Goal: Task Accomplishment & Management: Manage account settings

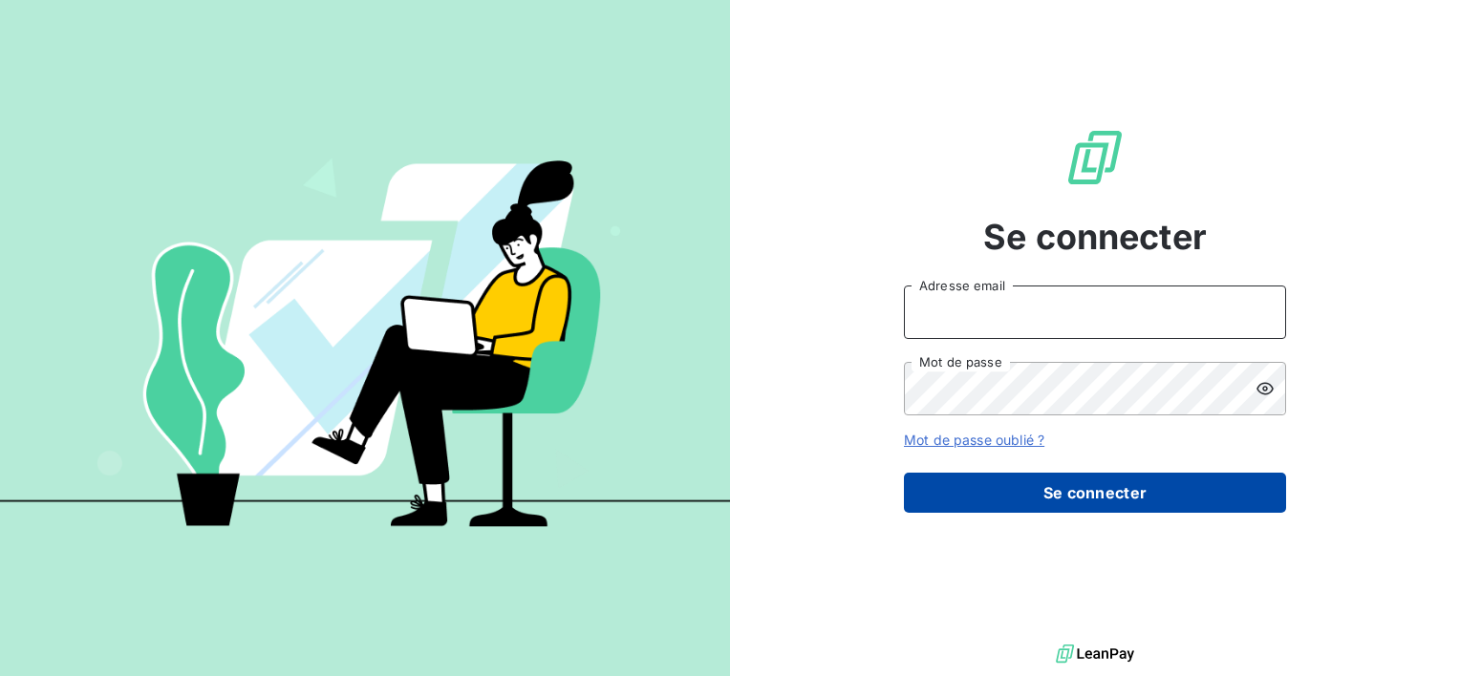
type input "[EMAIL_ADDRESS][DOMAIN_NAME]"
click at [969, 478] on button "Se connecter" at bounding box center [1095, 493] width 382 height 40
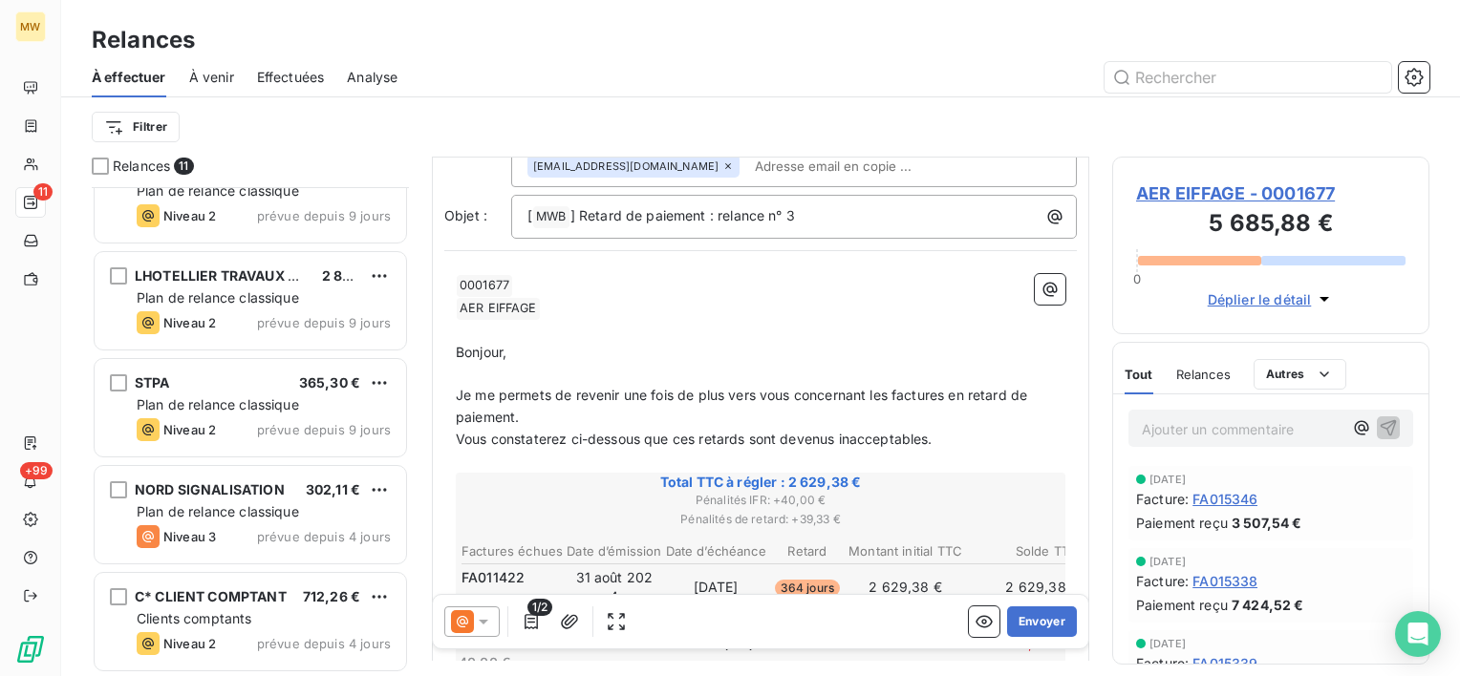
scroll to position [688, 0]
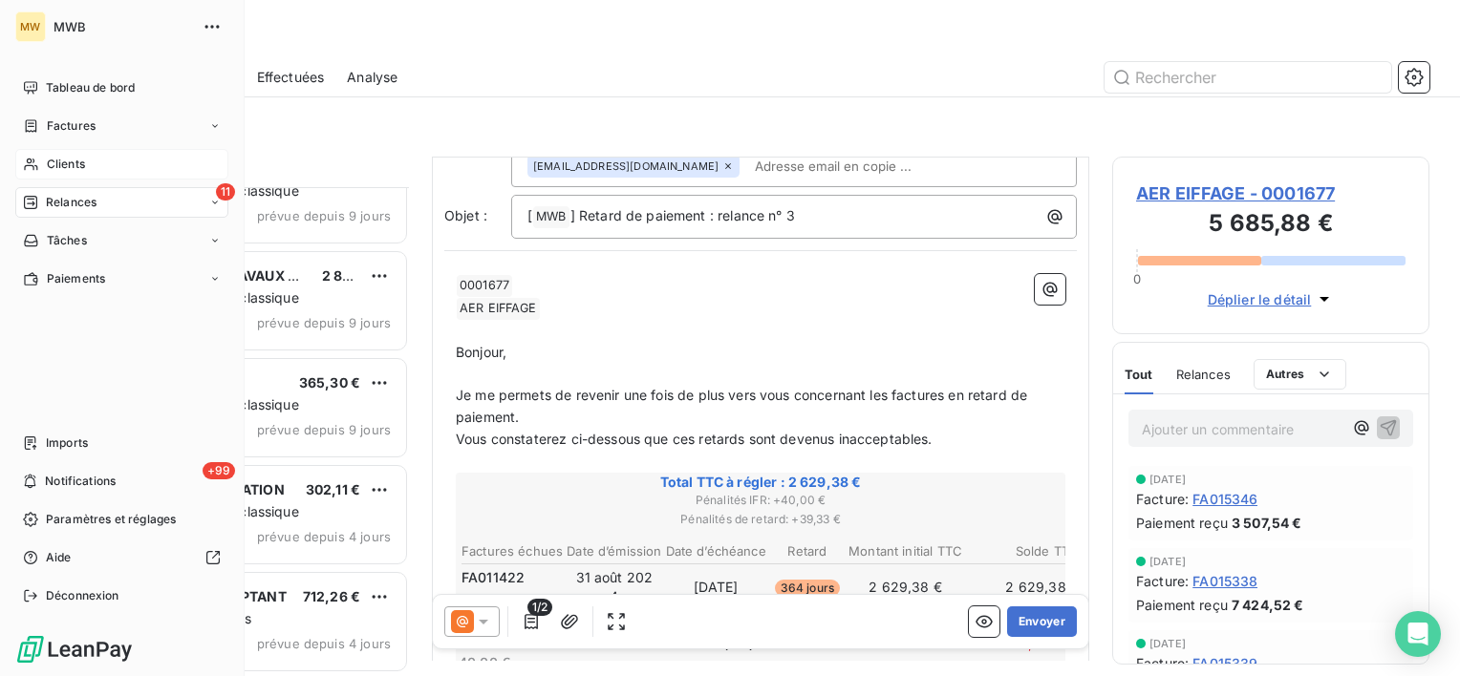
click at [35, 154] on div "Clients" at bounding box center [121, 164] width 213 height 31
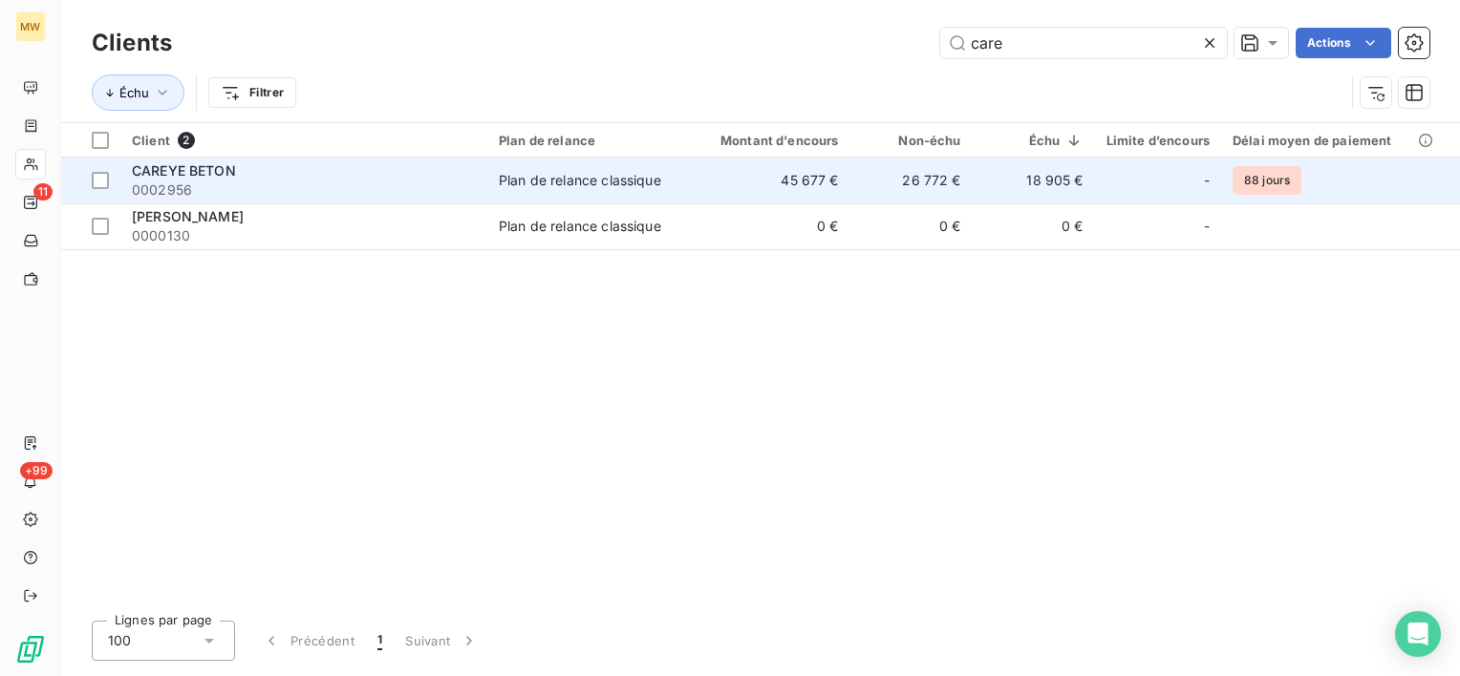
type input "care"
click at [323, 184] on span "0002956" at bounding box center [304, 190] width 344 height 19
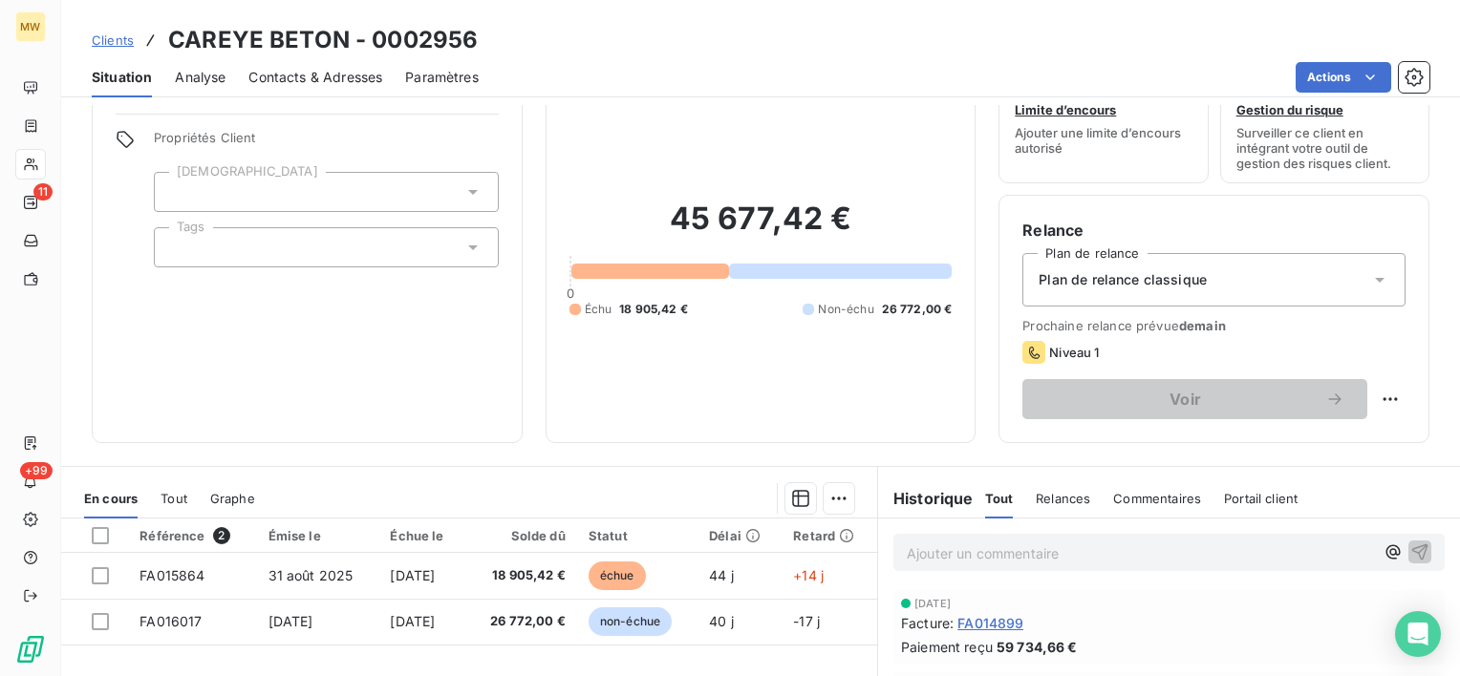
scroll to position [96, 0]
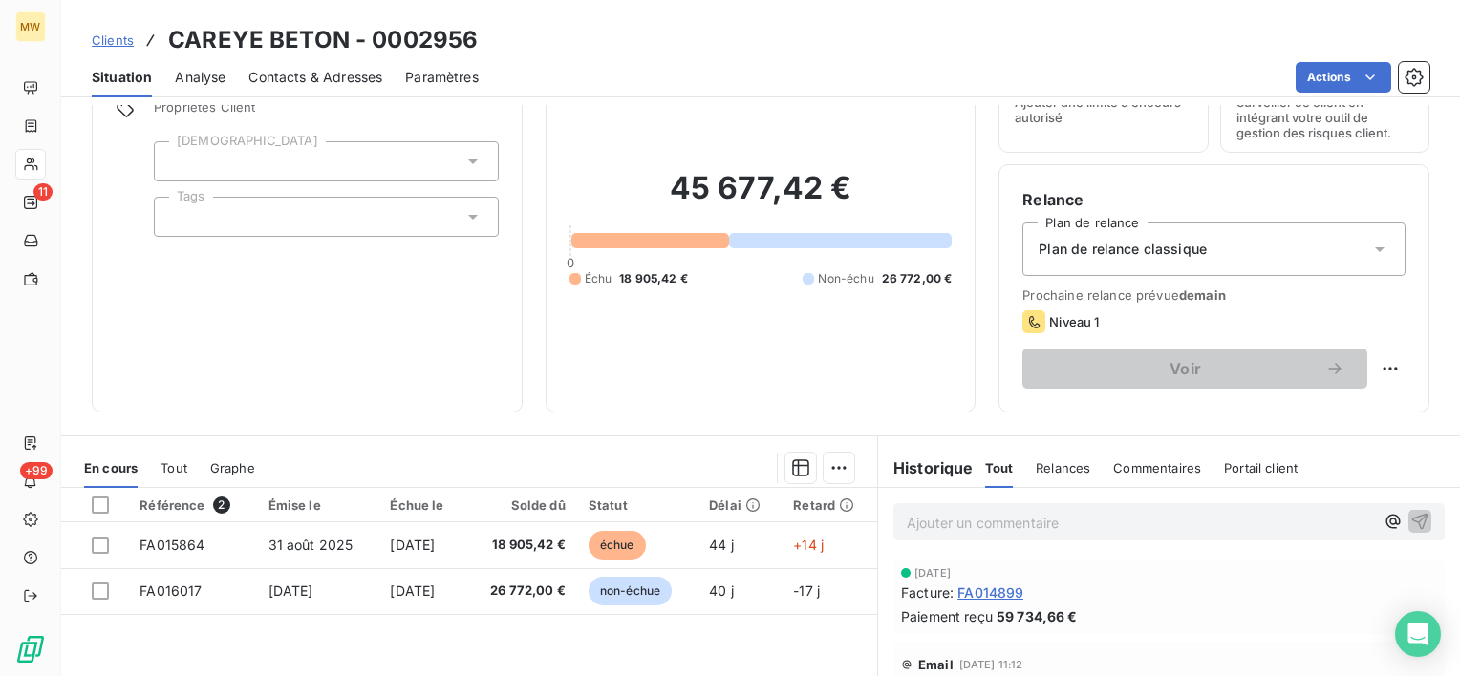
click at [1053, 470] on span "Relances" at bounding box center [1063, 467] width 54 height 15
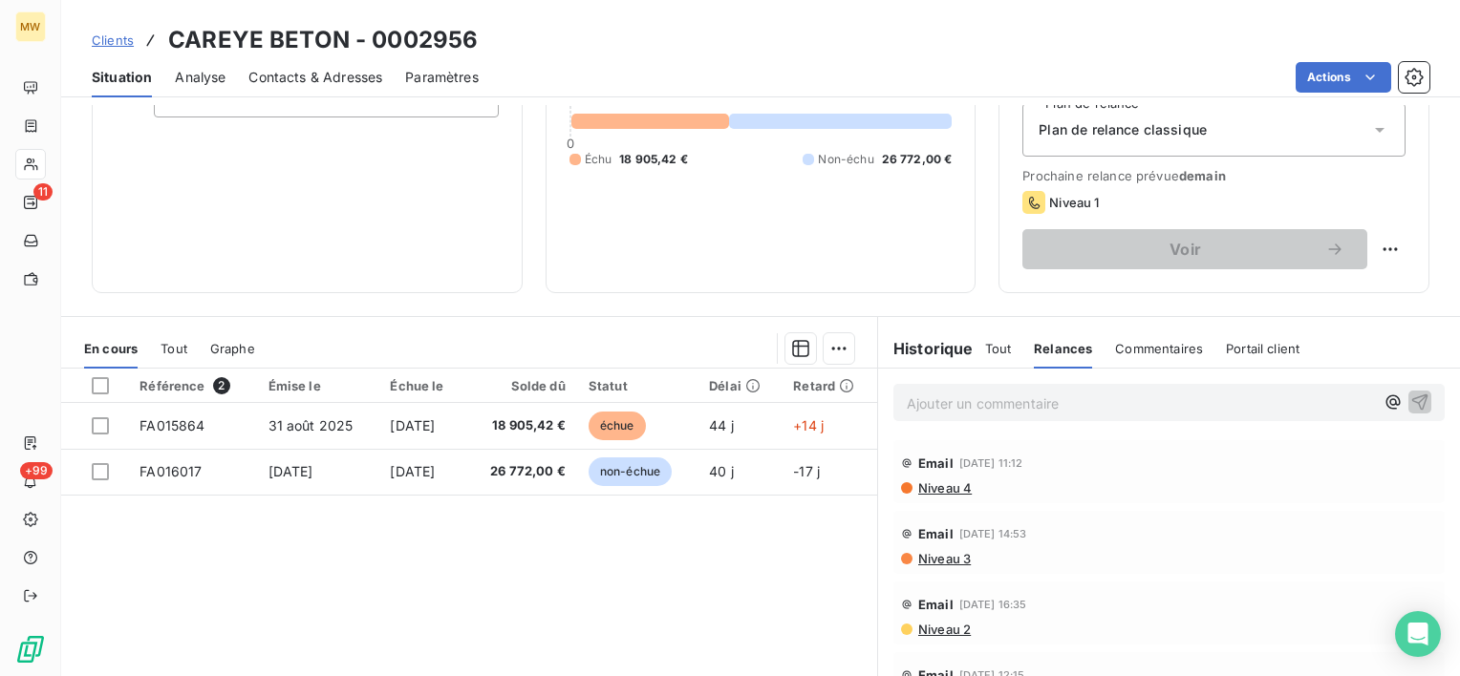
scroll to position [287, 0]
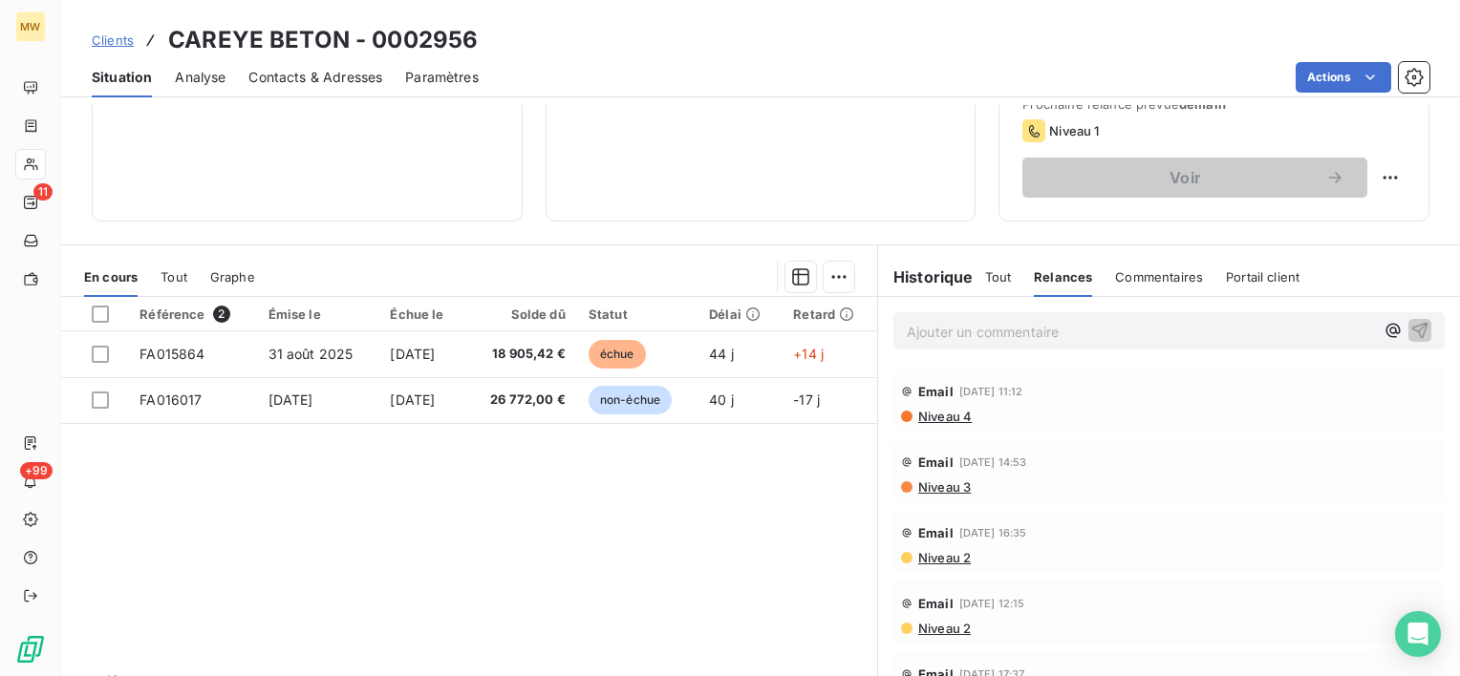
click at [1138, 275] on span "Commentaires" at bounding box center [1159, 276] width 88 height 15
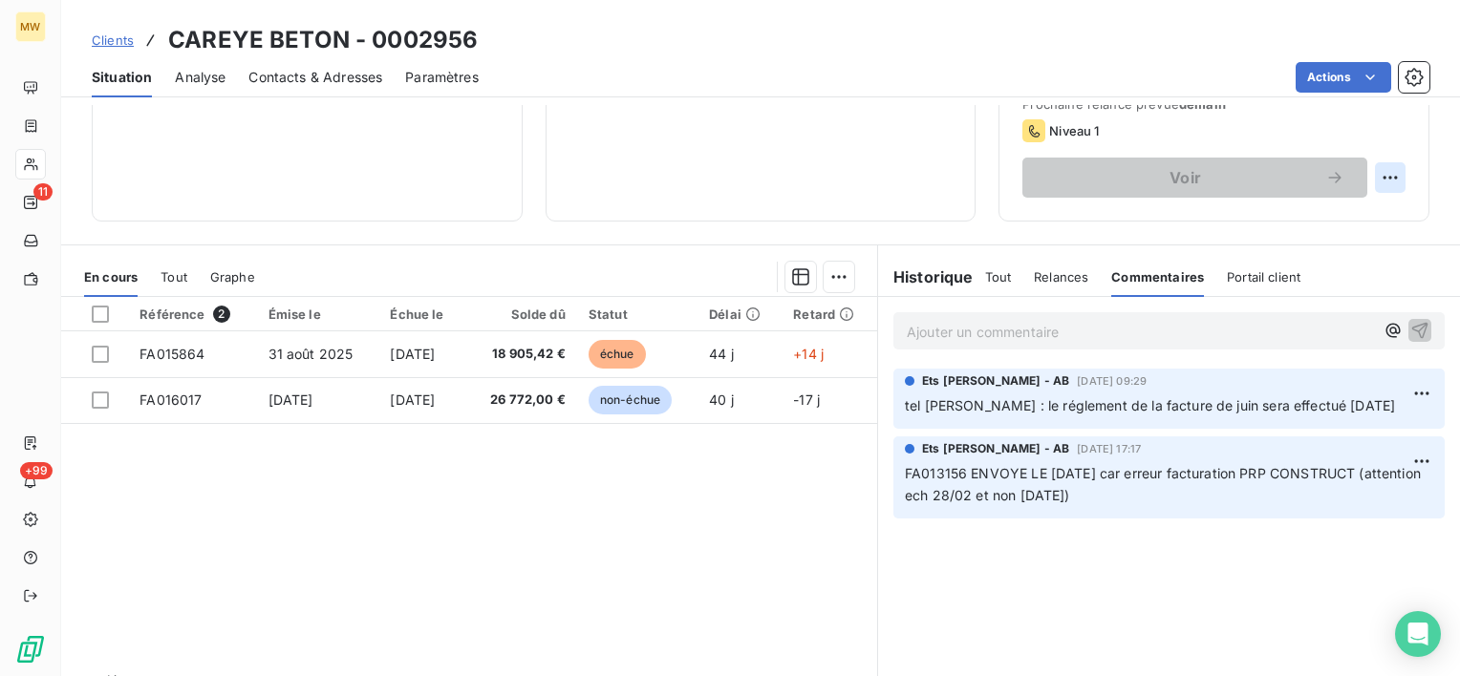
click at [1375, 172] on html "MW 11 +99 Clients CAREYE BETON - 0002956 Situation Analyse Contacts & Adresses …" at bounding box center [730, 338] width 1460 height 676
click at [1329, 219] on div "Replanifier cette action" at bounding box center [1296, 219] width 171 height 31
select select "9"
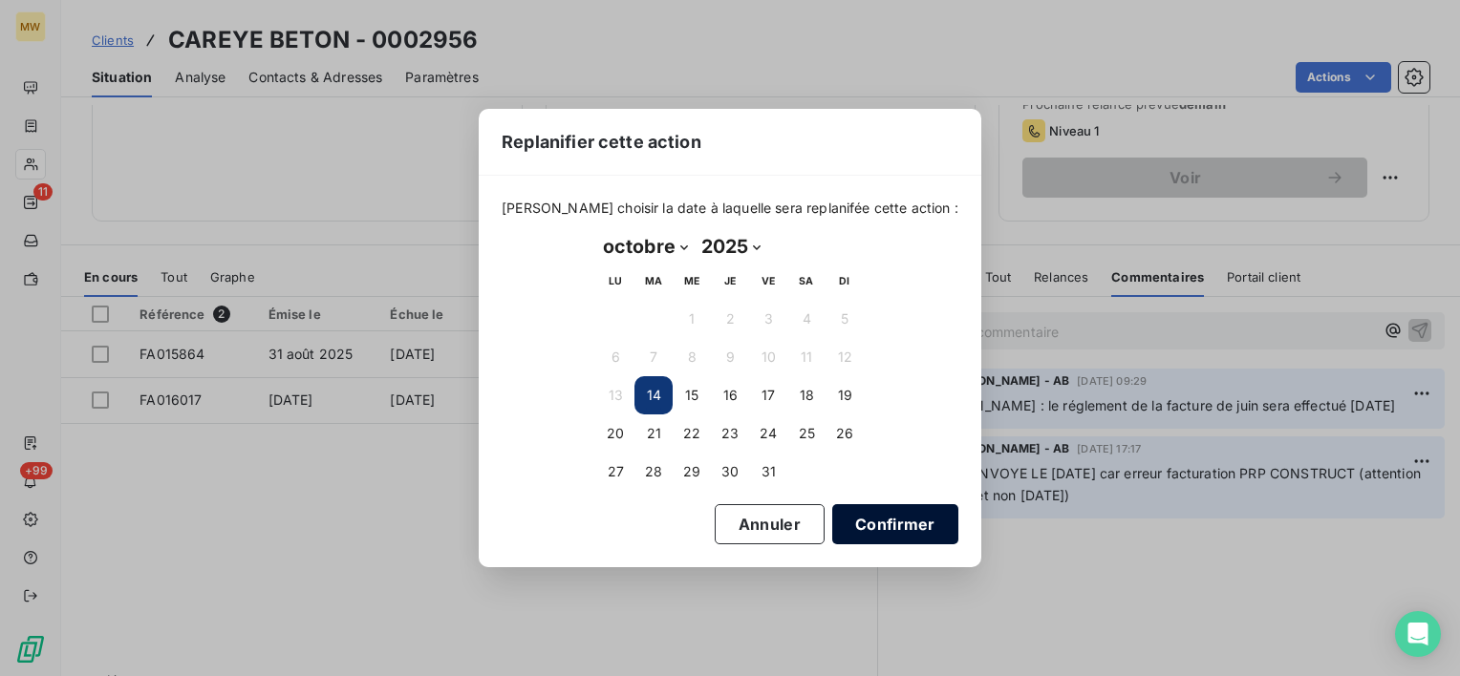
click at [848, 535] on button "Confirmer" at bounding box center [895, 524] width 126 height 40
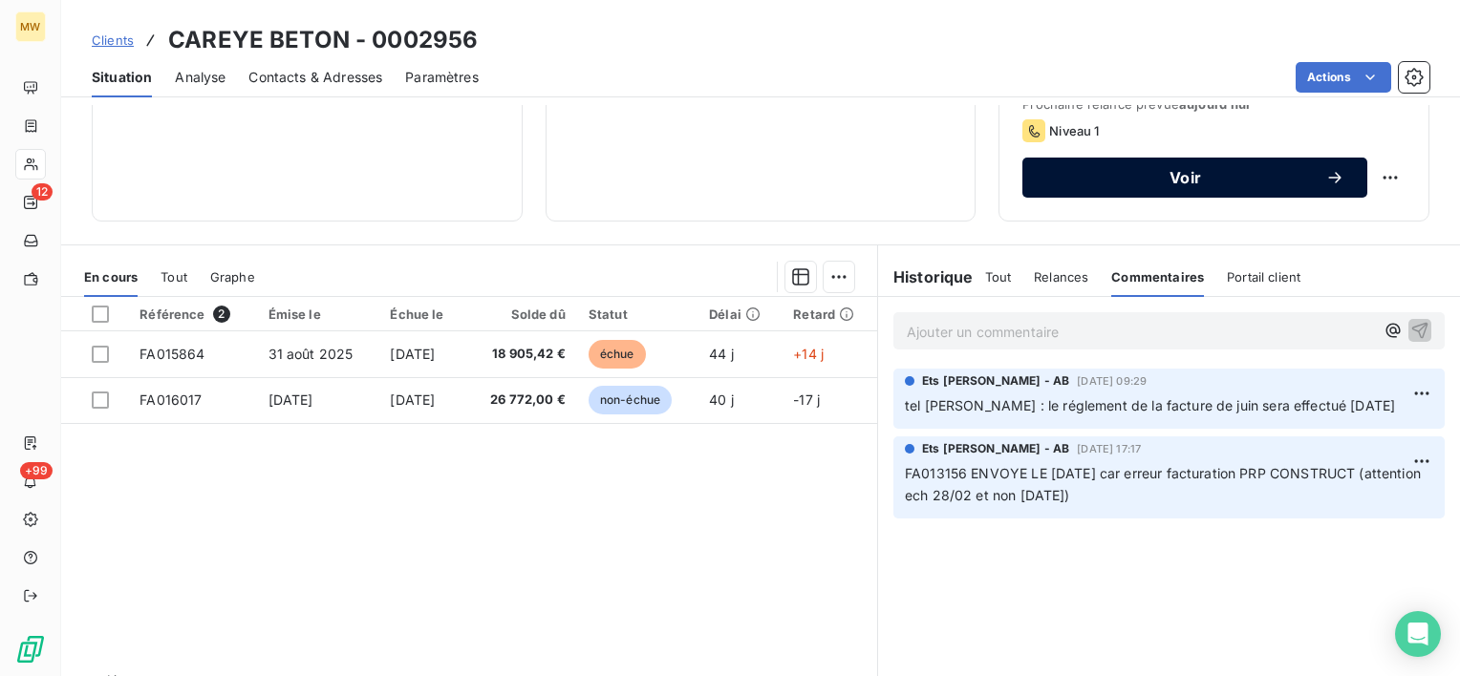
click at [1171, 158] on button "Voir" at bounding box center [1194, 178] width 345 height 40
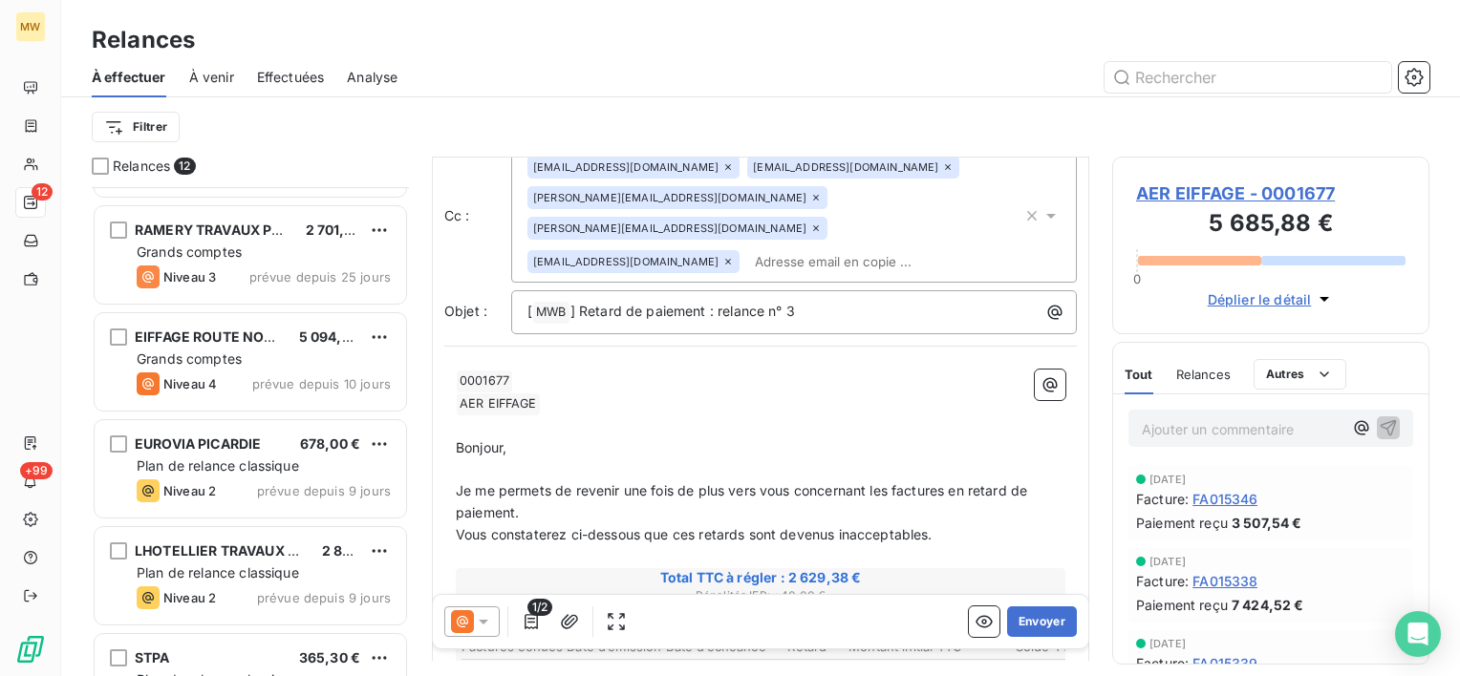
scroll to position [795, 0]
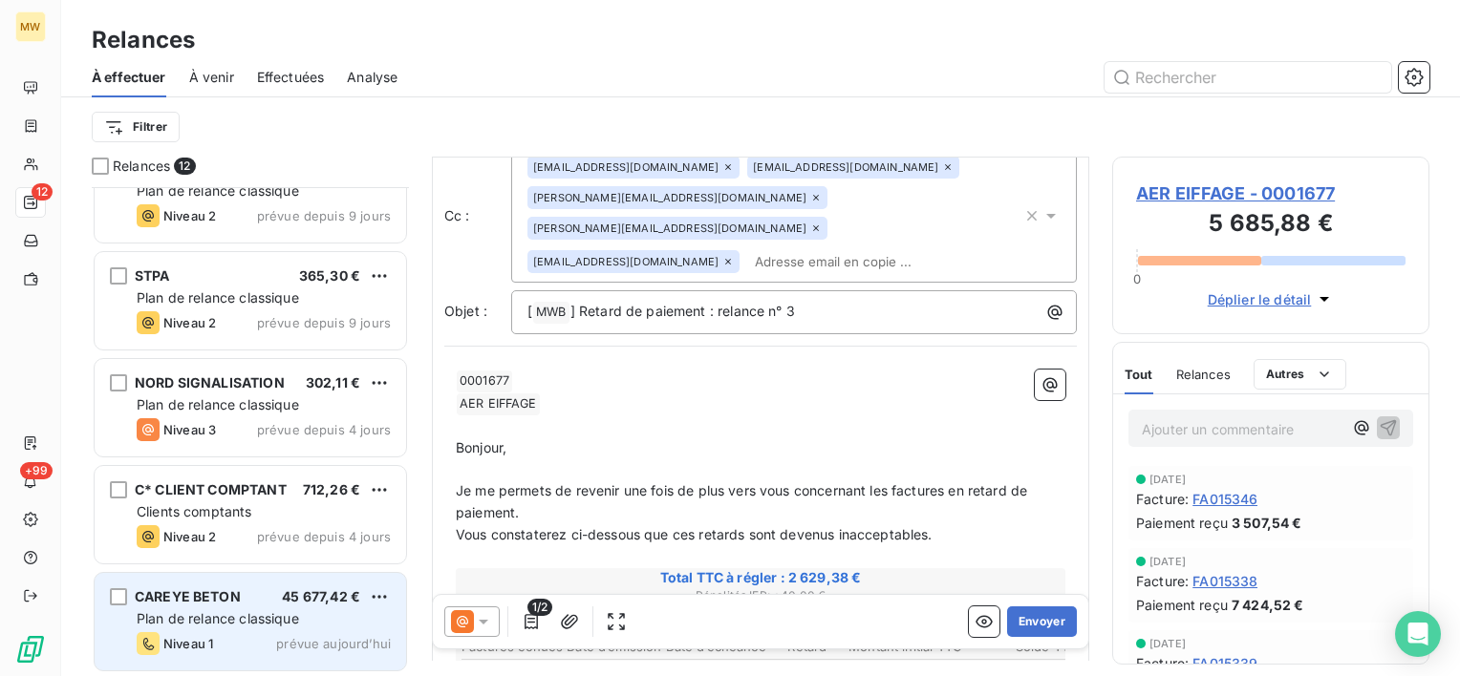
click at [203, 603] on span "CAREYE BETON" at bounding box center [188, 596] width 106 height 16
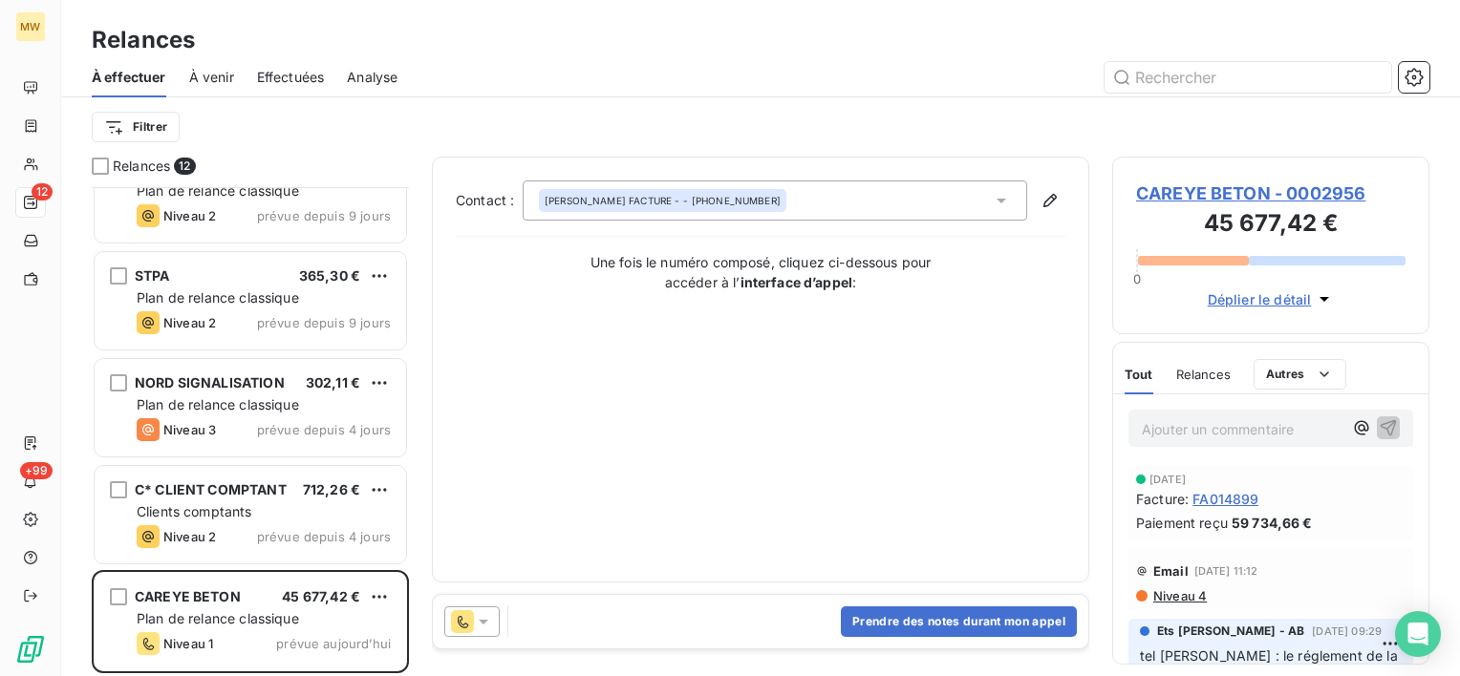
click at [485, 620] on icon at bounding box center [484, 622] width 10 height 5
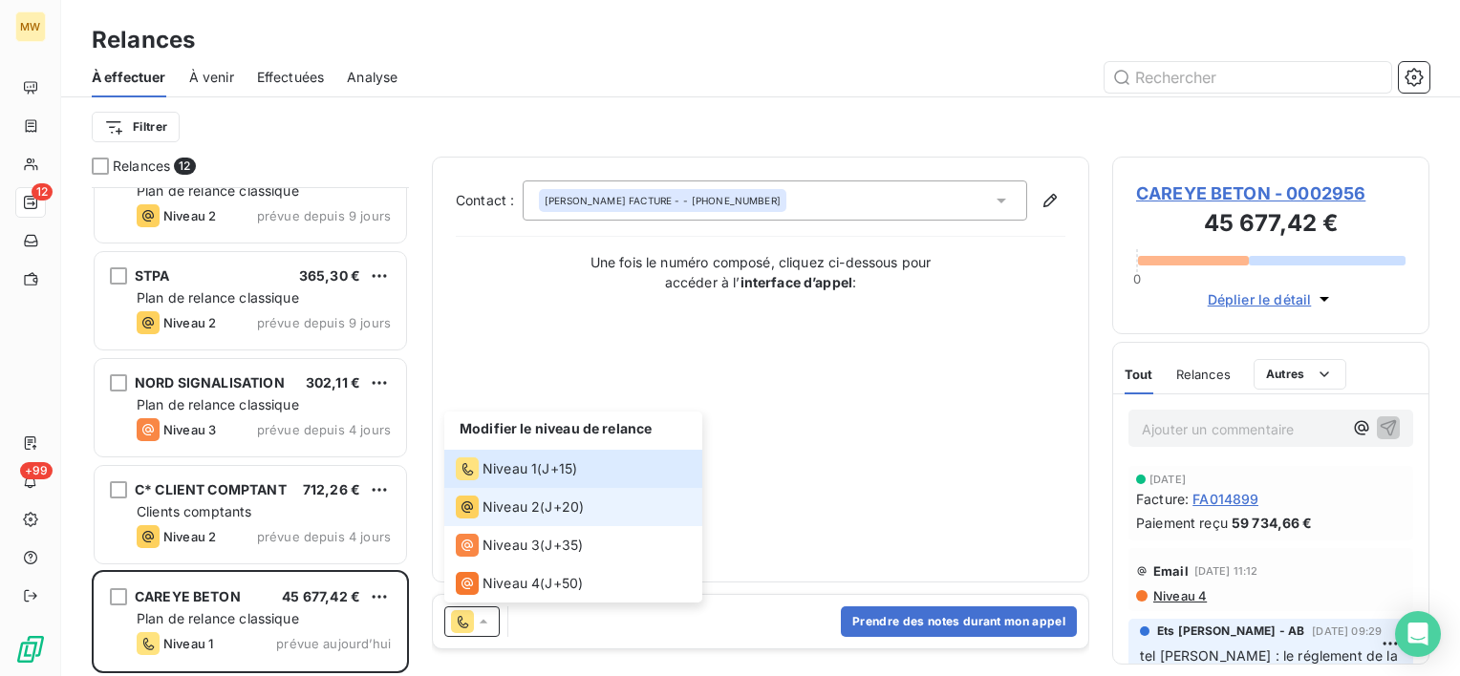
click at [490, 523] on li "Niveau 2 ( J+20 )" at bounding box center [573, 507] width 258 height 38
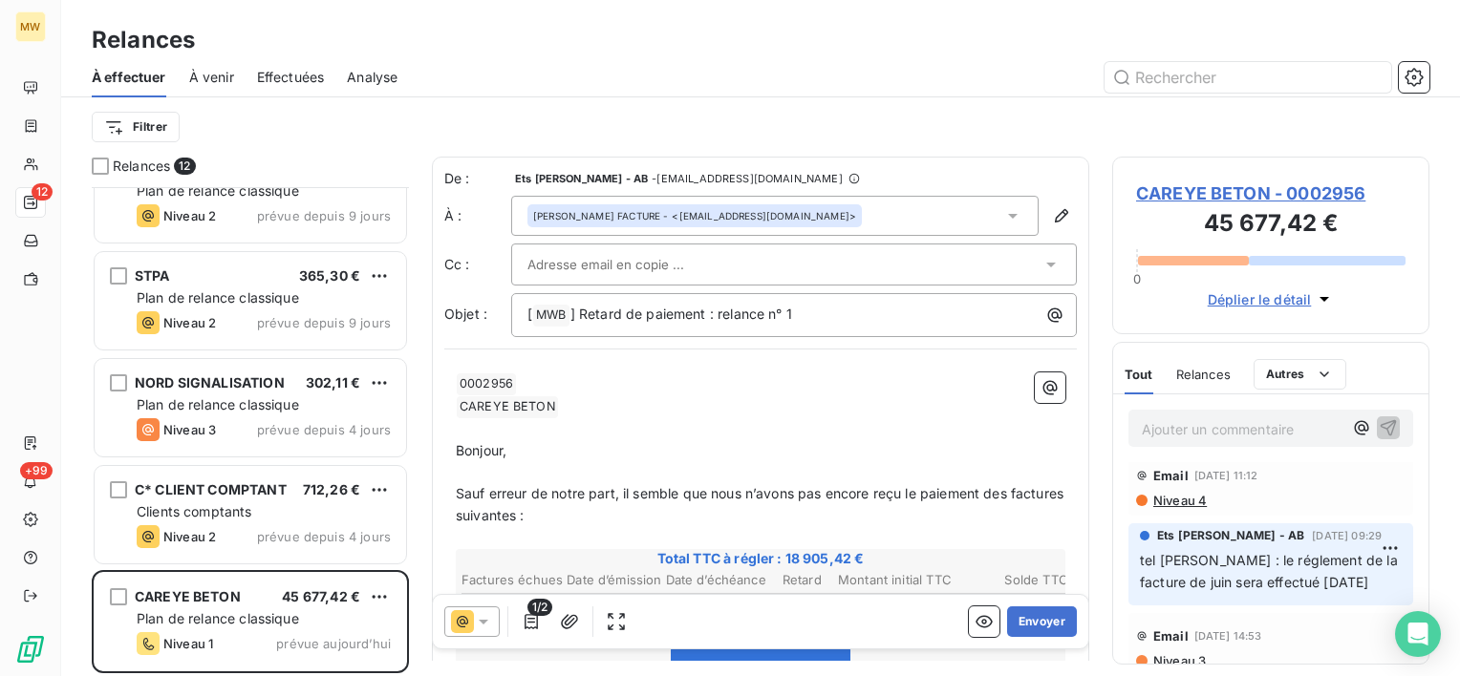
click at [955, 250] on div at bounding box center [784, 264] width 514 height 29
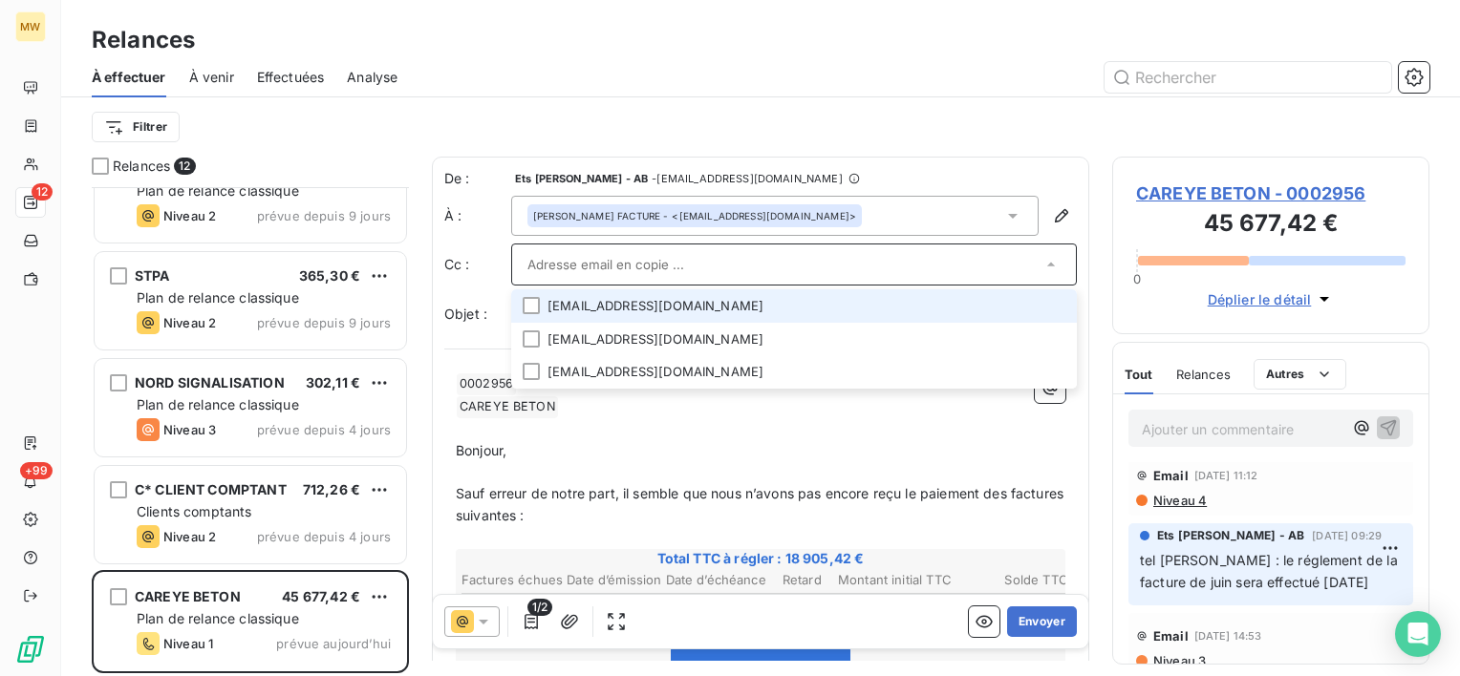
click at [703, 308] on li "[EMAIL_ADDRESS][DOMAIN_NAME]" at bounding box center [794, 305] width 566 height 33
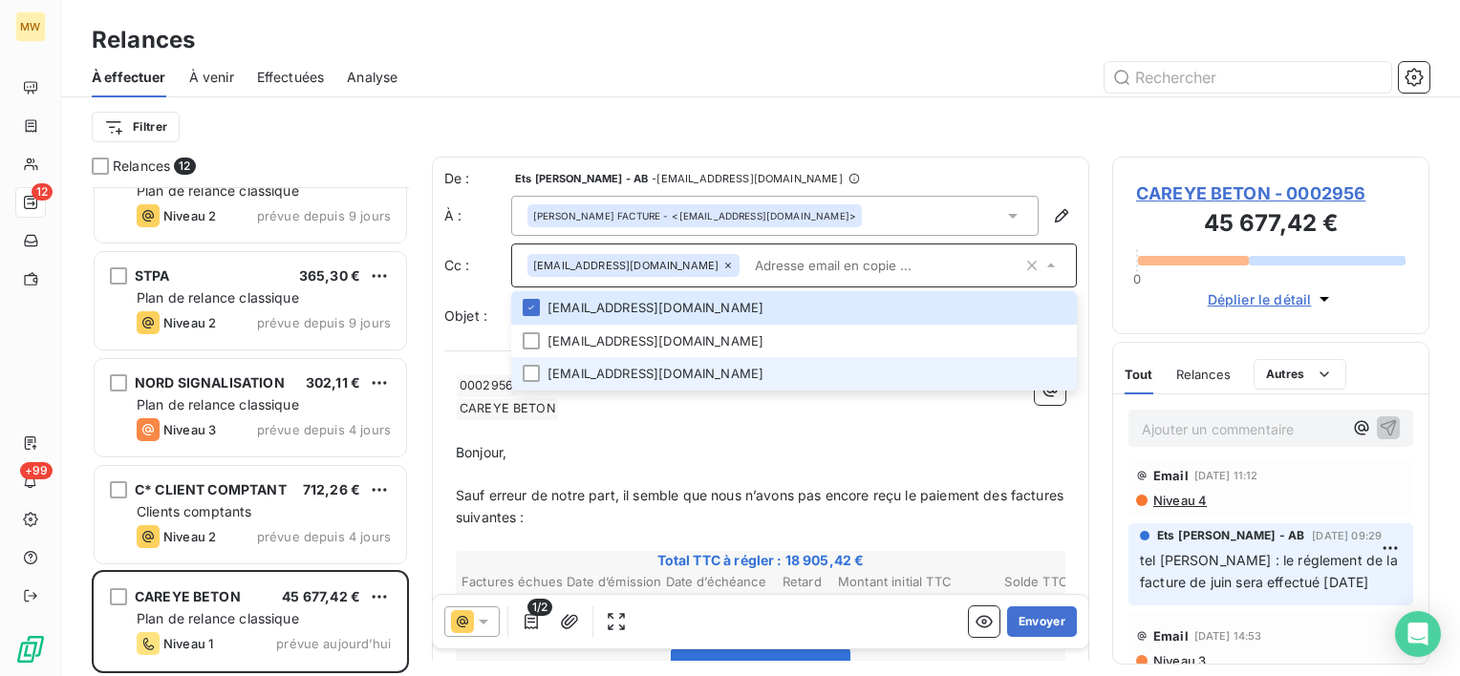
click at [685, 375] on li "[EMAIL_ADDRESS][DOMAIN_NAME]" at bounding box center [794, 373] width 566 height 33
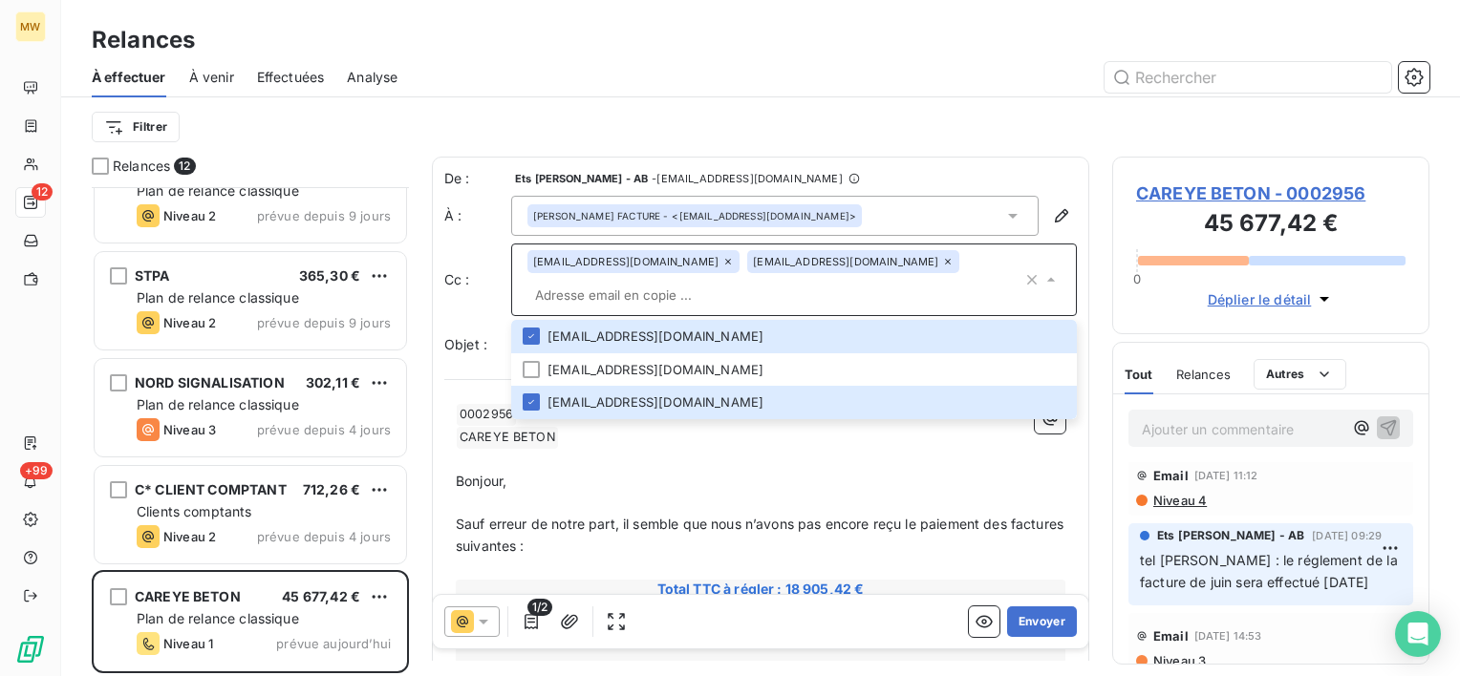
click at [848, 296] on input "text" at bounding box center [774, 295] width 495 height 29
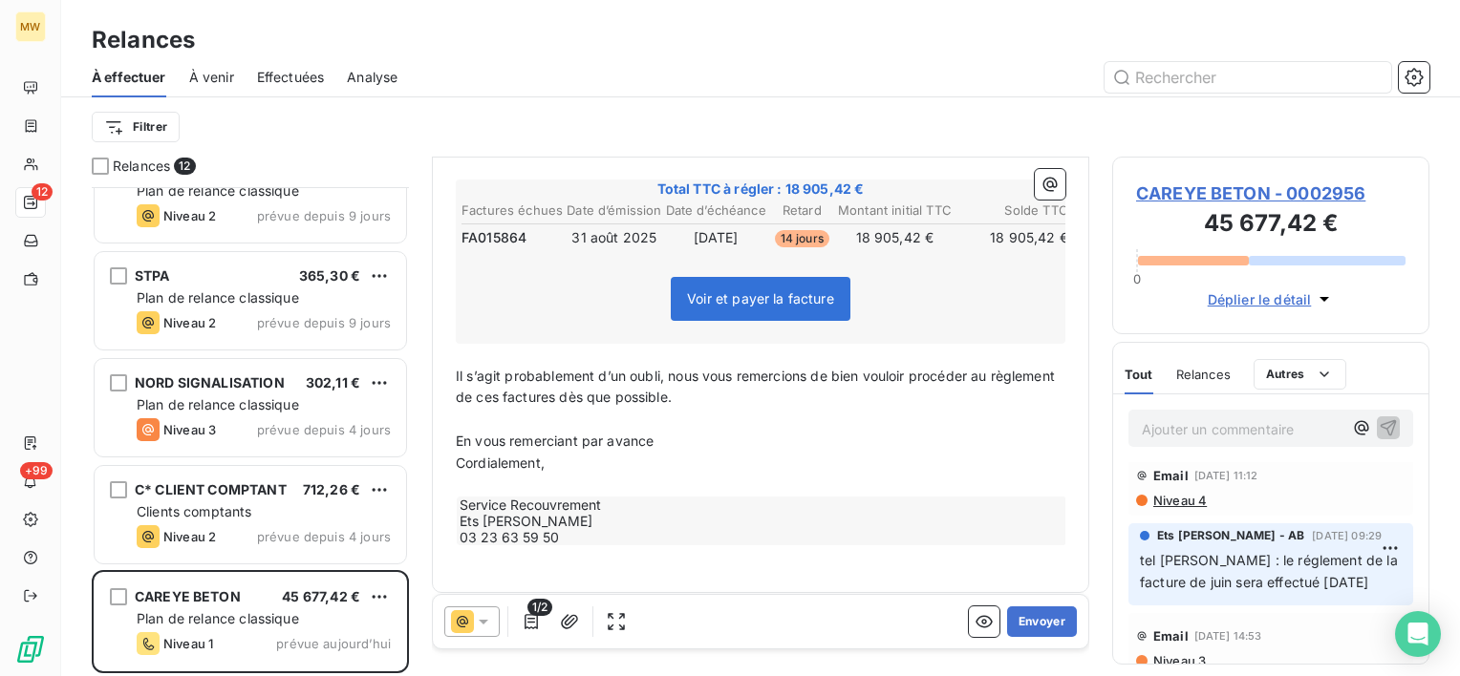
scroll to position [407, 0]
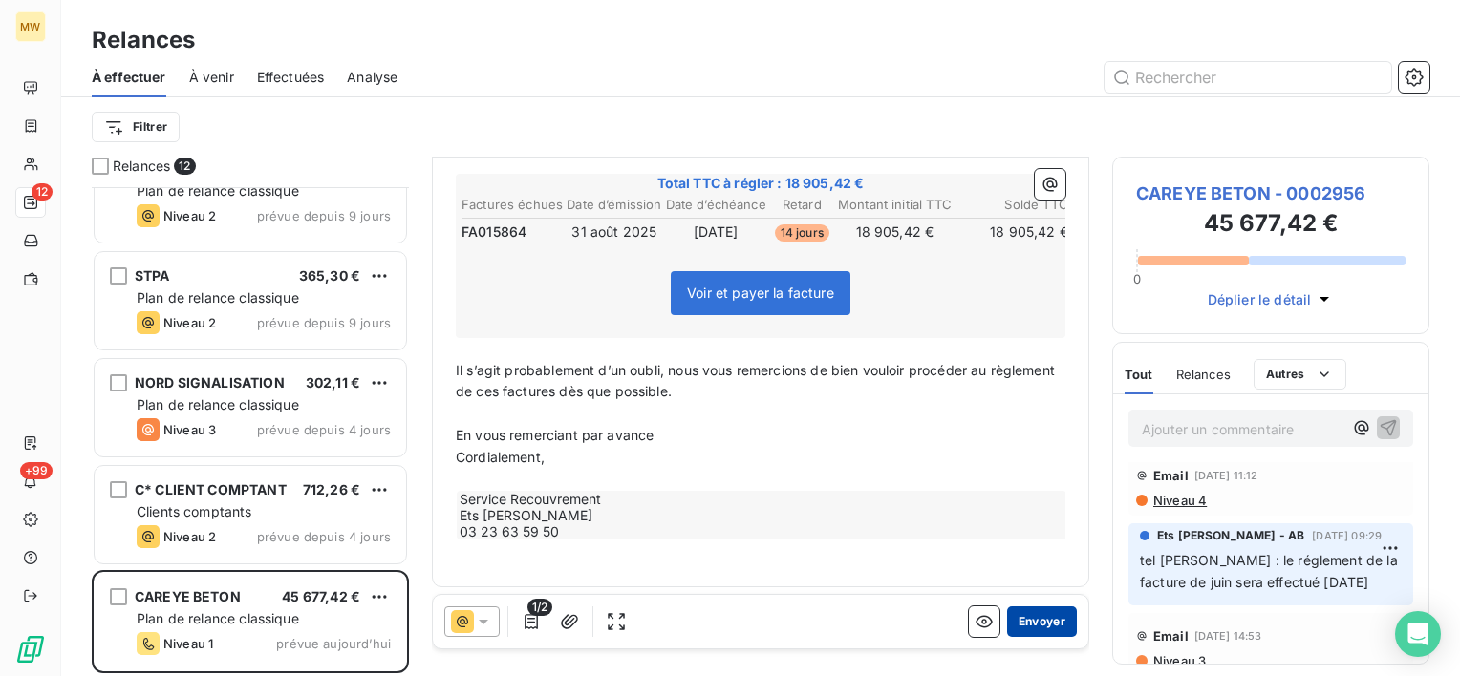
click at [1013, 615] on button "Envoyer" at bounding box center [1042, 622] width 70 height 31
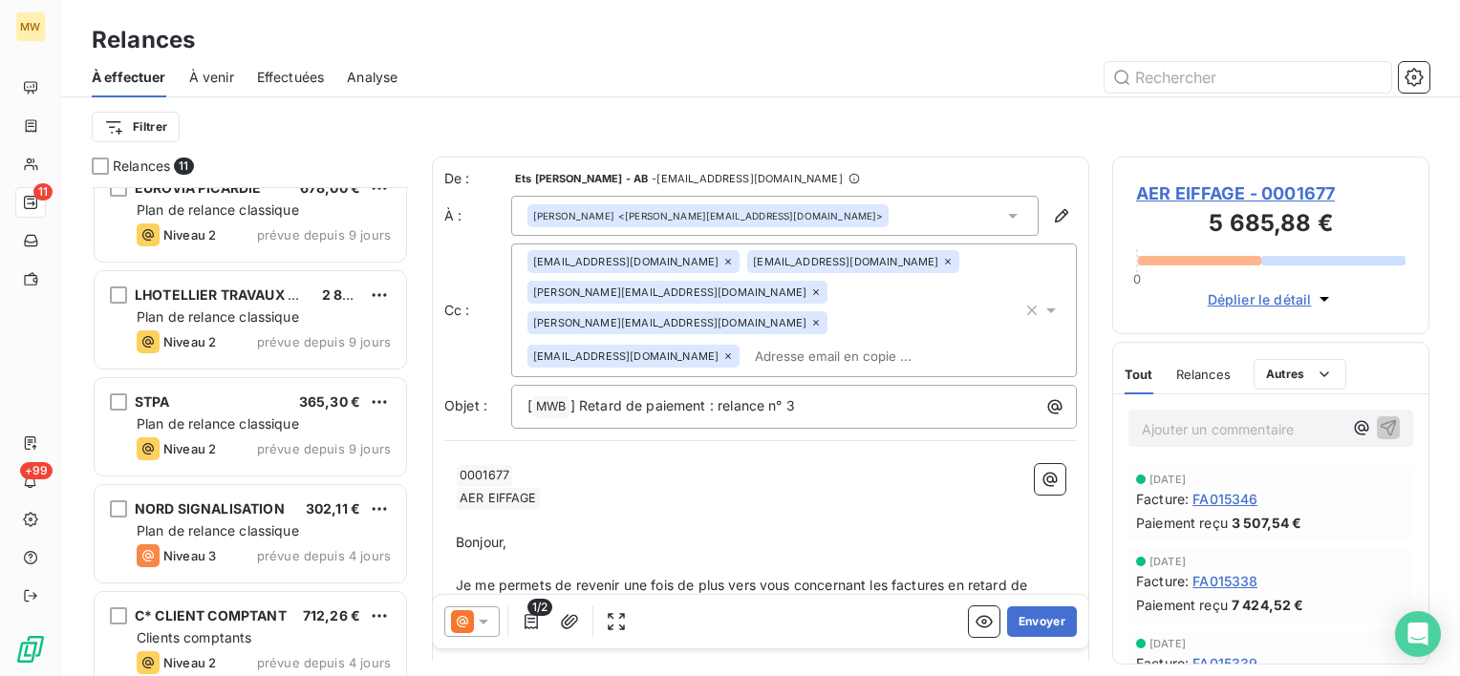
scroll to position [688, 0]
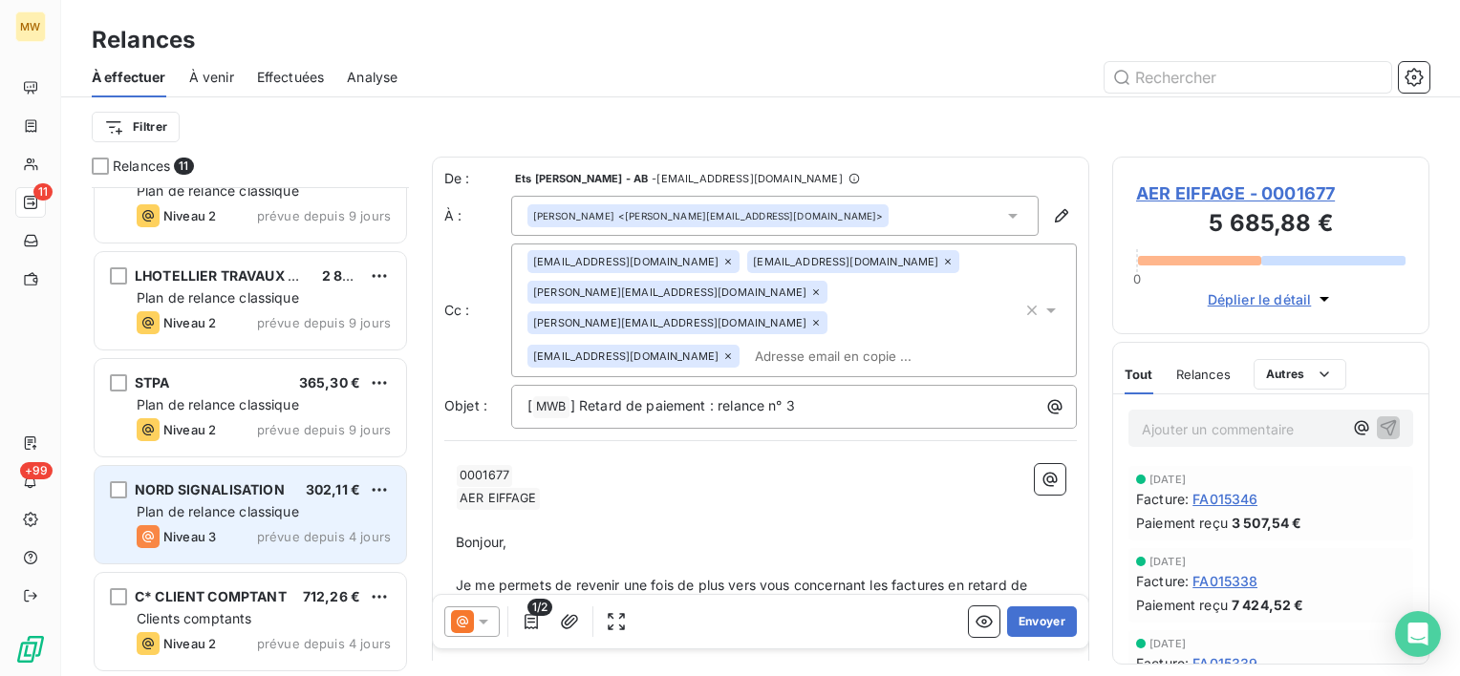
click at [229, 500] on div "NORD SIGNALISATION 302,11 € Plan de relance classique Niveau 3 prévue depuis 4 …" at bounding box center [250, 514] width 311 height 97
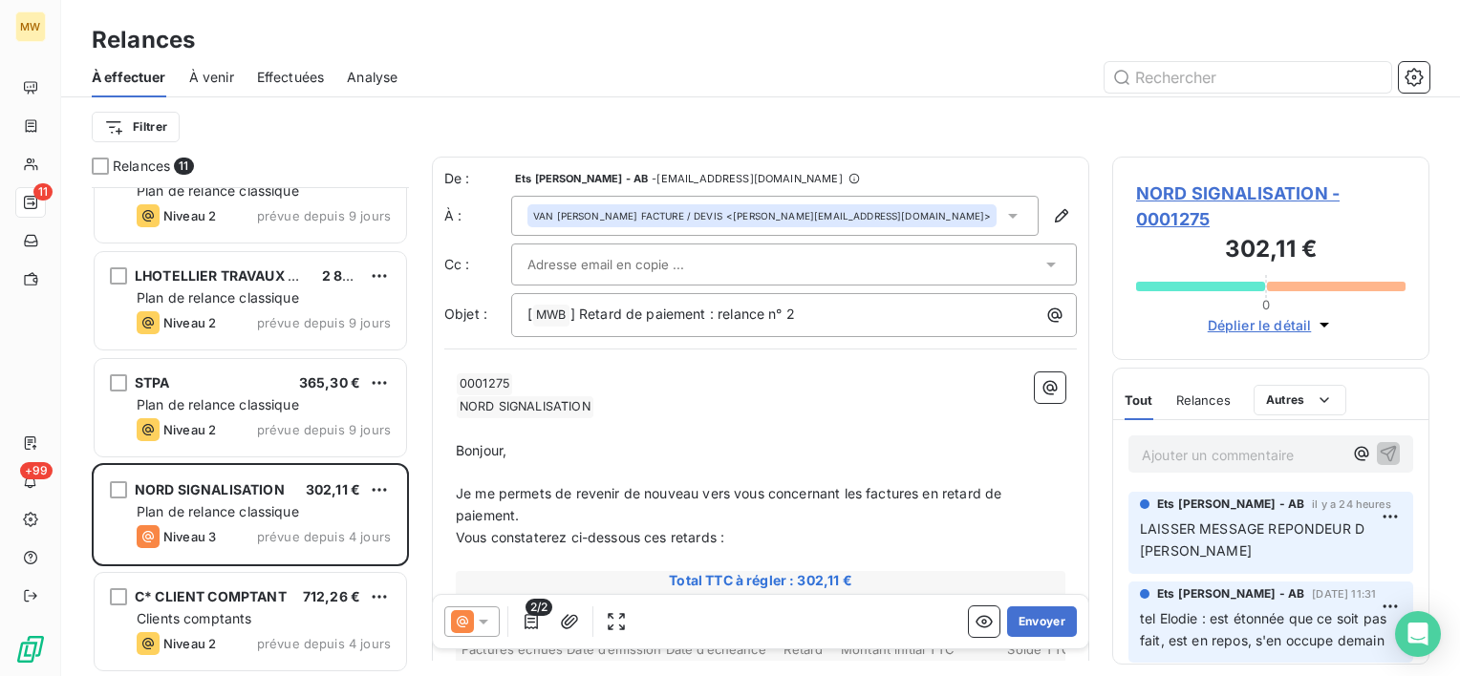
click at [1224, 405] on span "Relances" at bounding box center [1203, 400] width 54 height 15
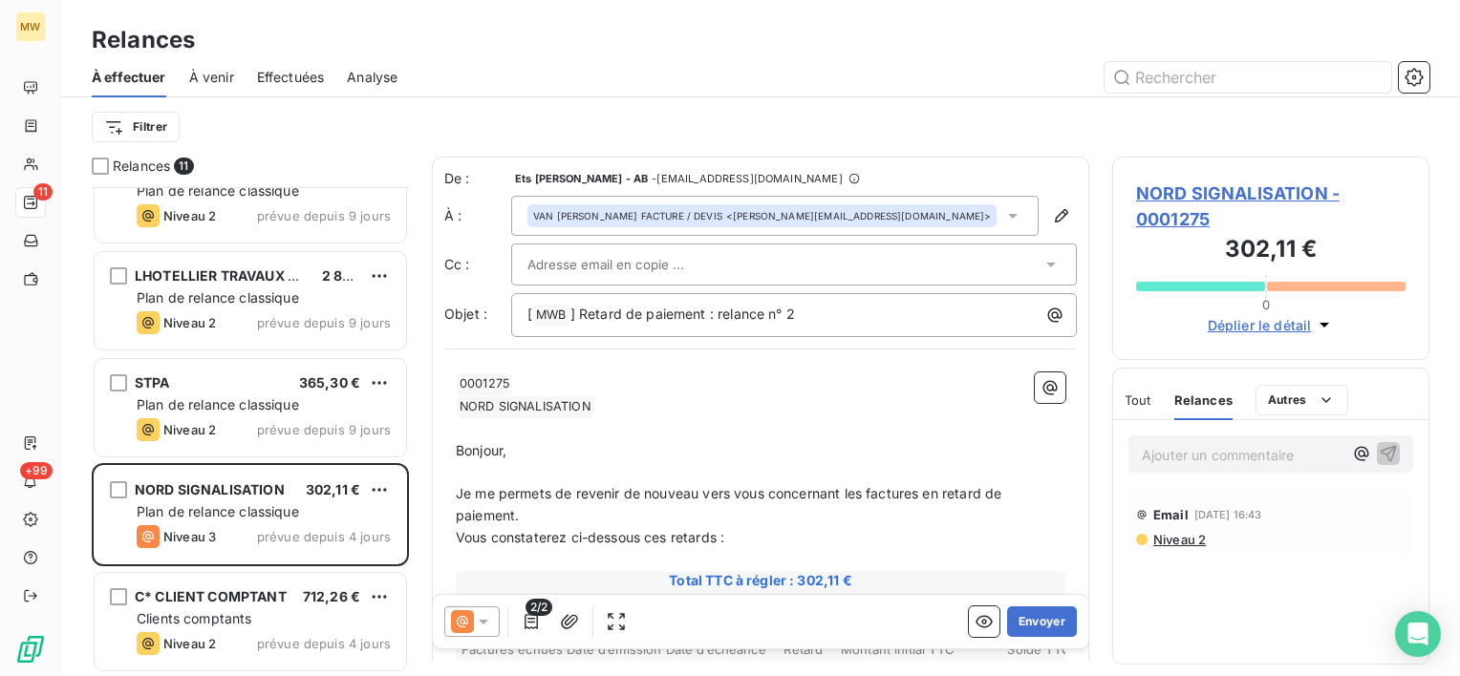
click at [481, 630] on icon at bounding box center [483, 621] width 19 height 19
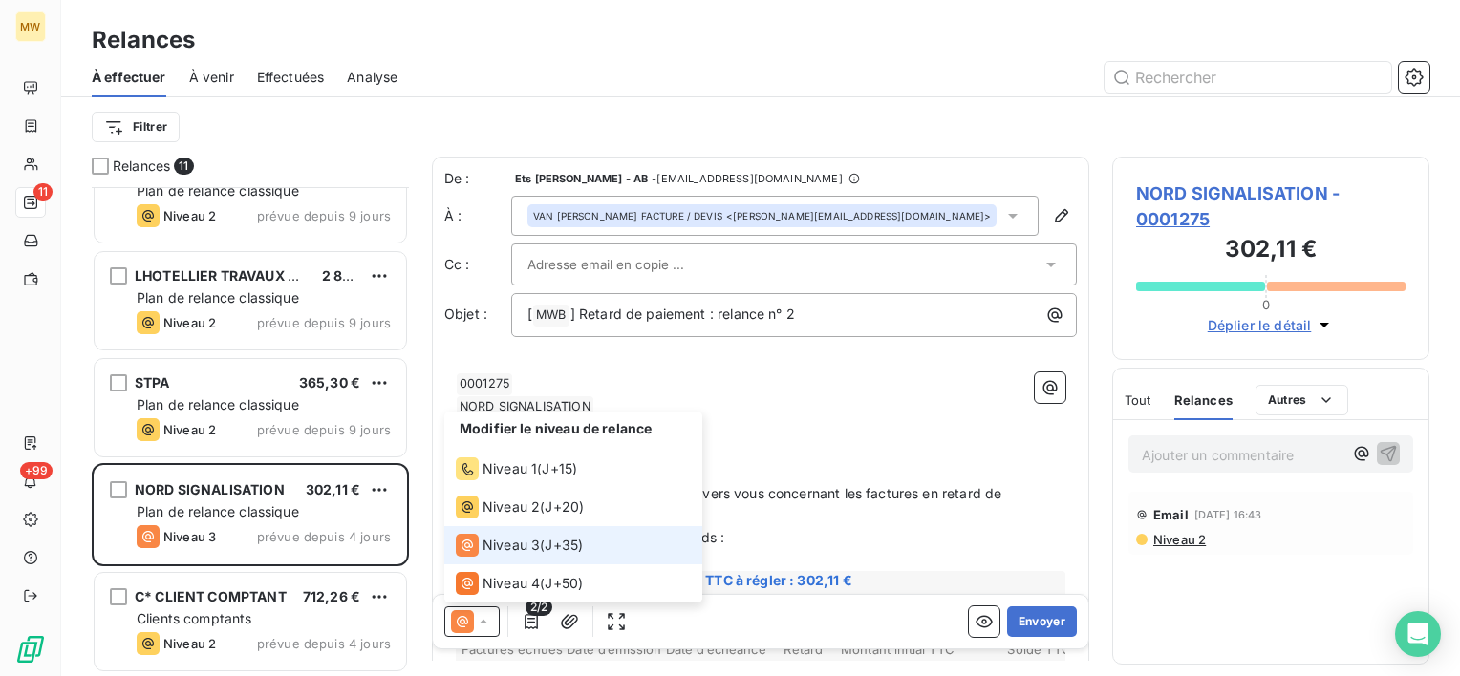
click at [481, 630] on icon at bounding box center [483, 621] width 19 height 19
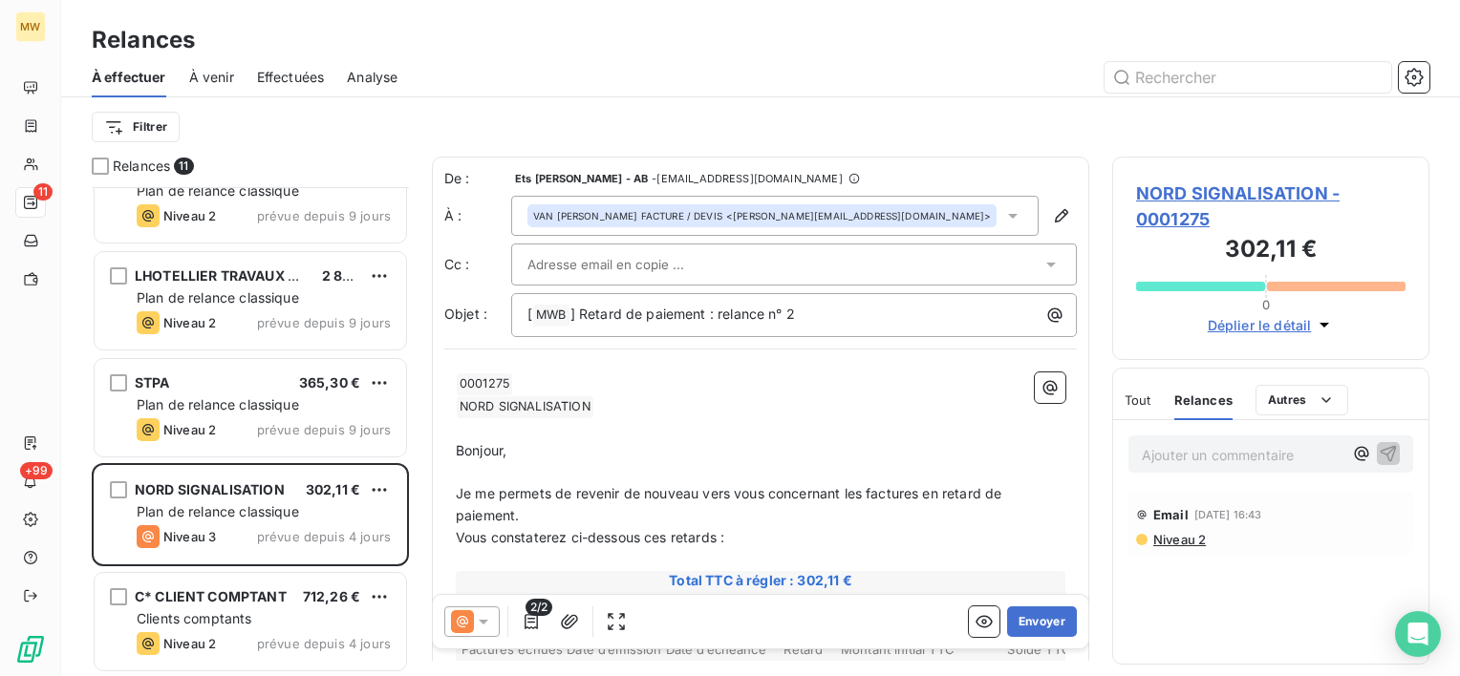
click at [782, 405] on p "﻿ NORD SIGNALISATION ﻿ ﻿" at bounding box center [760, 406] width 609 height 23
click at [1011, 211] on div "VAN [PERSON_NAME] FACTURE / DEVIS <[PERSON_NAME][EMAIL_ADDRESS][DOMAIN_NAME]>" at bounding box center [774, 216] width 527 height 40
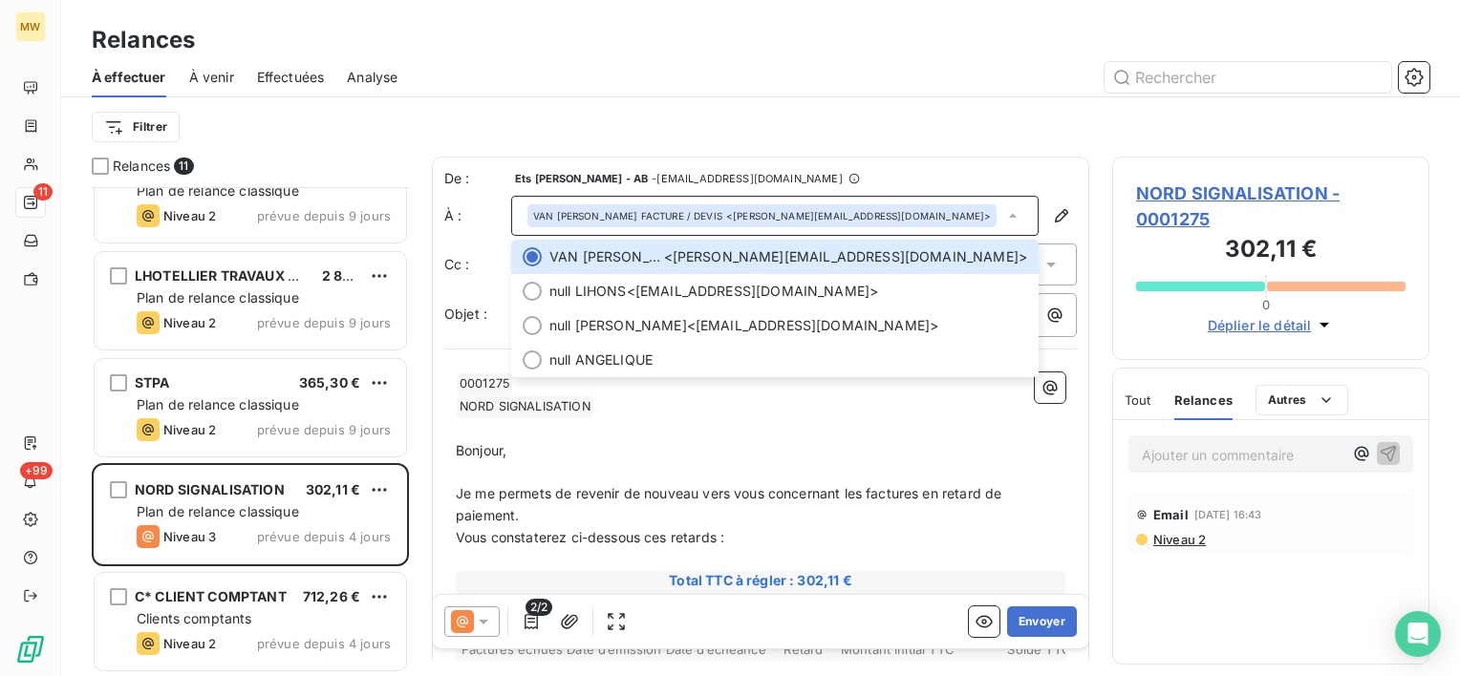
click at [885, 418] on p "﻿" at bounding box center [760, 429] width 609 height 22
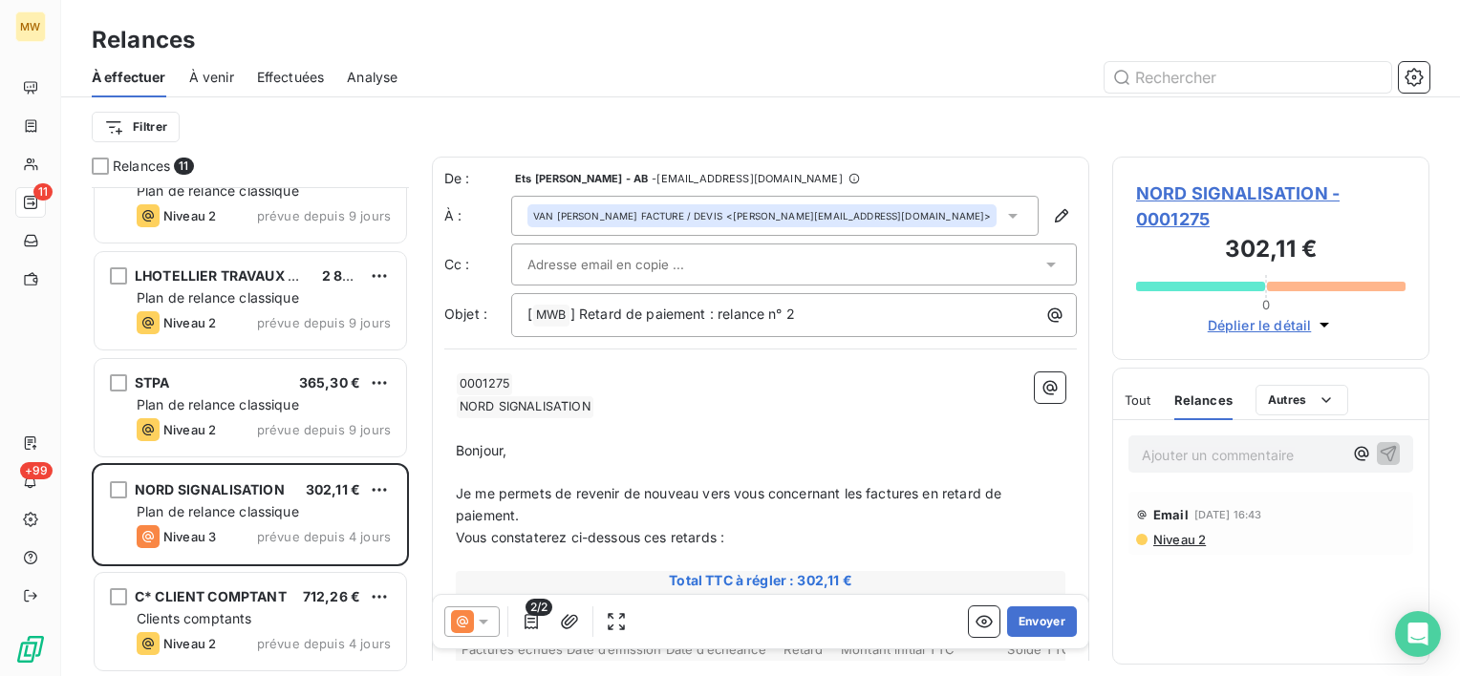
click at [844, 275] on div at bounding box center [784, 264] width 514 height 29
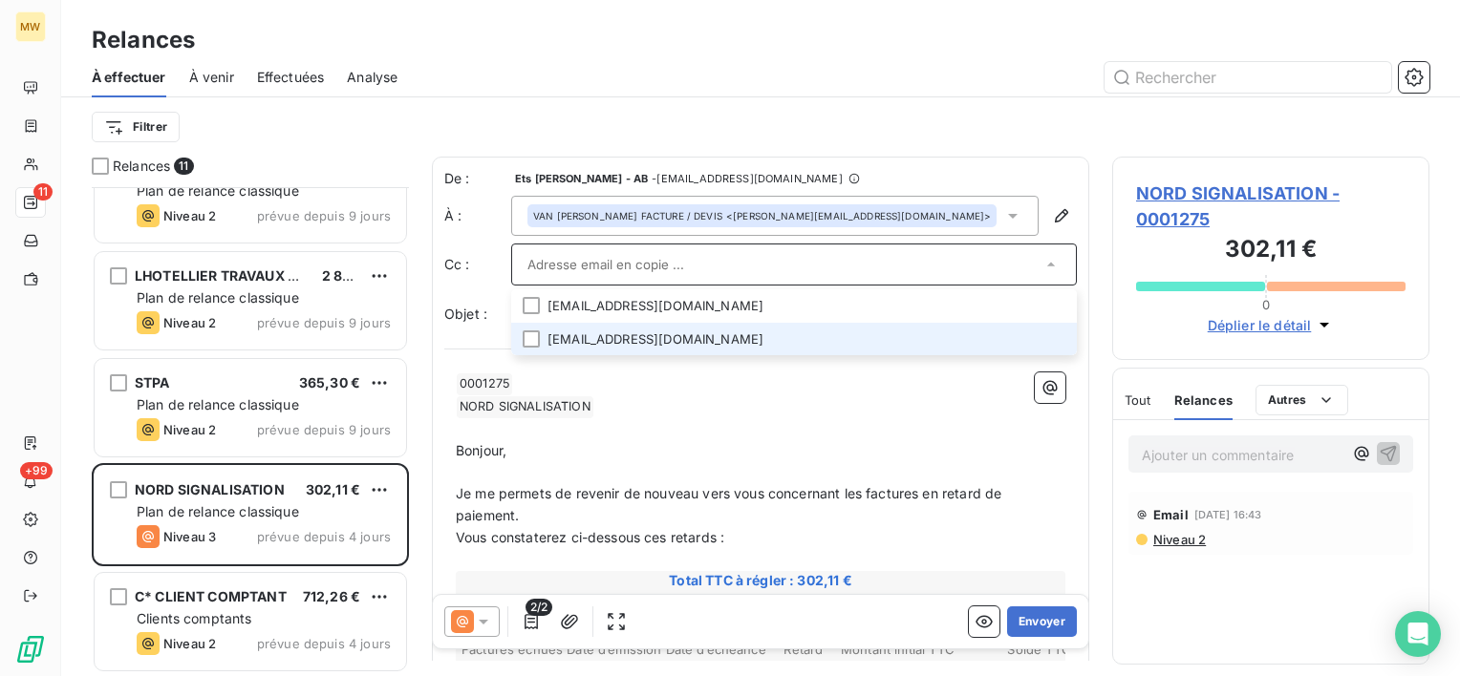
click at [834, 336] on li "[EMAIL_ADDRESS][DOMAIN_NAME]" at bounding box center [794, 339] width 566 height 33
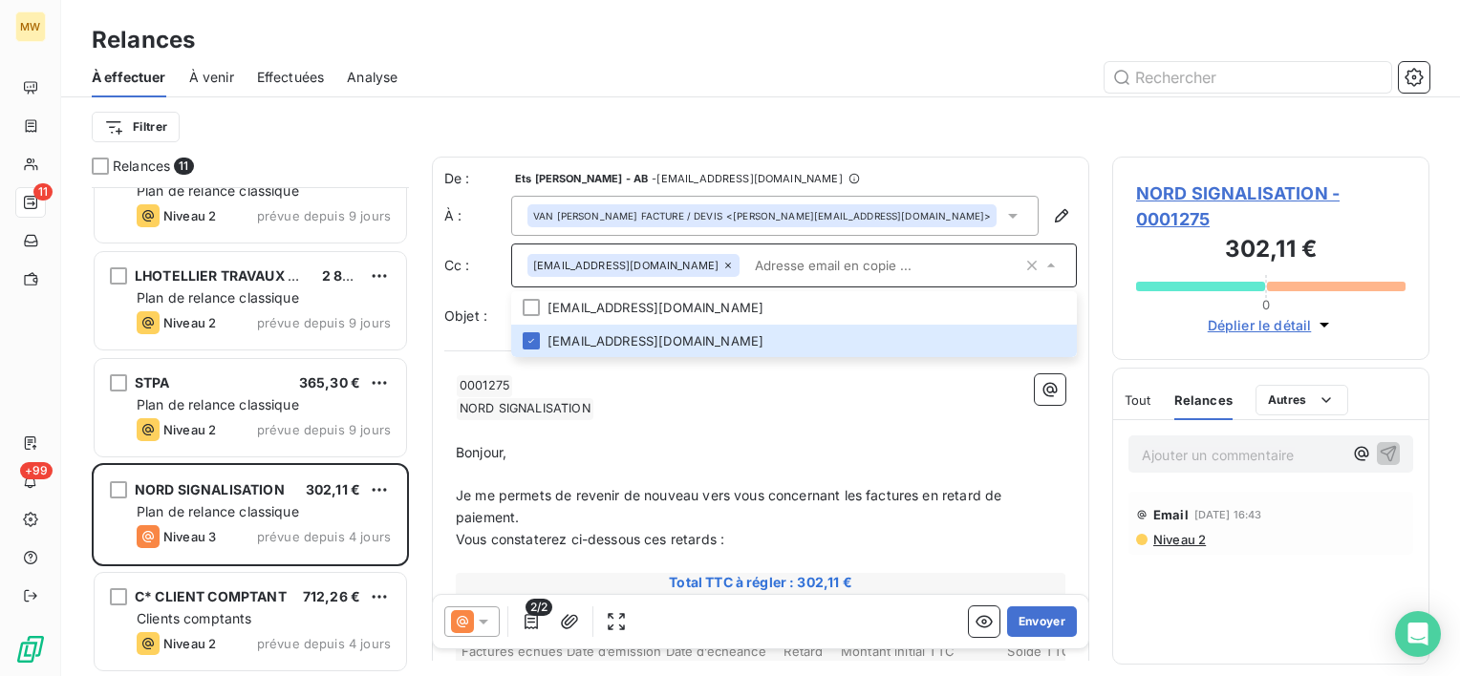
click at [953, 409] on p "﻿ NORD SIGNALISATION ﻿ ﻿" at bounding box center [760, 408] width 609 height 23
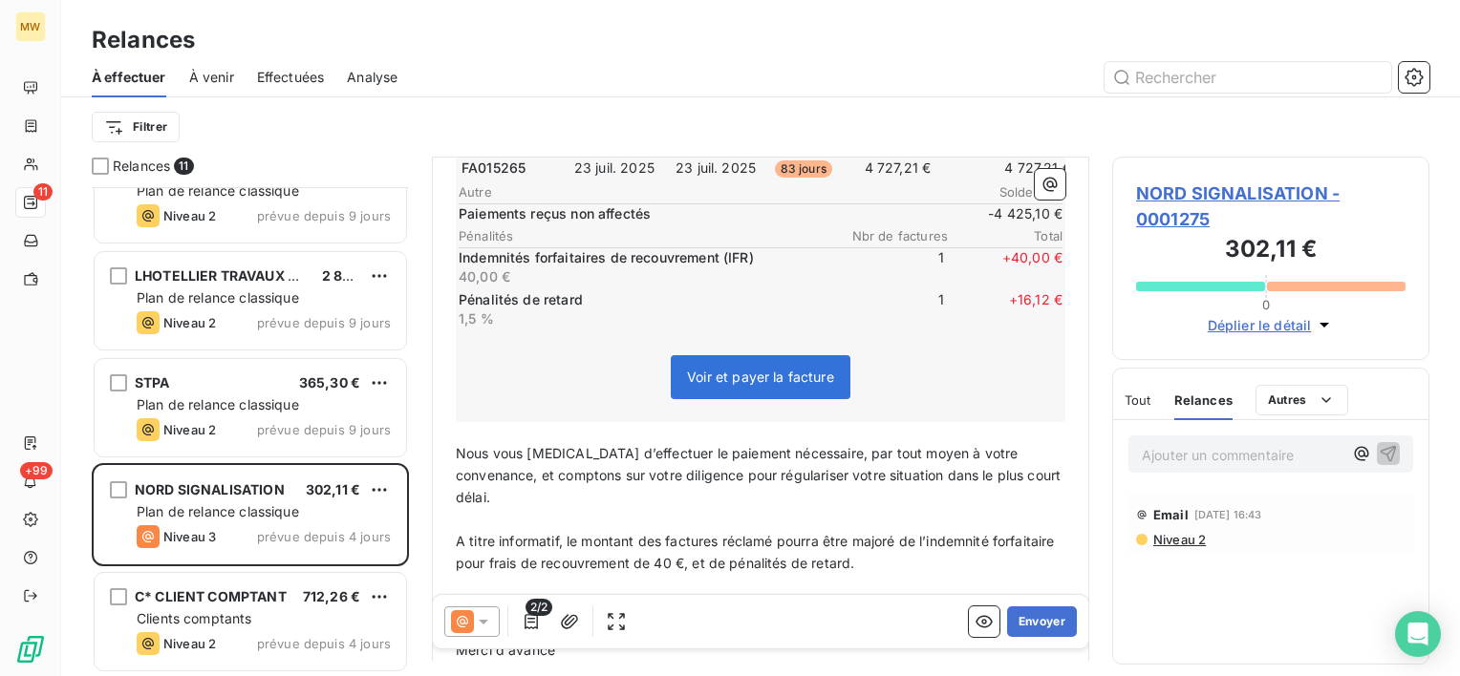
scroll to position [671, 0]
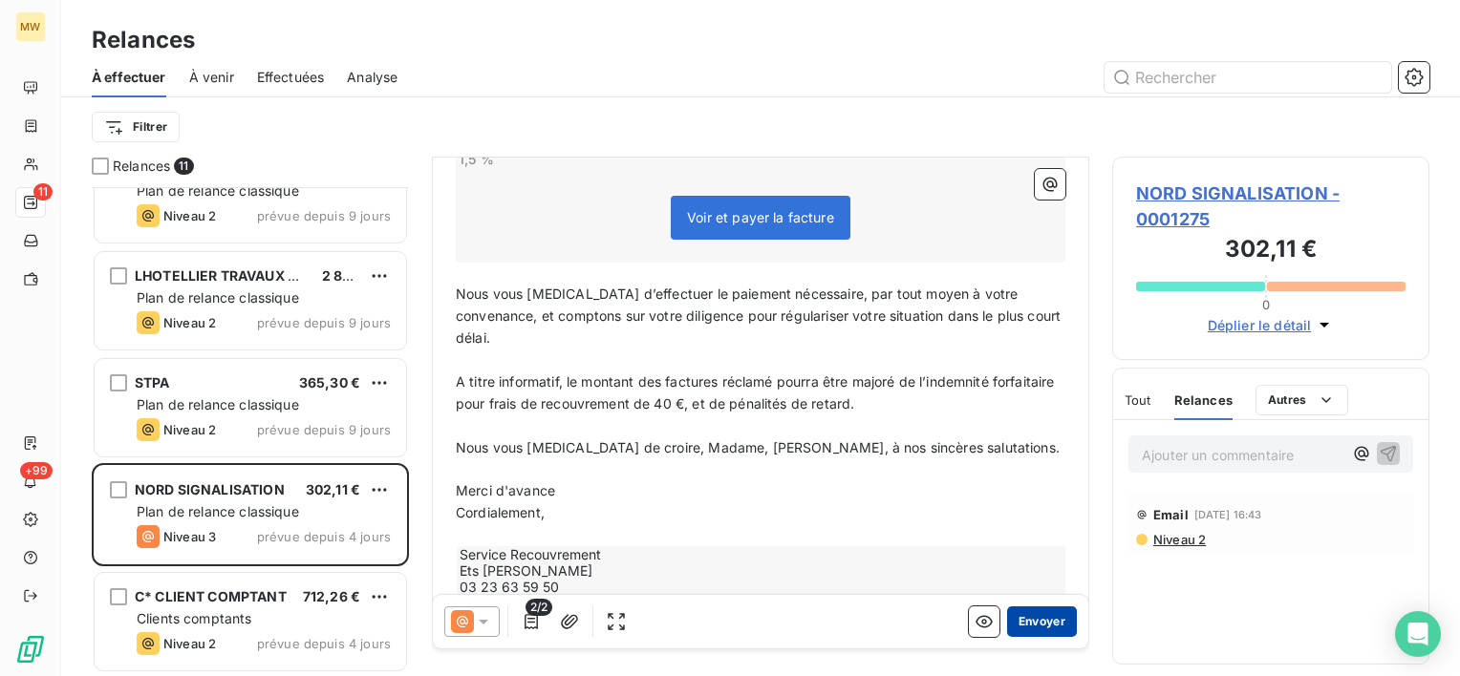
click at [1017, 621] on button "Envoyer" at bounding box center [1042, 622] width 70 height 31
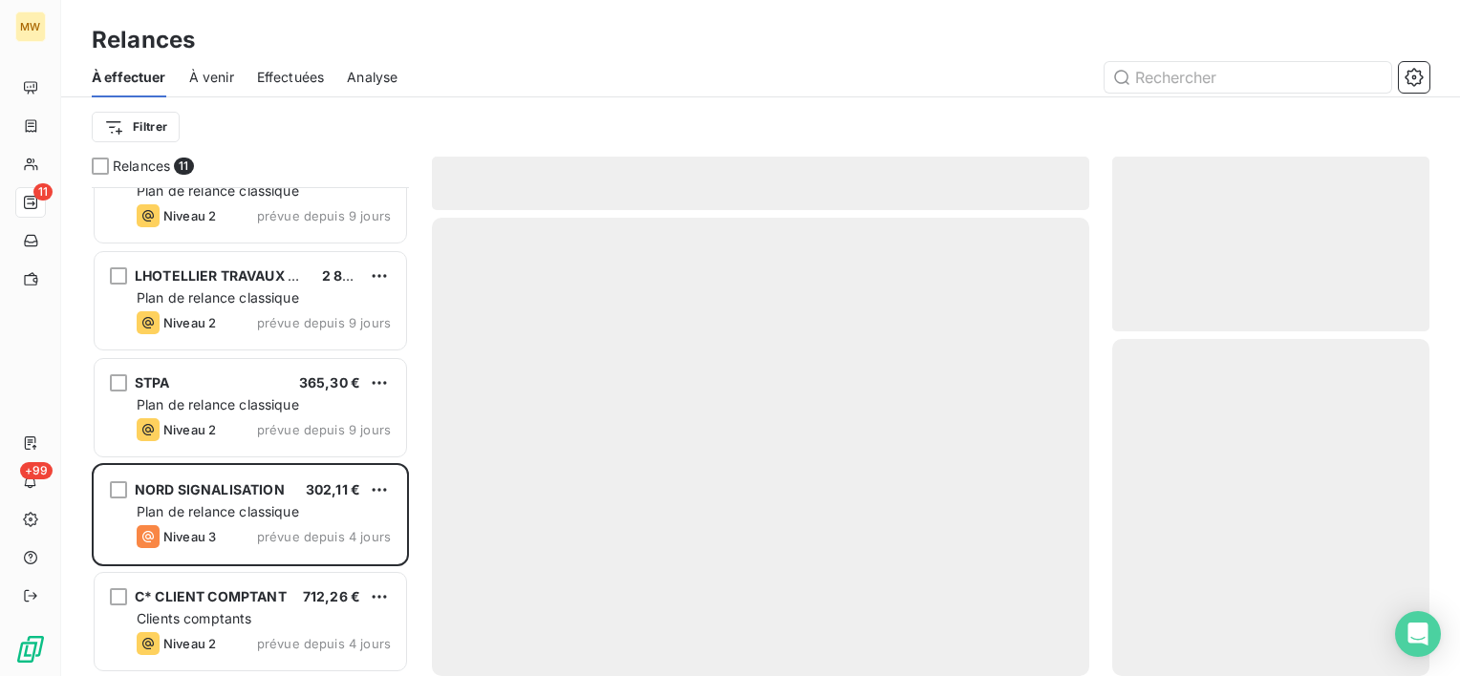
scroll to position [581, 0]
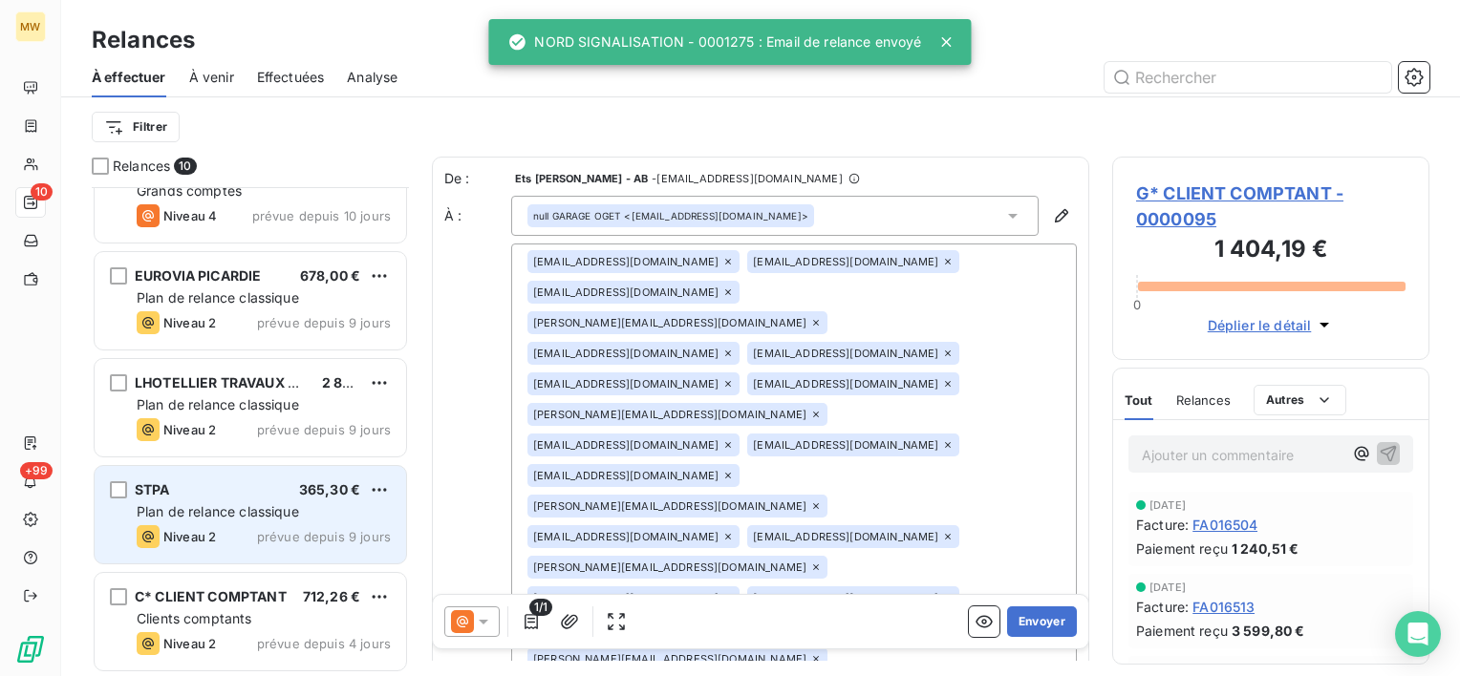
click at [241, 499] on div "STPA 365,30 € Plan de relance classique Niveau 2 prévue depuis 9 jours" at bounding box center [250, 514] width 311 height 97
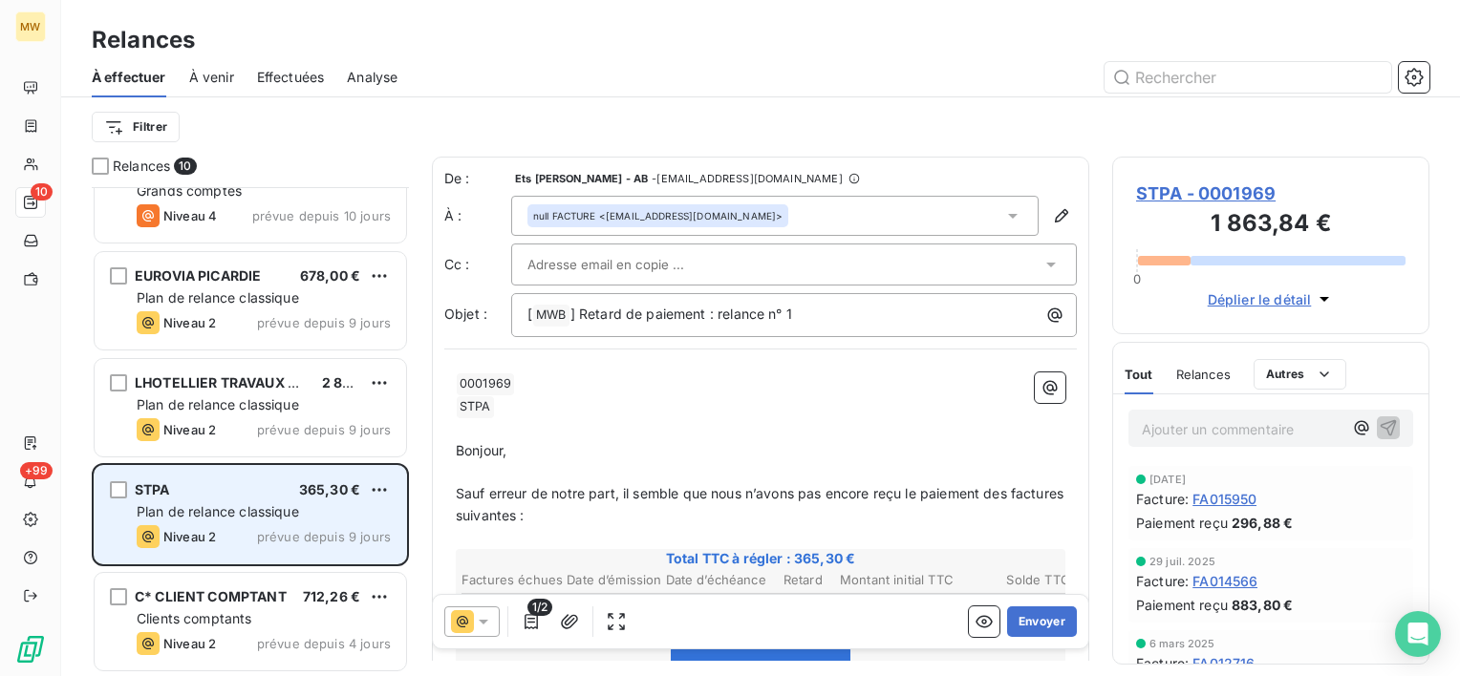
scroll to position [581, 0]
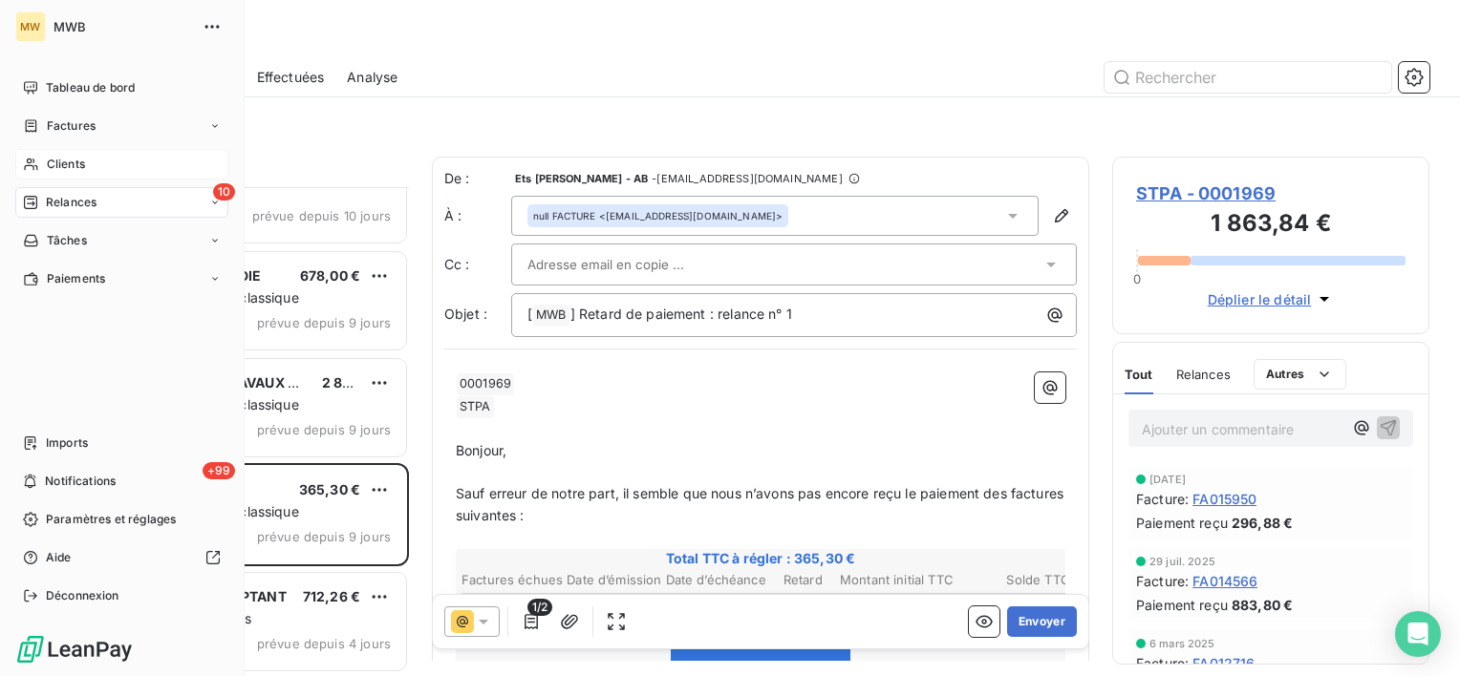
click at [49, 157] on span "Clients" at bounding box center [66, 164] width 38 height 17
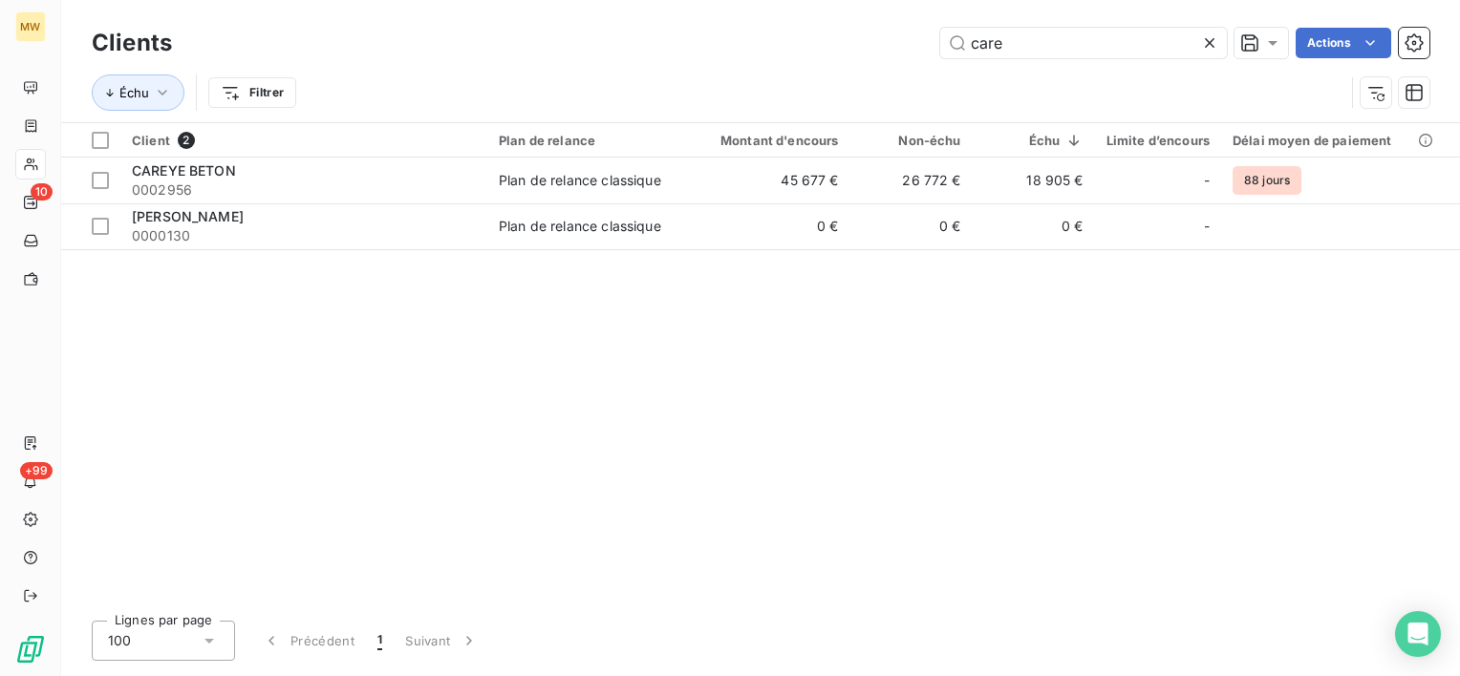
drag, startPoint x: 1007, startPoint y: 55, endPoint x: 910, endPoint y: 67, distance: 97.2
click at [910, 67] on div "Clients care Actions Échu Filtrer" at bounding box center [760, 72] width 1337 height 99
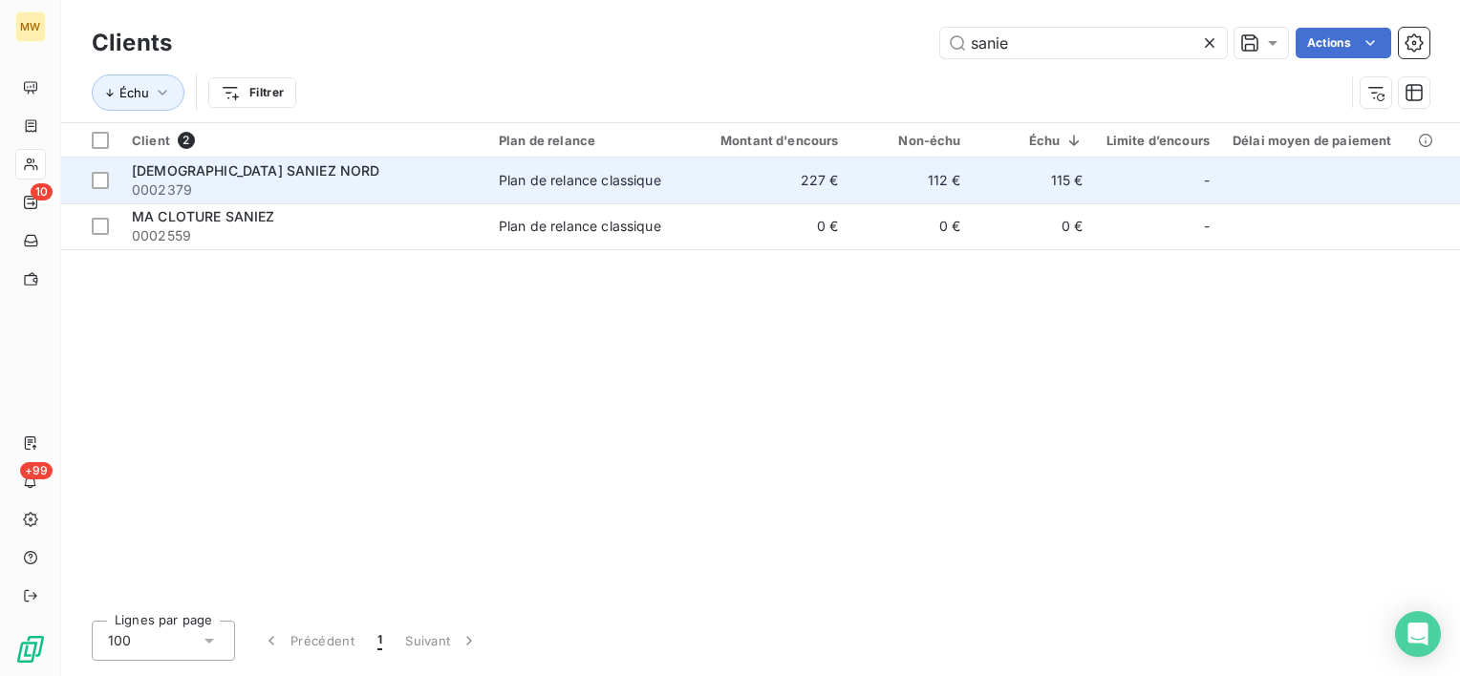
type input "sanie"
click at [336, 176] on div "[DEMOGRAPHIC_DATA] SANIEZ NORD" at bounding box center [304, 170] width 344 height 19
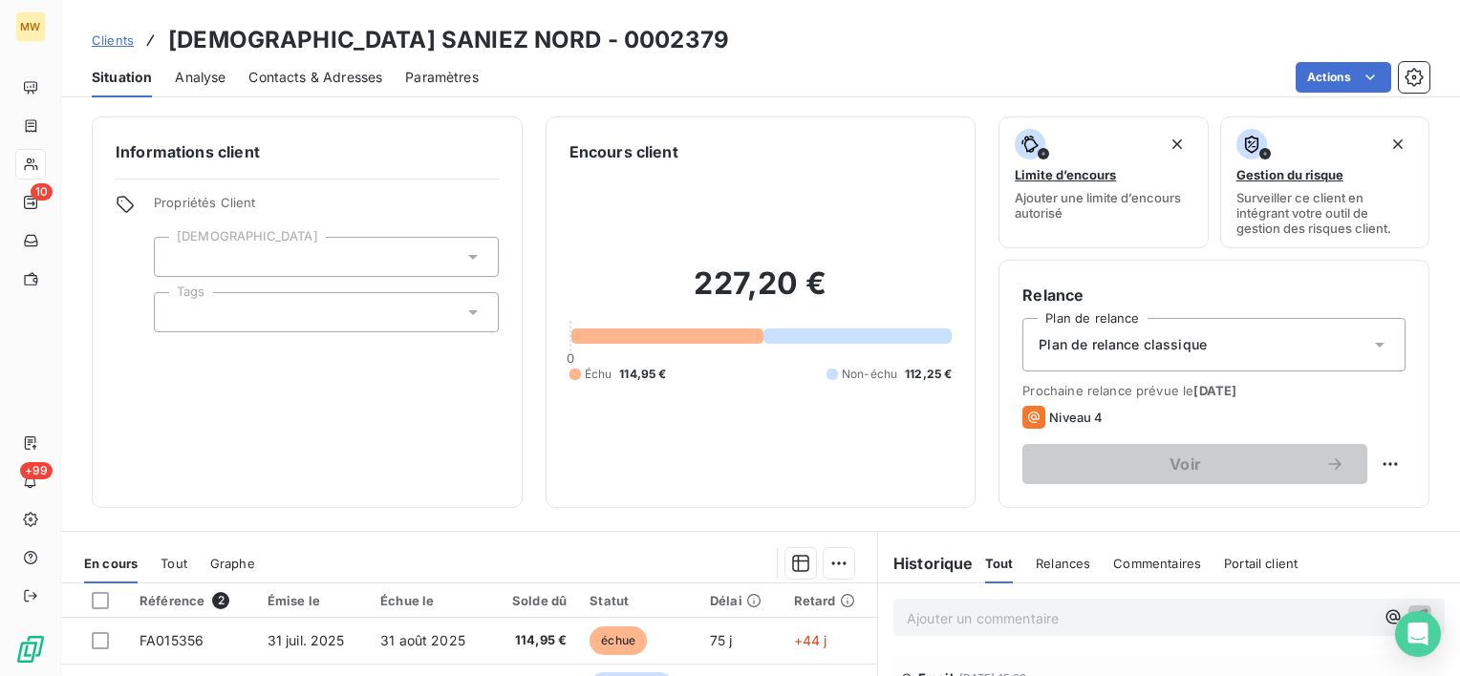
click at [1067, 613] on p "Ajouter un commentaire ﻿" at bounding box center [1140, 619] width 467 height 24
click at [1120, 566] on span "Commentaires" at bounding box center [1157, 563] width 88 height 15
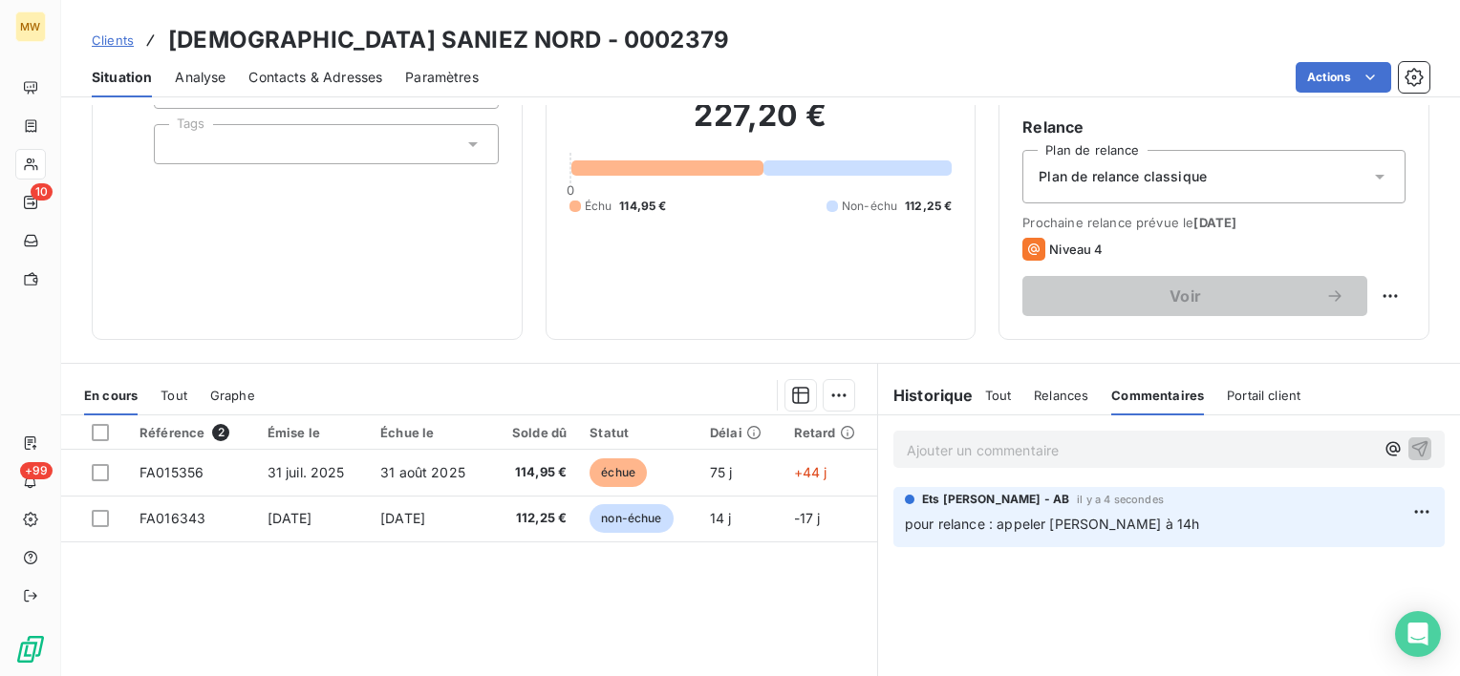
scroll to position [191, 0]
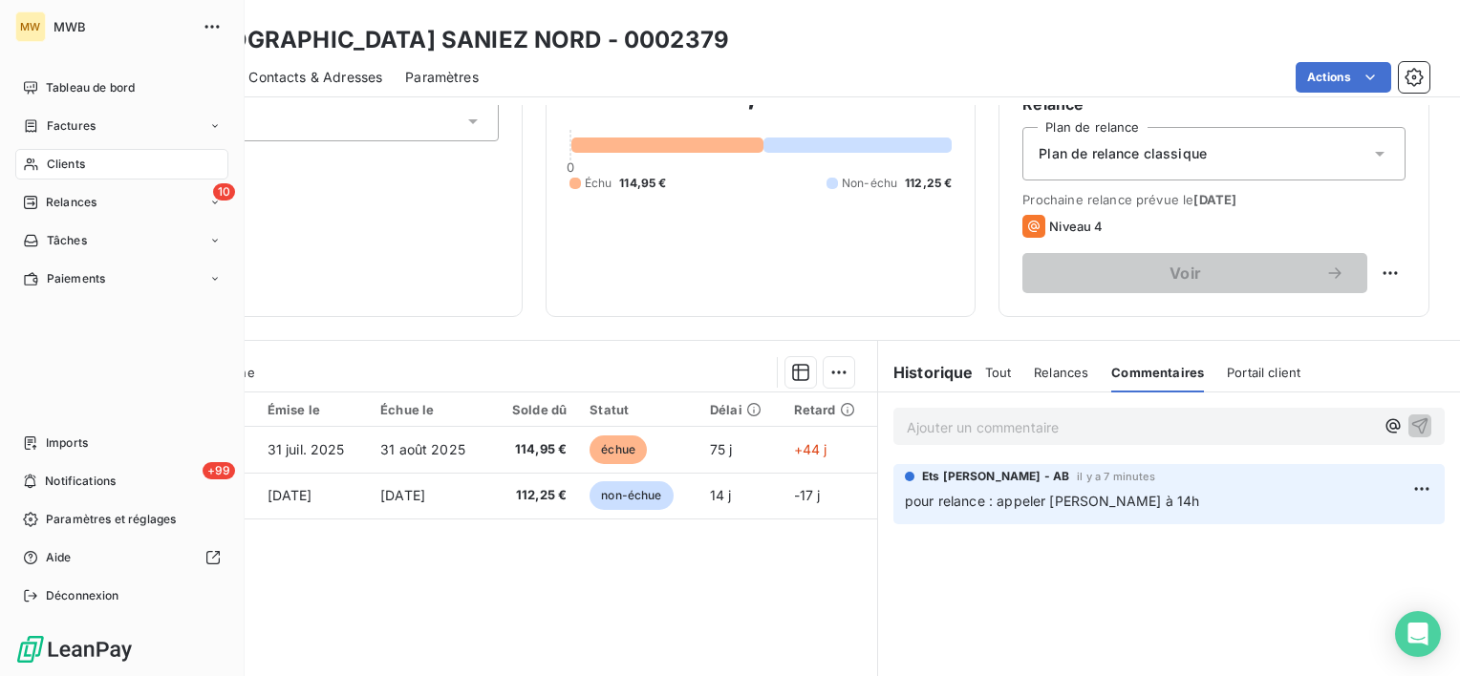
click at [60, 157] on span "Clients" at bounding box center [66, 164] width 38 height 17
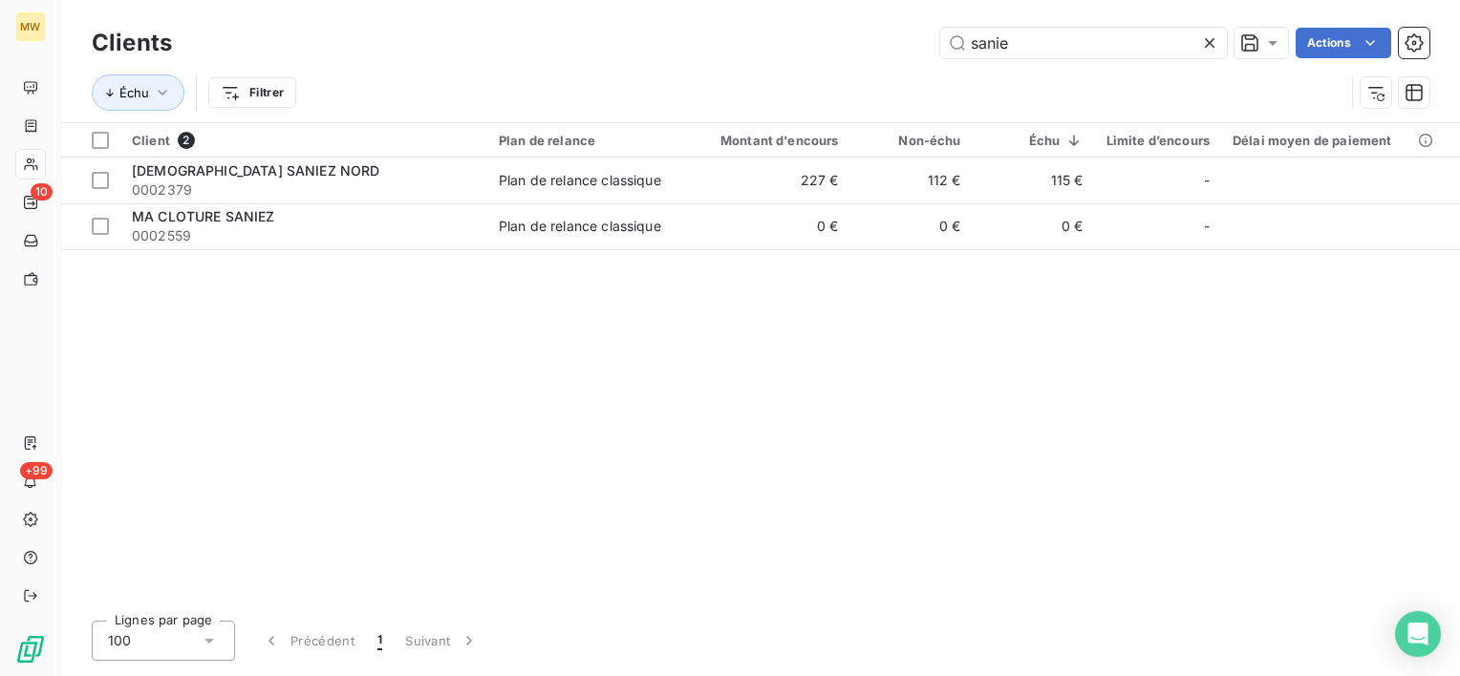
click at [1211, 38] on icon at bounding box center [1210, 43] width 10 height 10
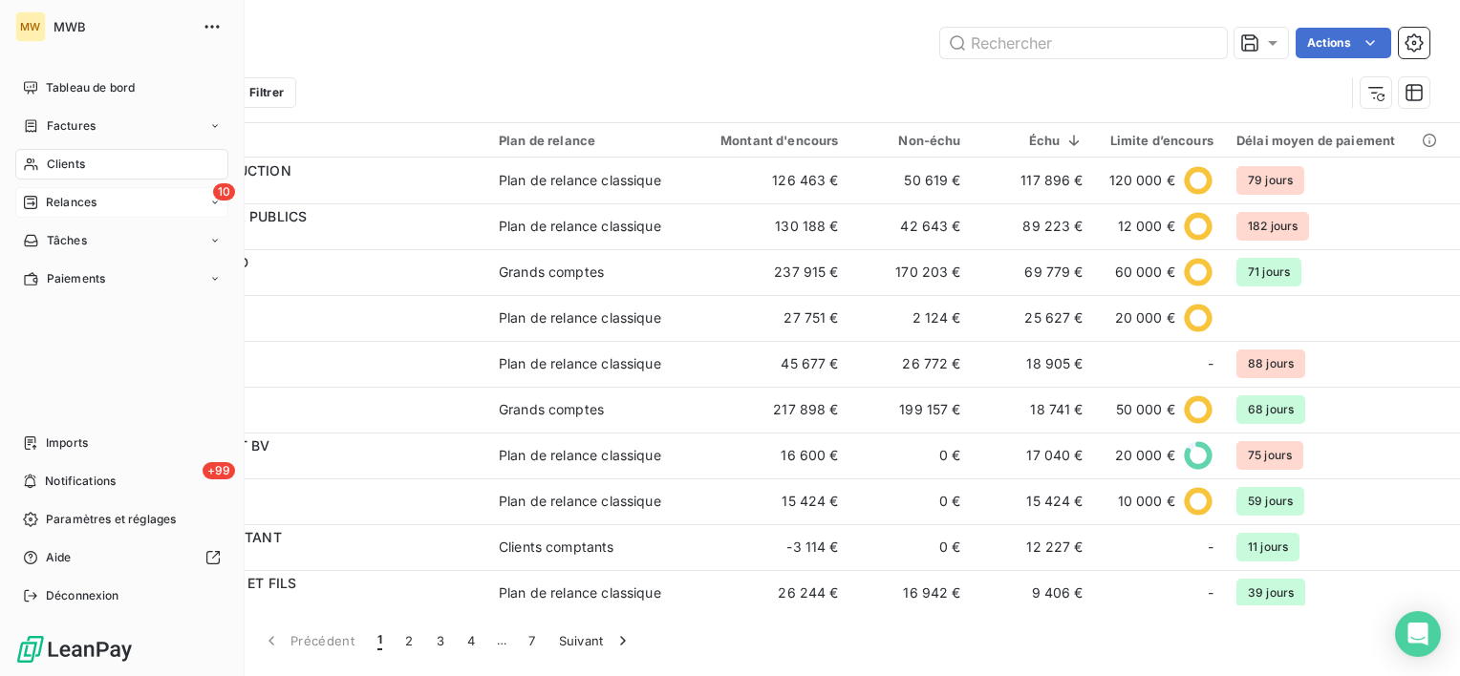
click at [54, 201] on span "Relances" at bounding box center [71, 202] width 51 height 17
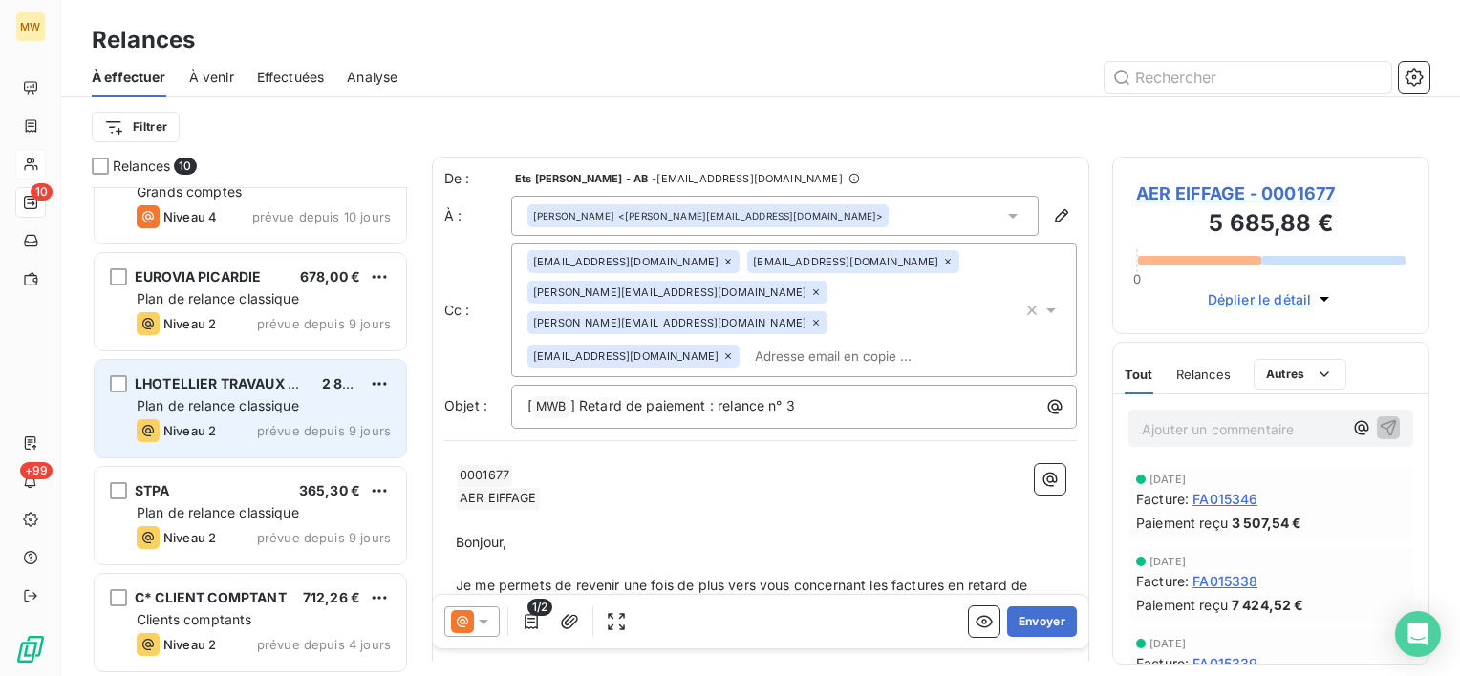
scroll to position [581, 0]
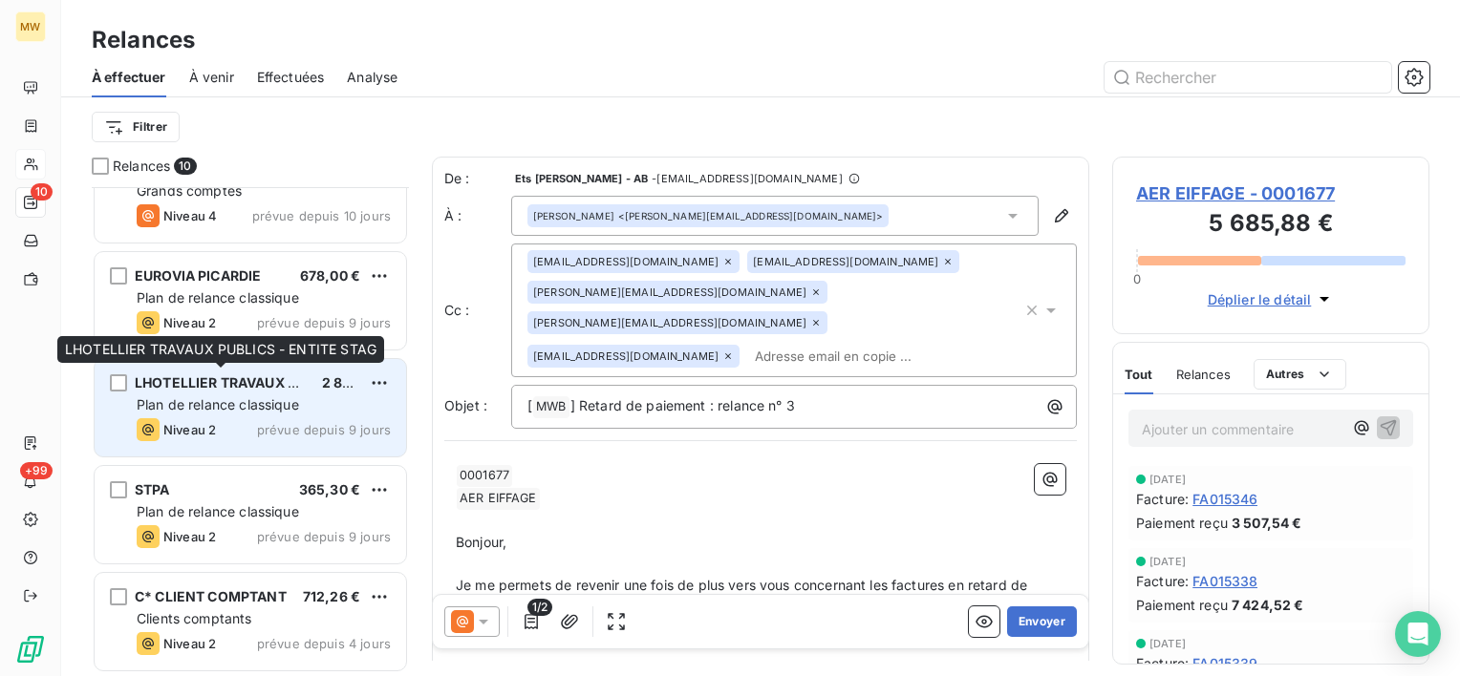
click at [212, 386] on span "LHOTELLIER TRAVAUX PUBLICS - ENTITE STAG" at bounding box center [290, 382] width 311 height 16
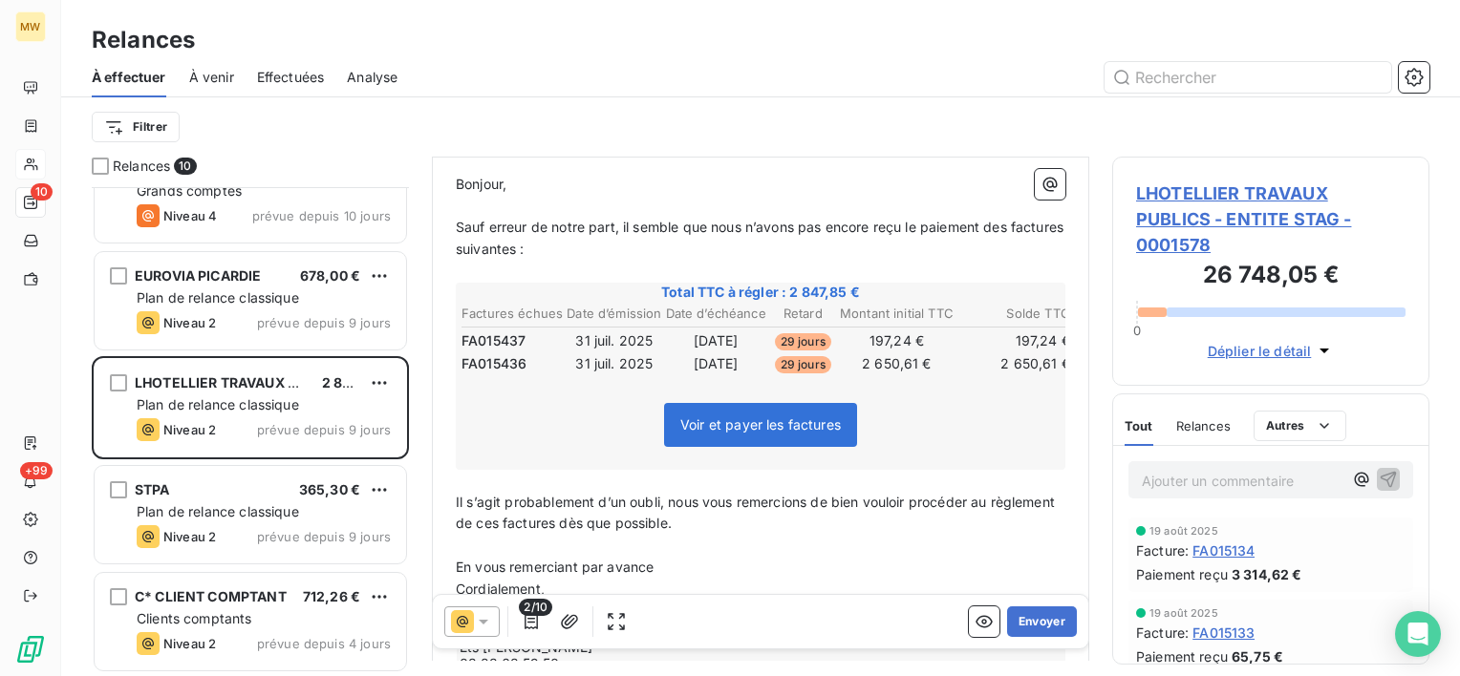
scroll to position [287, 0]
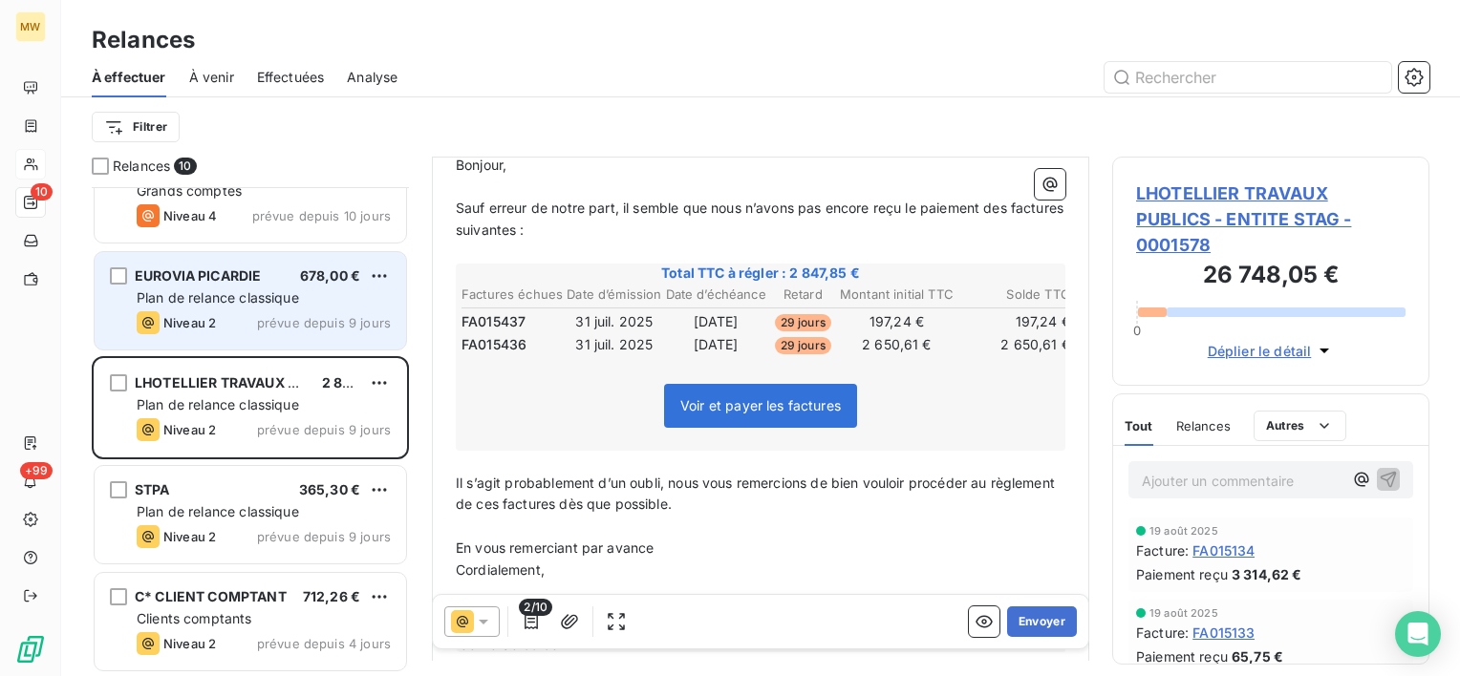
click at [219, 305] on div "Plan de relance classique" at bounding box center [264, 297] width 254 height 19
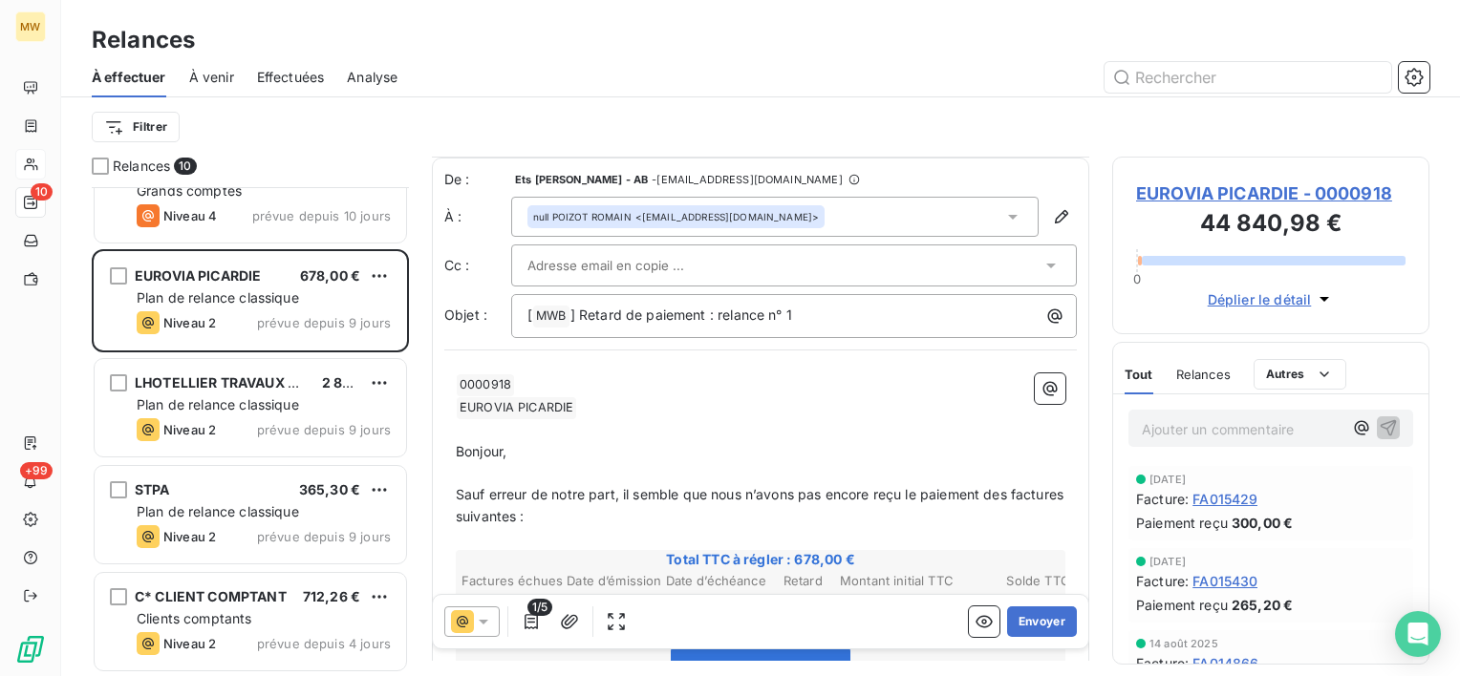
scroll to position [287, 0]
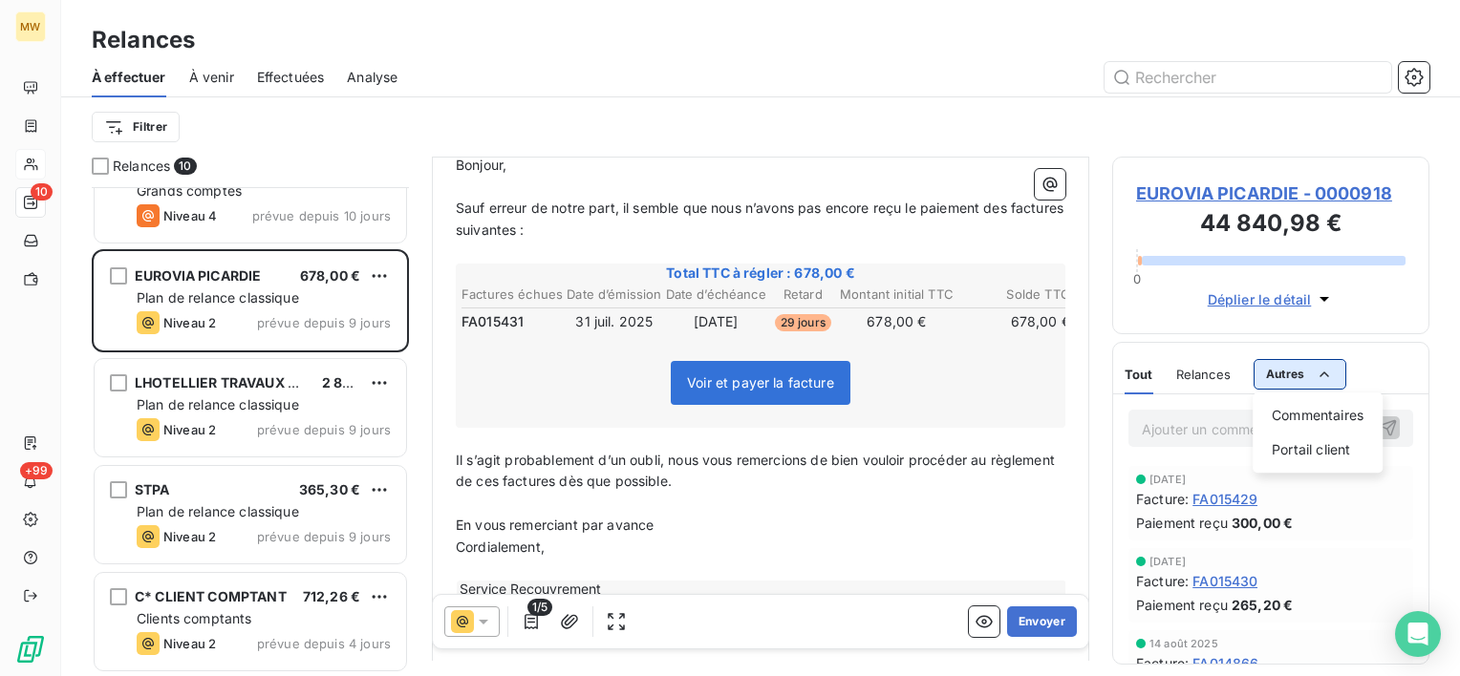
click at [1282, 374] on html "MW 10 +99 Relances À effectuer À venir Effectuées Analyse Filtrer Relances 10 R…" at bounding box center [730, 338] width 1460 height 676
click at [1273, 414] on div "Commentaires" at bounding box center [1317, 415] width 115 height 31
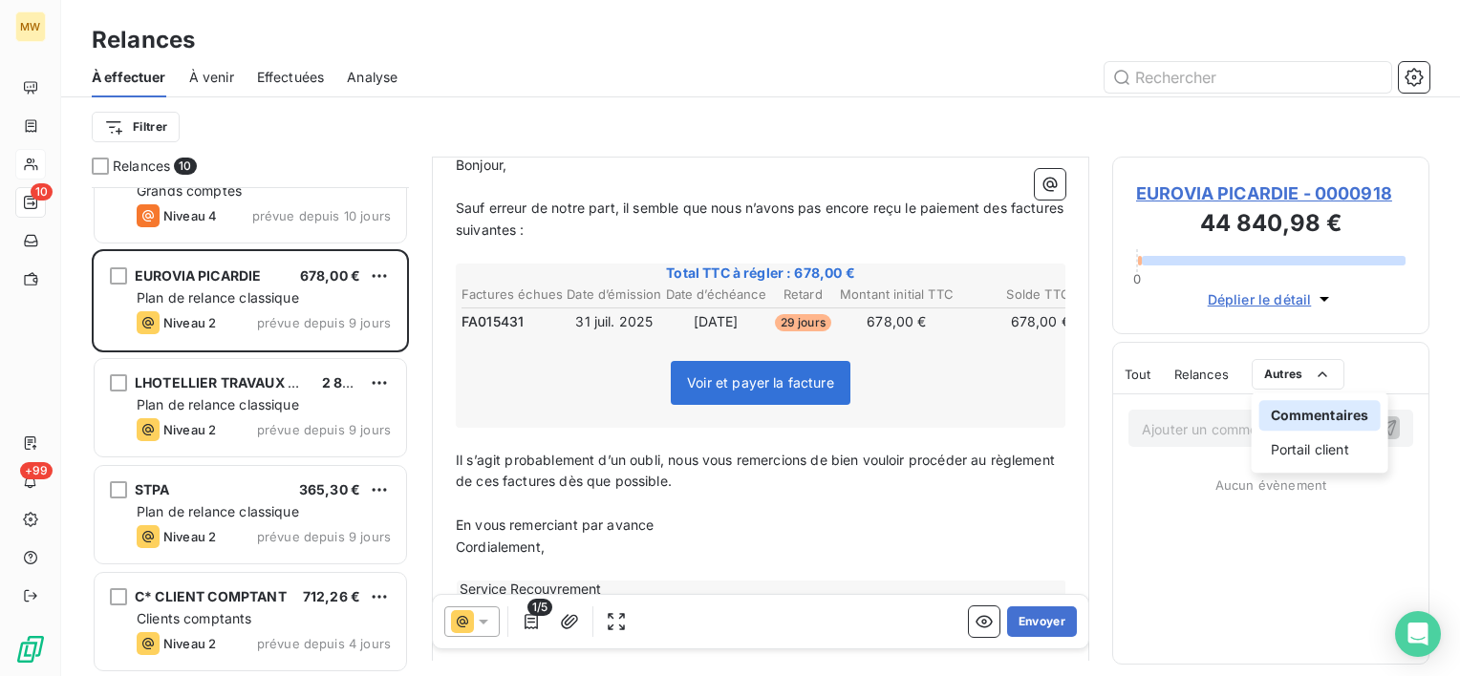
click at [1274, 386] on html "MW 10 +99 Relances À effectuer À venir Effectuées Analyse Filtrer Relances 10 R…" at bounding box center [730, 338] width 1460 height 676
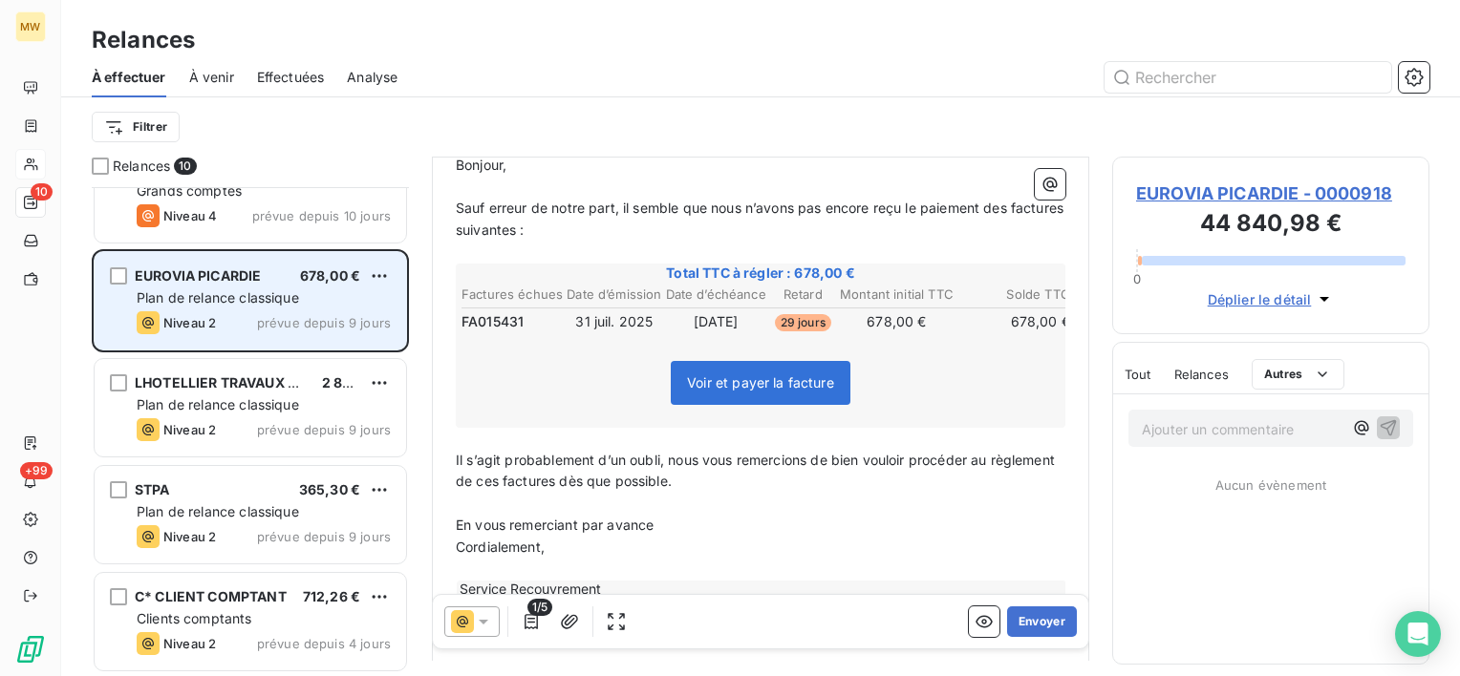
click at [208, 280] on span "EUROVIA PICARDIE" at bounding box center [198, 275] width 126 height 16
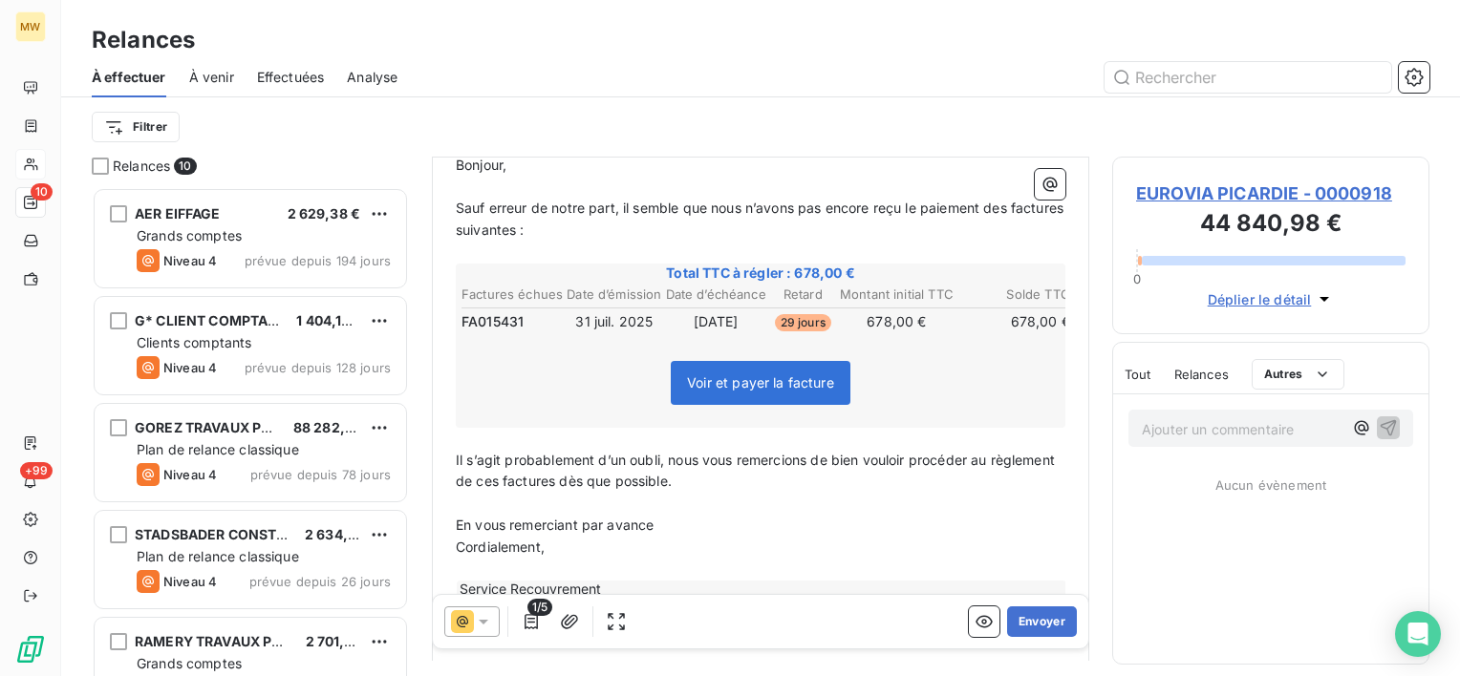
scroll to position [96, 0]
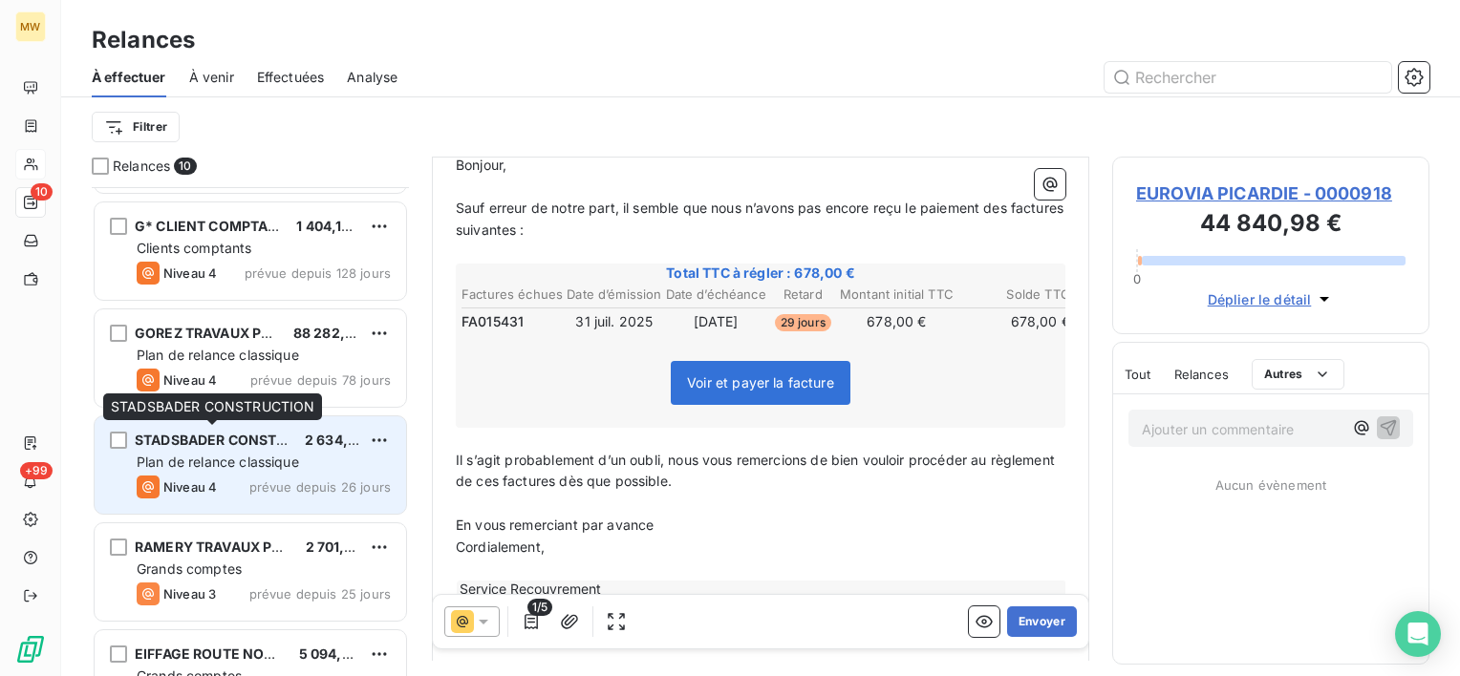
click at [210, 436] on span "STADSBADER CONSTRUCTION" at bounding box center [236, 440] width 203 height 16
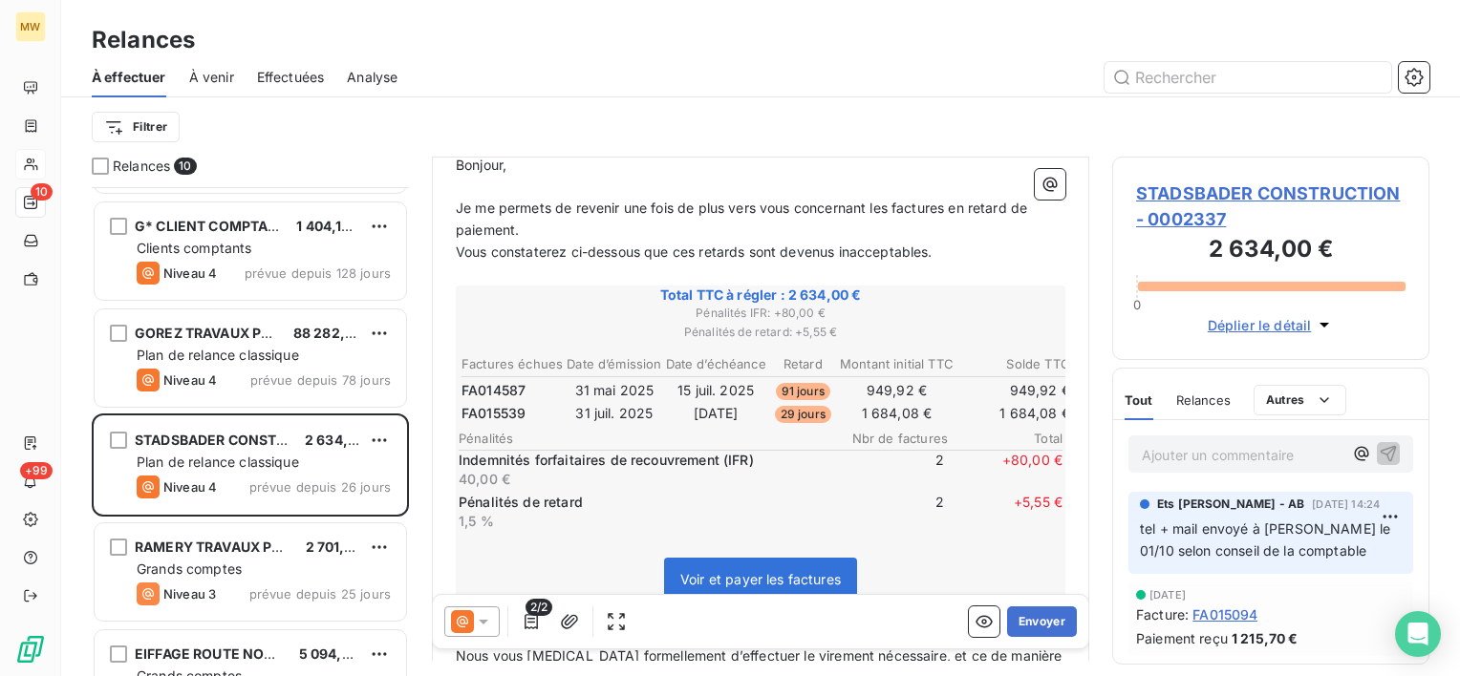
scroll to position [96, 0]
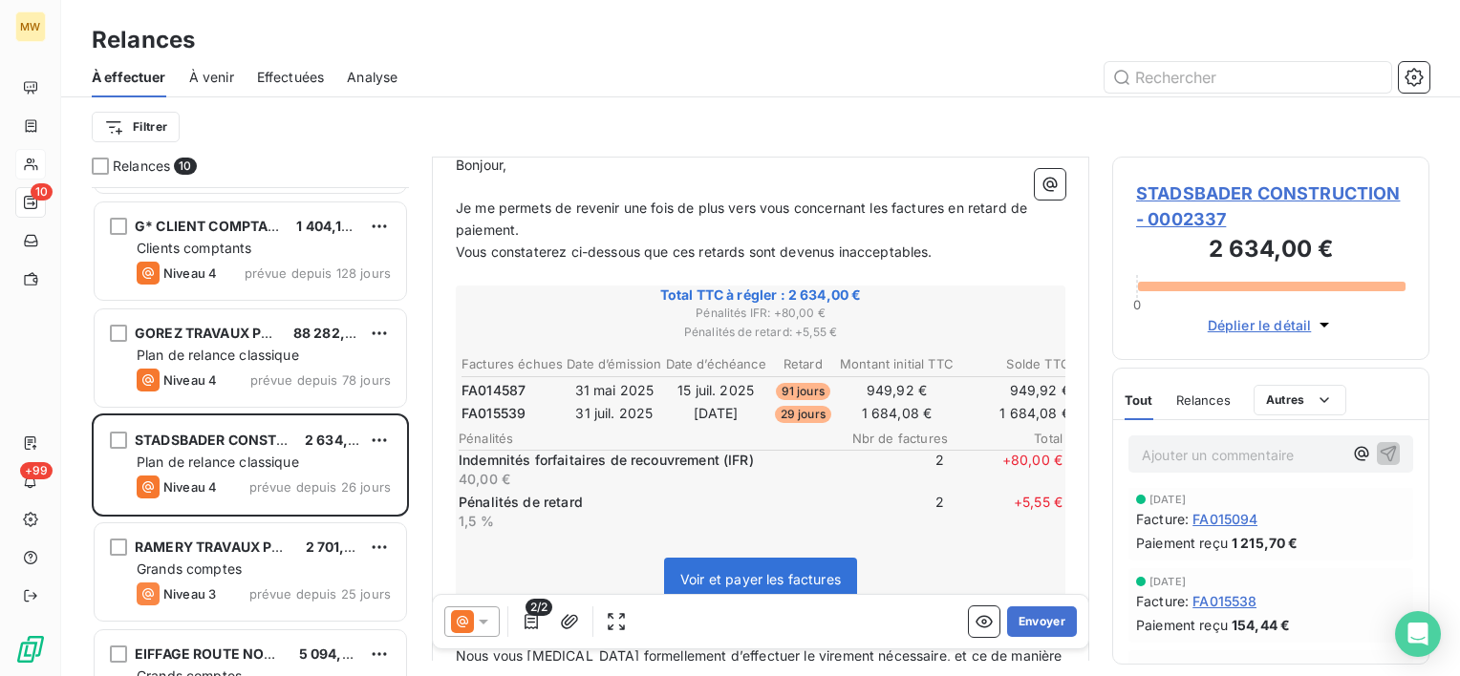
click at [1212, 404] on span "Relances" at bounding box center [1203, 400] width 54 height 15
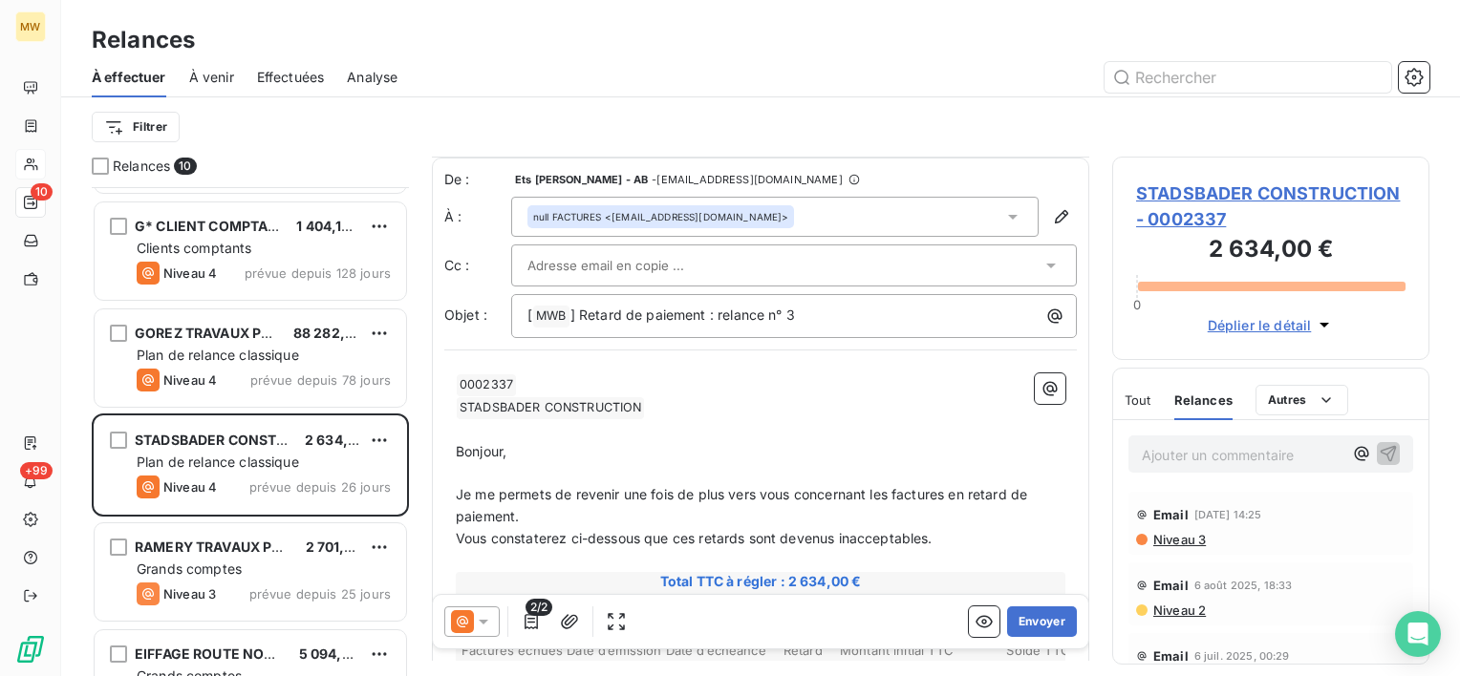
scroll to position [0, 0]
click at [796, 251] on div at bounding box center [794, 265] width 566 height 42
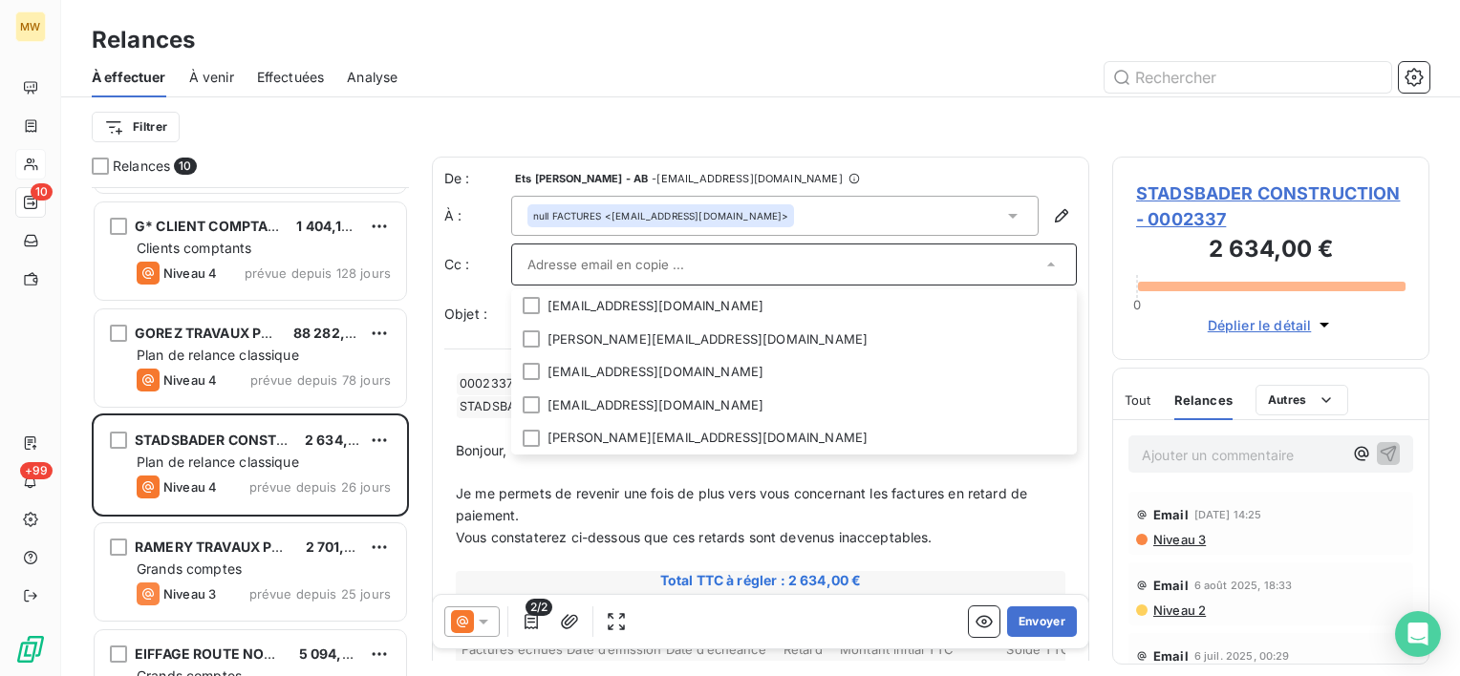
click at [1003, 209] on icon at bounding box center [1012, 215] width 19 height 19
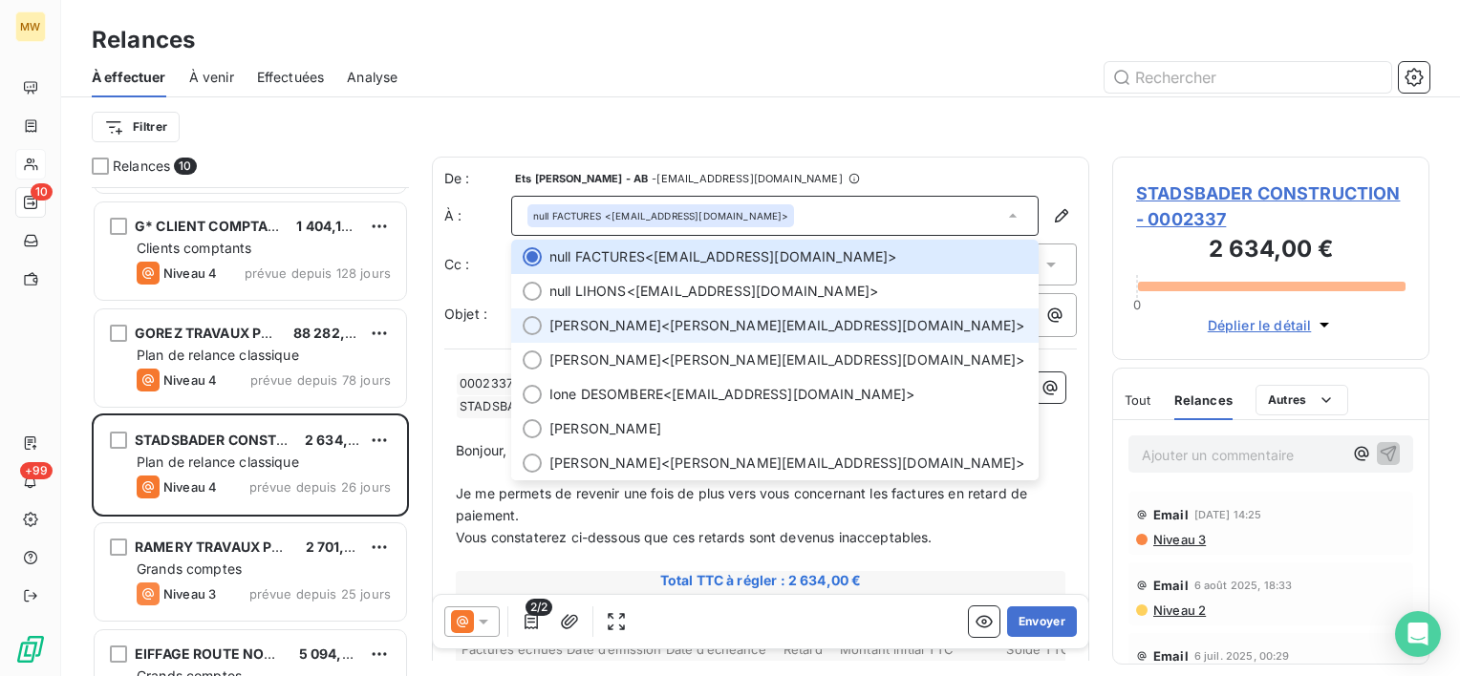
click at [855, 327] on span "[PERSON_NAME] <[PERSON_NAME][EMAIL_ADDRESS][DOMAIN_NAME]>" at bounding box center [788, 325] width 478 height 19
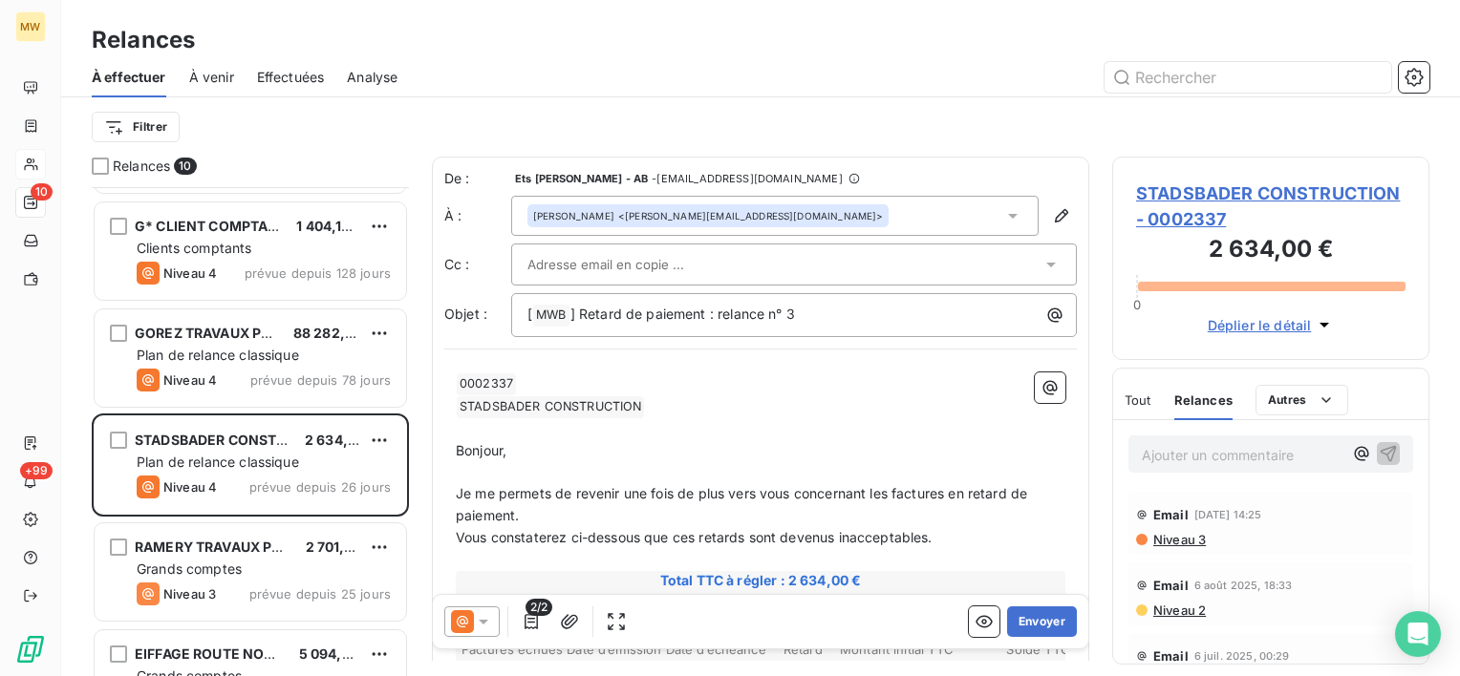
click at [917, 261] on div at bounding box center [784, 264] width 514 height 29
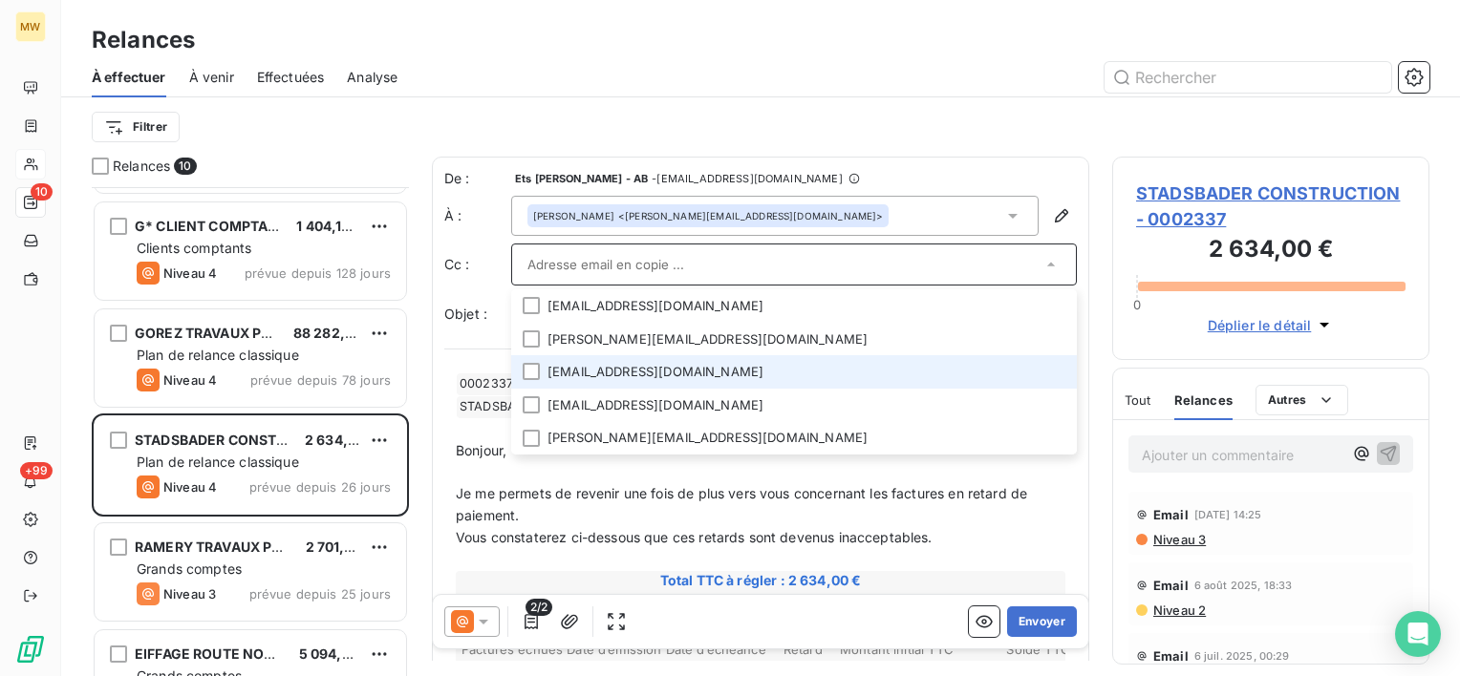
click at [871, 374] on li "[EMAIL_ADDRESS][DOMAIN_NAME]" at bounding box center [794, 371] width 566 height 33
click at [748, 379] on li "[EMAIL_ADDRESS][DOMAIN_NAME]" at bounding box center [794, 373] width 566 height 33
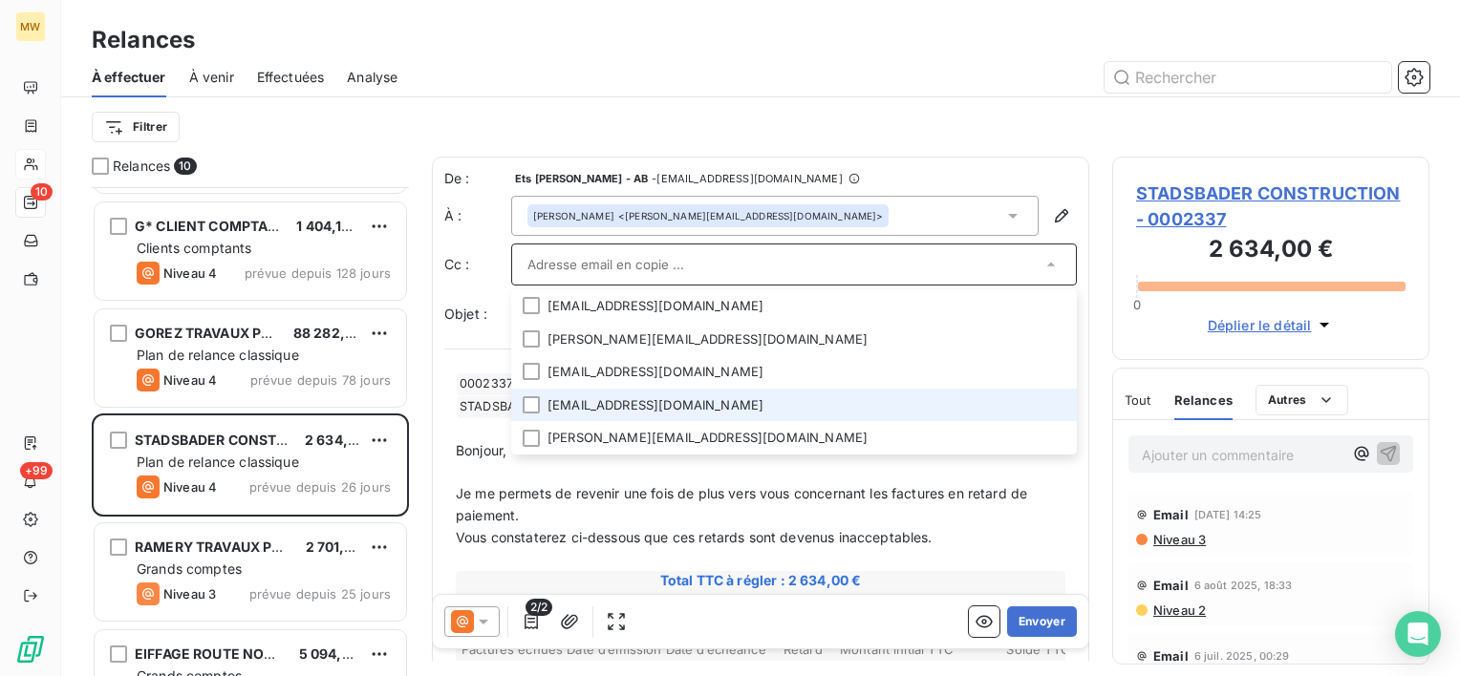
click at [742, 403] on li "[EMAIL_ADDRESS][DOMAIN_NAME]" at bounding box center [794, 405] width 566 height 33
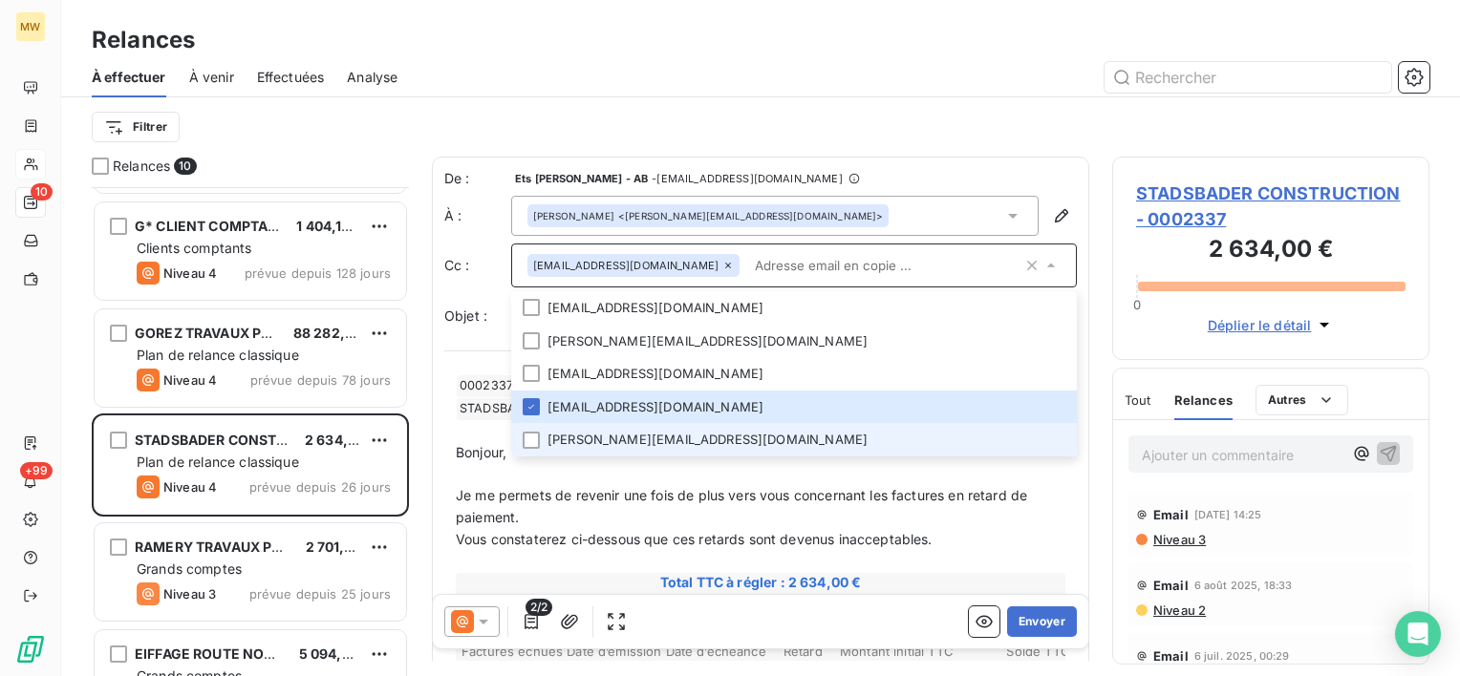
click at [745, 436] on li "[PERSON_NAME][EMAIL_ADDRESS][DOMAIN_NAME]" at bounding box center [794, 439] width 566 height 33
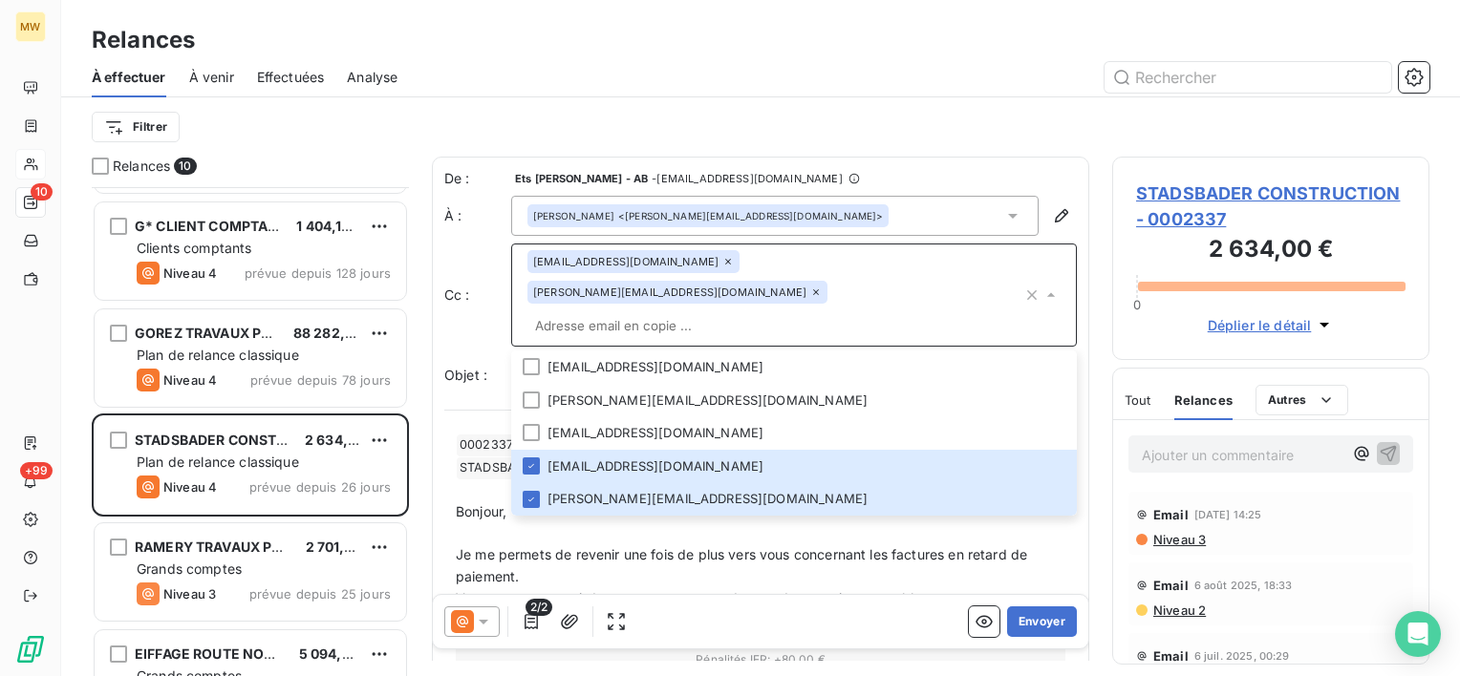
click at [1006, 138] on div "Filtrer" at bounding box center [760, 127] width 1337 height 36
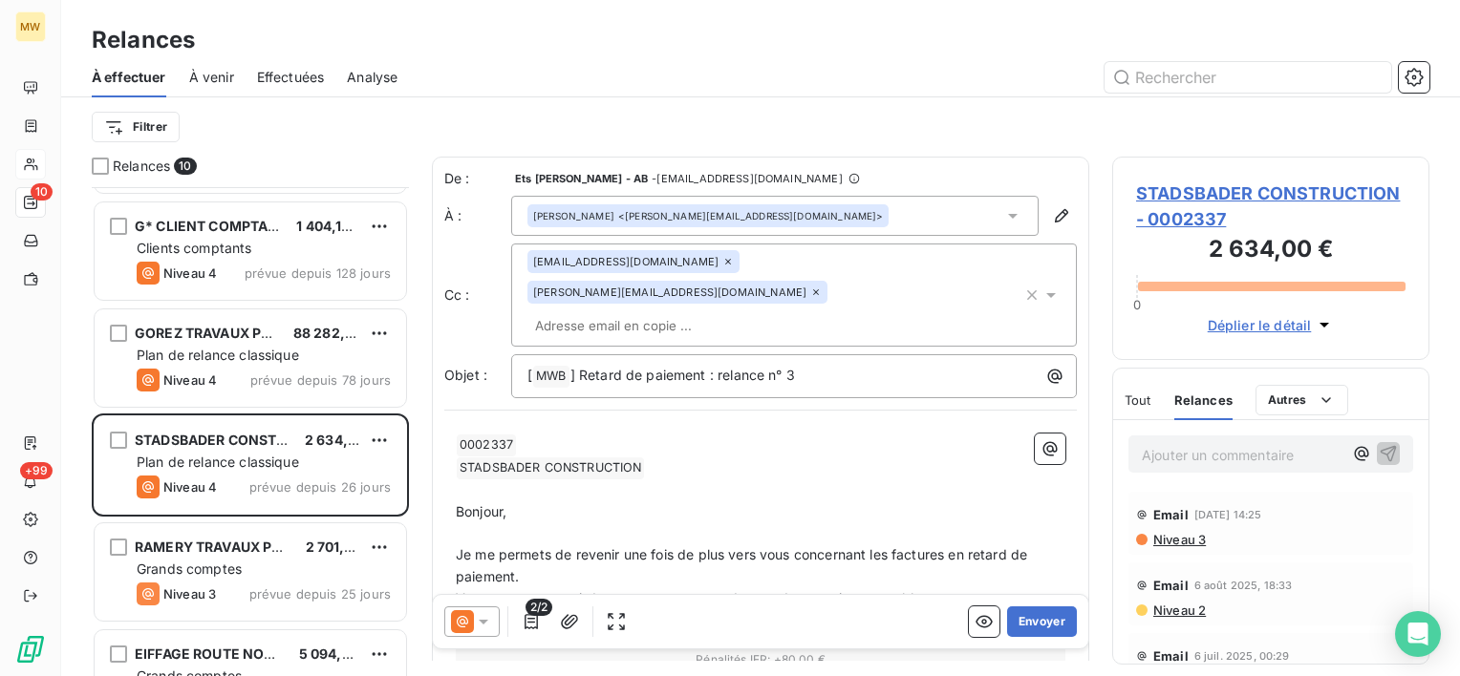
click at [678, 311] on input "text" at bounding box center [637, 325] width 221 height 29
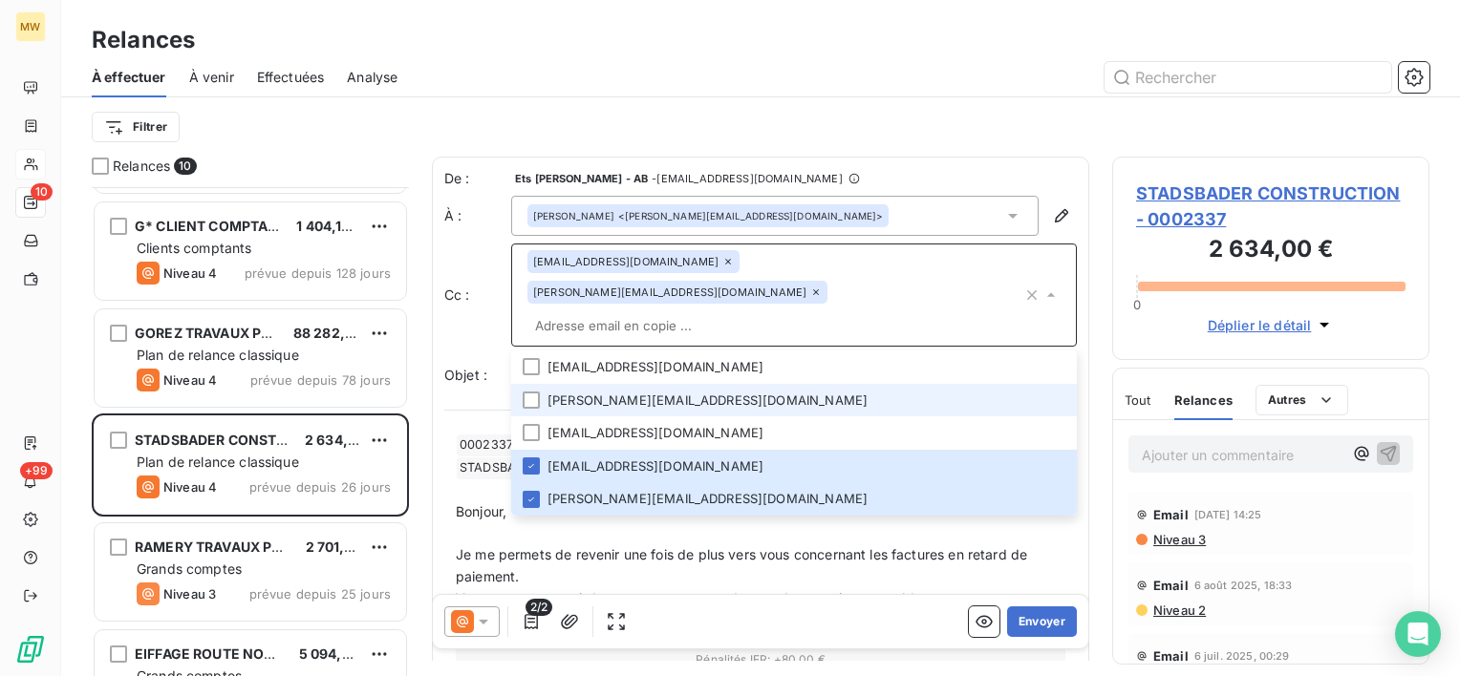
scroll to position [2, 0]
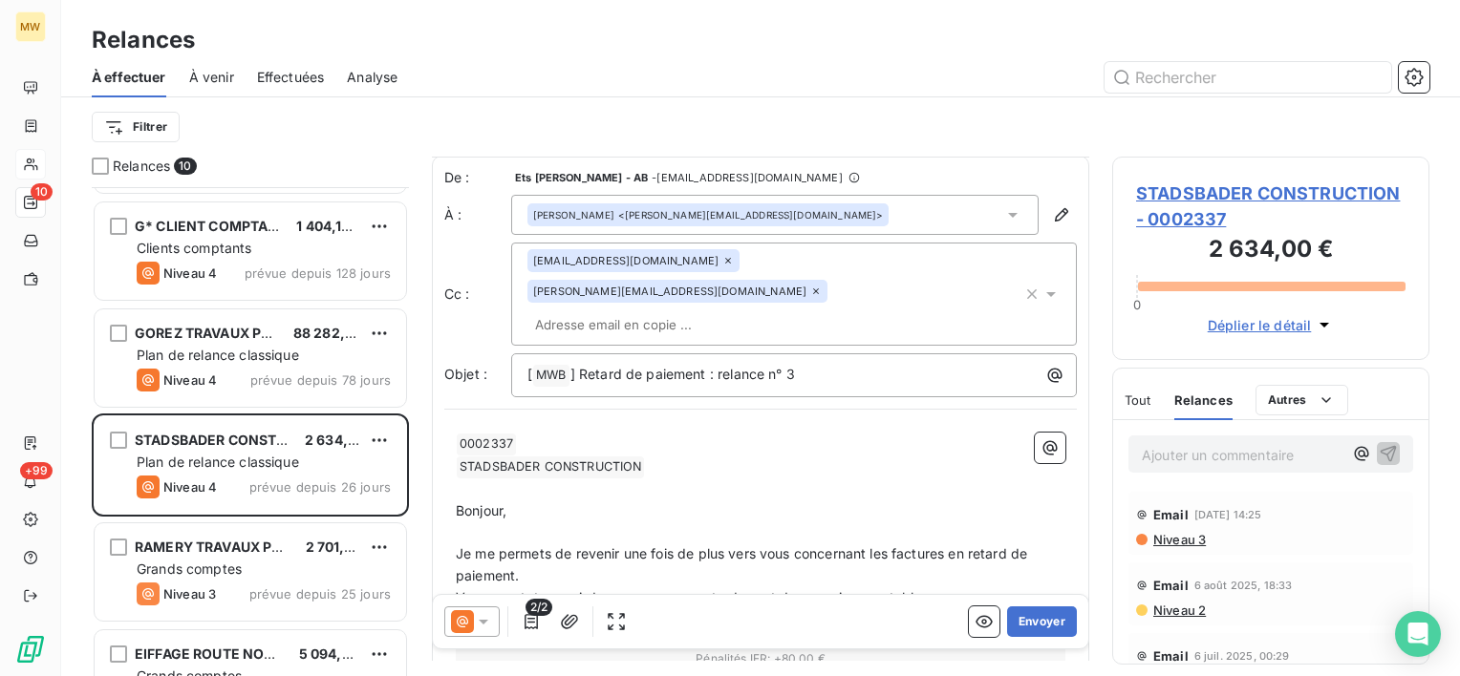
click at [662, 523] on p "﻿" at bounding box center [760, 534] width 609 height 22
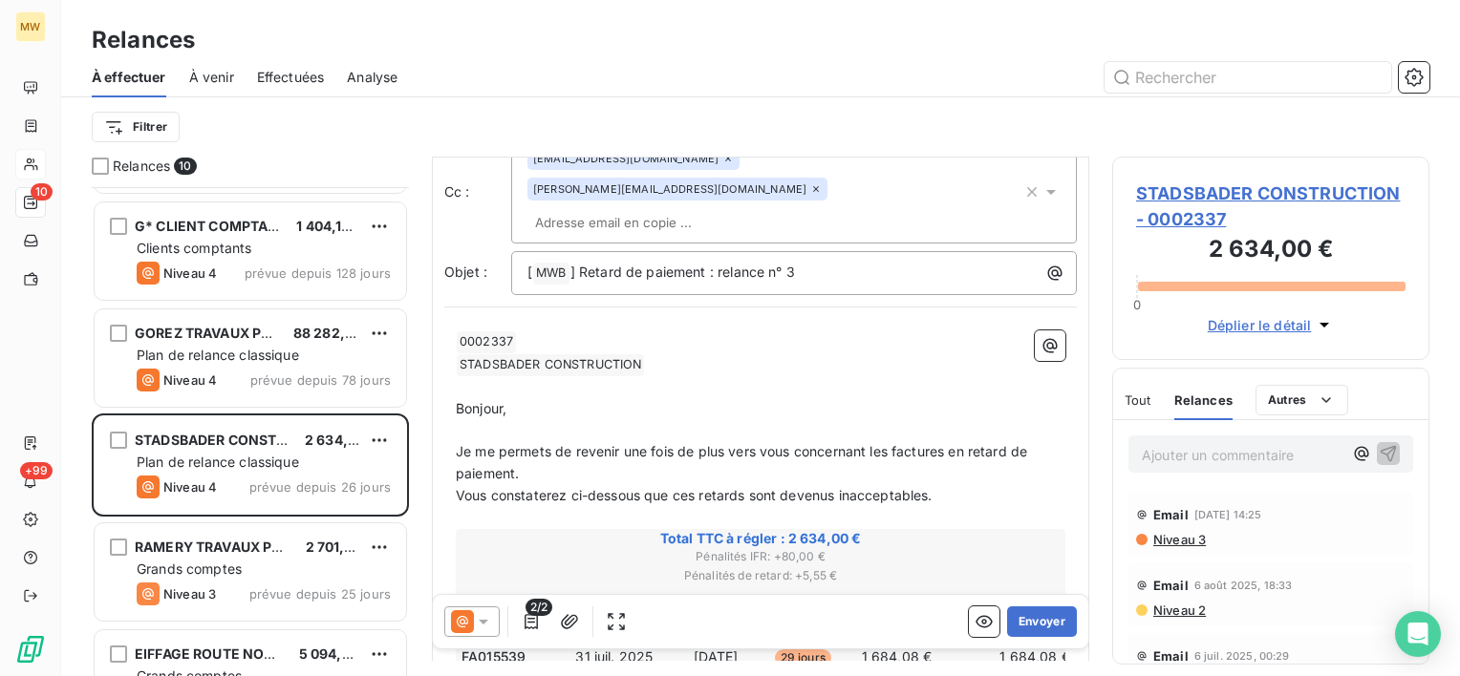
scroll to position [0, 0]
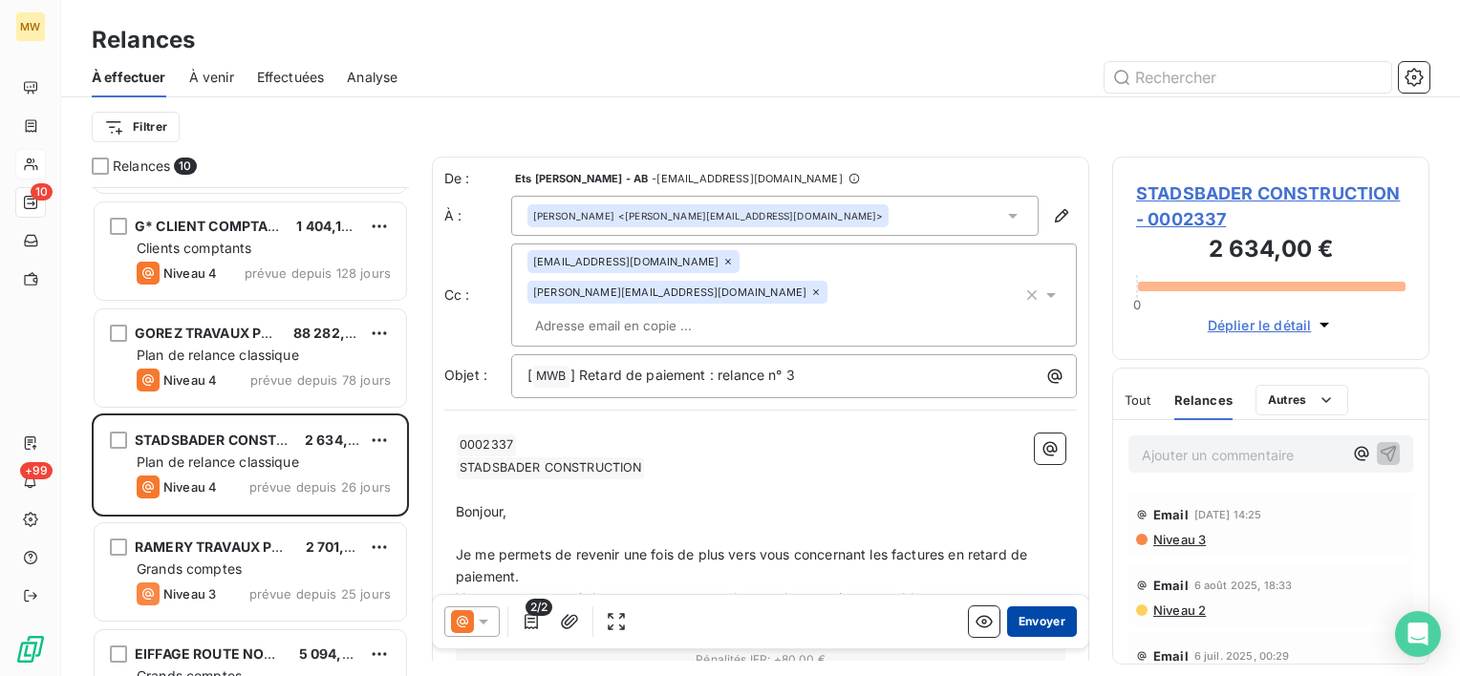
click at [1034, 620] on button "Envoyer" at bounding box center [1042, 622] width 70 height 31
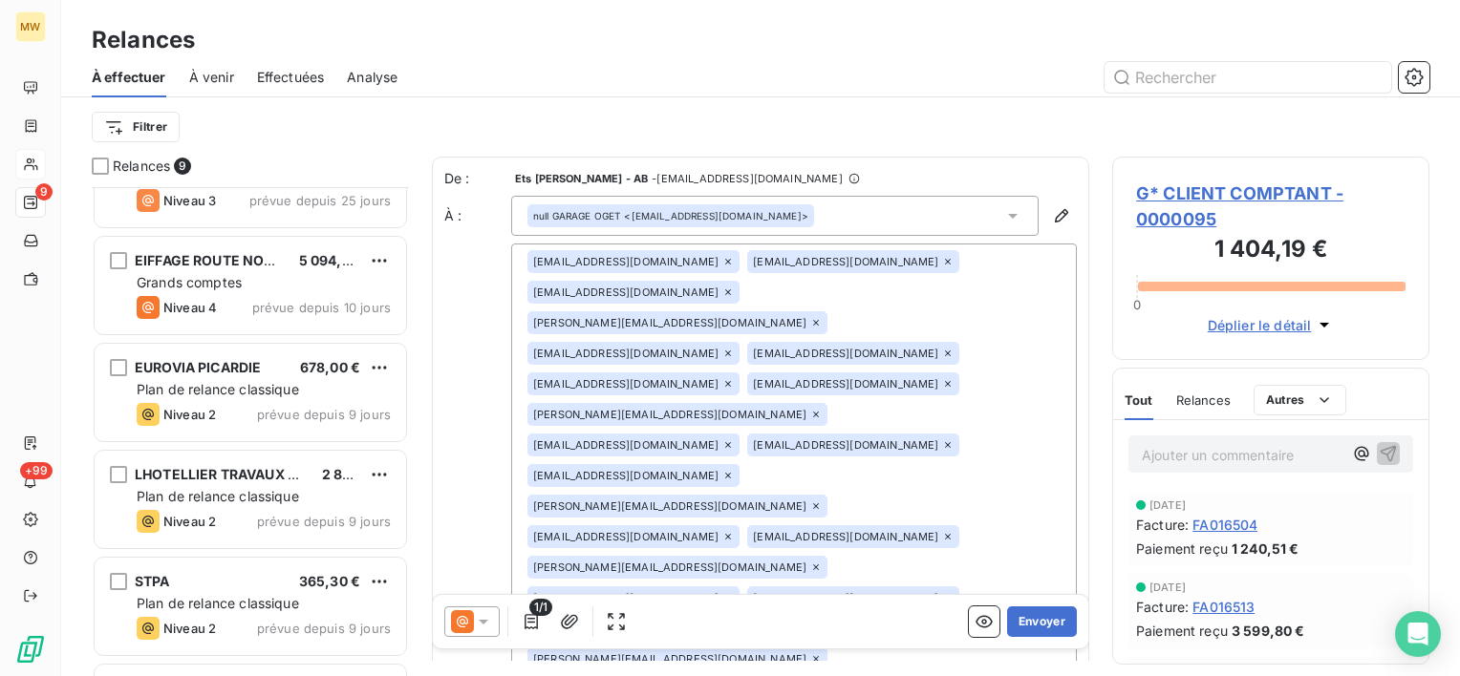
scroll to position [474, 0]
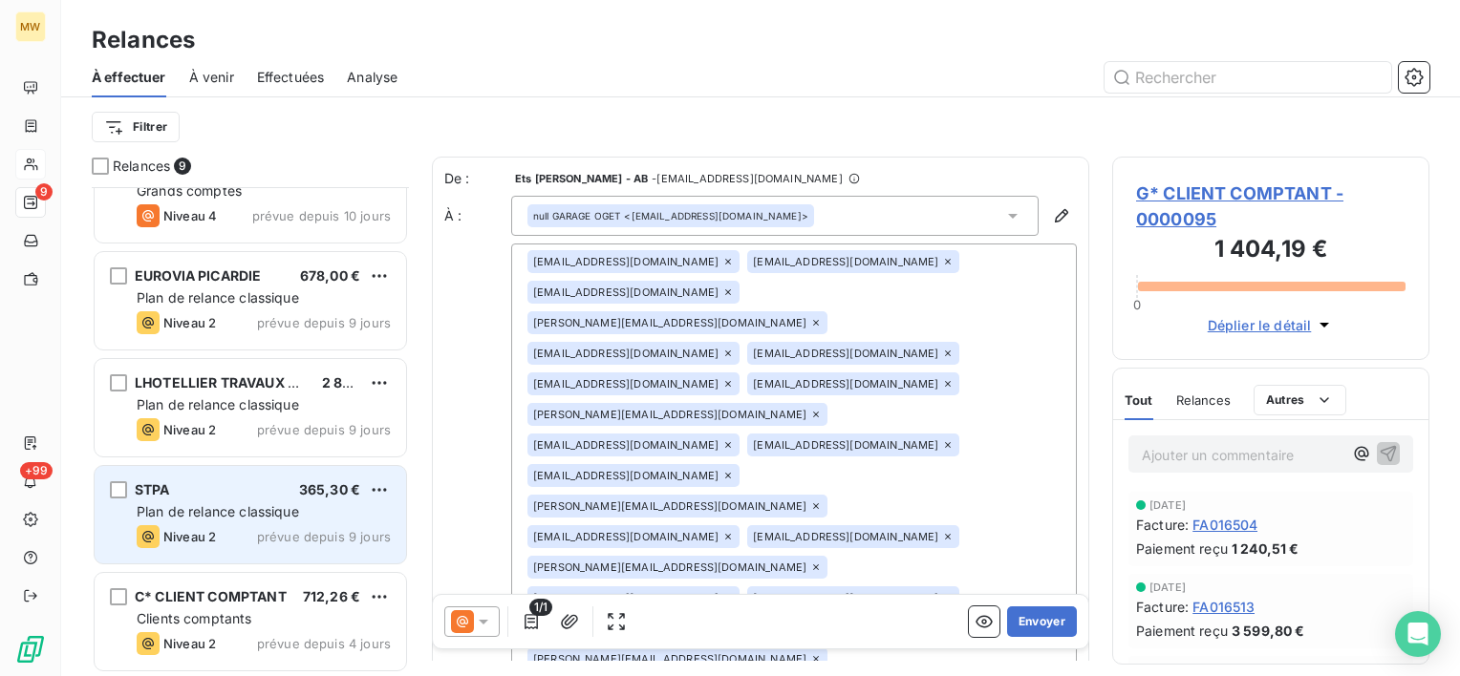
click at [203, 493] on div "STPA 365,30 €" at bounding box center [264, 489] width 254 height 17
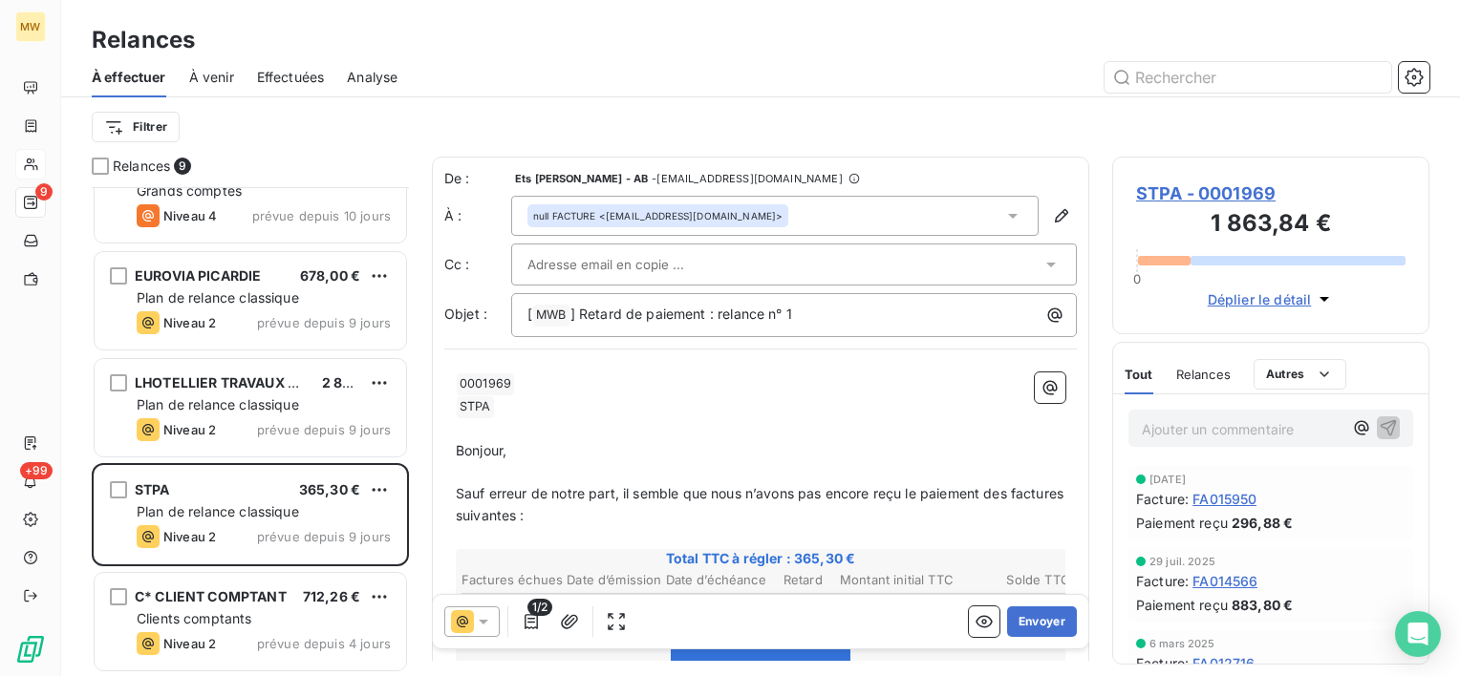
click at [1190, 364] on div "Relances" at bounding box center [1203, 374] width 54 height 40
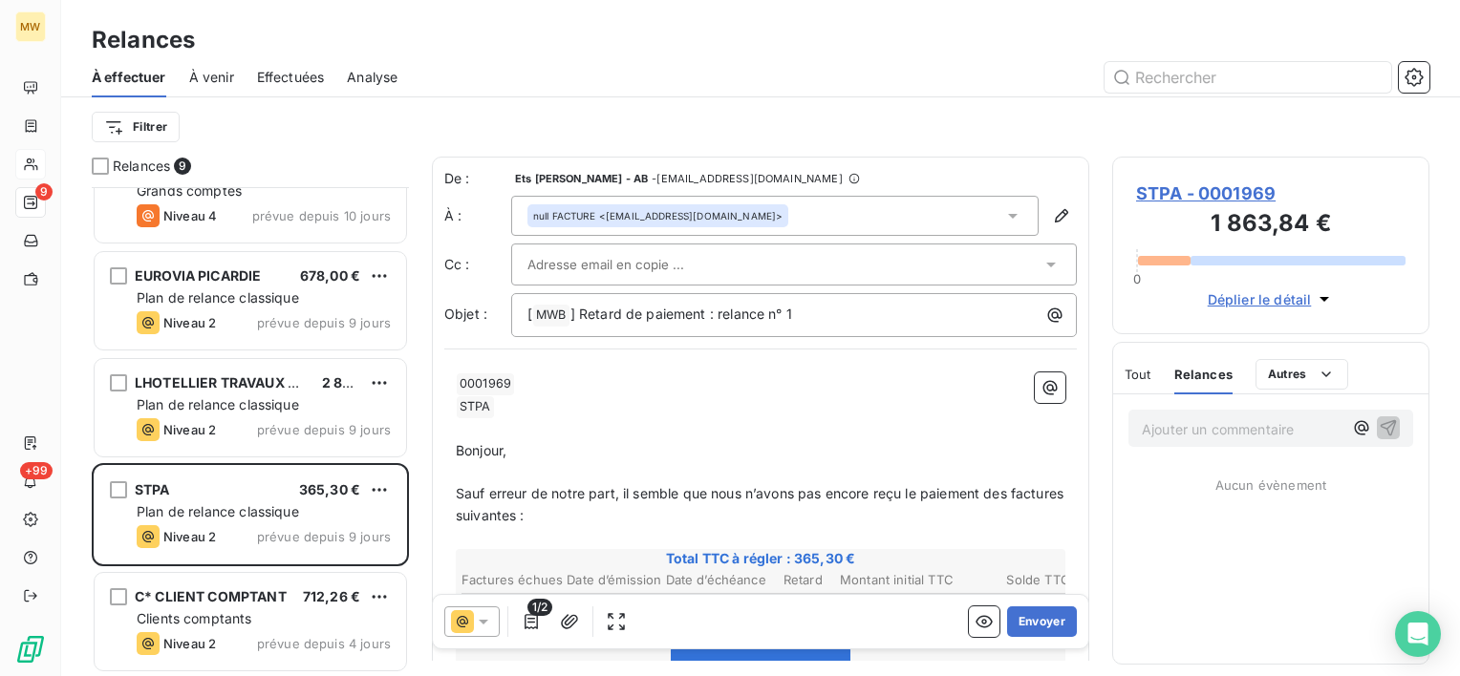
click at [1142, 367] on span "Tout" at bounding box center [1137, 374] width 27 height 15
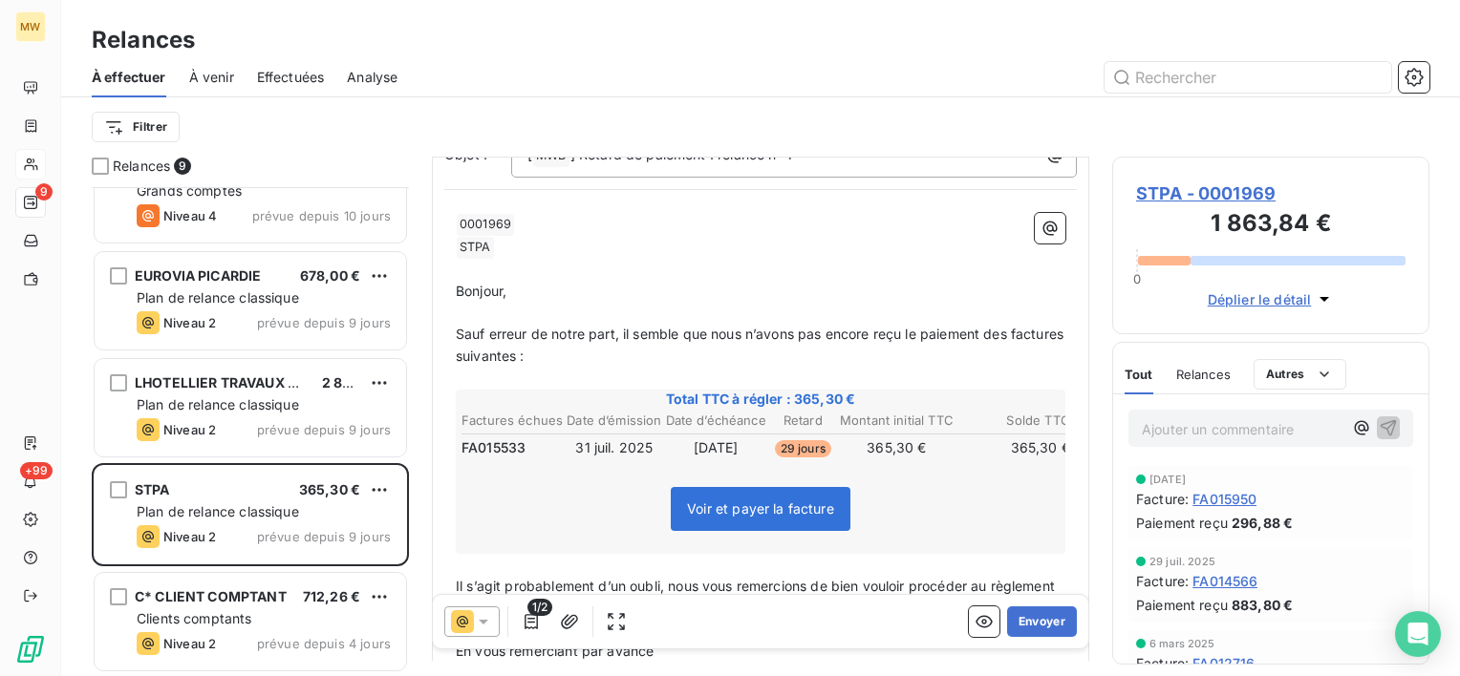
scroll to position [191, 0]
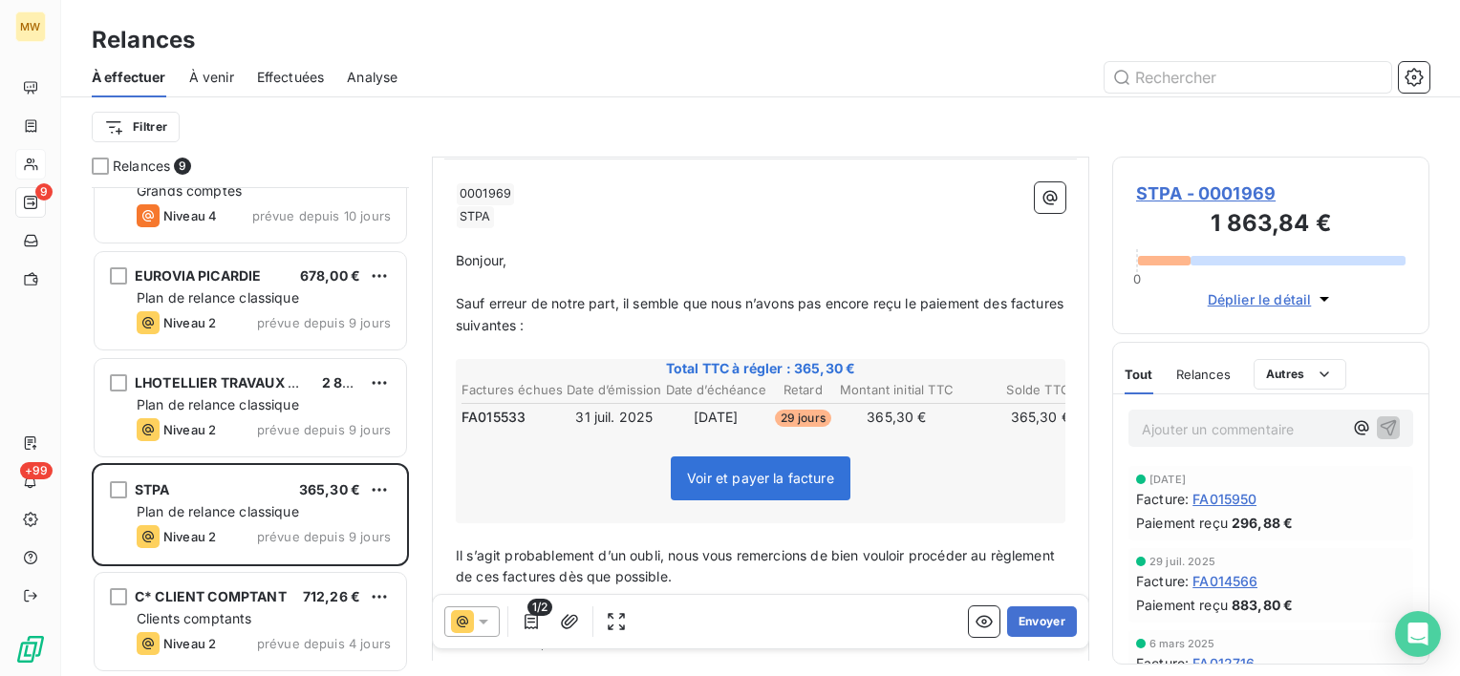
click at [1219, 372] on span "Relances" at bounding box center [1203, 374] width 54 height 15
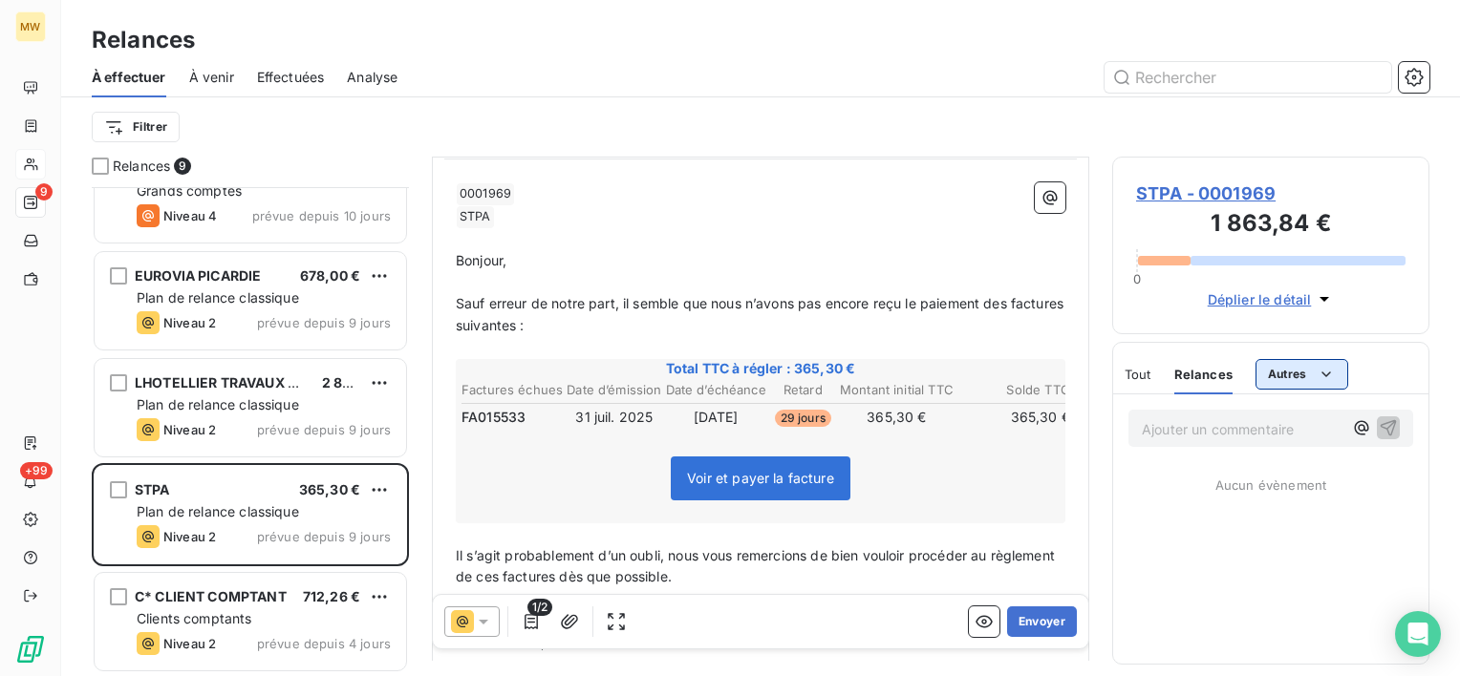
click at [1287, 378] on html "MW 9 +99 Relances À effectuer À venir Effectuées Analyse Filtrer Relances 9 RAM…" at bounding box center [730, 338] width 1460 height 676
click at [1298, 411] on div "Commentaires" at bounding box center [1318, 415] width 115 height 31
click at [1301, 381] on html "MW 9 +99 Relances À effectuer À venir Effectuées Analyse Filtrer Relances 9 RAM…" at bounding box center [730, 338] width 1460 height 676
click at [1150, 371] on div "Tout Relances Autres" at bounding box center [1234, 374] width 220 height 40
click at [1144, 372] on span "Tout" at bounding box center [1137, 374] width 27 height 15
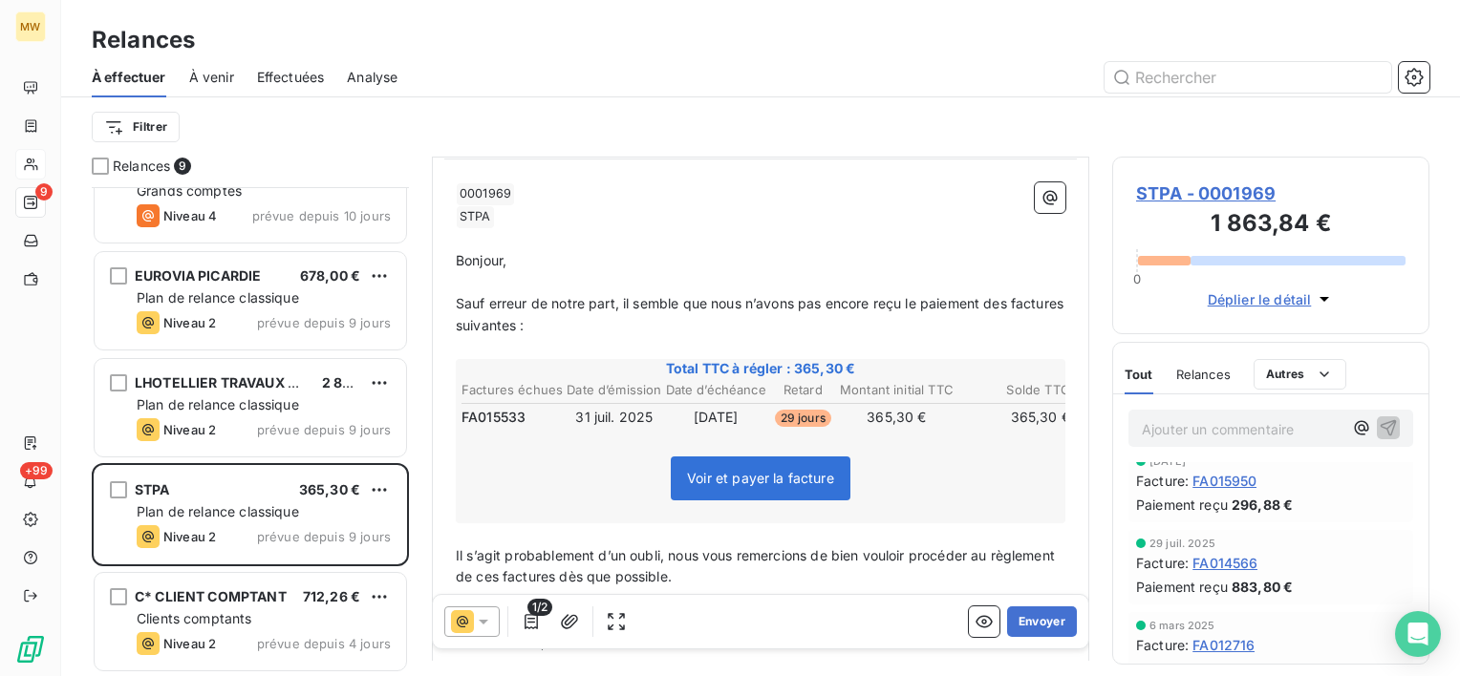
scroll to position [0, 0]
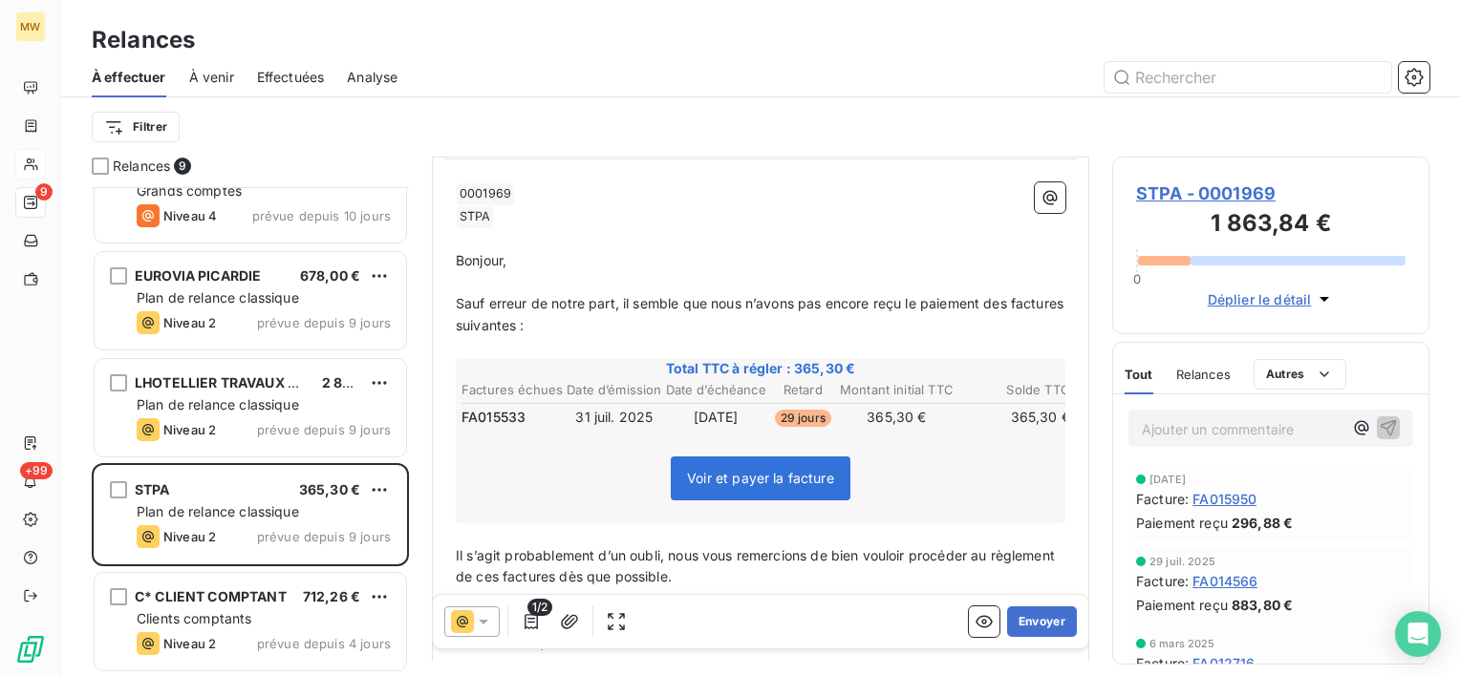
click at [1322, 297] on icon "button" at bounding box center [1324, 299] width 10 height 5
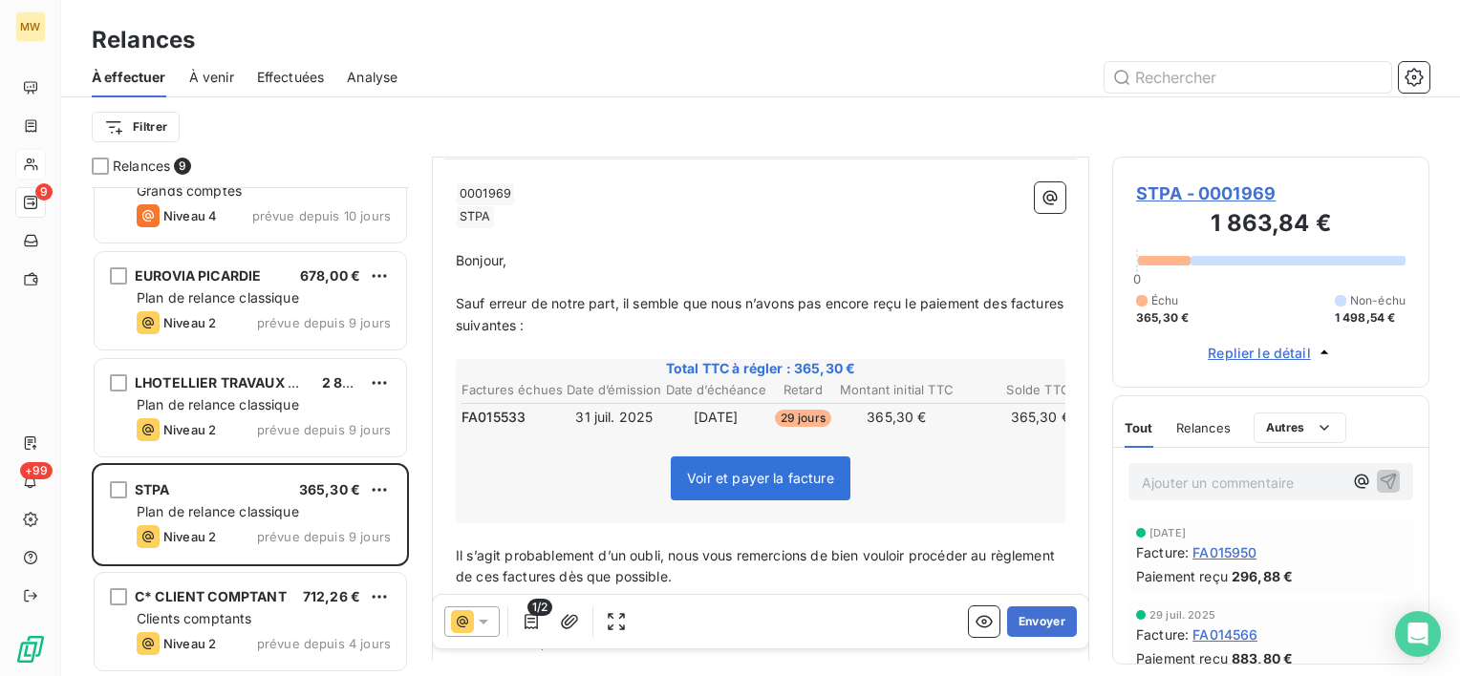
click at [1294, 348] on span "Replier le détail" at bounding box center [1258, 353] width 103 height 20
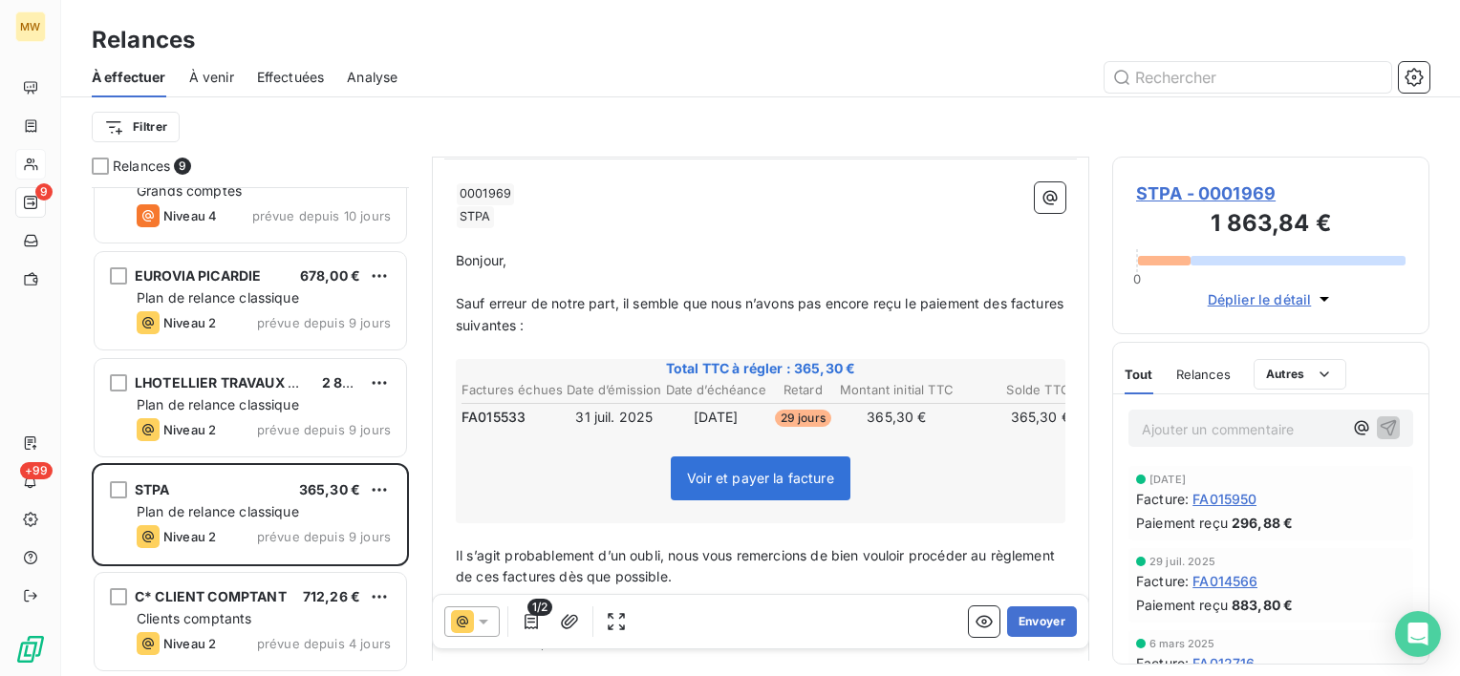
click at [878, 244] on p "﻿" at bounding box center [760, 239] width 609 height 22
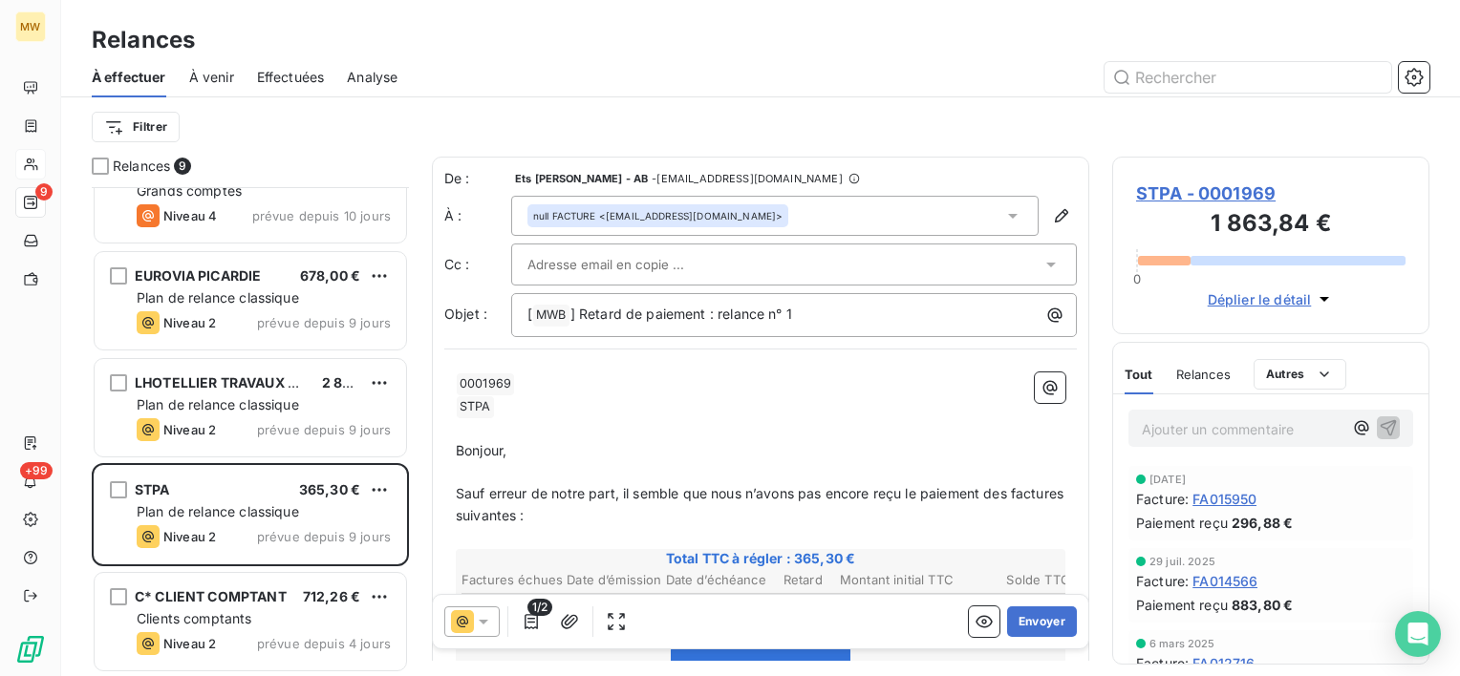
click at [855, 218] on div "null FACTURE <[EMAIL_ADDRESS][DOMAIN_NAME]>" at bounding box center [774, 216] width 527 height 40
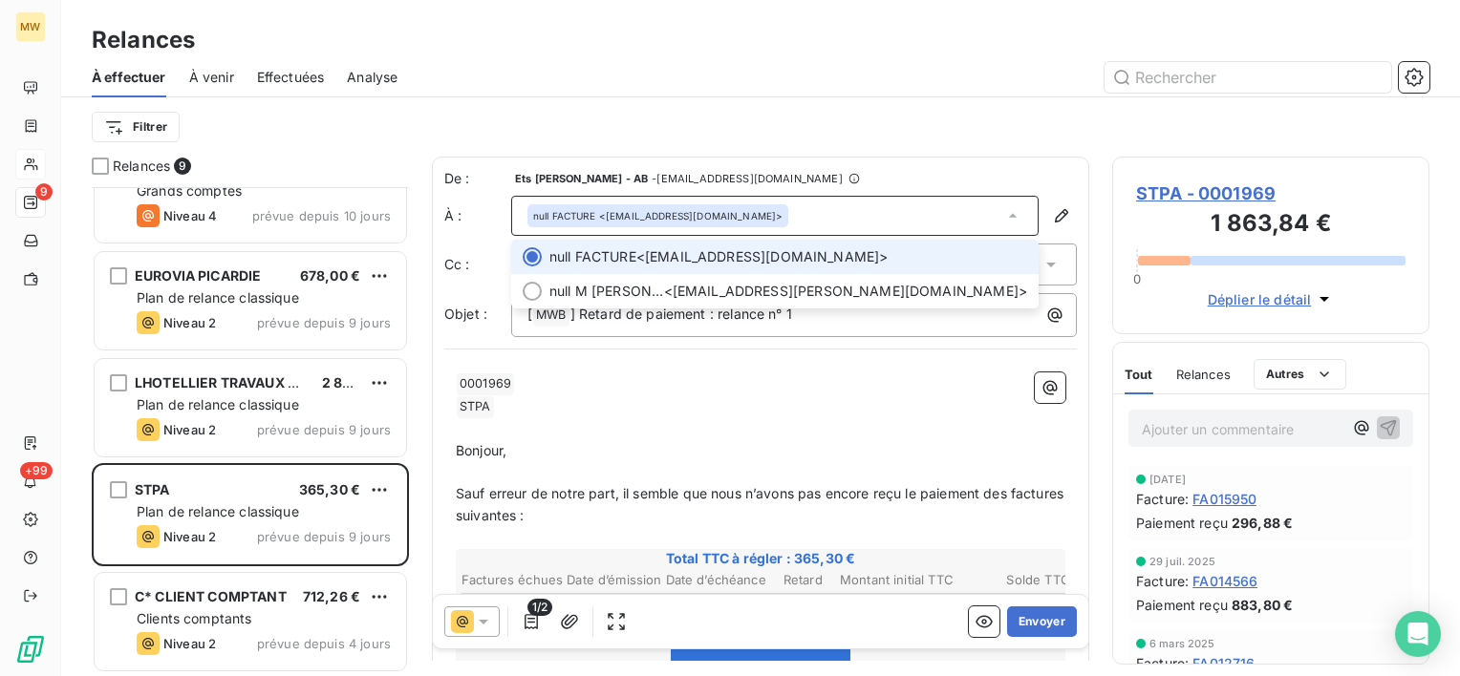
click at [857, 218] on div "null FACTURE <[EMAIL_ADDRESS][DOMAIN_NAME]>" at bounding box center [774, 216] width 527 height 40
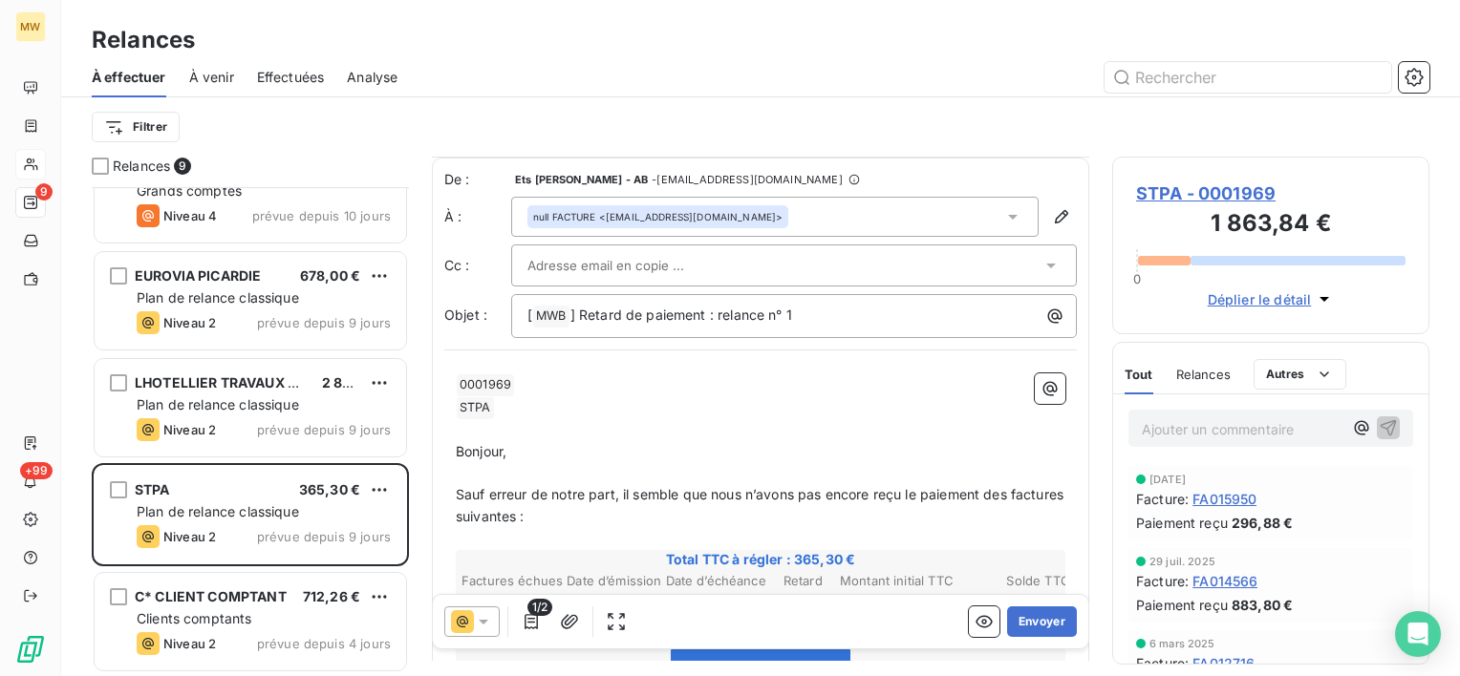
click at [801, 264] on div at bounding box center [784, 265] width 514 height 29
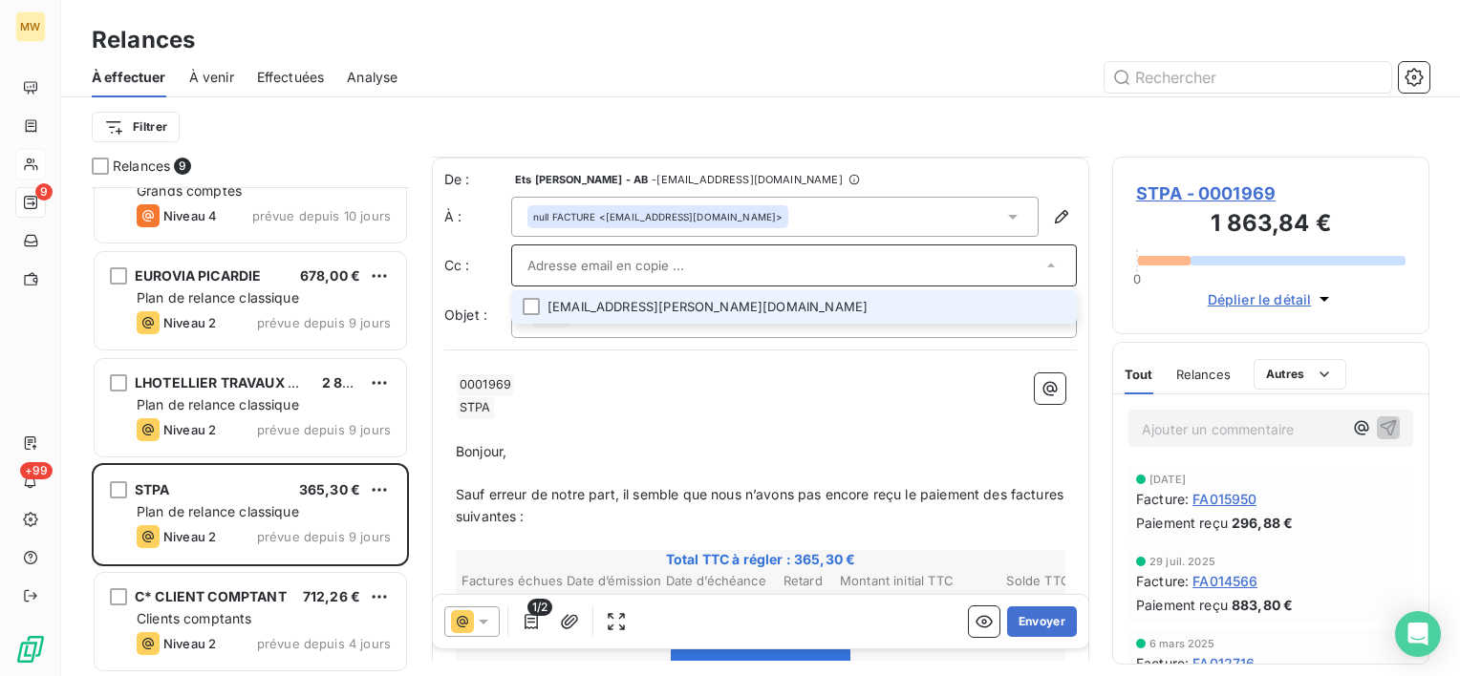
click at [801, 264] on input "text" at bounding box center [784, 265] width 514 height 29
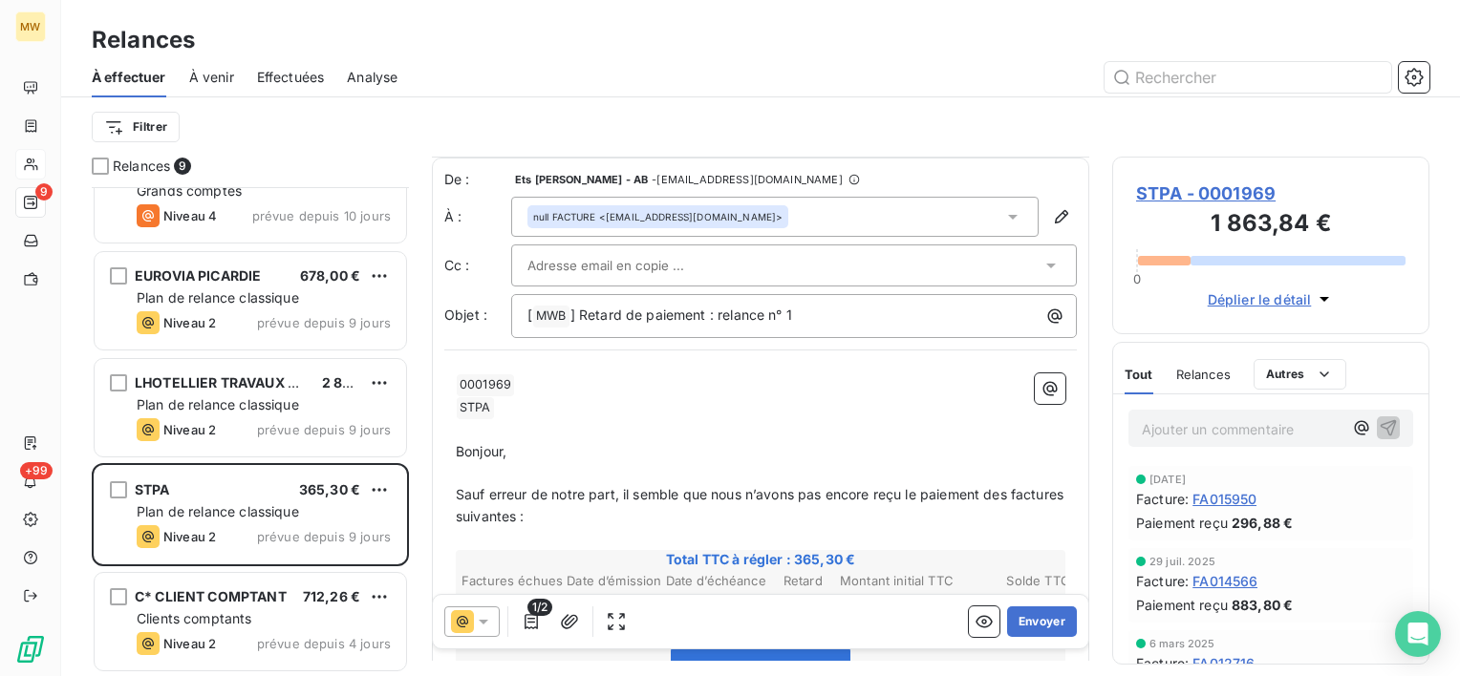
click at [803, 374] on p "﻿ 0001969 ﻿ ﻿" at bounding box center [760, 385] width 609 height 23
click at [790, 493] on span "Sauf erreur de notre part, il semble que nous n’avons pas encore reçu le paieme…" at bounding box center [761, 505] width 611 height 38
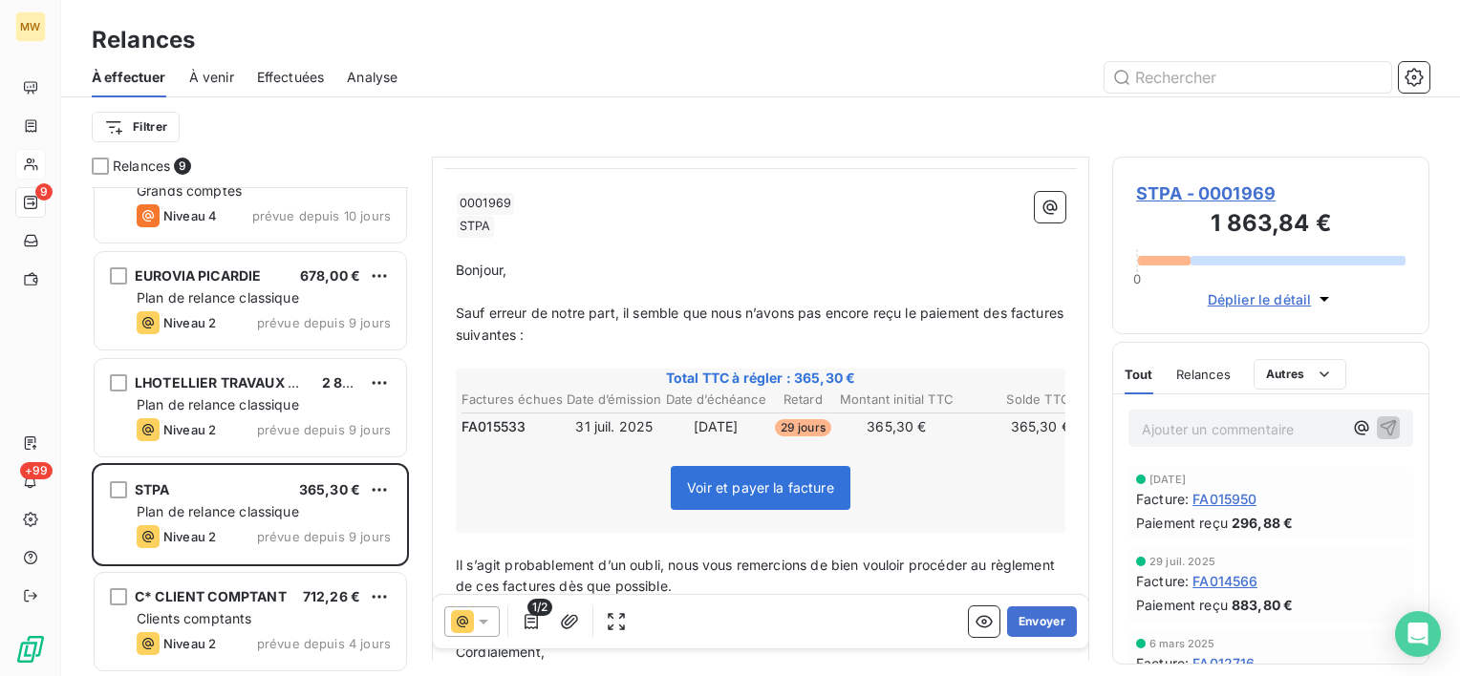
scroll to position [191, 0]
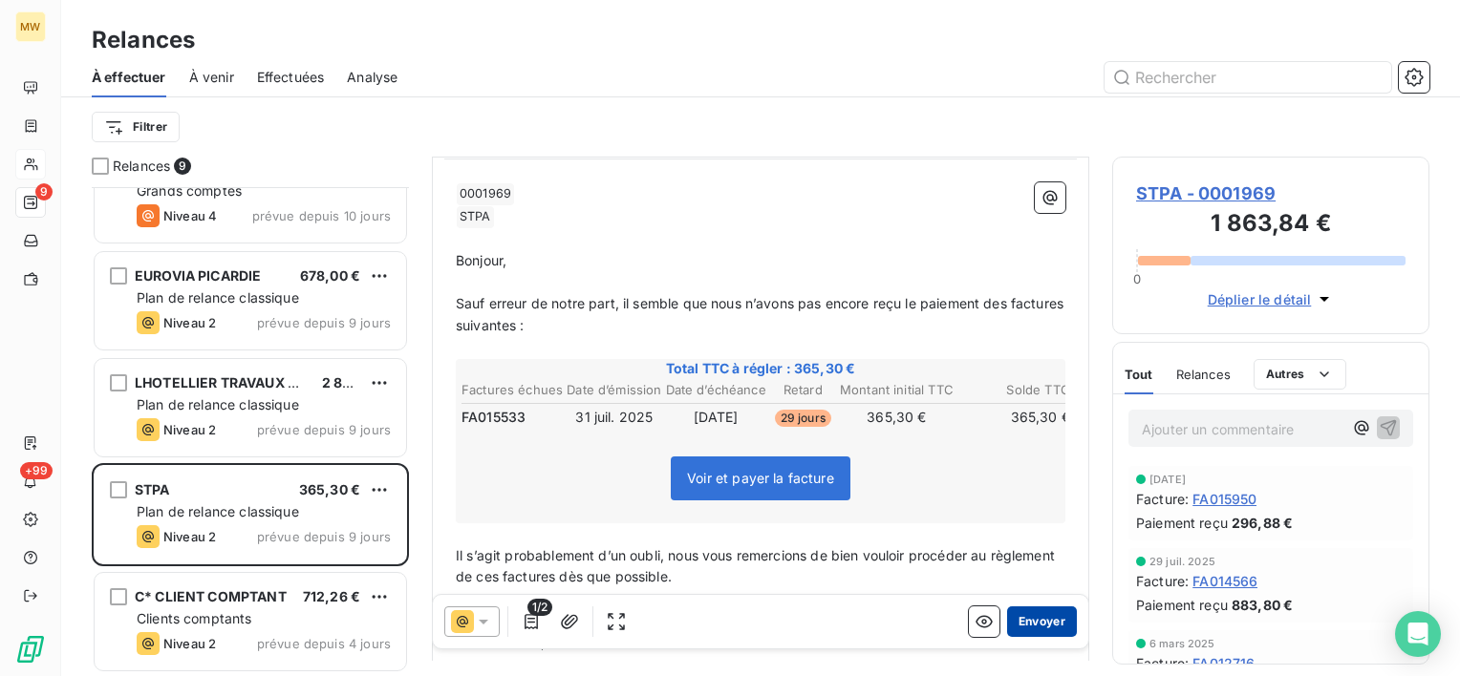
click at [1028, 611] on button "Envoyer" at bounding box center [1042, 622] width 70 height 31
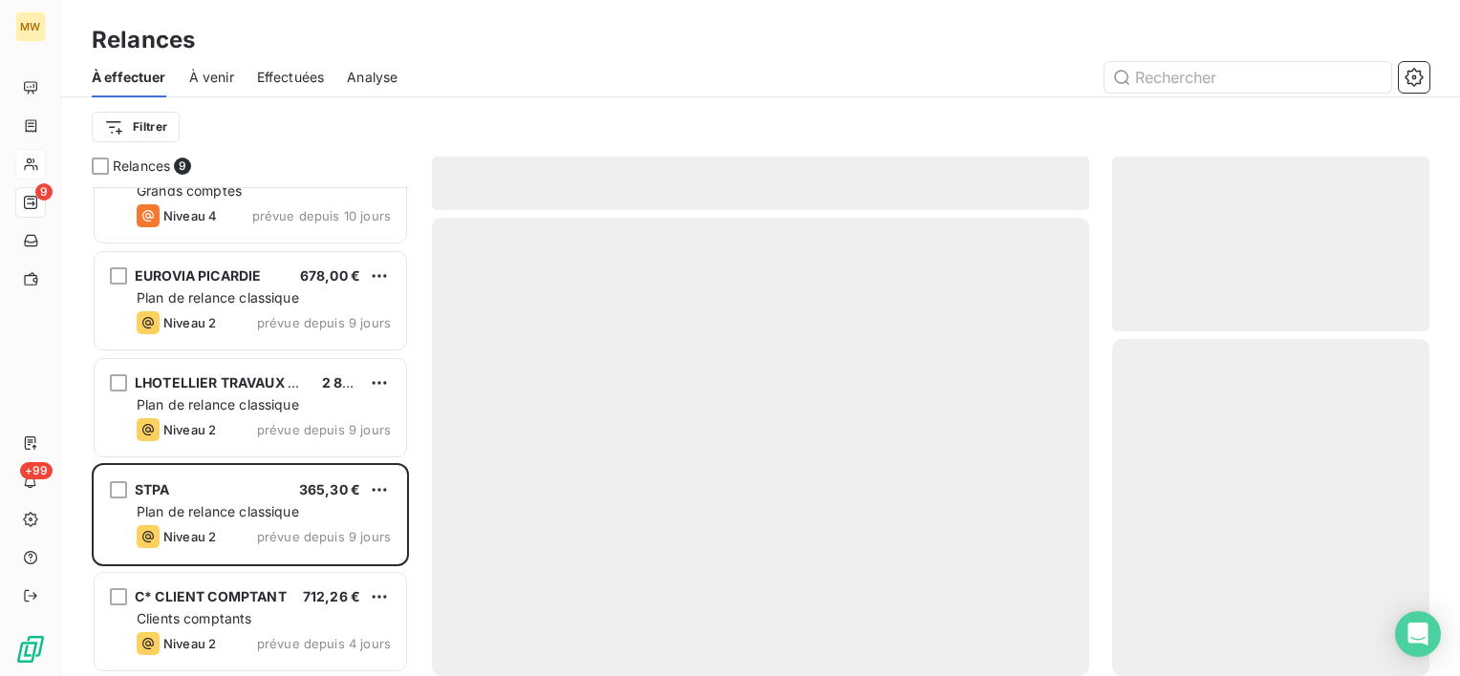
scroll to position [367, 0]
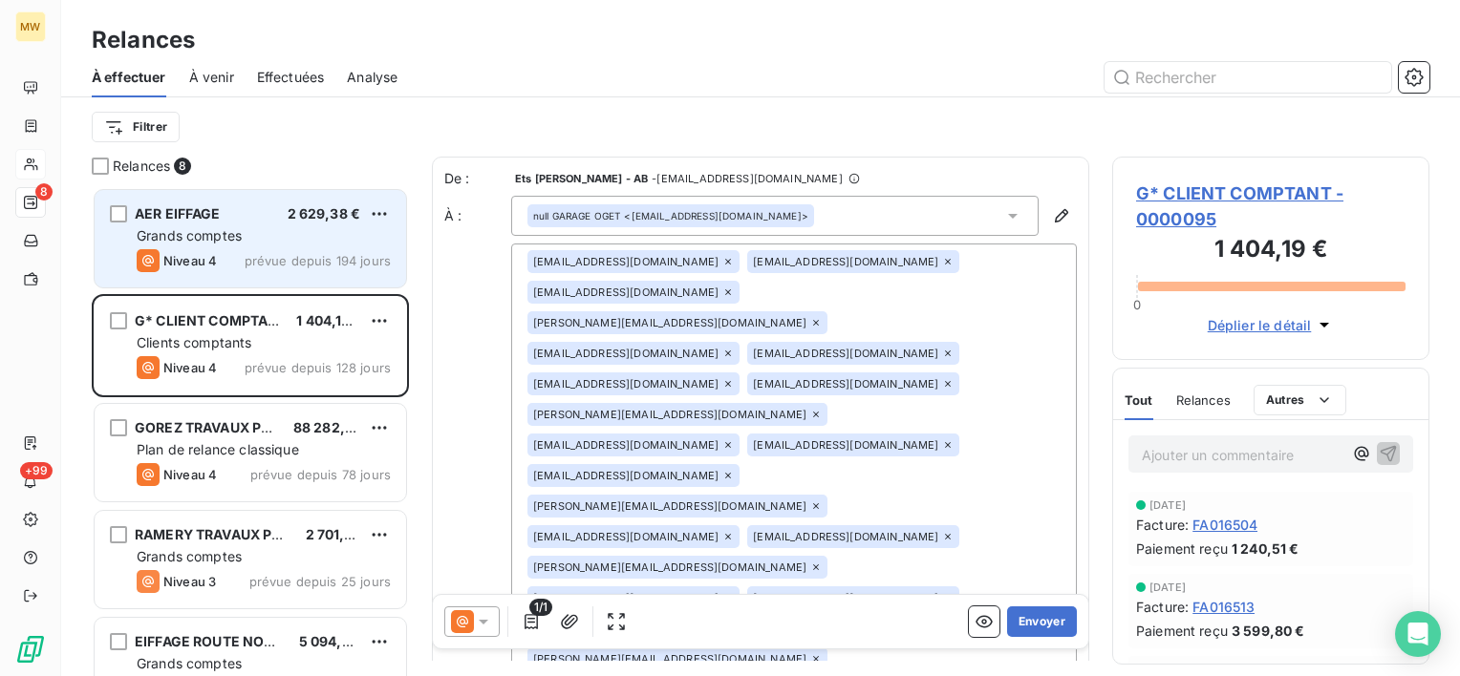
click at [187, 211] on span "AER EIFFAGE" at bounding box center [178, 213] width 86 height 16
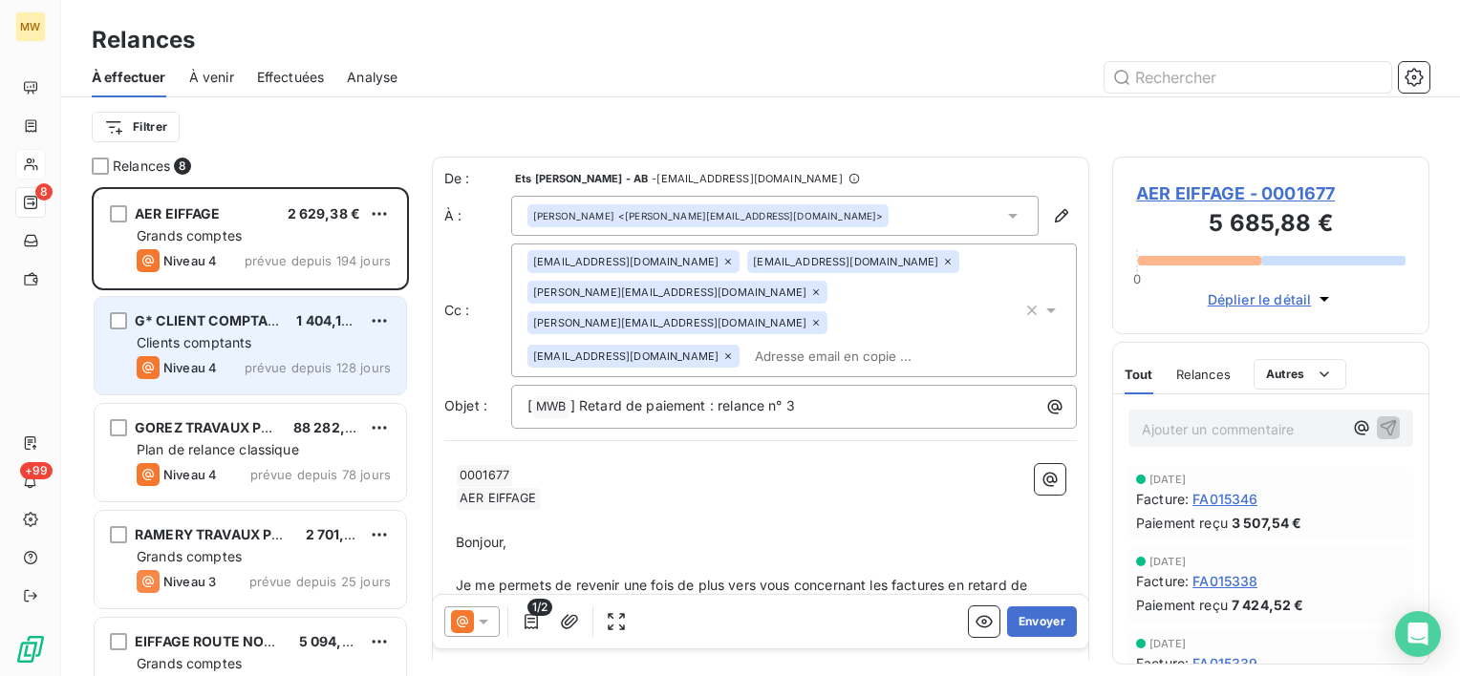
click at [203, 333] on div "Clients comptants" at bounding box center [264, 342] width 254 height 19
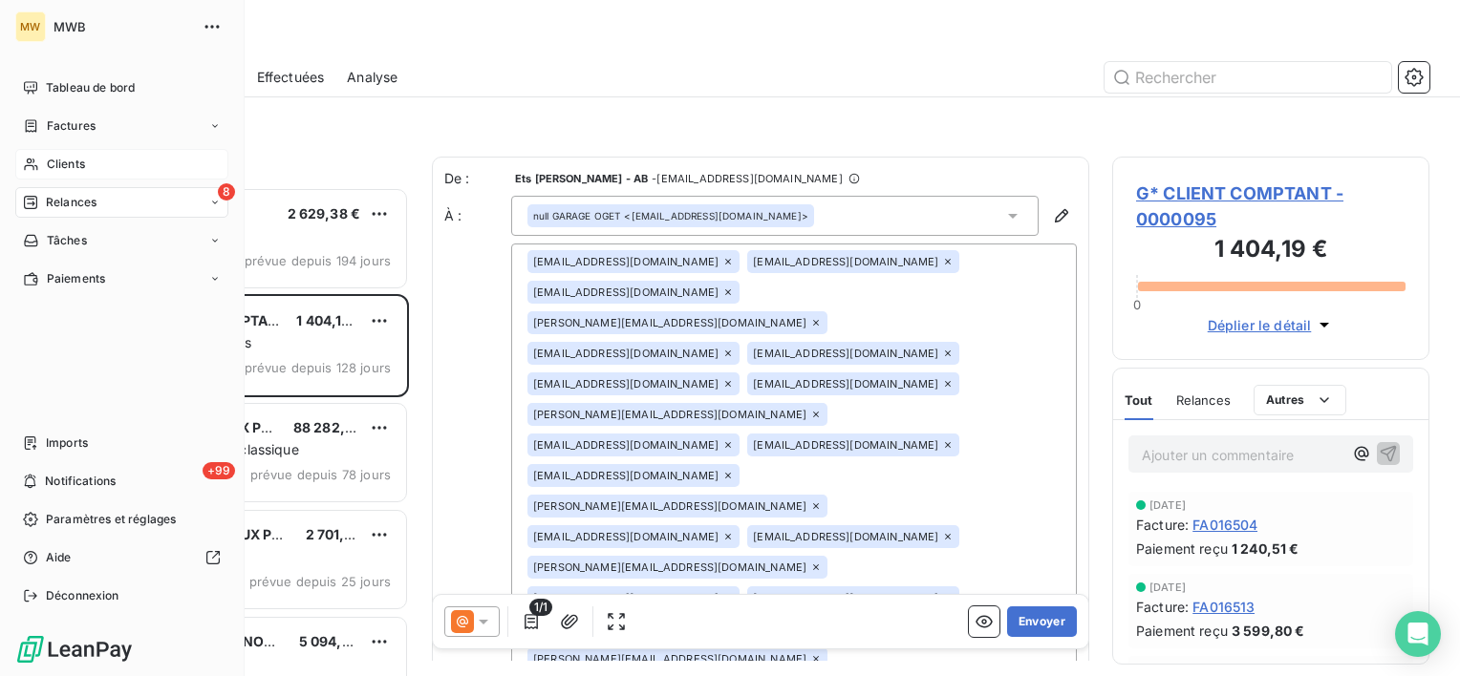
click at [52, 173] on div "Clients" at bounding box center [121, 164] width 213 height 31
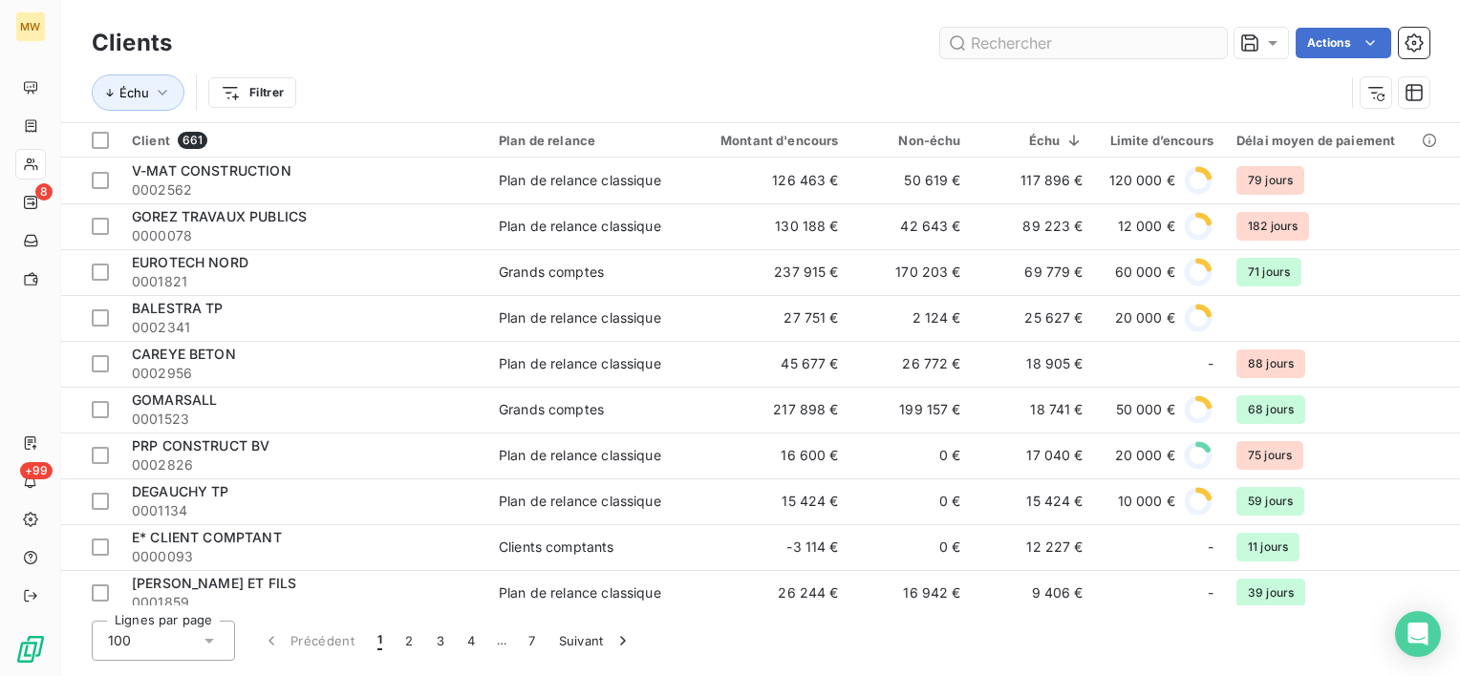
click at [1155, 41] on input "text" at bounding box center [1083, 43] width 287 height 31
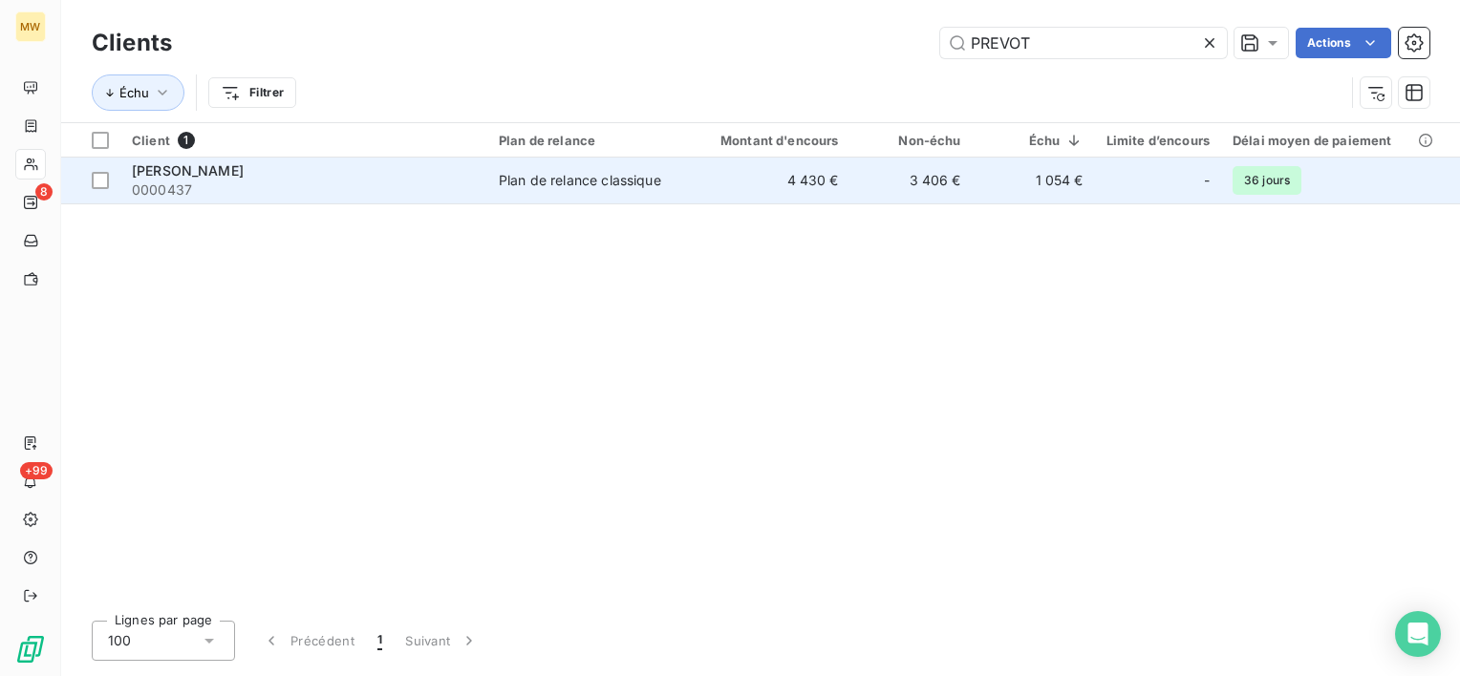
type input "PREVOT"
click at [456, 173] on div "[PERSON_NAME]" at bounding box center [304, 170] width 344 height 19
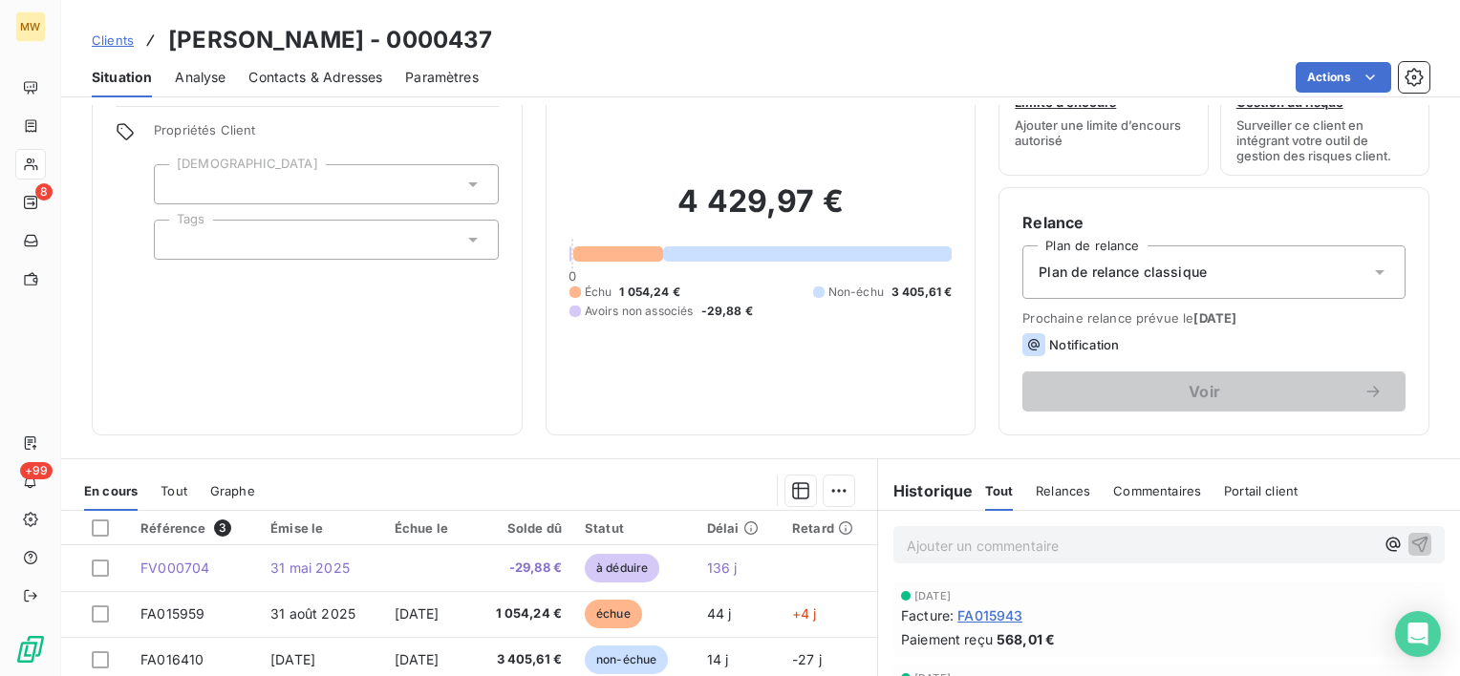
scroll to position [191, 0]
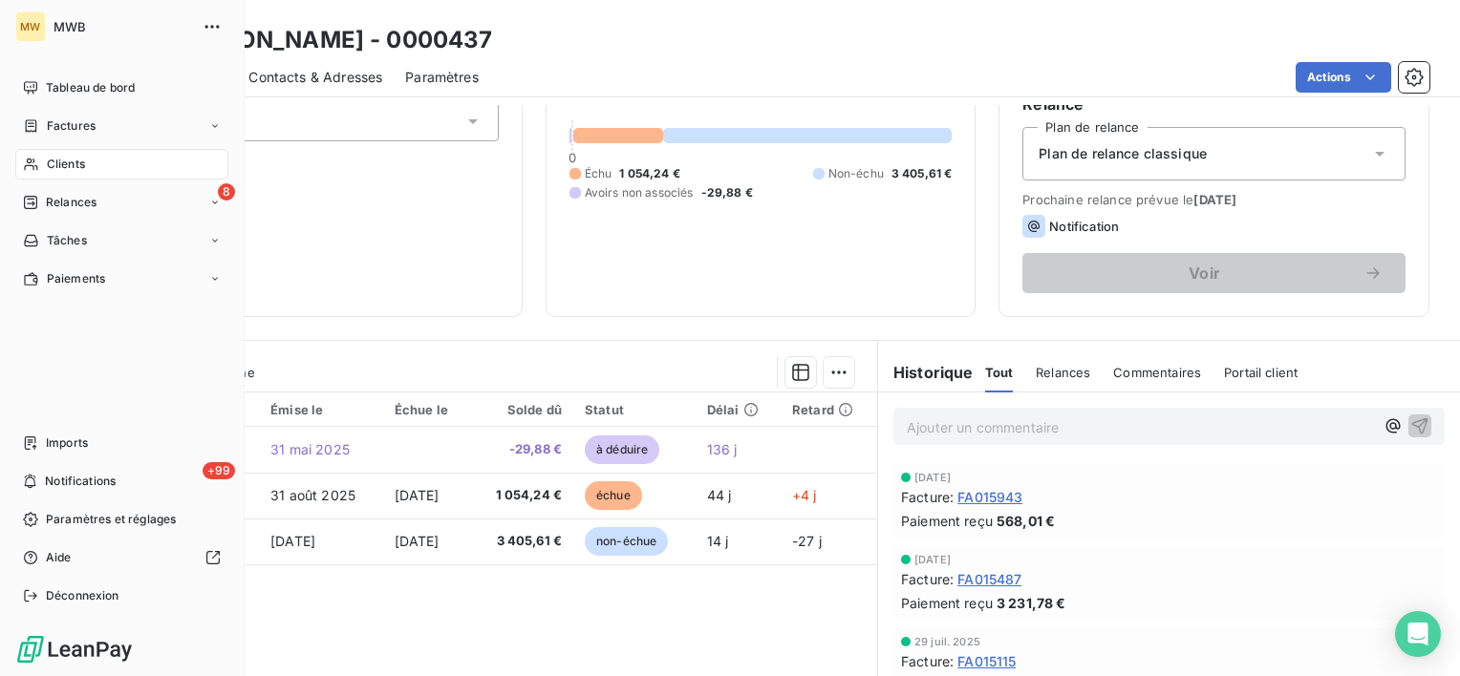
click at [39, 157] on div "Clients" at bounding box center [121, 164] width 213 height 31
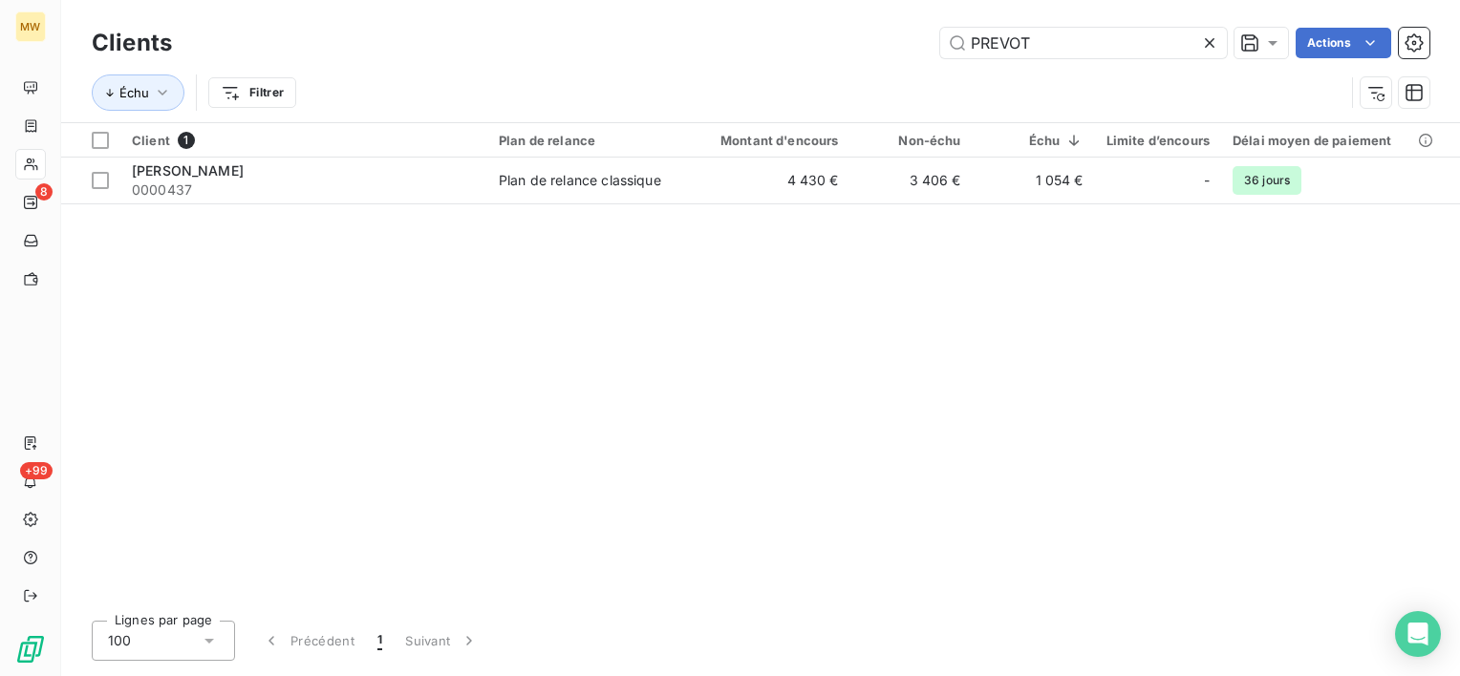
drag, startPoint x: 1046, startPoint y: 40, endPoint x: 792, endPoint y: 23, distance: 254.7
click at [792, 23] on div "Clients PREVOT Actions" at bounding box center [760, 43] width 1337 height 40
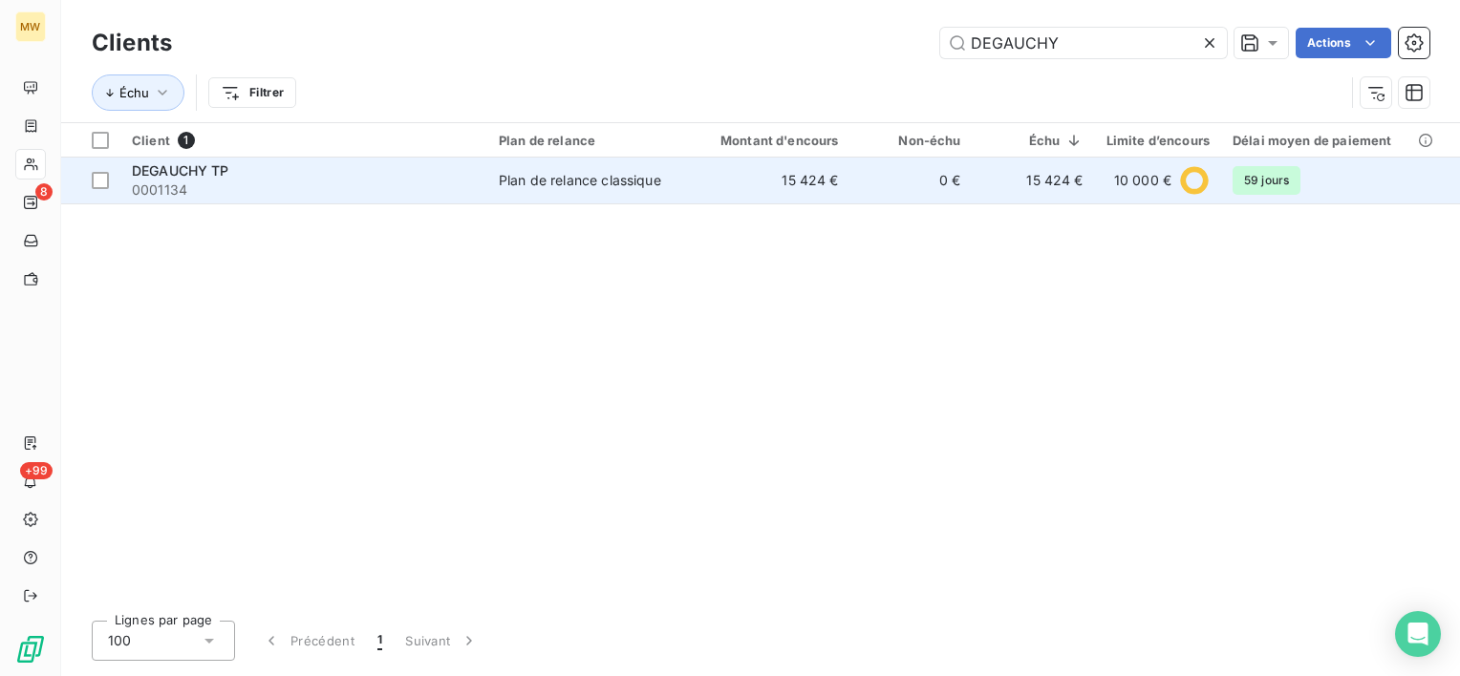
type input "DEGAUCHY"
click at [378, 185] on span "0001134" at bounding box center [304, 190] width 344 height 19
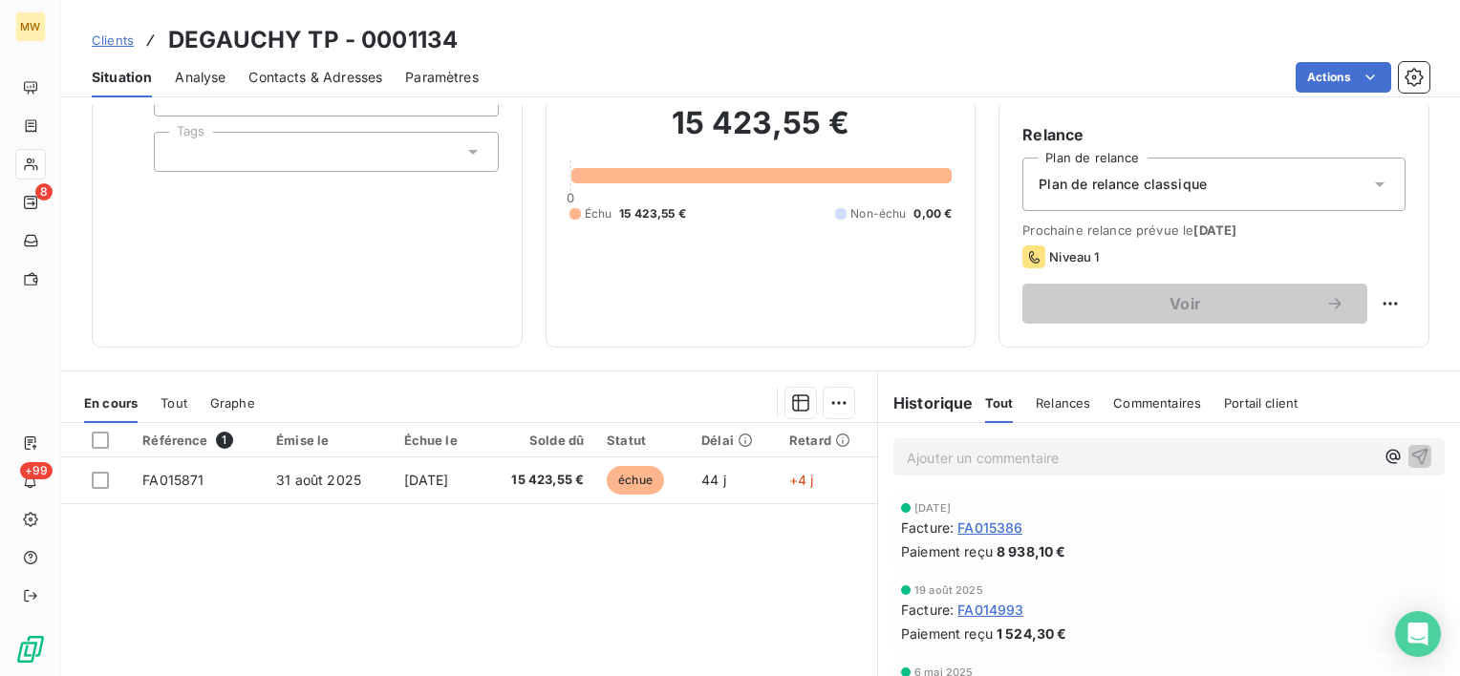
scroll to position [191, 0]
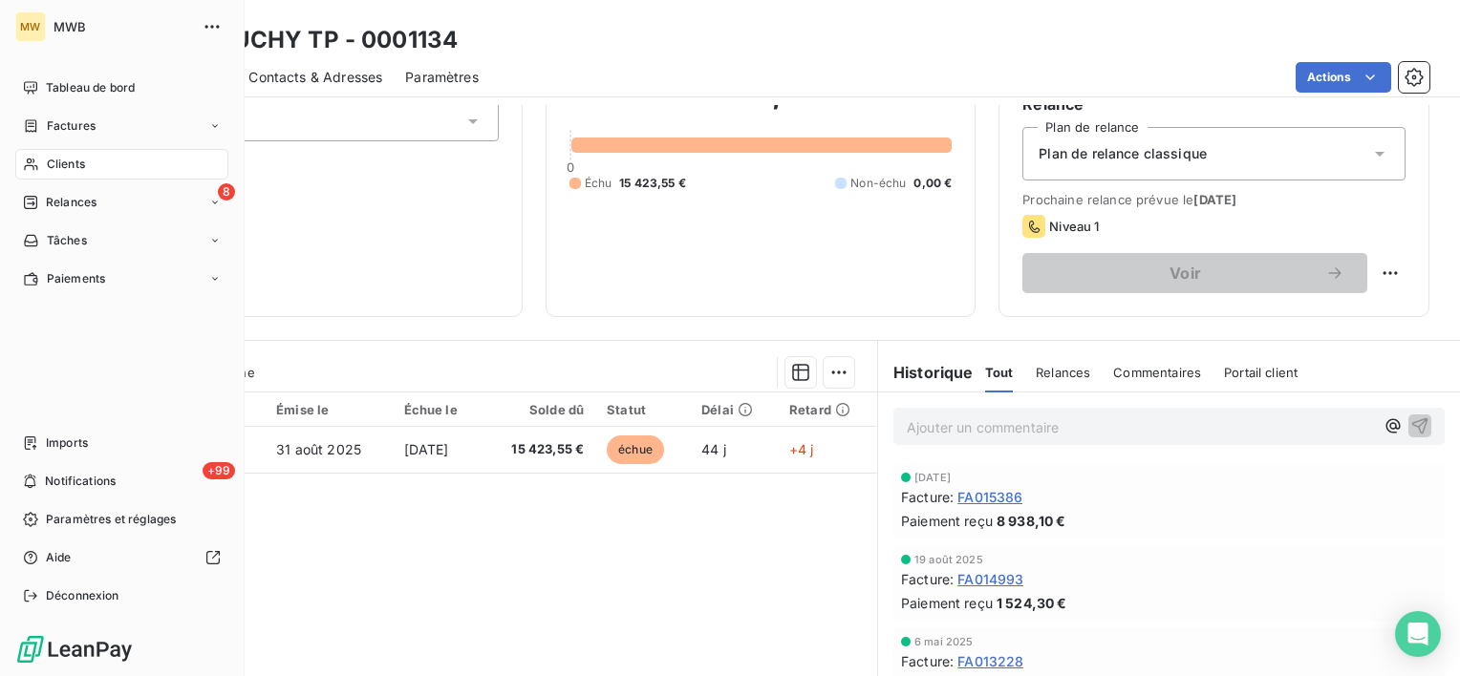
click at [75, 162] on span "Clients" at bounding box center [66, 164] width 38 height 17
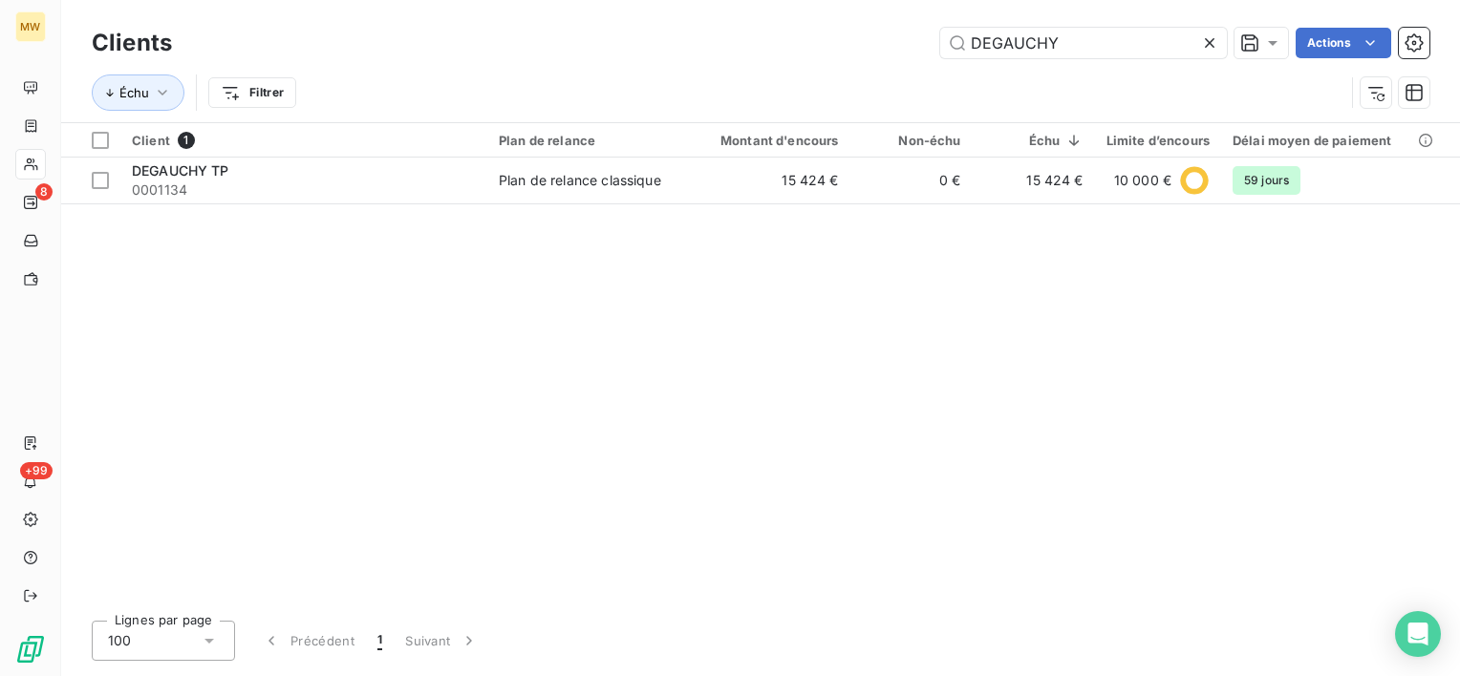
drag, startPoint x: 1089, startPoint y: 48, endPoint x: 846, endPoint y: 31, distance: 243.2
click at [846, 31] on div "DEGAUCHY Actions" at bounding box center [812, 43] width 1234 height 31
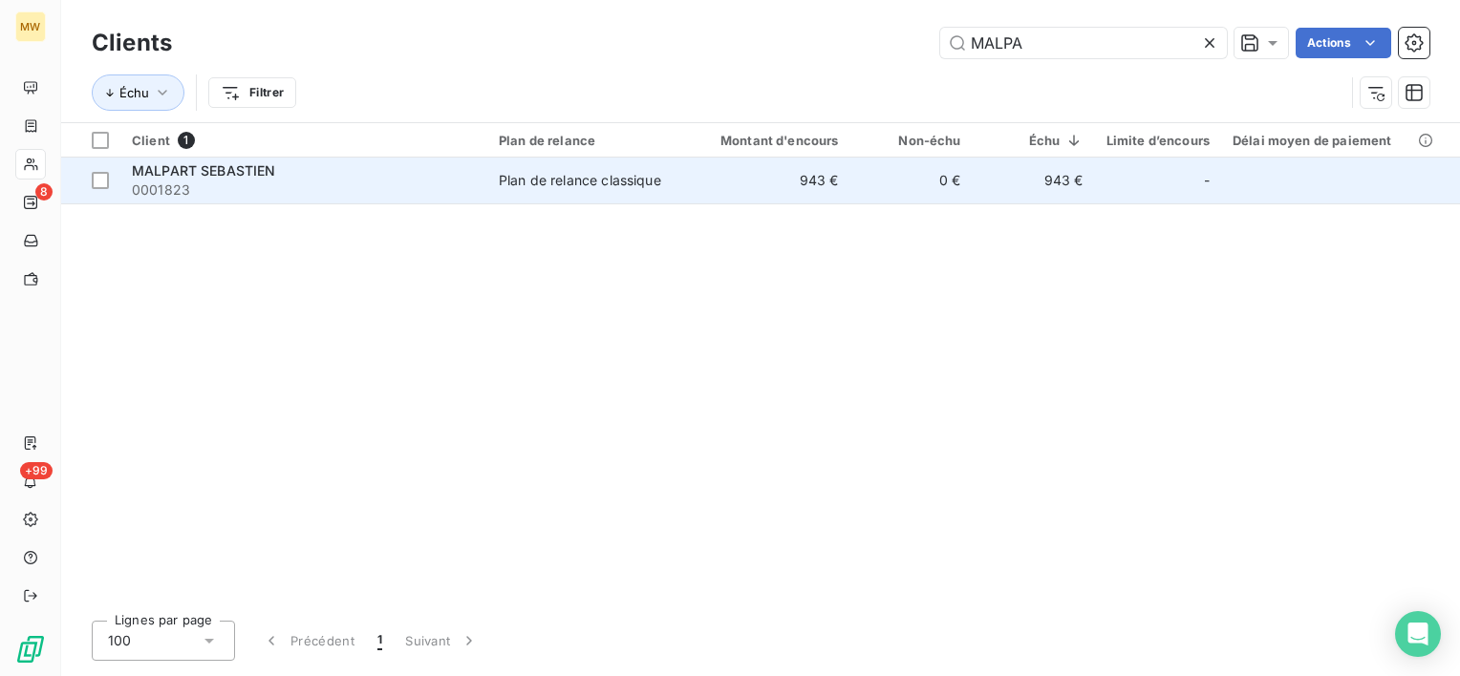
type input "MALPA"
click at [438, 178] on div "MALPART SEBASTIEN" at bounding box center [304, 170] width 344 height 19
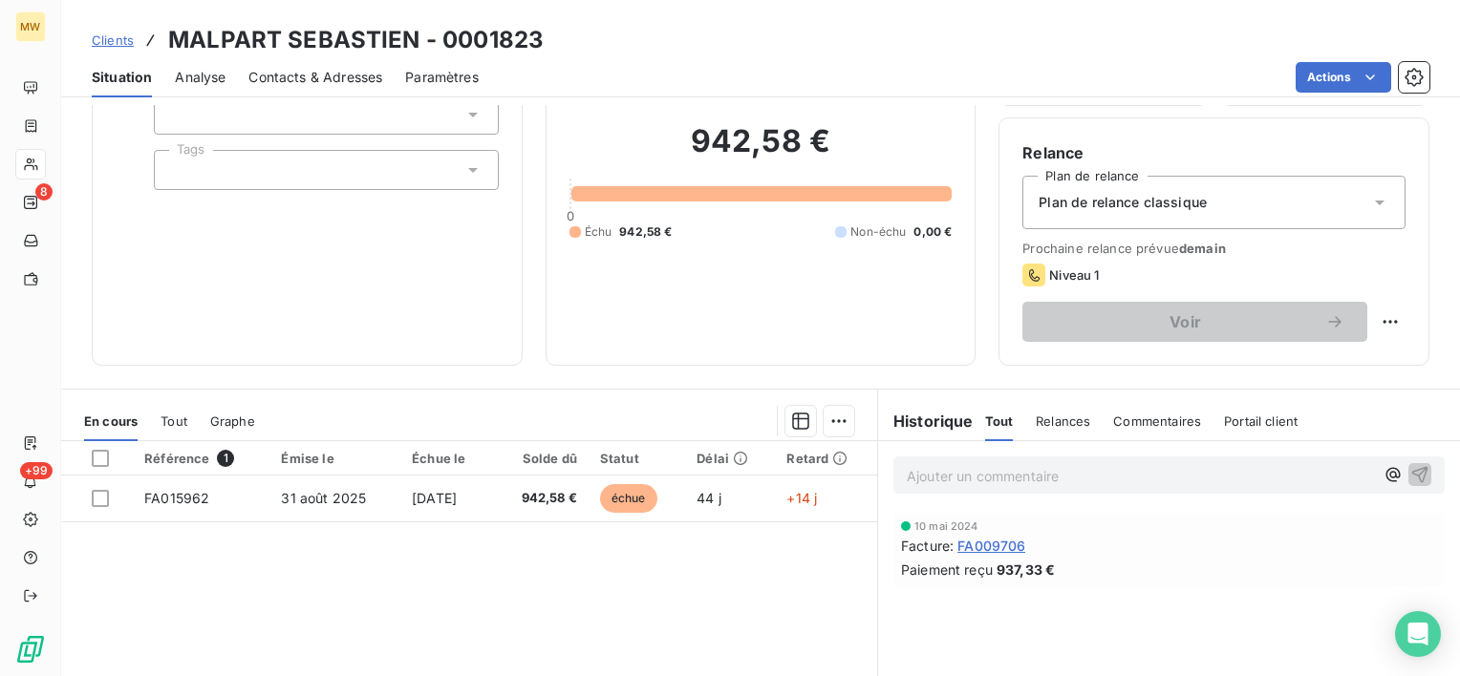
scroll to position [191, 0]
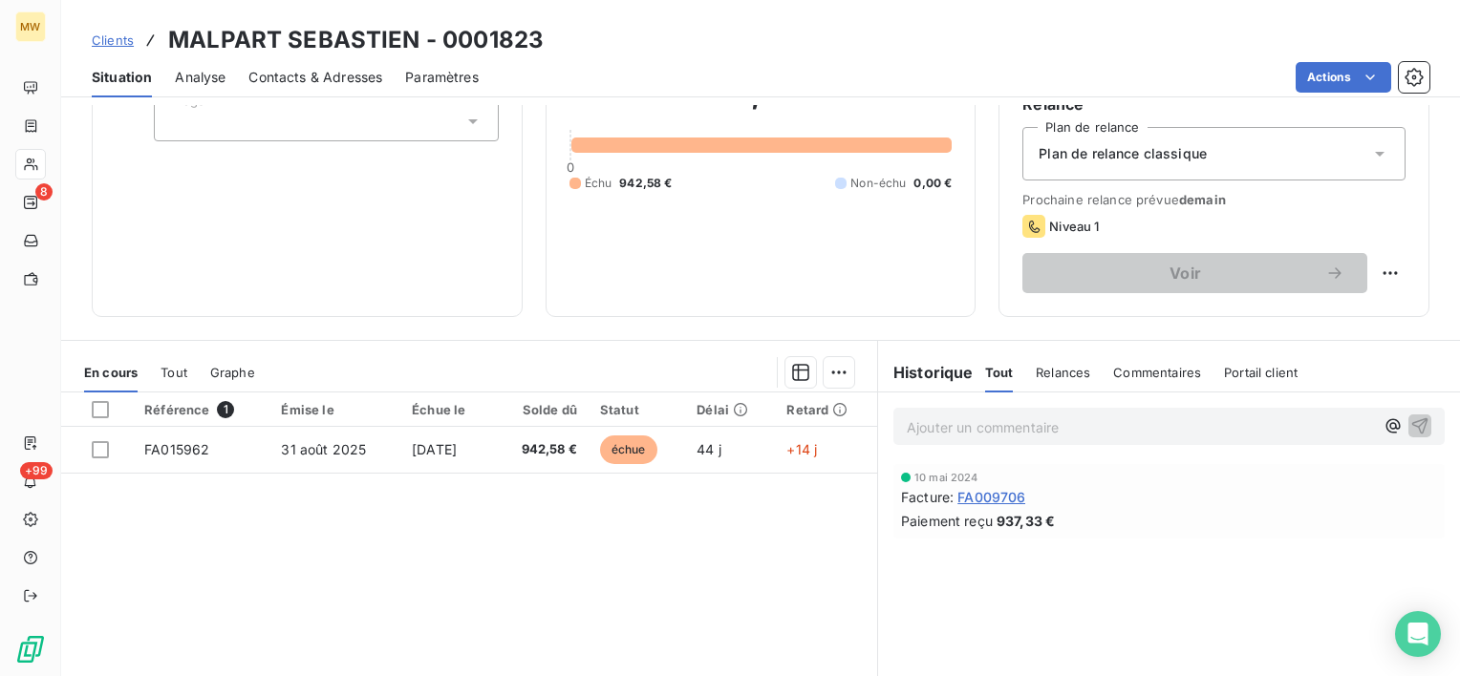
click at [316, 76] on span "Contacts & Adresses" at bounding box center [315, 77] width 134 height 19
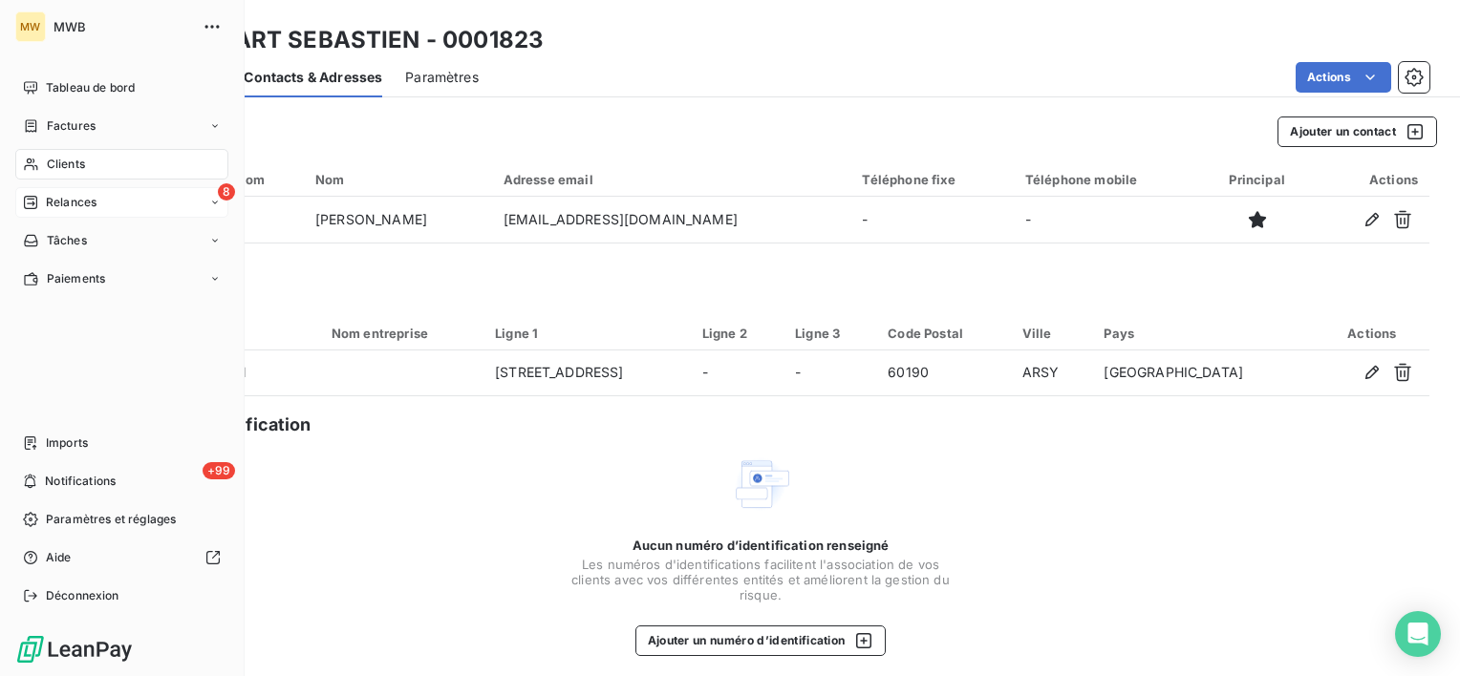
click at [73, 199] on span "Relances" at bounding box center [71, 202] width 51 height 17
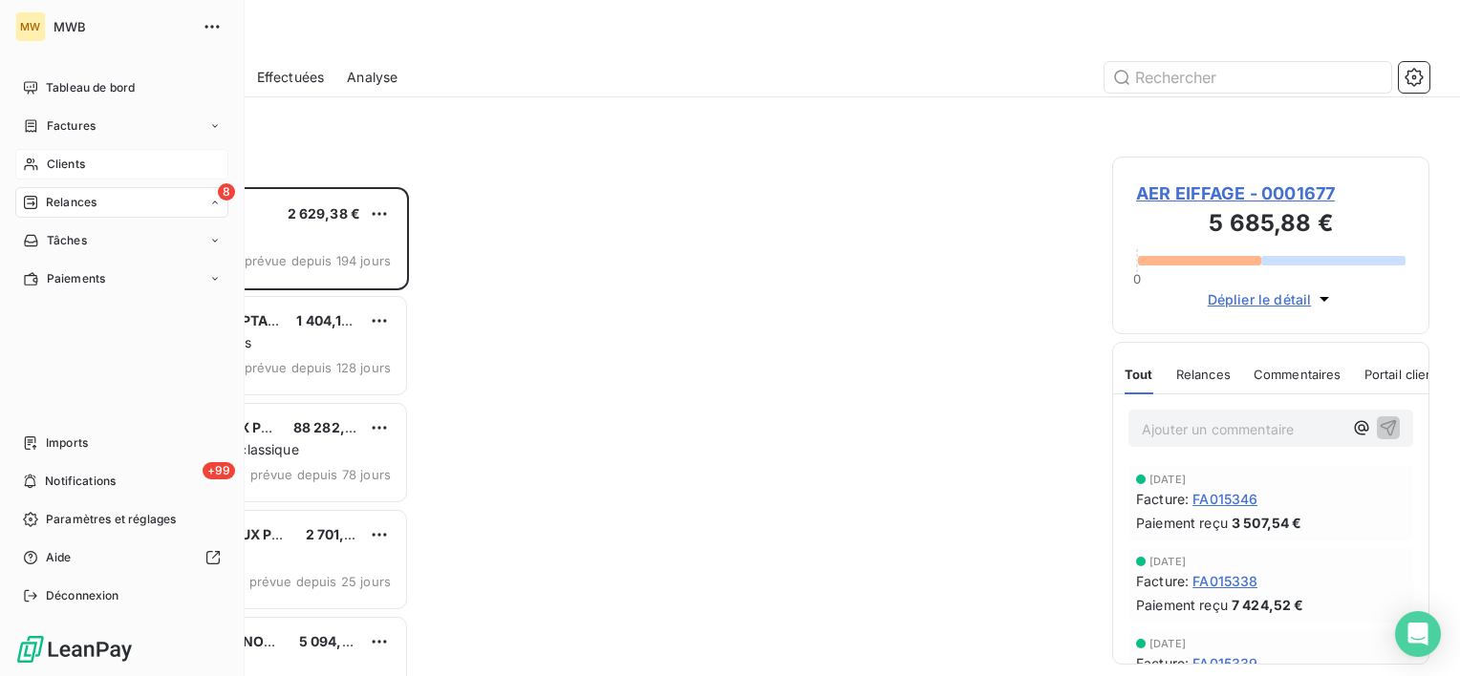
scroll to position [474, 302]
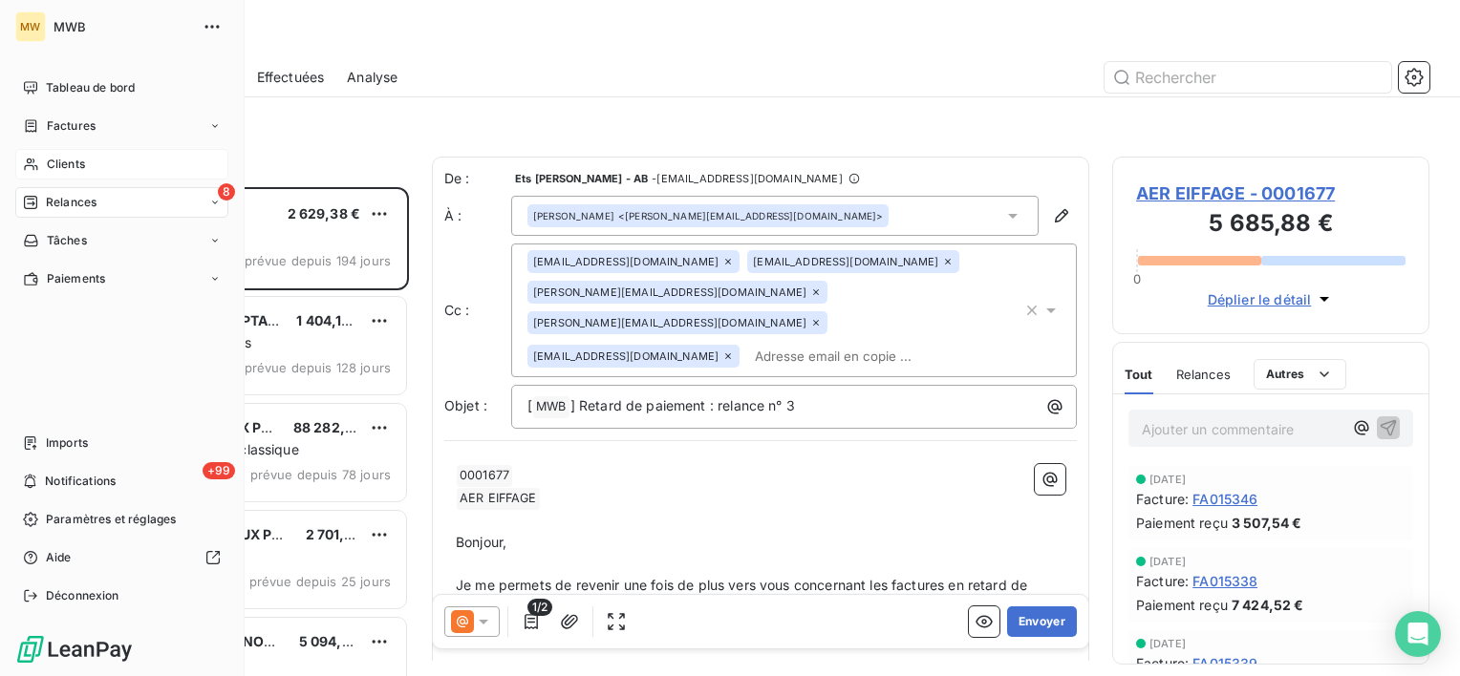
click at [56, 161] on span "Clients" at bounding box center [66, 164] width 38 height 17
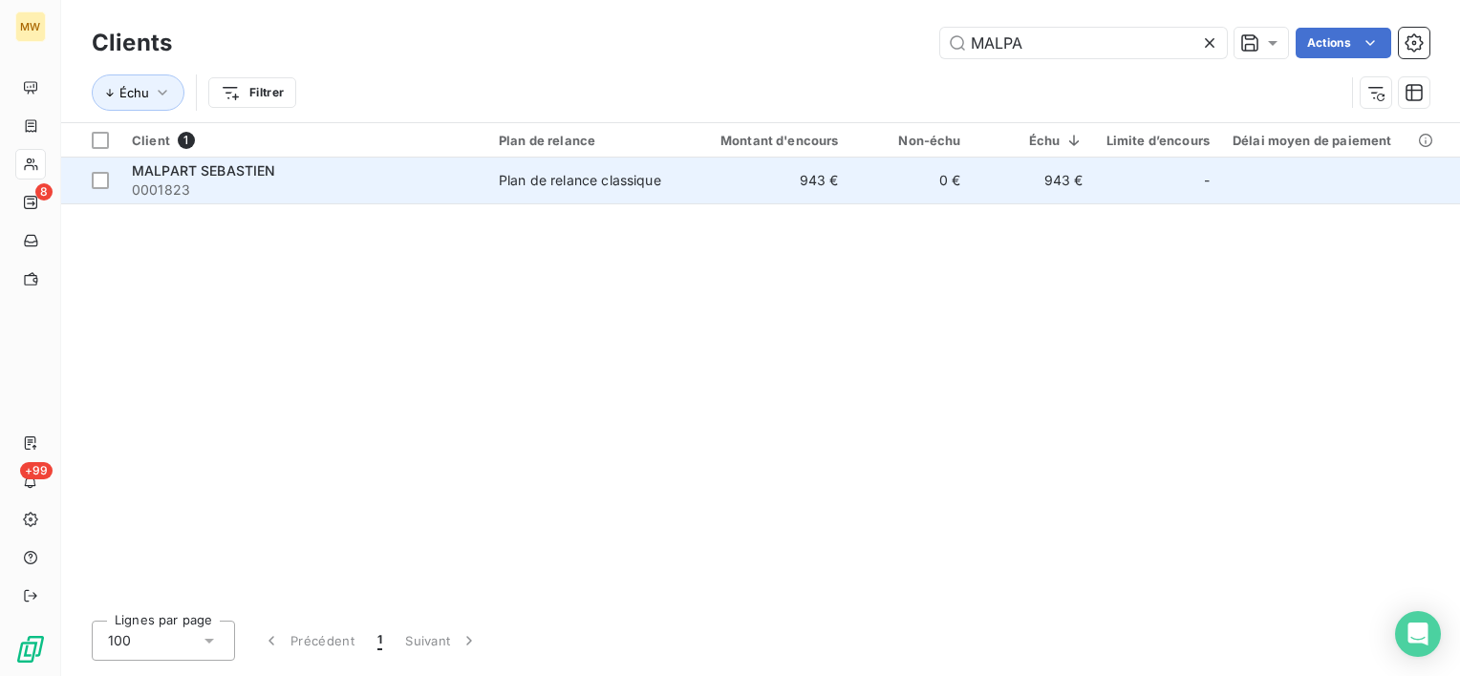
click at [430, 181] on div "MALPART SEBASTIEN 0001823" at bounding box center [304, 180] width 344 height 38
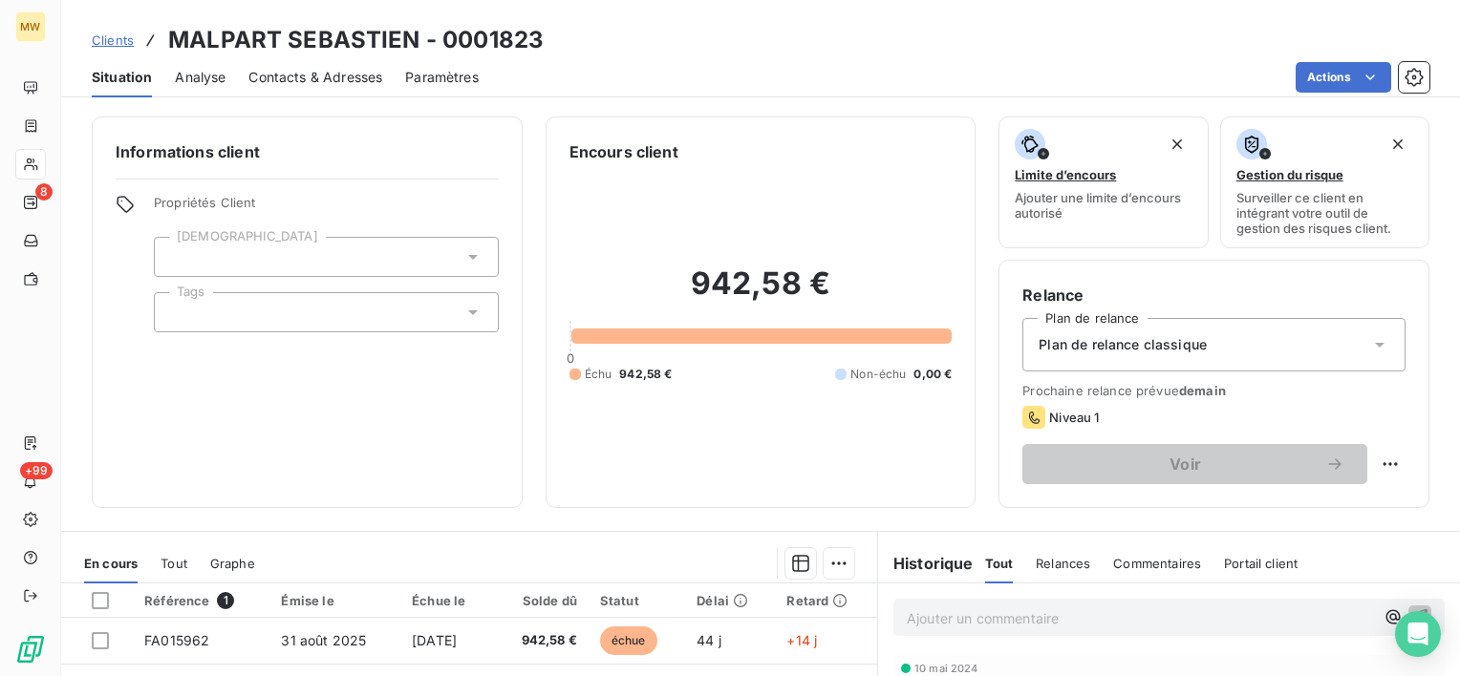
scroll to position [96, 0]
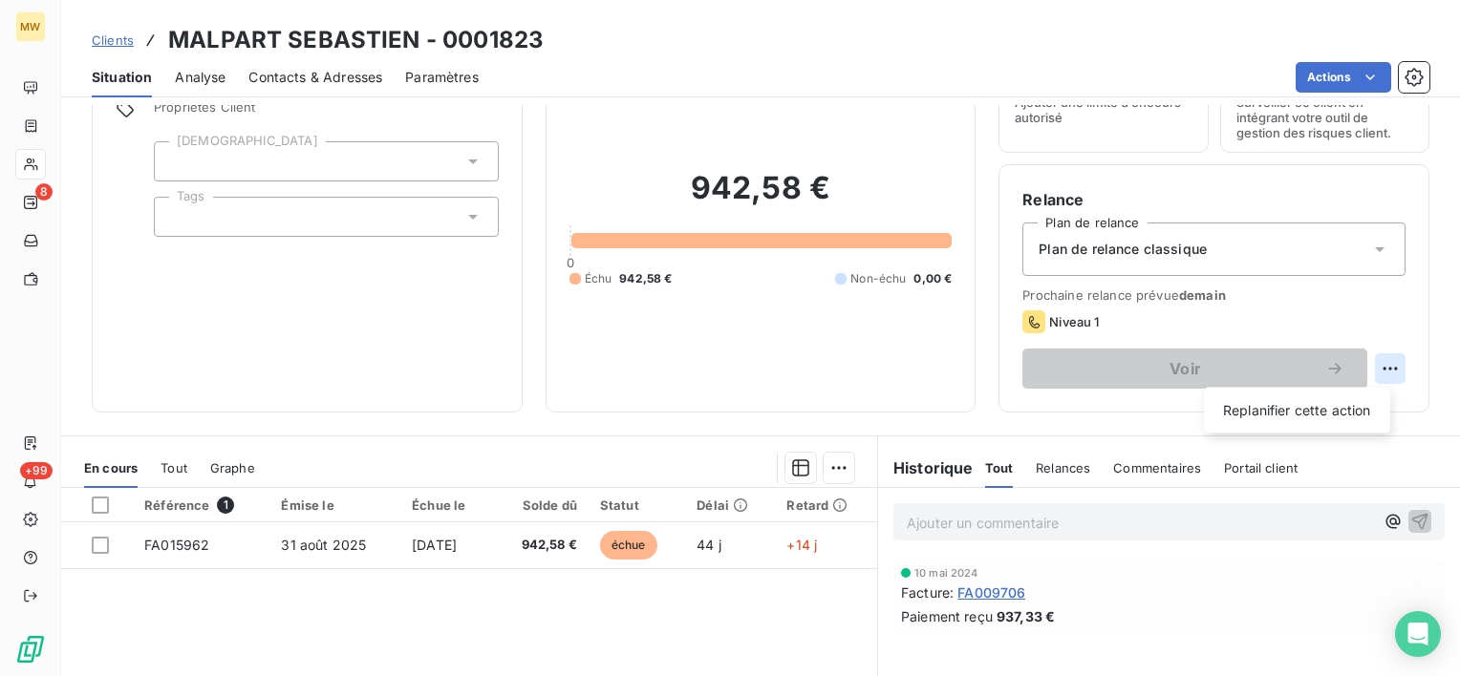
click at [1364, 374] on html "MW 8 +99 Clients MALPART SEBASTIEN - 0001823 Situation Analyse Contacts & Adres…" at bounding box center [730, 338] width 1460 height 676
click at [1343, 401] on div "Replanifier cette action" at bounding box center [1296, 410] width 171 height 31
select select "9"
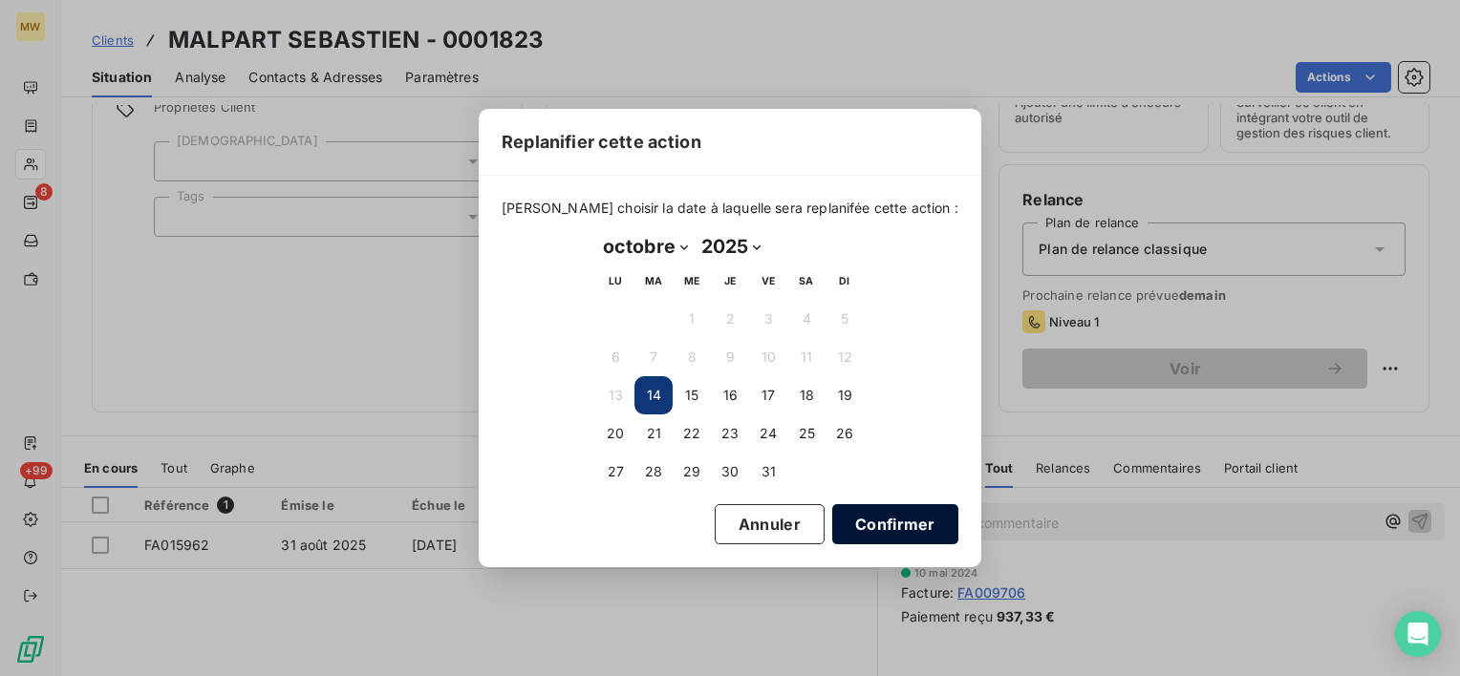
click at [852, 521] on button "Confirmer" at bounding box center [895, 524] width 126 height 40
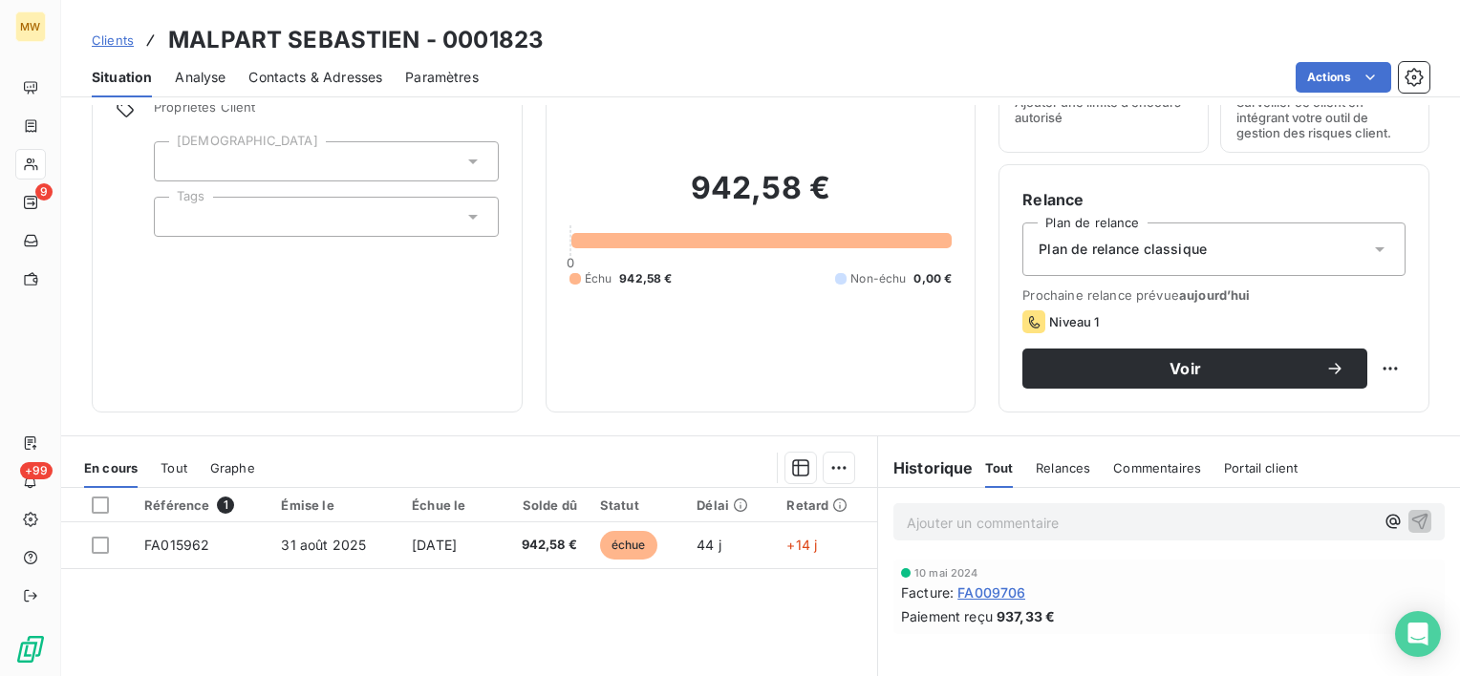
scroll to position [191, 0]
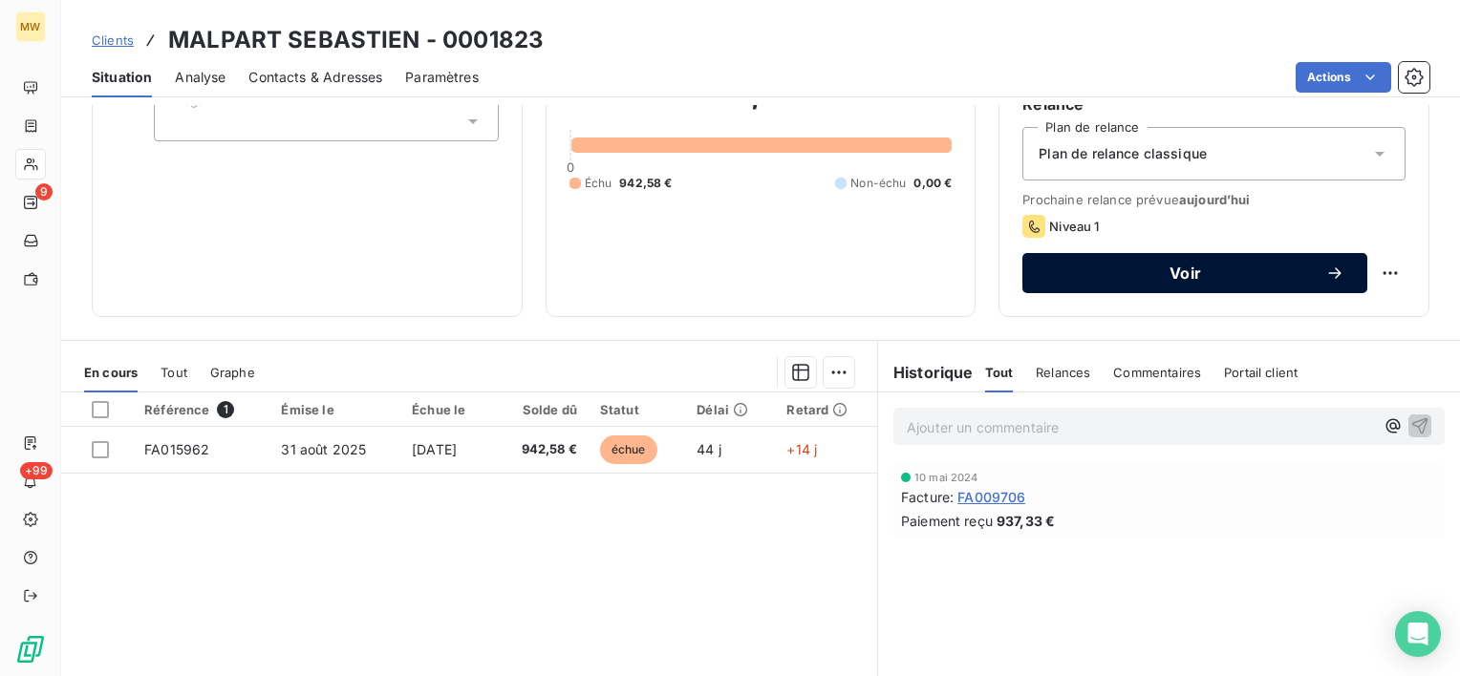
click at [1179, 266] on span "Voir" at bounding box center [1185, 273] width 280 height 15
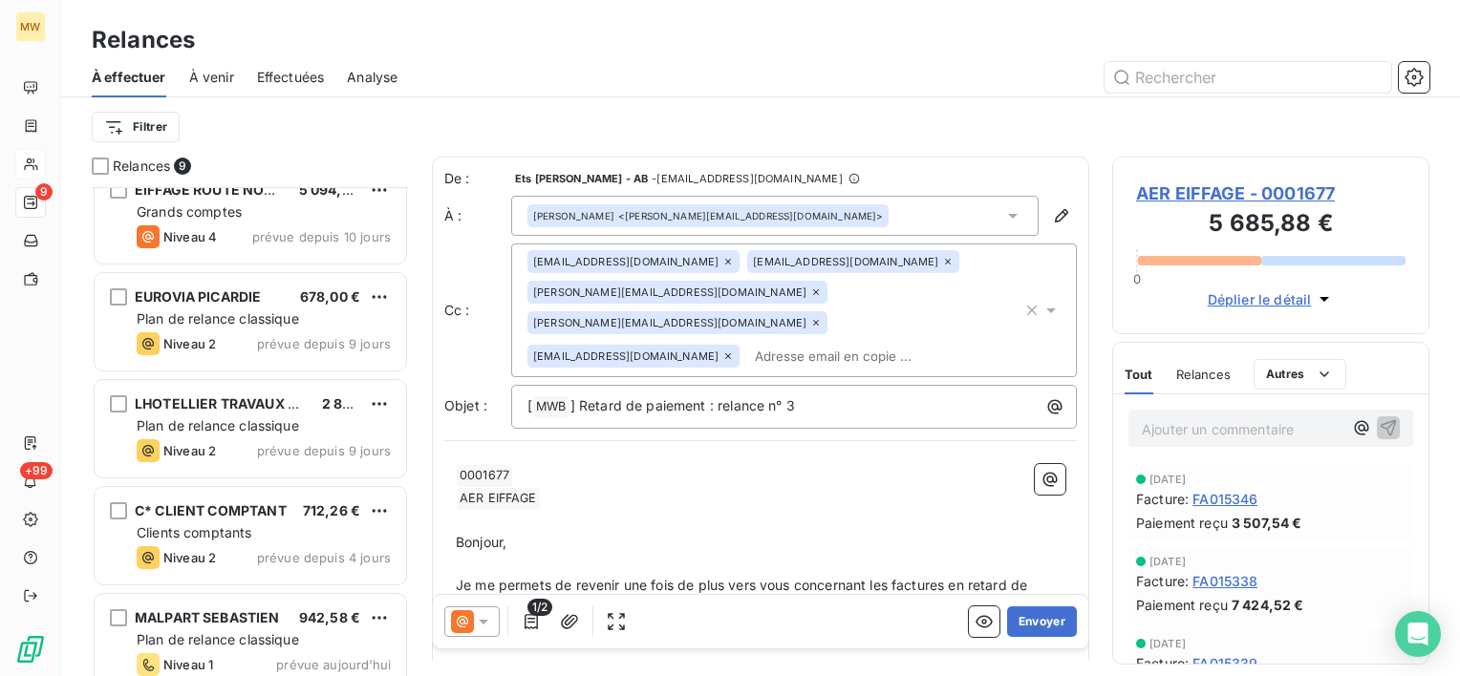
scroll to position [474, 0]
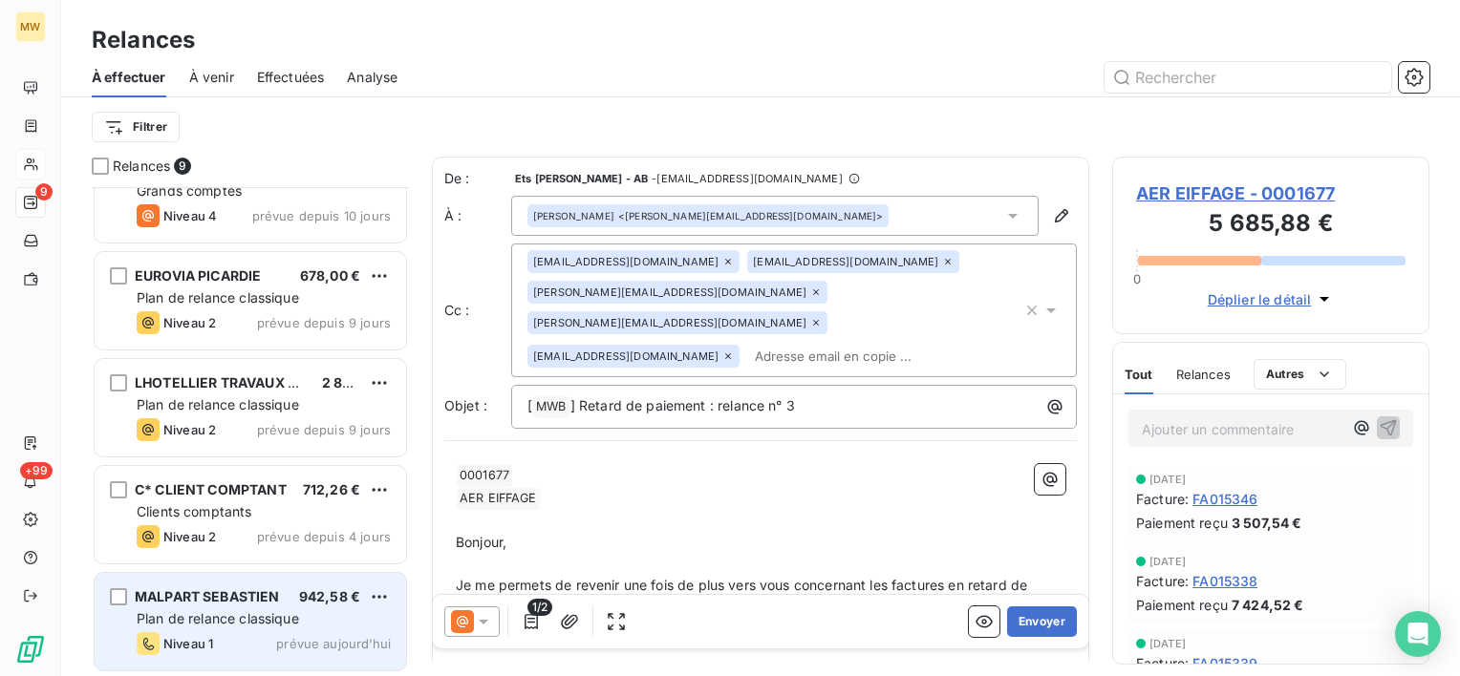
click at [211, 604] on div "MALPART SEBASTIEN" at bounding box center [207, 596] width 145 height 19
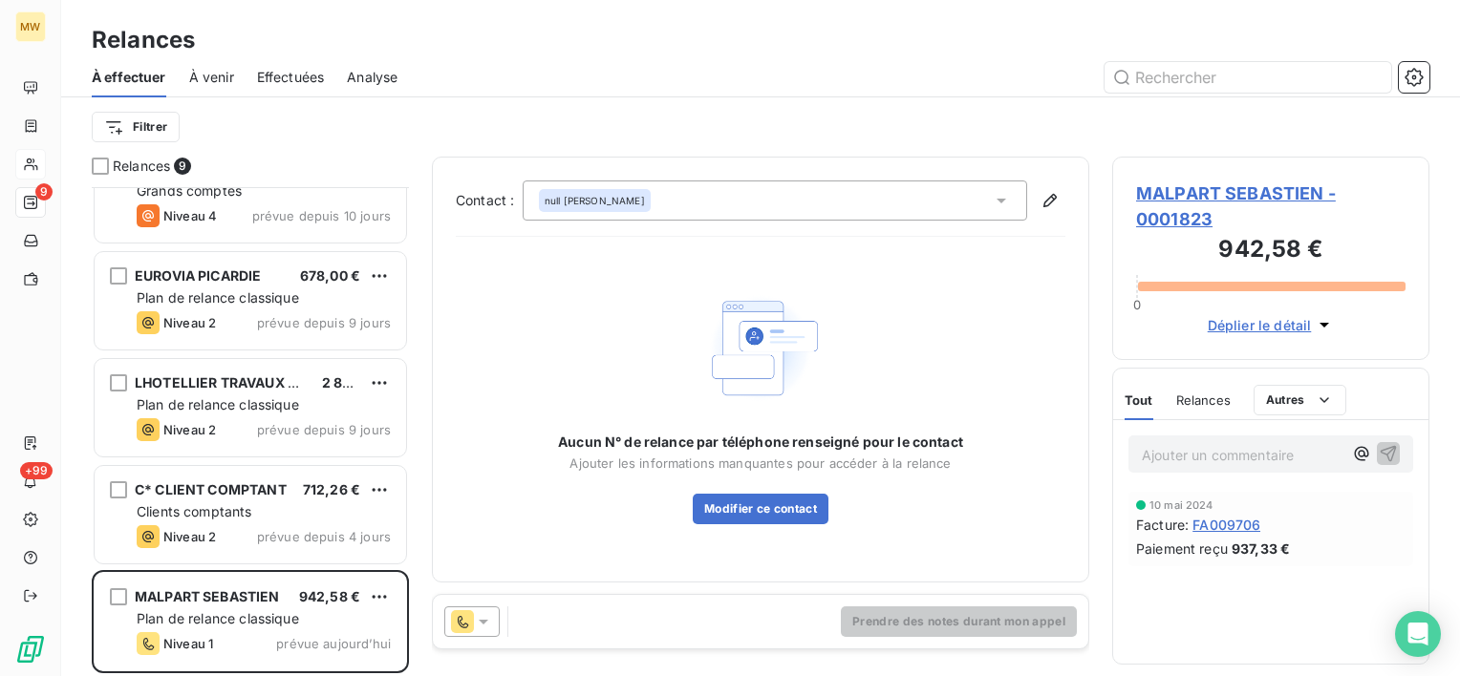
click at [991, 202] on div "null [PERSON_NAME]" at bounding box center [775, 201] width 504 height 40
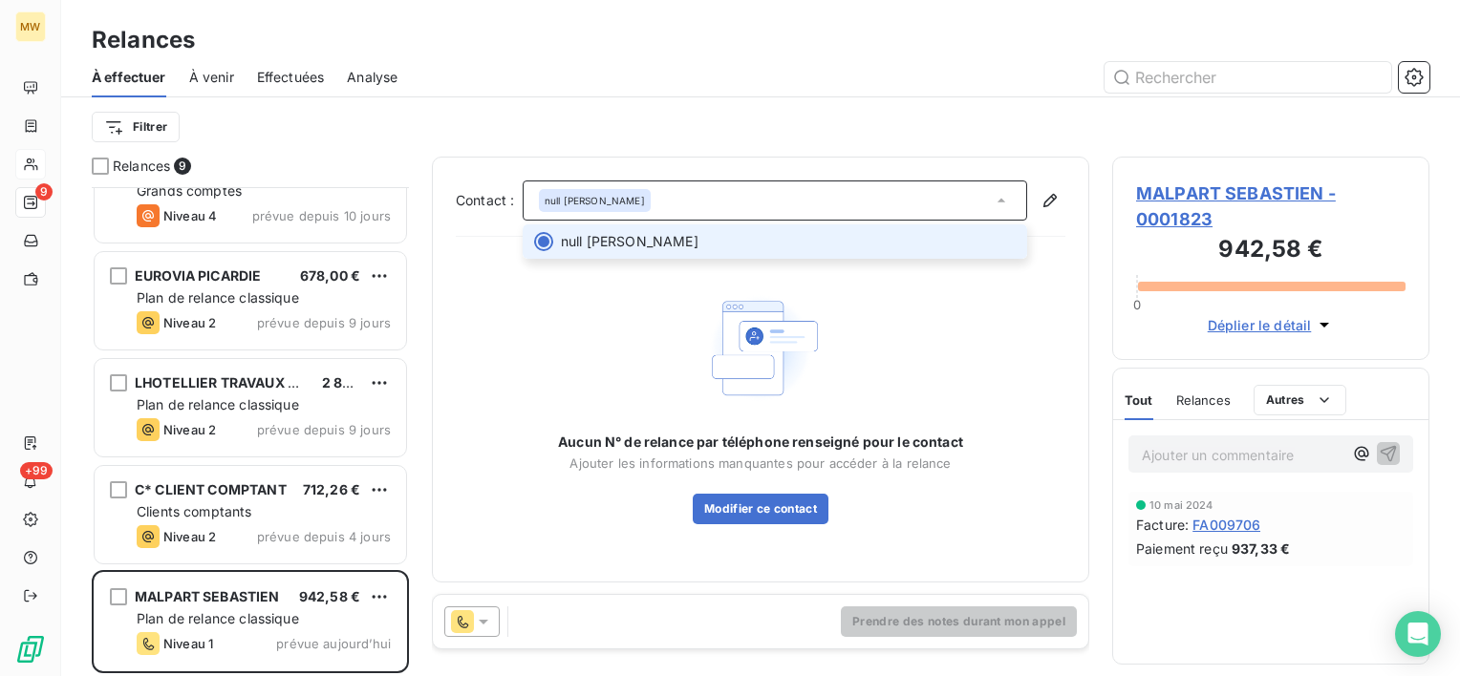
click at [991, 202] on div "null [PERSON_NAME]" at bounding box center [775, 201] width 504 height 40
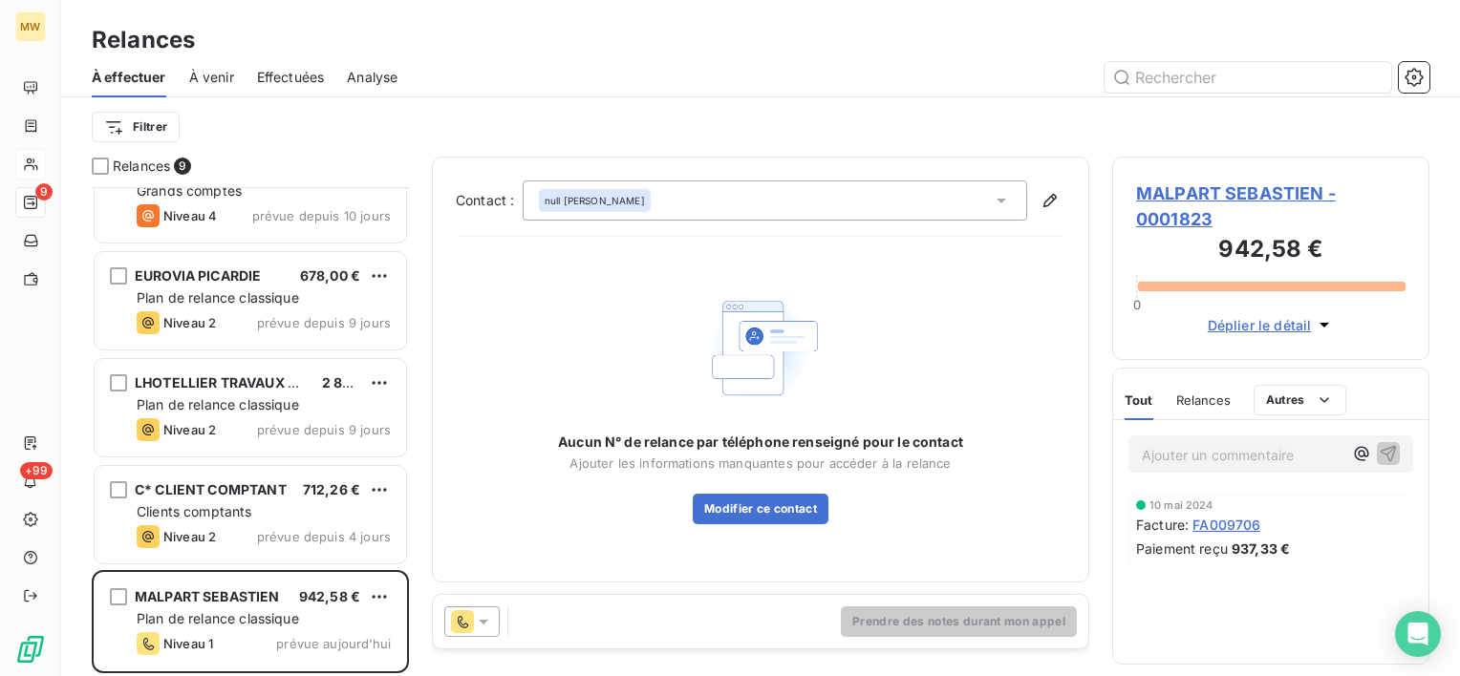
click at [902, 198] on div "null [PERSON_NAME]" at bounding box center [775, 201] width 504 height 40
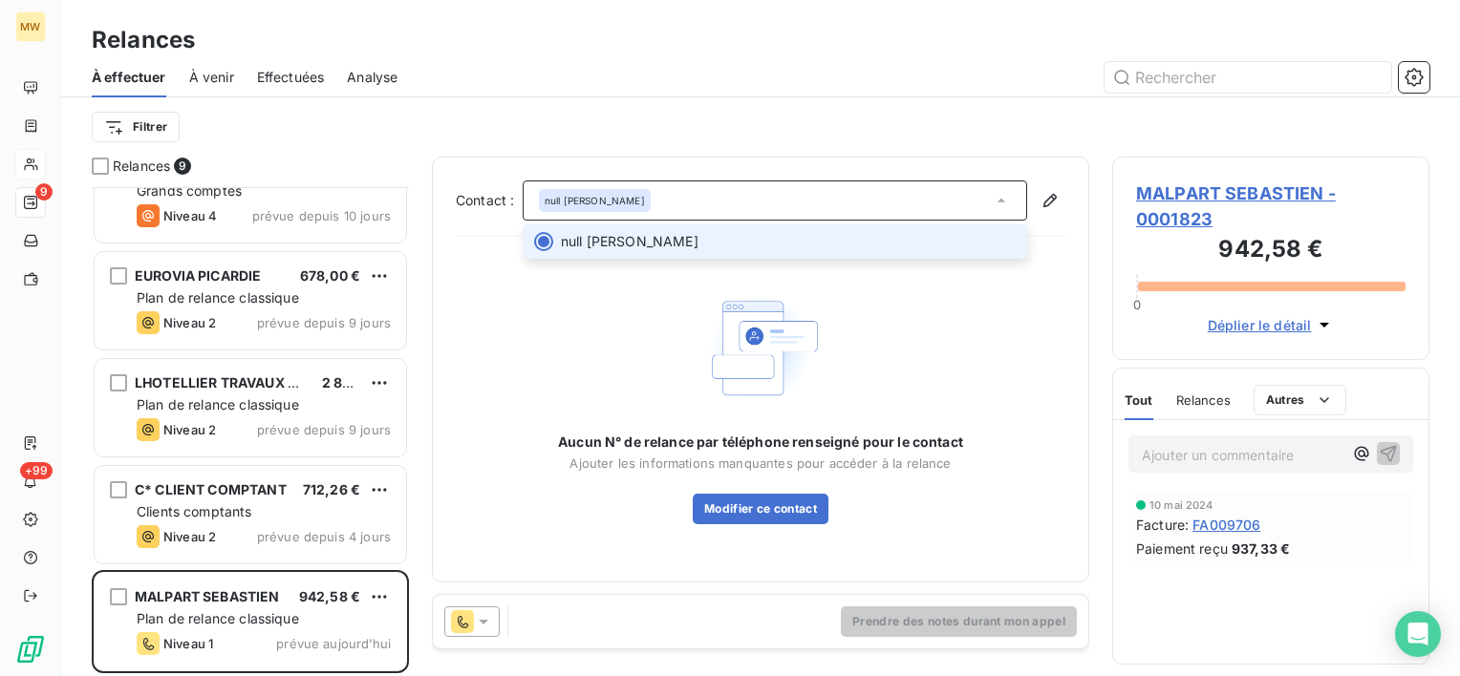
click at [902, 198] on div "null [PERSON_NAME]" at bounding box center [775, 201] width 504 height 40
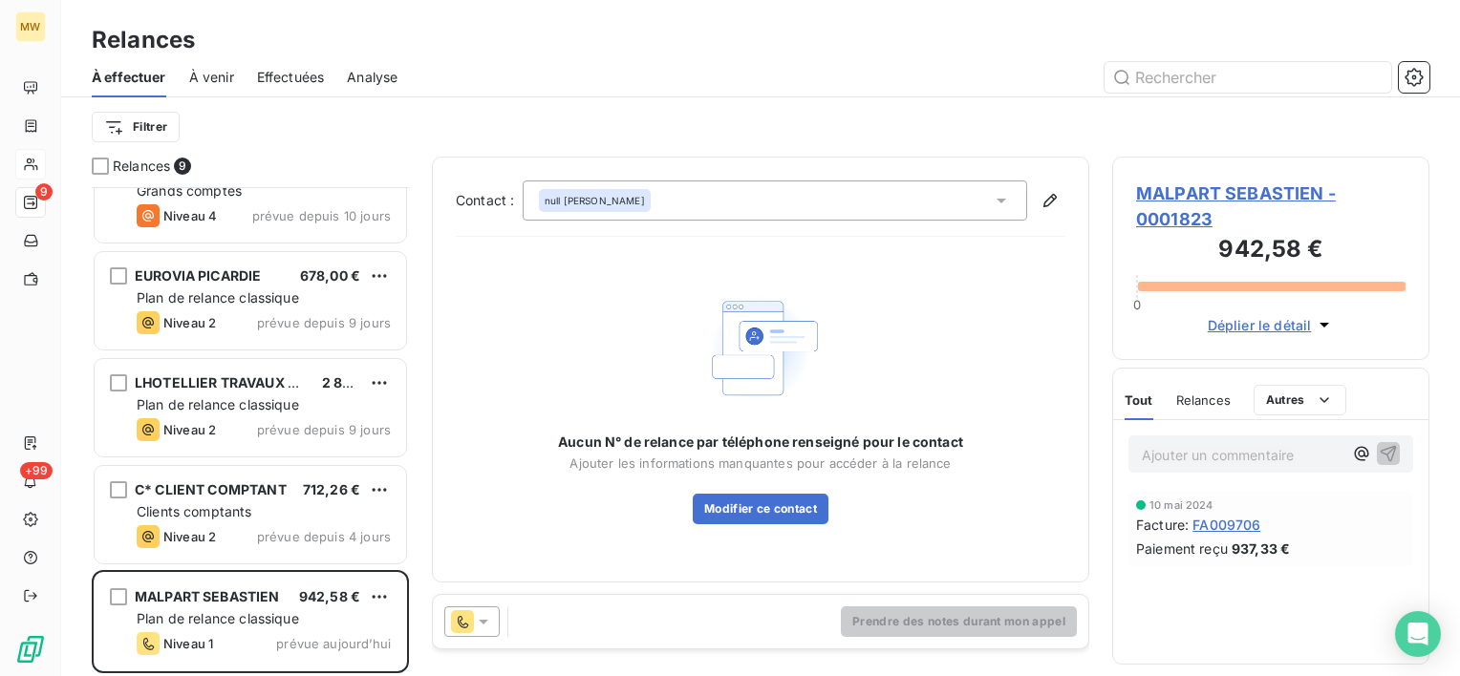
click at [892, 295] on div "Aucun N° de relance par téléphone renseigné pour le contact Ajouter les informa…" at bounding box center [760, 406] width 405 height 238
click at [480, 630] on icon at bounding box center [483, 621] width 19 height 19
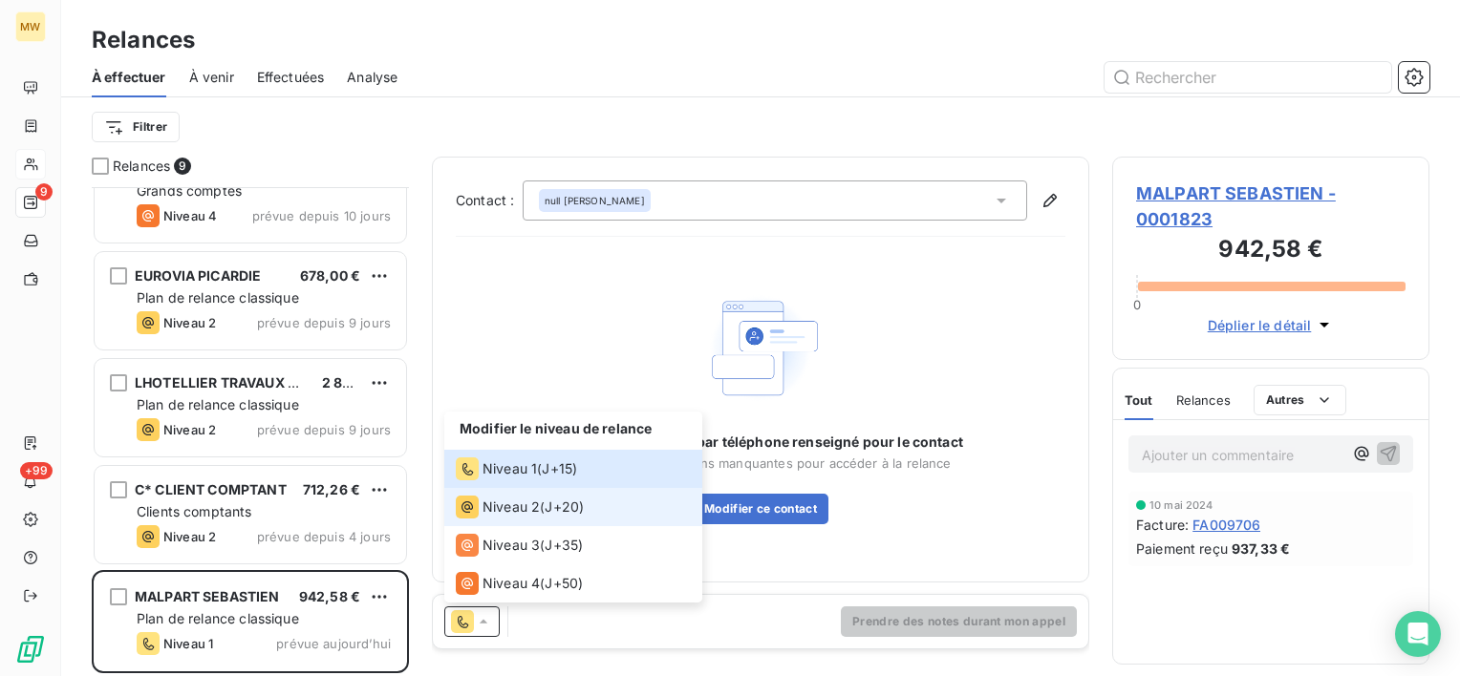
click at [510, 508] on span "Niveau 2" at bounding box center [510, 507] width 57 height 19
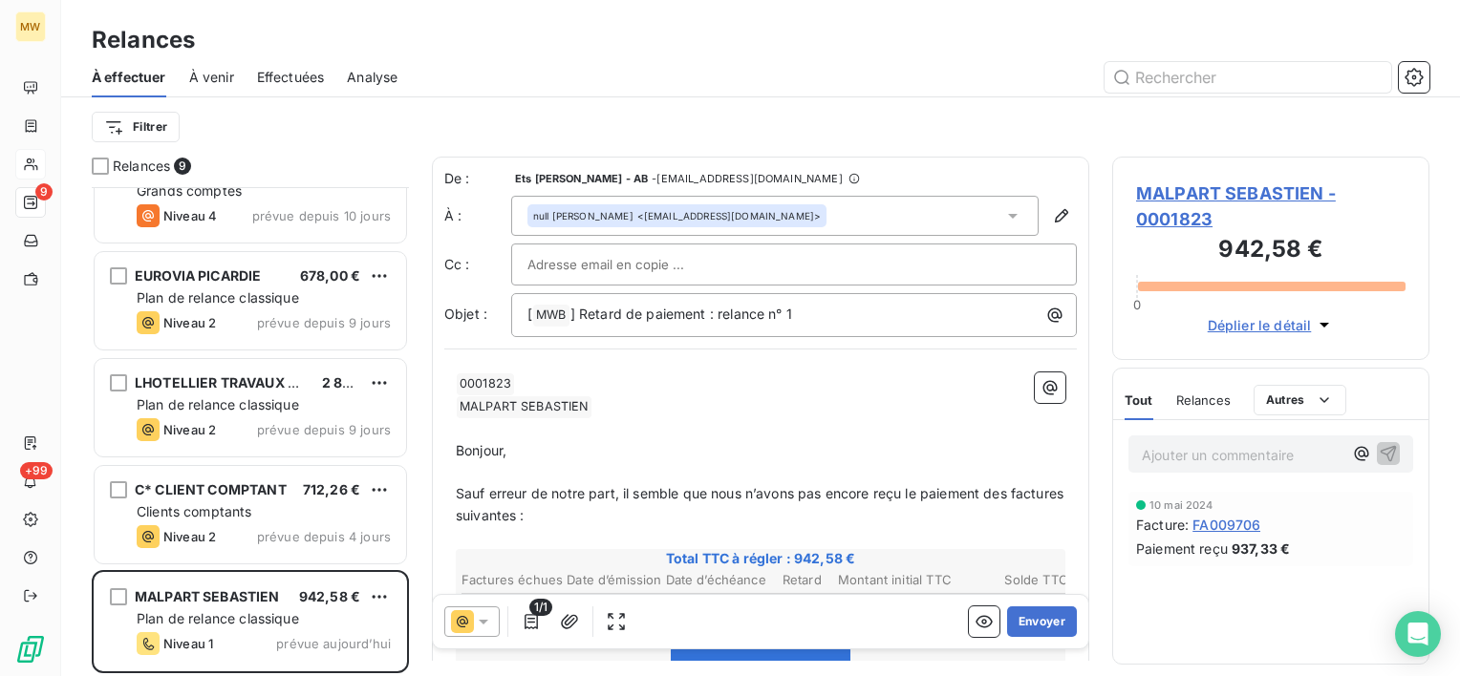
click at [814, 210] on div "null [PERSON_NAME] <[EMAIL_ADDRESS][DOMAIN_NAME]>" at bounding box center [774, 216] width 527 height 40
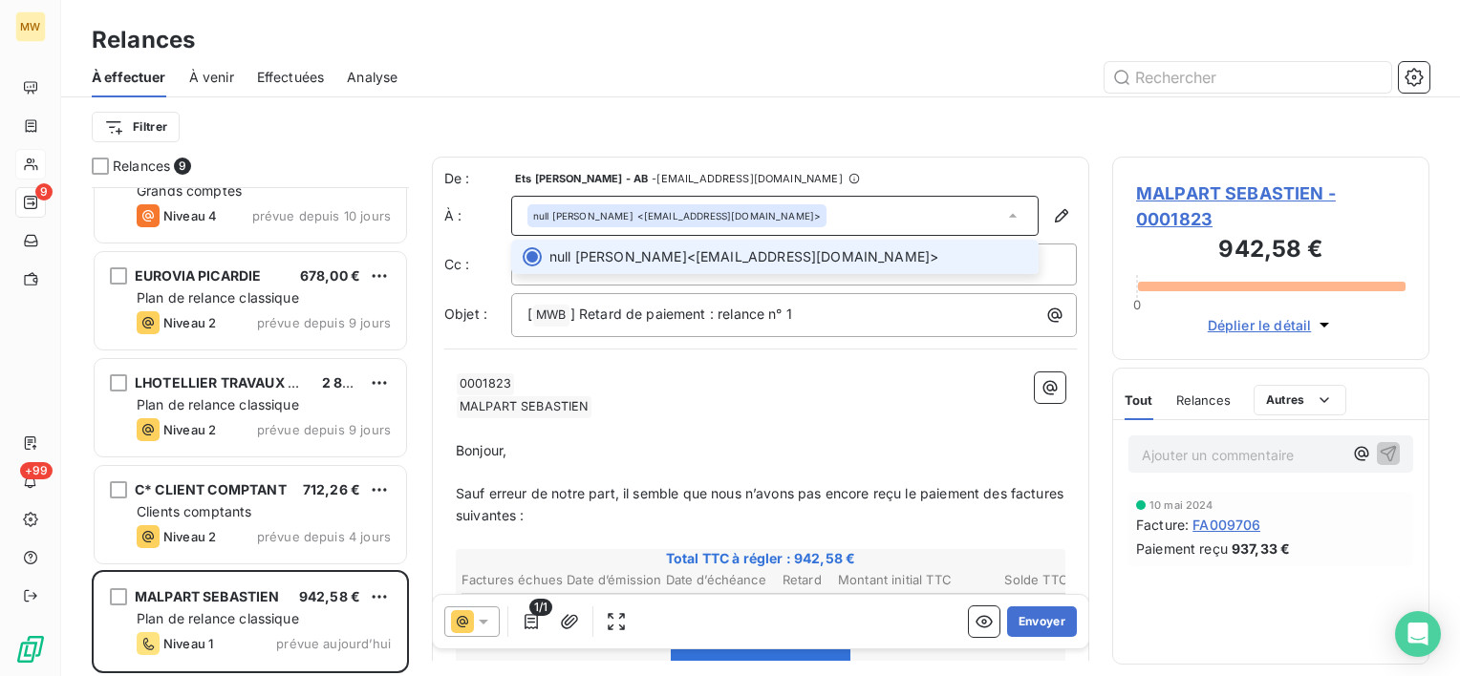
click at [814, 210] on div "null [PERSON_NAME] <[EMAIL_ADDRESS][DOMAIN_NAME]>" at bounding box center [774, 216] width 527 height 40
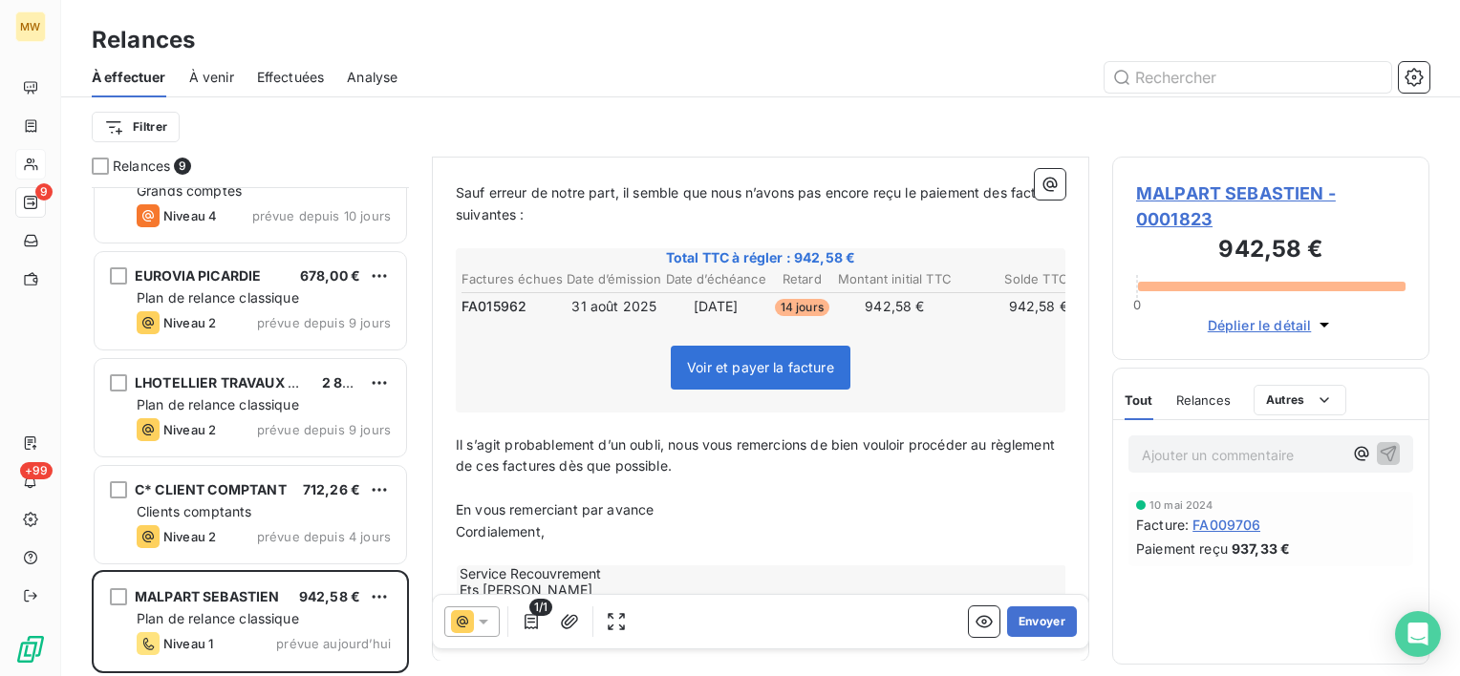
scroll to position [376, 0]
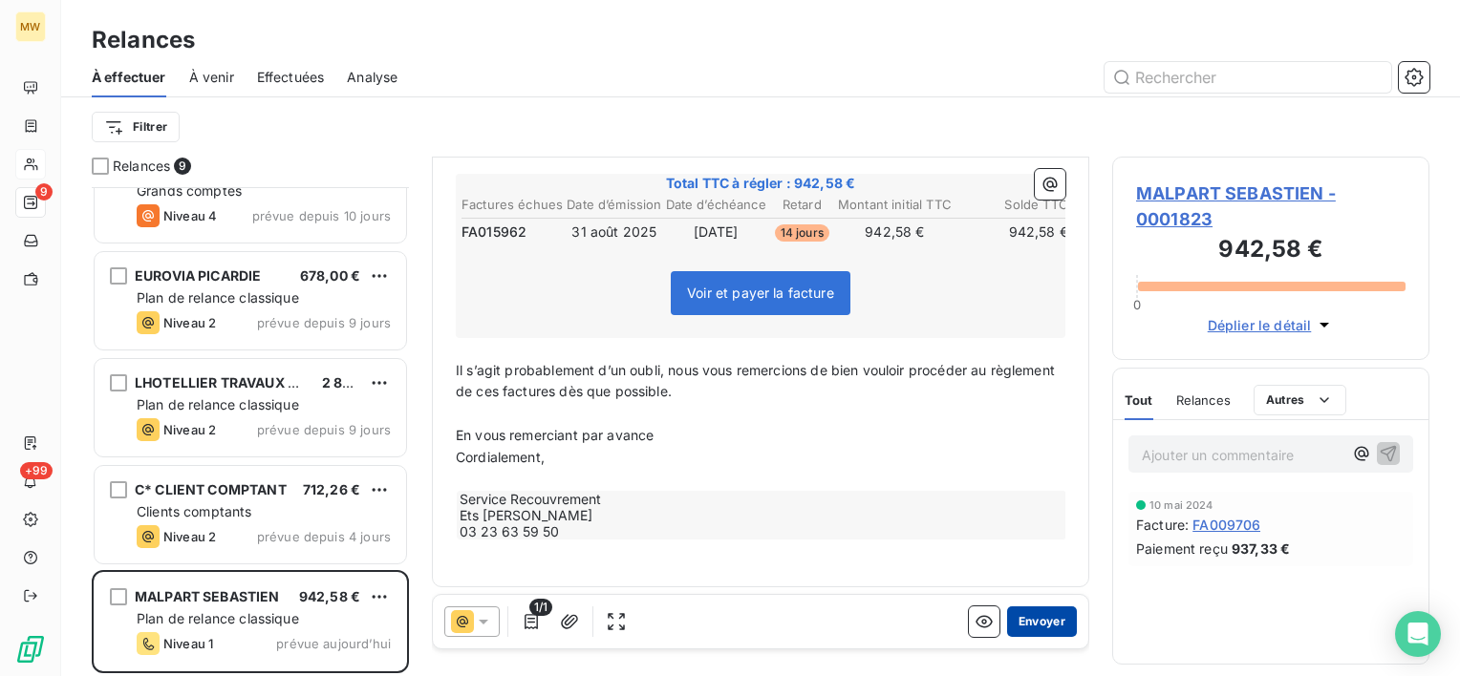
click at [1051, 619] on button "Envoyer" at bounding box center [1042, 622] width 70 height 31
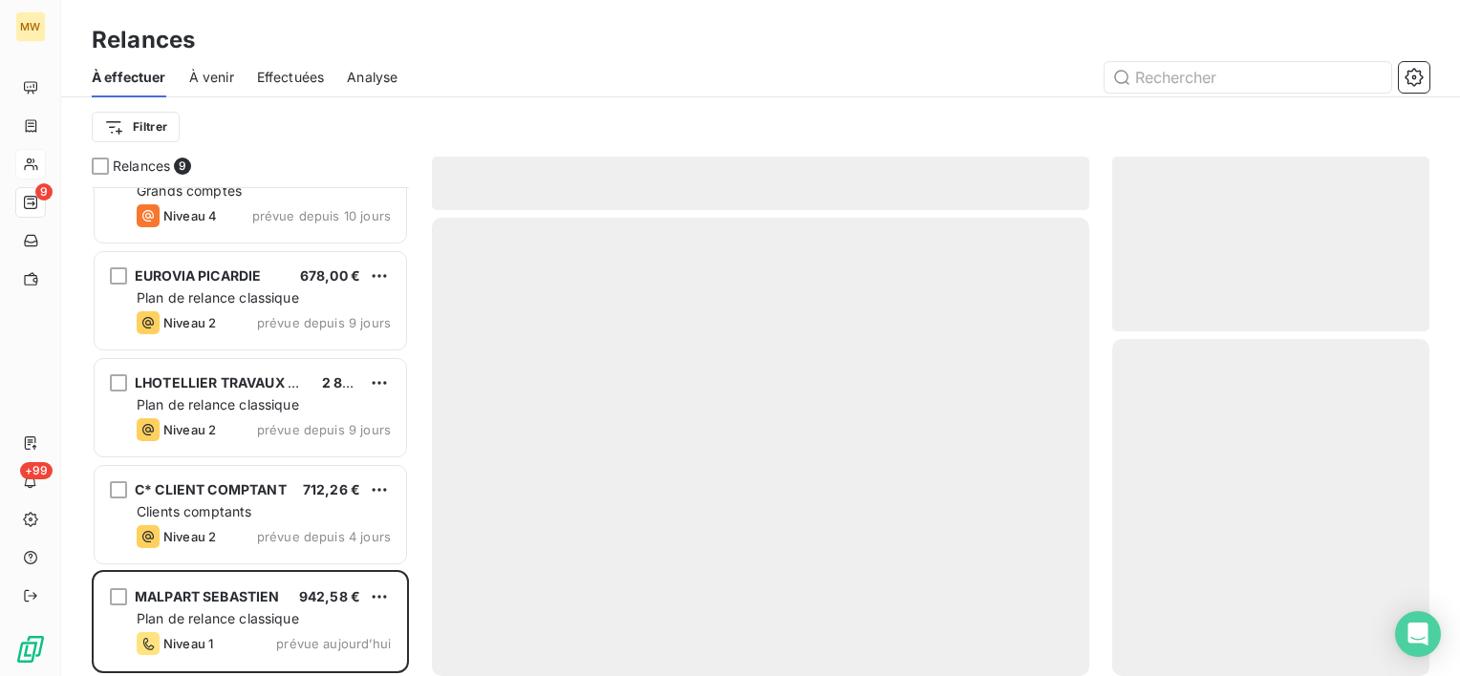
scroll to position [367, 0]
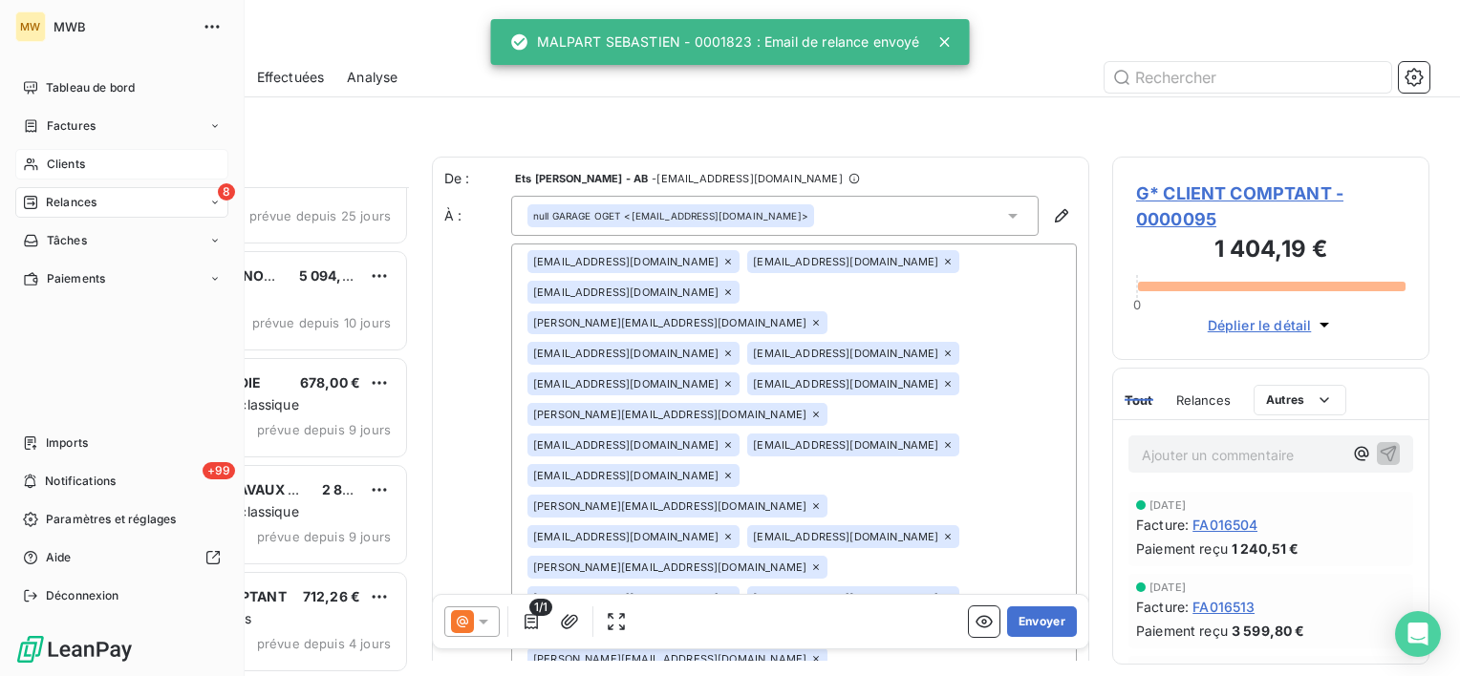
click at [38, 165] on div "Clients" at bounding box center [121, 164] width 213 height 31
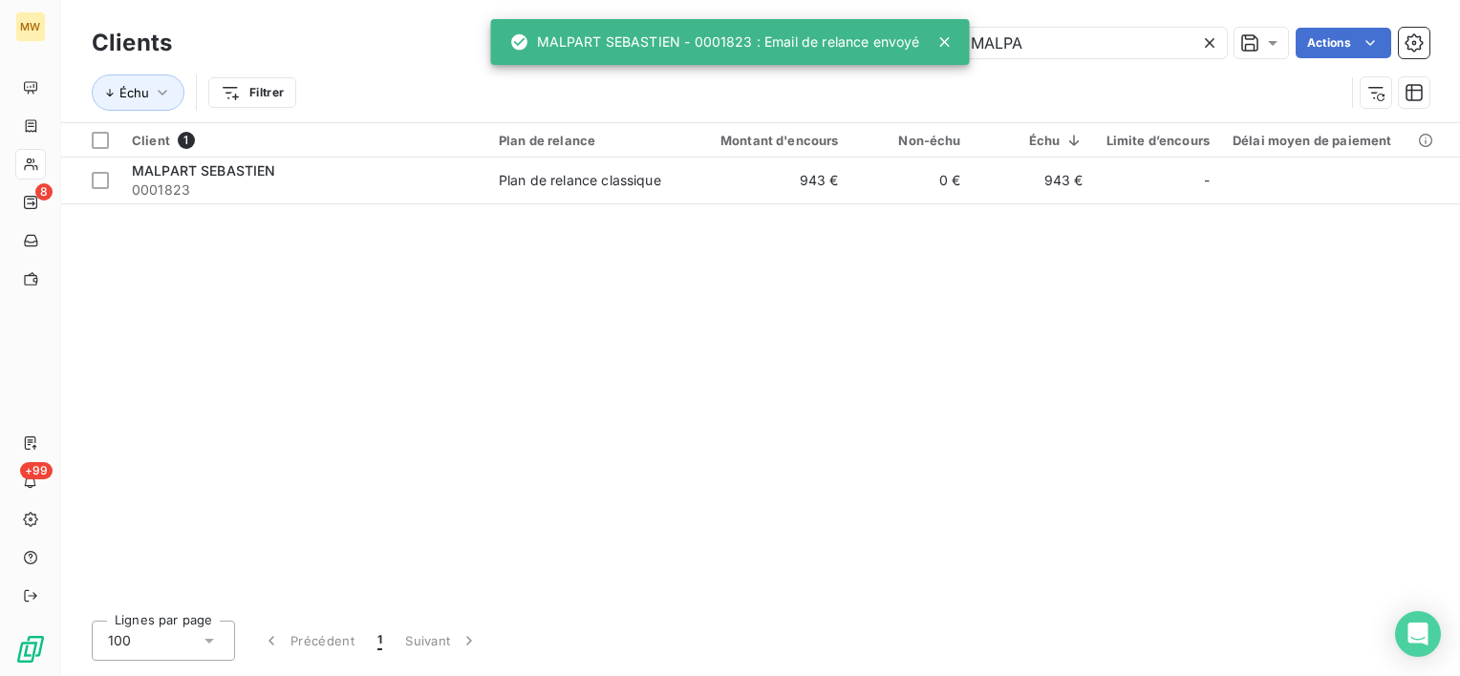
drag, startPoint x: 1030, startPoint y: 44, endPoint x: 786, endPoint y: 46, distance: 243.6
click at [786, 46] on div "MW 8 +99 Clients MALPA Actions Échu Filtrer Client 1 Plan de relance Montant d'…" at bounding box center [730, 338] width 1460 height 676
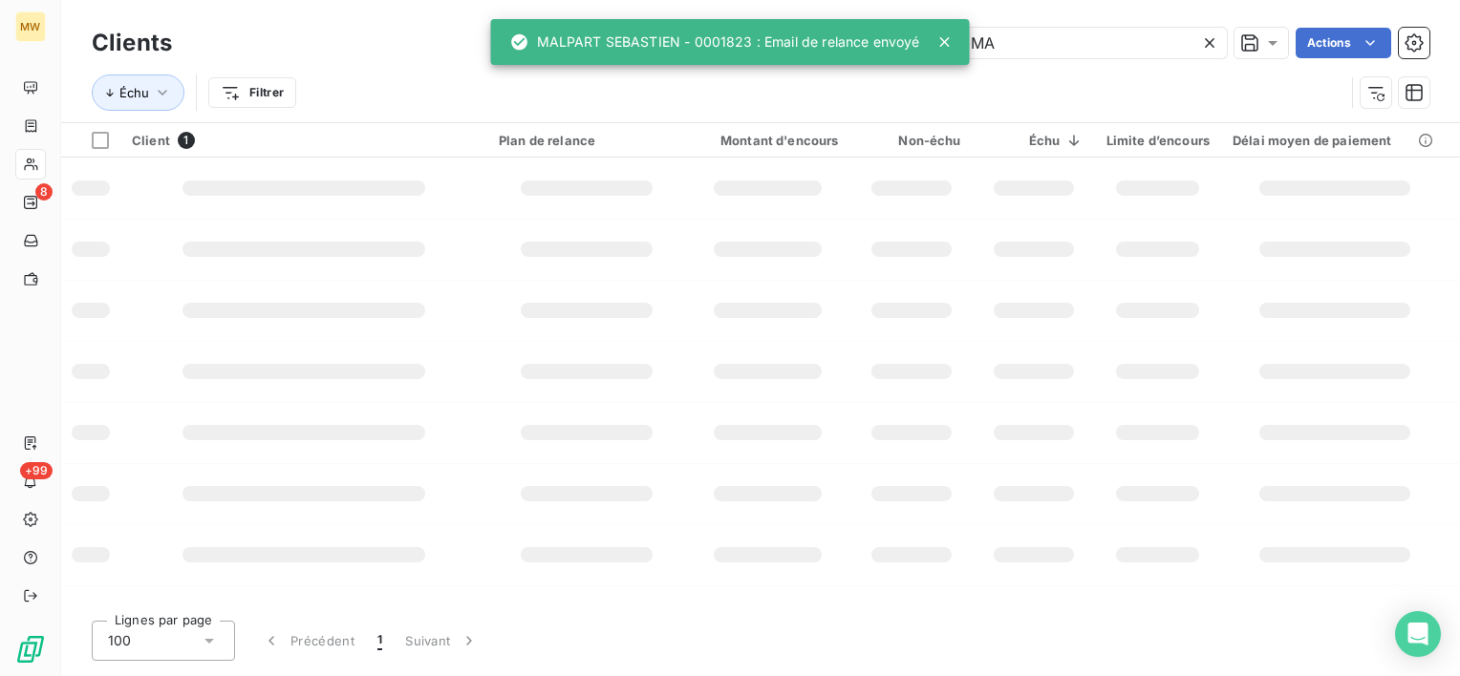
type input "M"
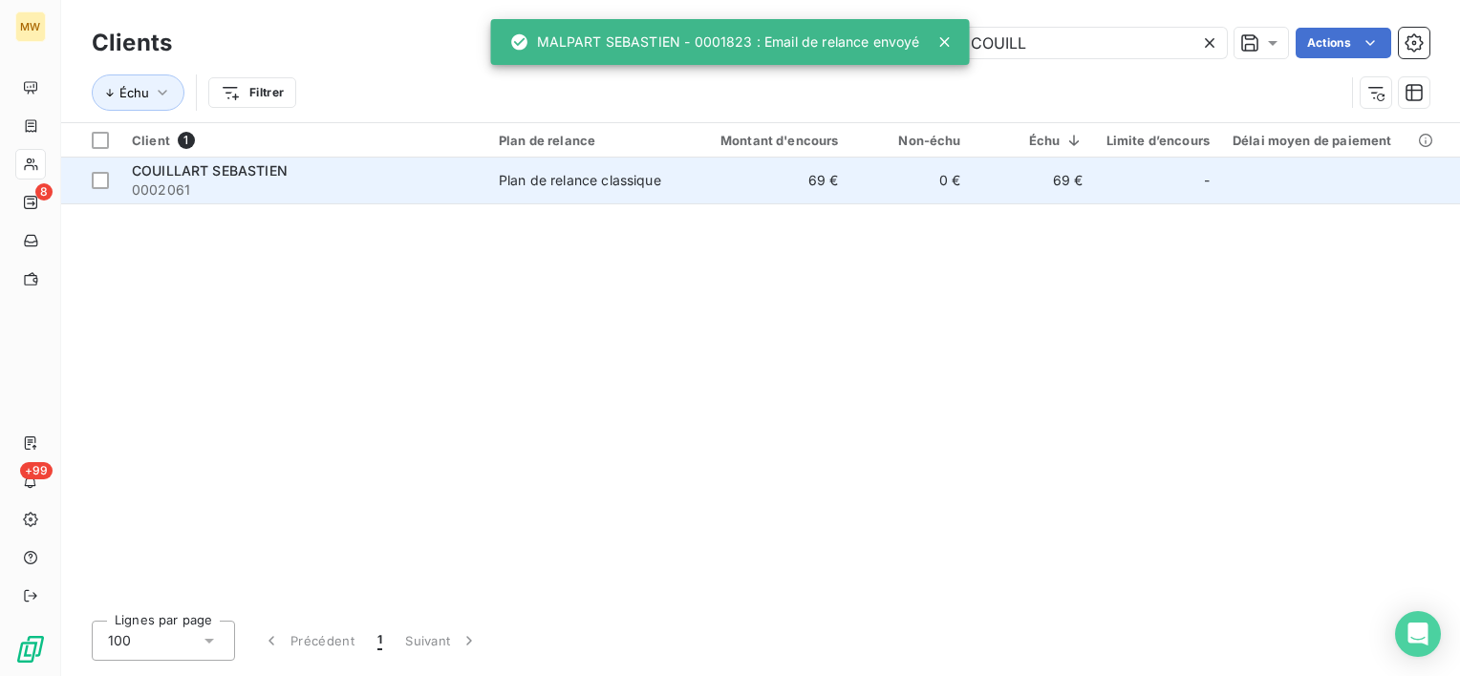
type input "COUILL"
click at [368, 193] on span "0002061" at bounding box center [304, 190] width 344 height 19
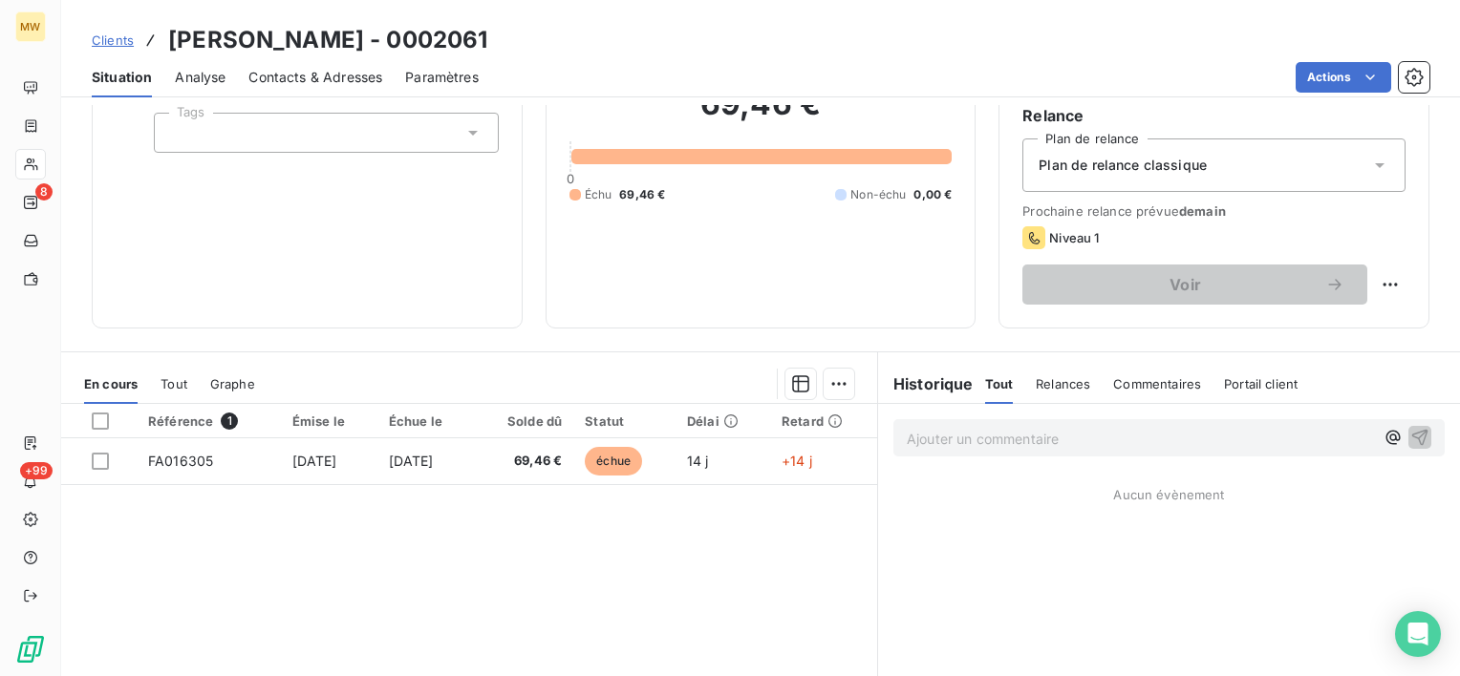
scroll to position [191, 0]
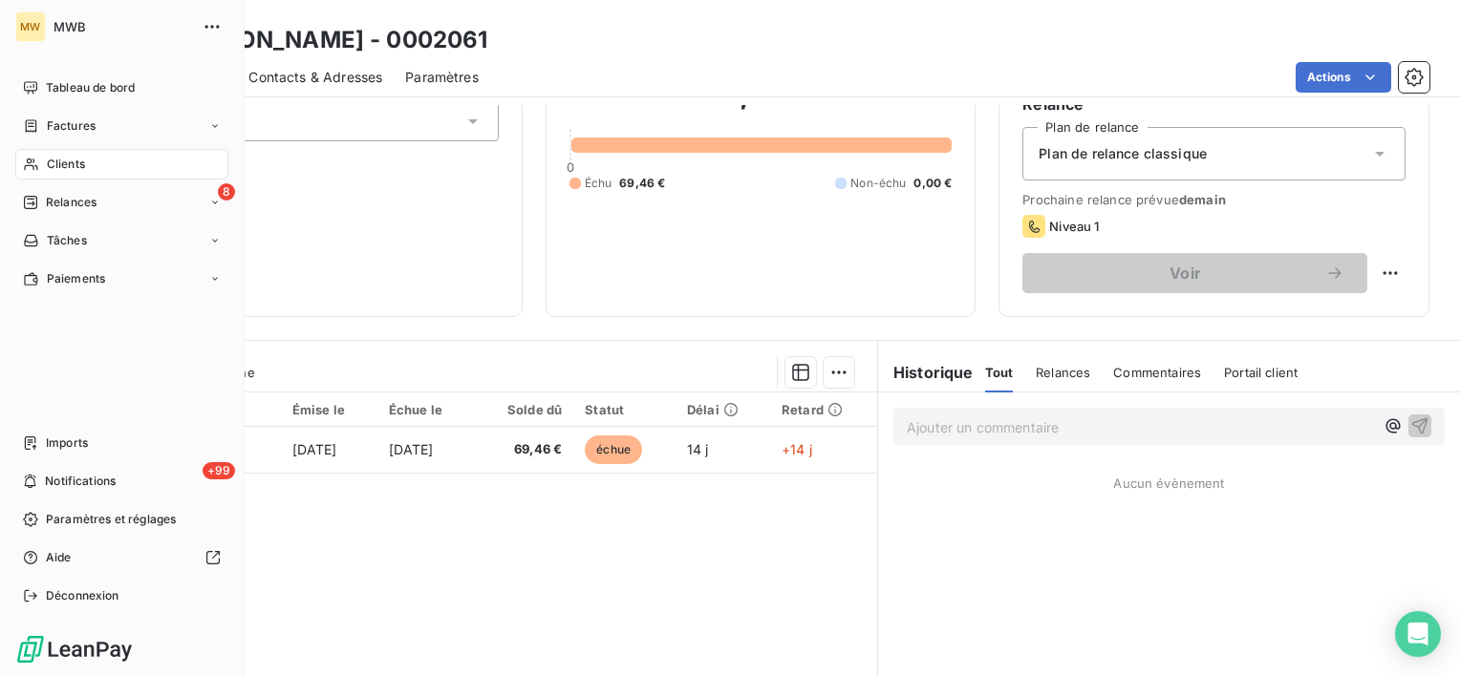
click at [67, 168] on span "Clients" at bounding box center [66, 164] width 38 height 17
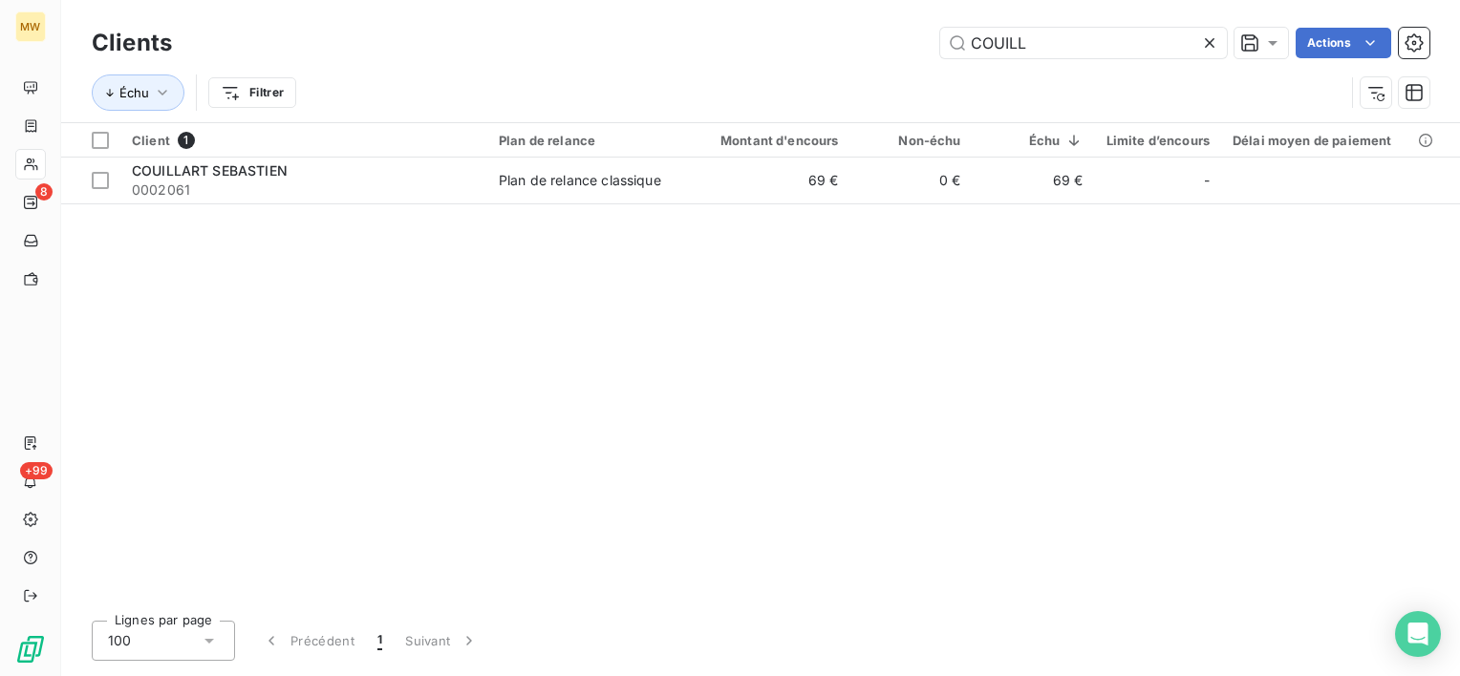
drag, startPoint x: 993, startPoint y: 47, endPoint x: 790, endPoint y: 58, distance: 203.8
click at [790, 58] on div "Clients COUILL Actions" at bounding box center [760, 43] width 1337 height 40
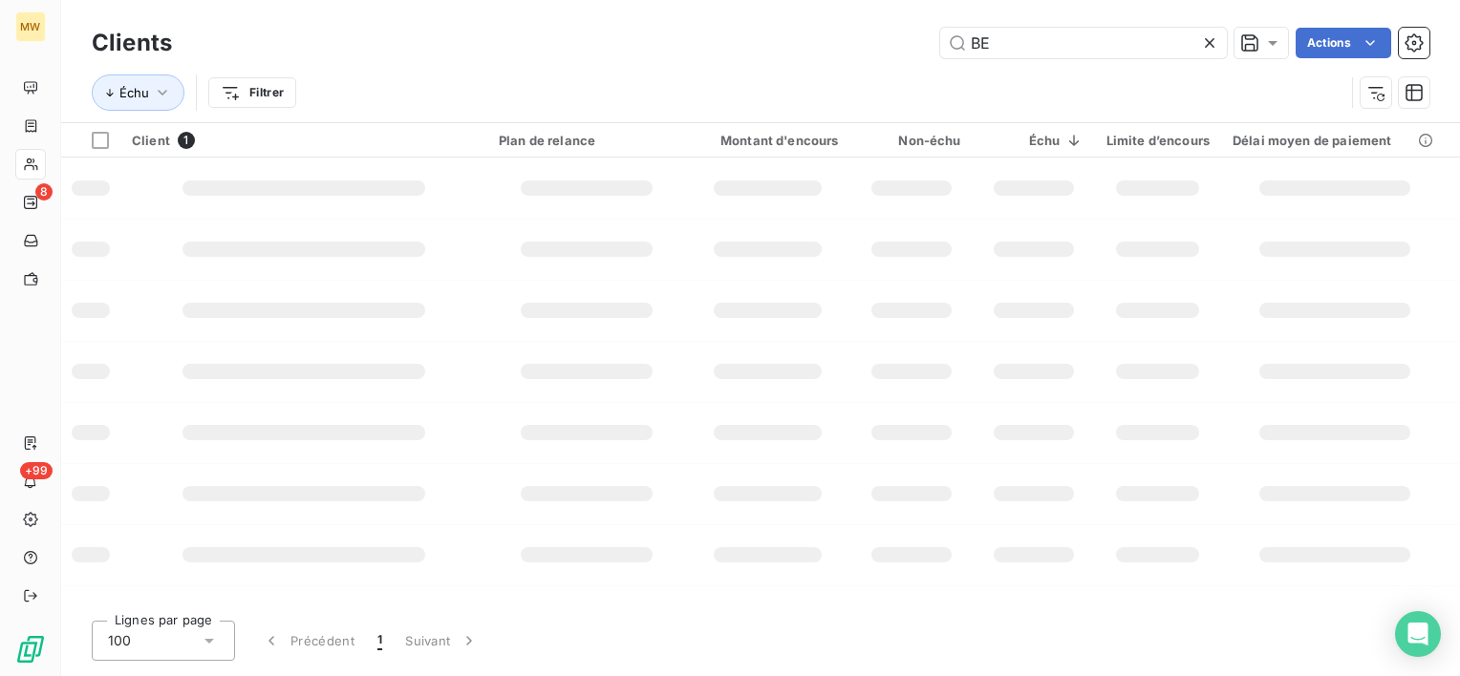
type input "B"
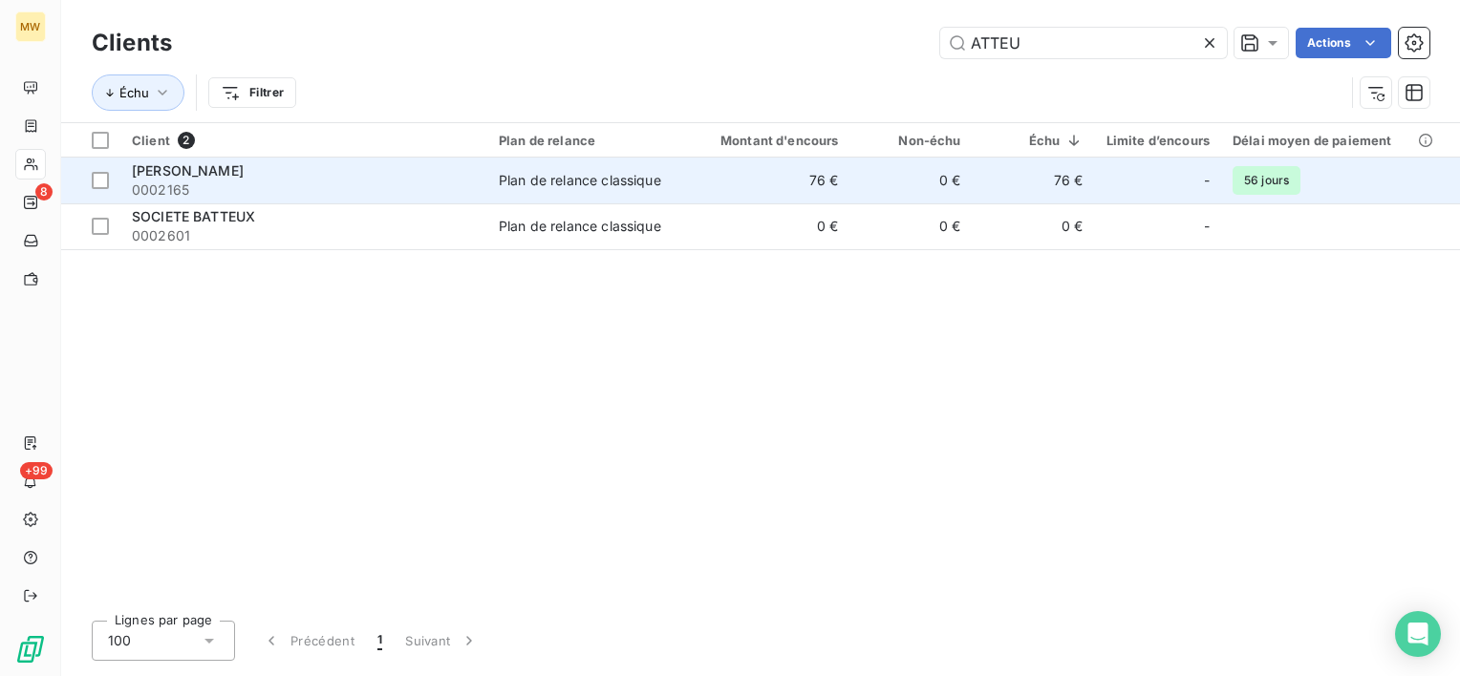
type input "ATTEU"
click at [363, 181] on span "0002165" at bounding box center [304, 190] width 344 height 19
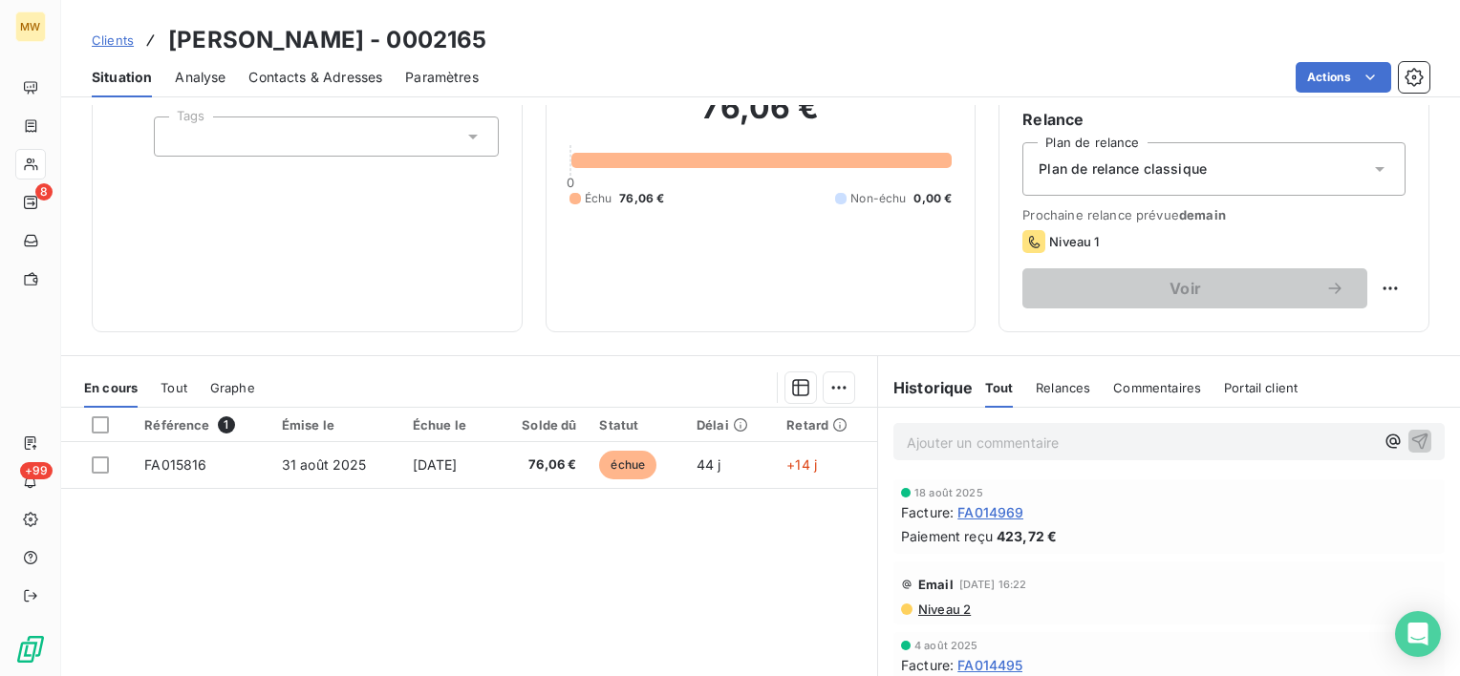
scroll to position [191, 0]
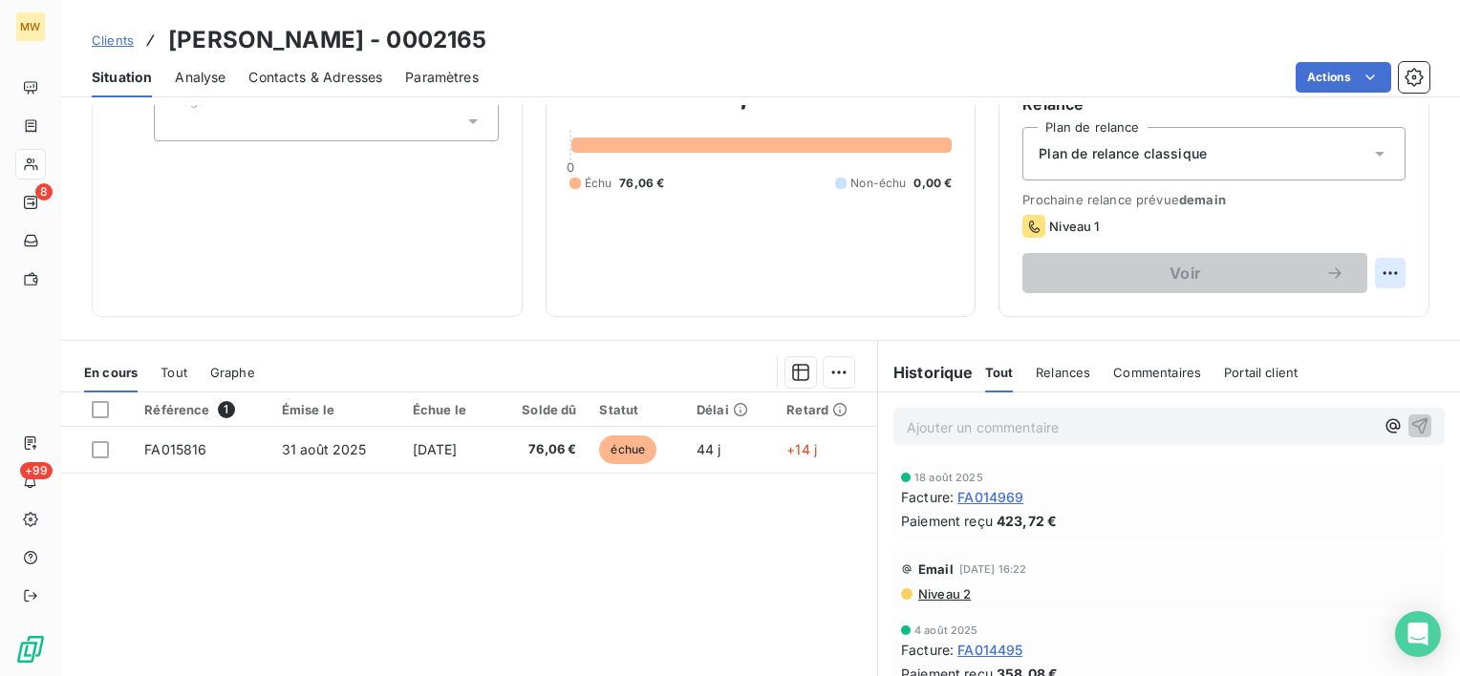
click at [1377, 268] on html "MW 8 +99 Clients [PERSON_NAME] - 0002165 Situation Analyse Contacts & Adresses …" at bounding box center [730, 338] width 1460 height 676
click at [1279, 320] on div "Replanifier cette action" at bounding box center [1296, 315] width 171 height 31
select select "9"
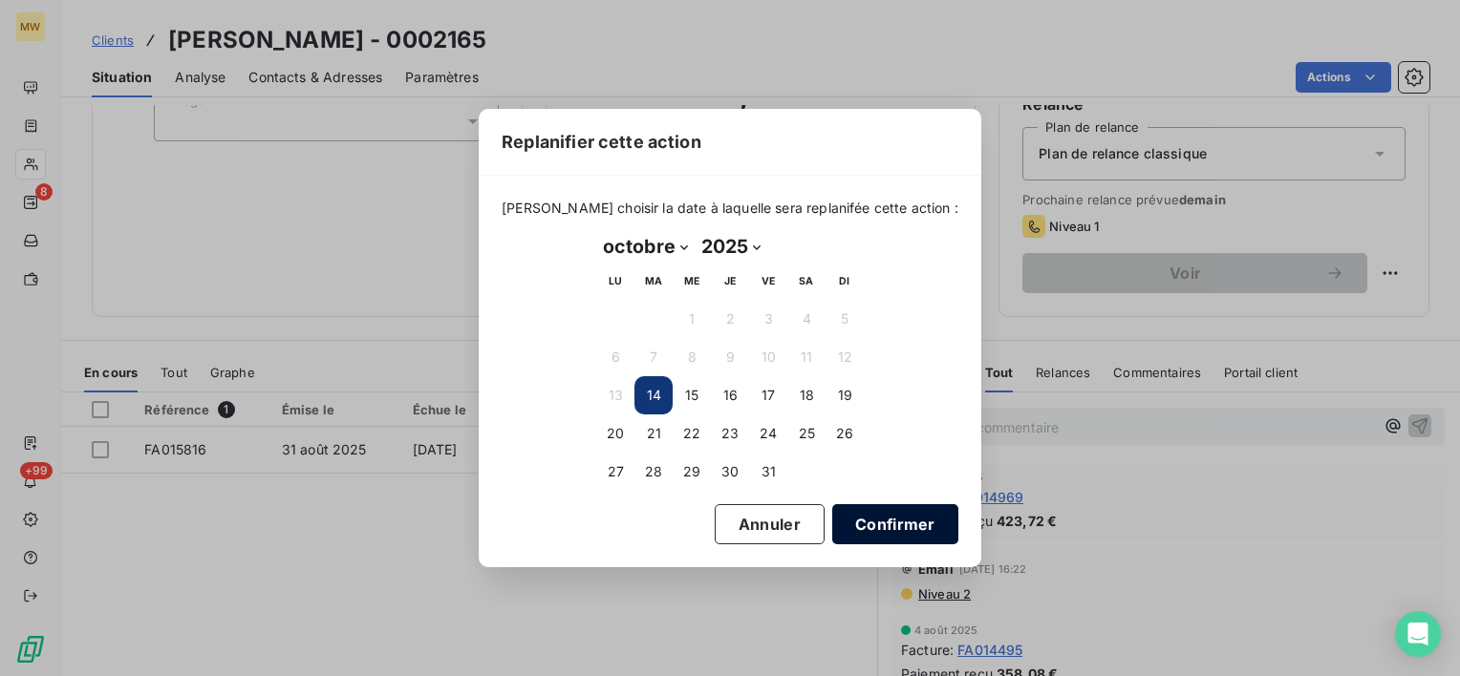
click at [843, 519] on button "Confirmer" at bounding box center [895, 524] width 126 height 40
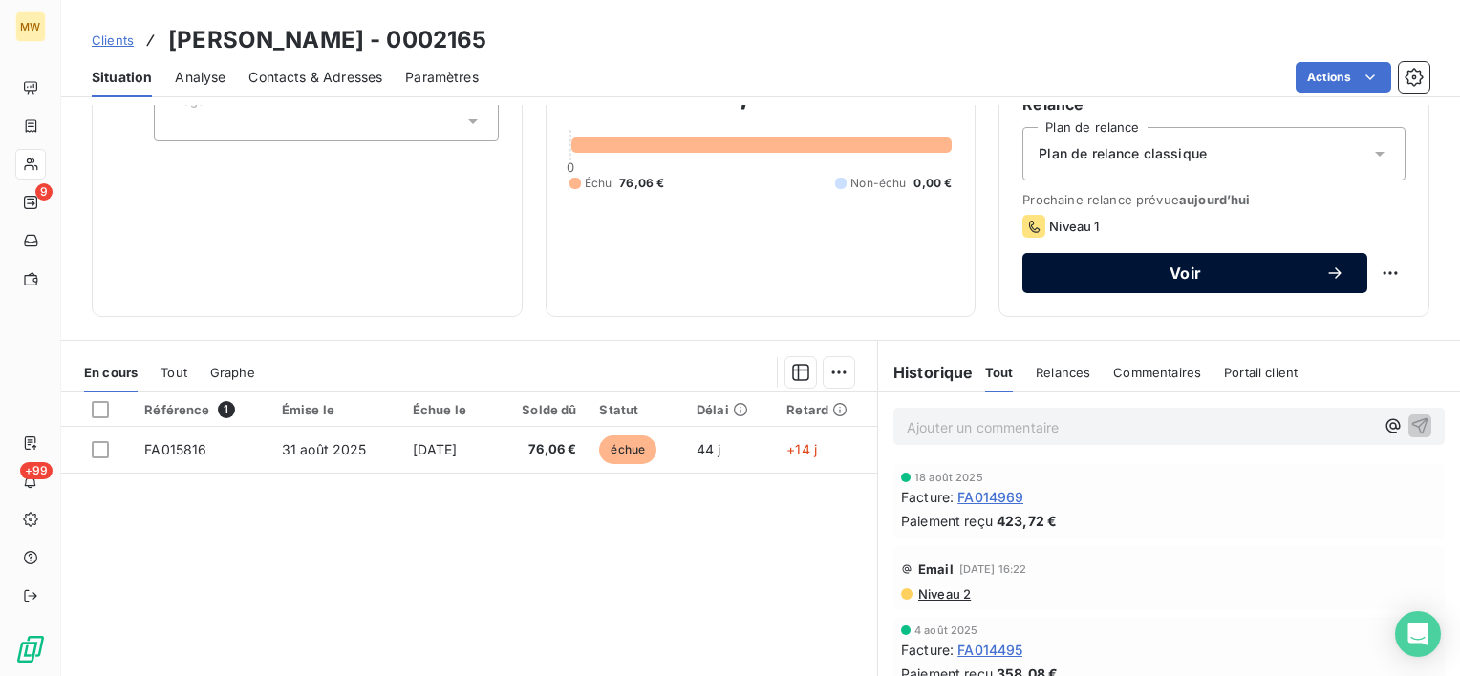
click at [1114, 290] on button "Voir" at bounding box center [1194, 273] width 345 height 40
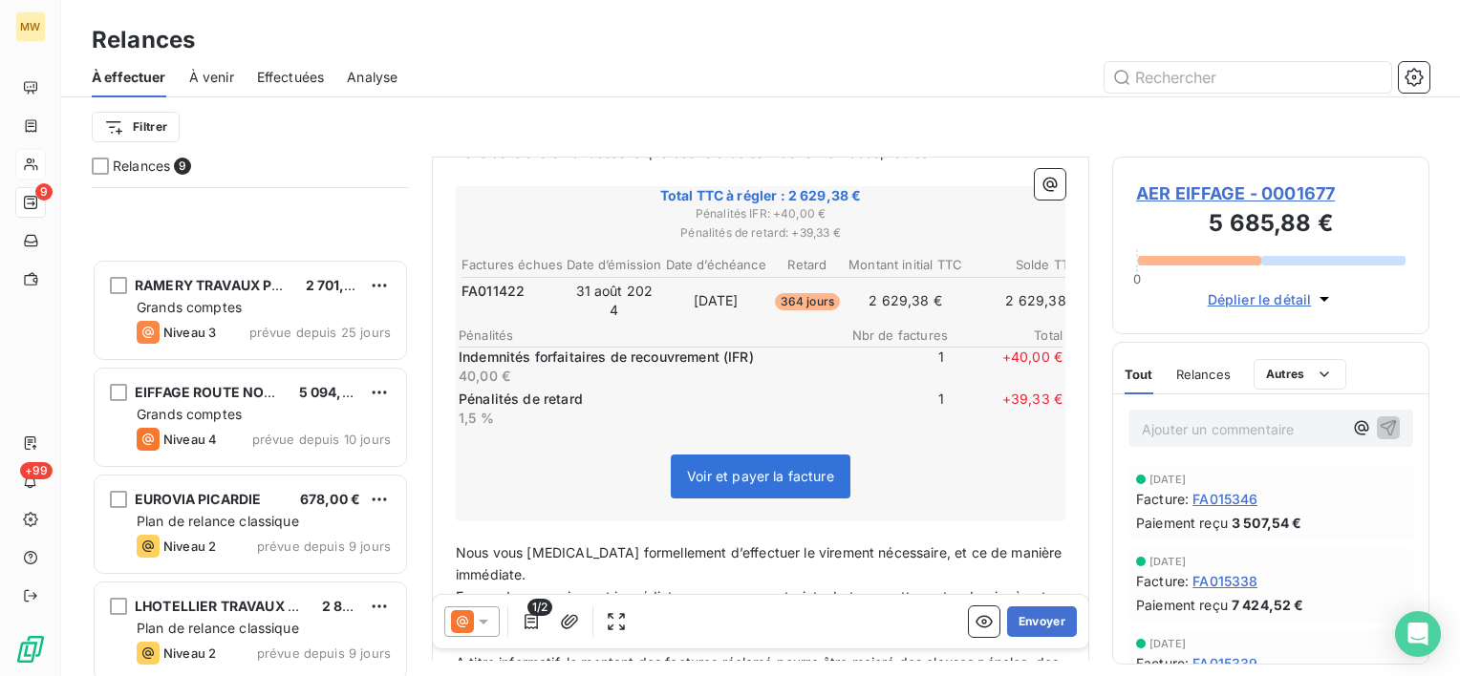
scroll to position [474, 0]
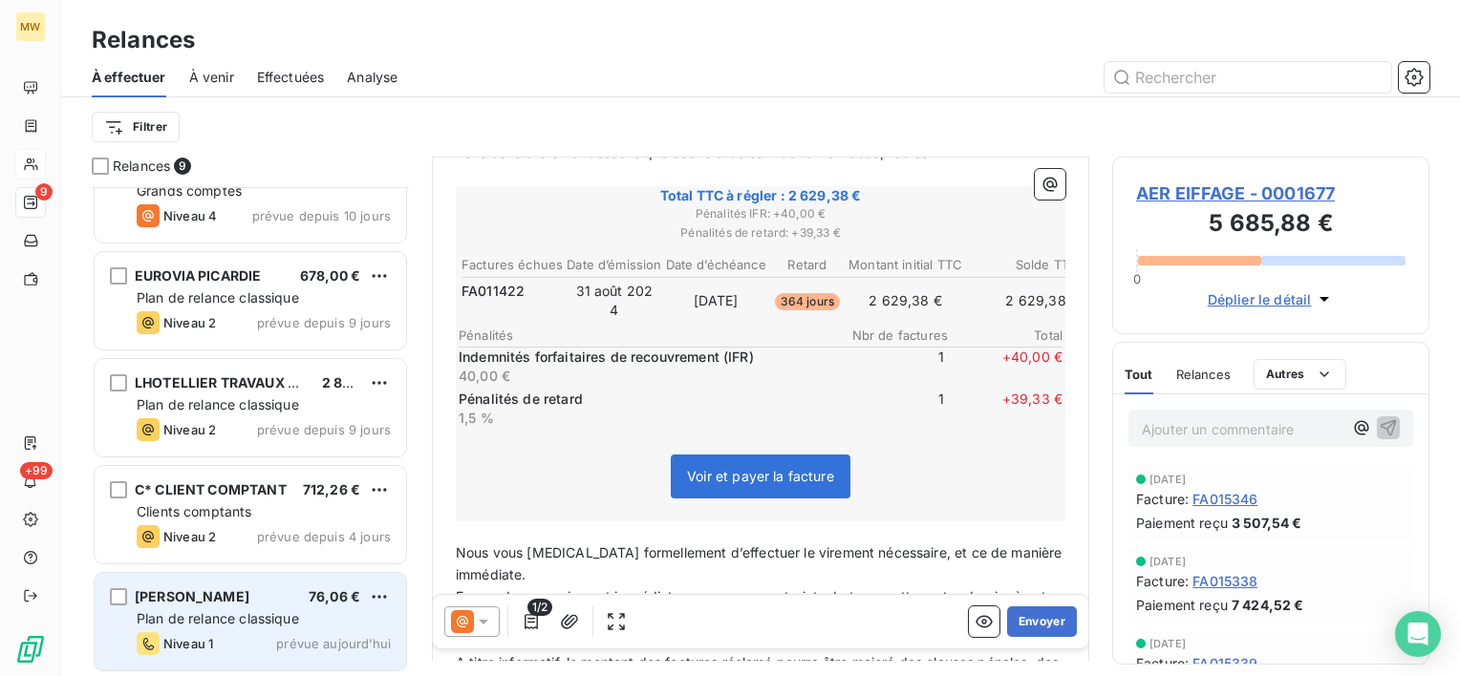
click at [229, 588] on span "[PERSON_NAME]" at bounding box center [192, 596] width 115 height 16
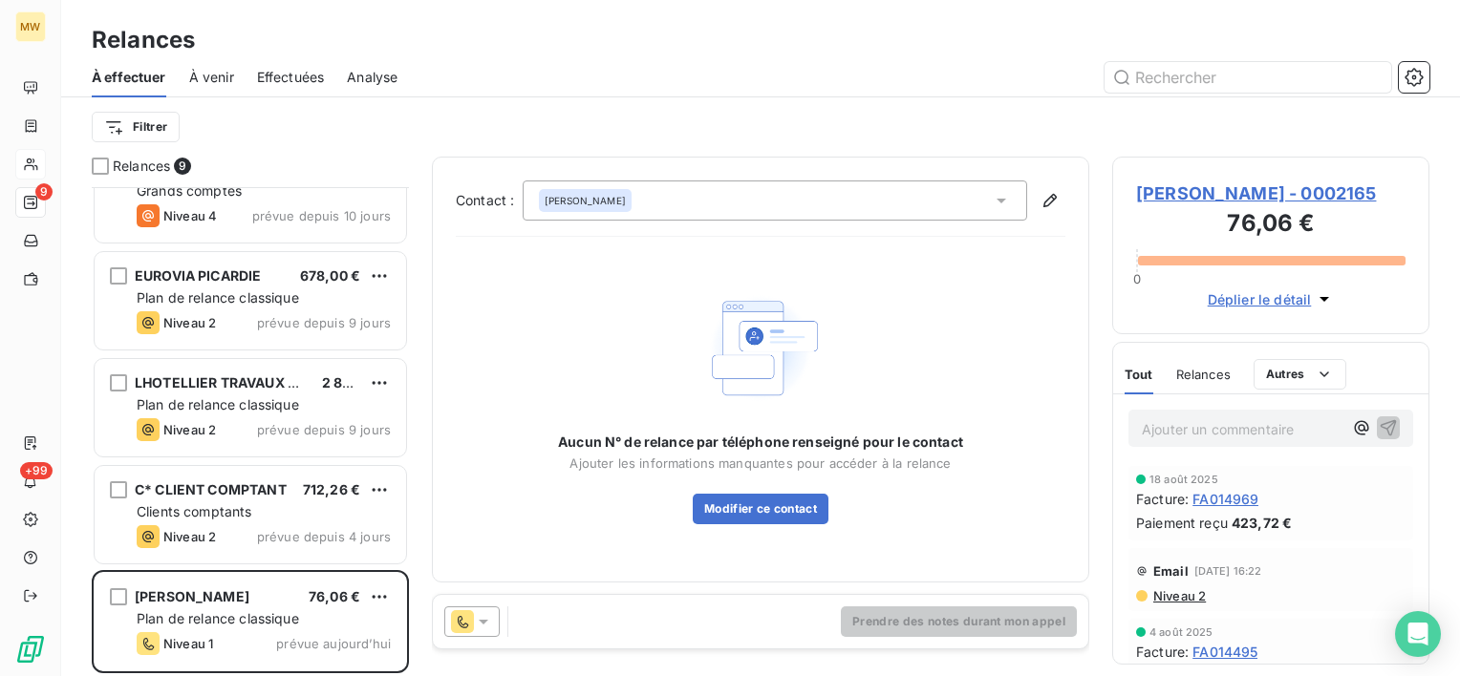
click at [490, 616] on icon at bounding box center [483, 621] width 19 height 19
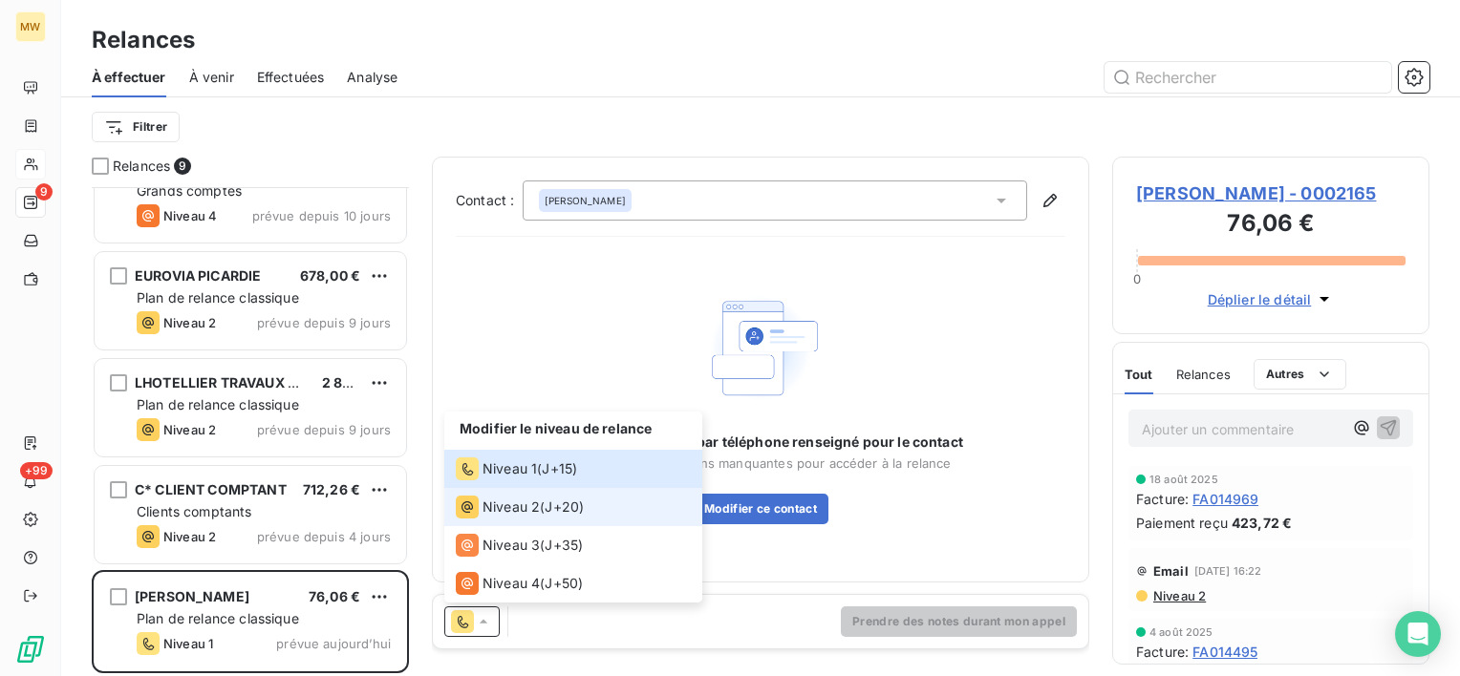
click at [514, 501] on span "Niveau 2" at bounding box center [510, 507] width 57 height 19
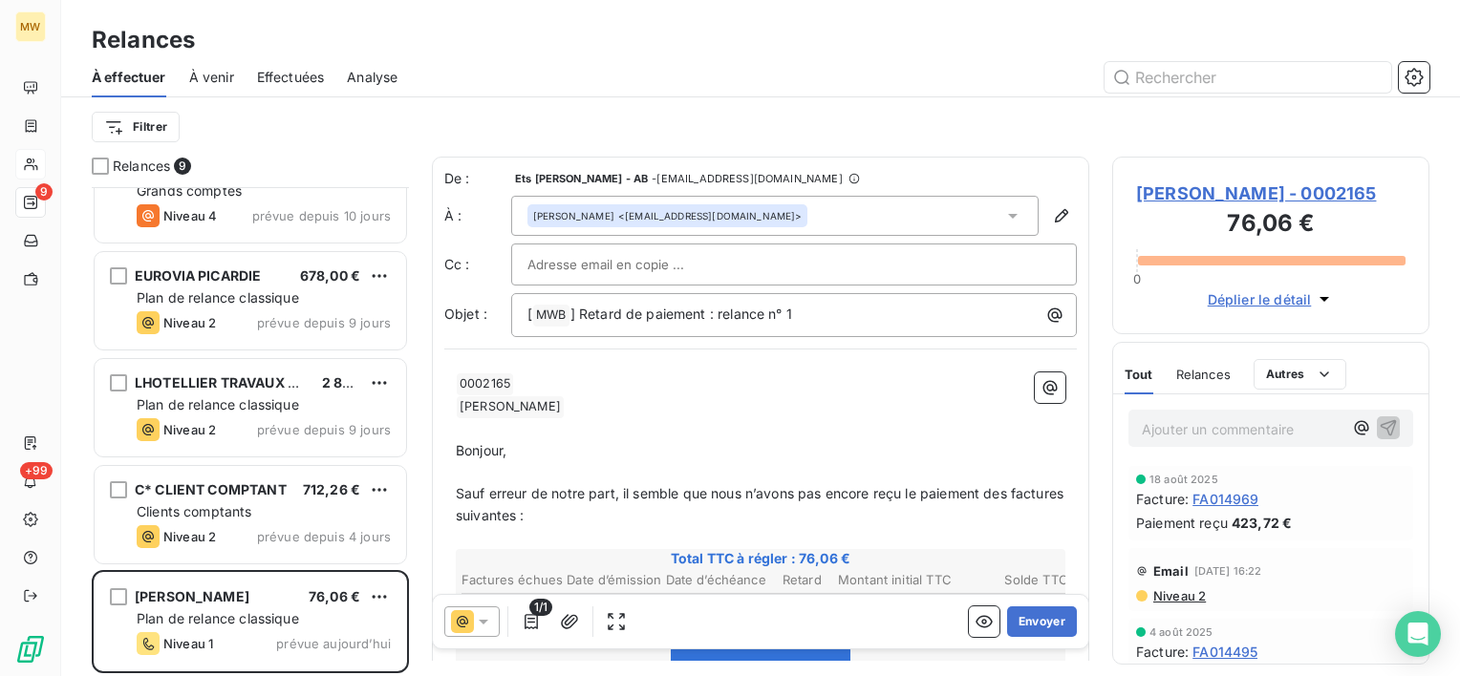
click at [829, 218] on div "[PERSON_NAME] <[EMAIL_ADDRESS][DOMAIN_NAME]>" at bounding box center [774, 216] width 527 height 40
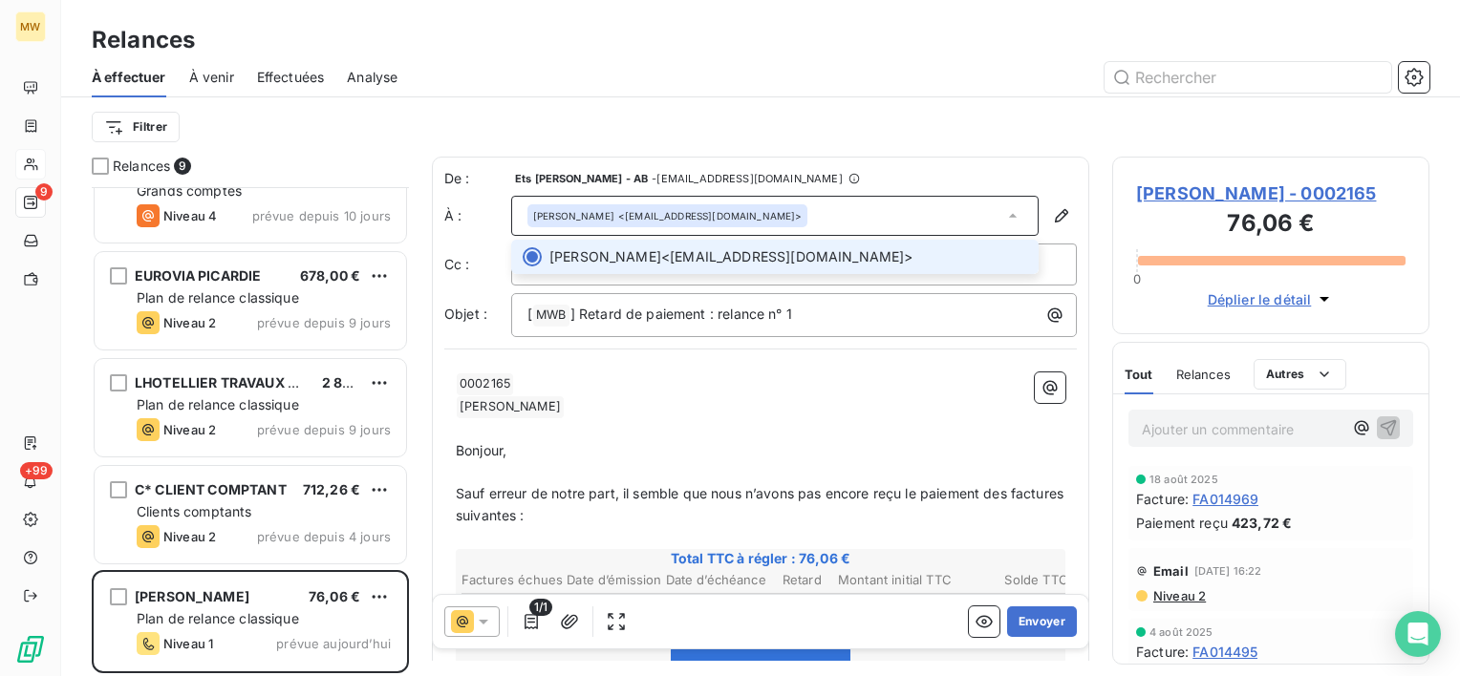
click at [829, 218] on div "[PERSON_NAME] <[EMAIL_ADDRESS][DOMAIN_NAME]>" at bounding box center [774, 216] width 527 height 40
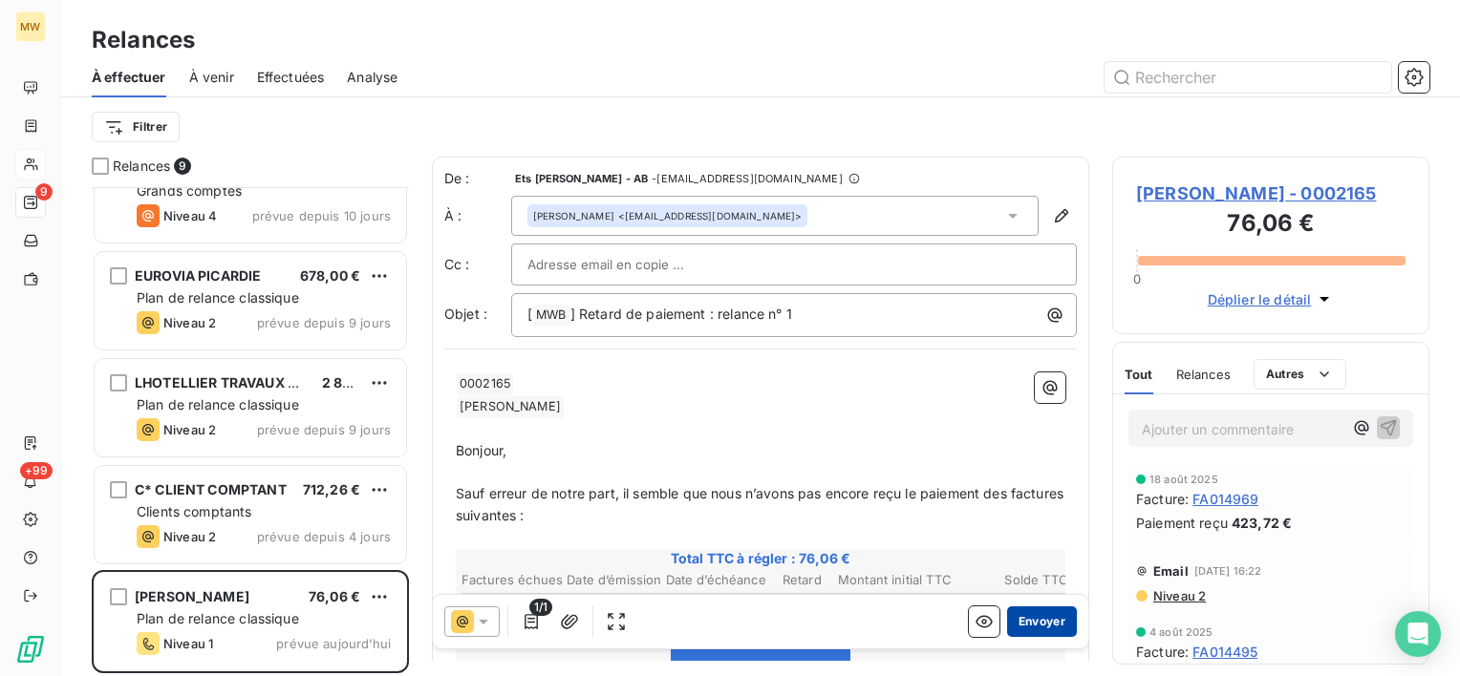
click at [1014, 624] on button "Envoyer" at bounding box center [1042, 622] width 70 height 31
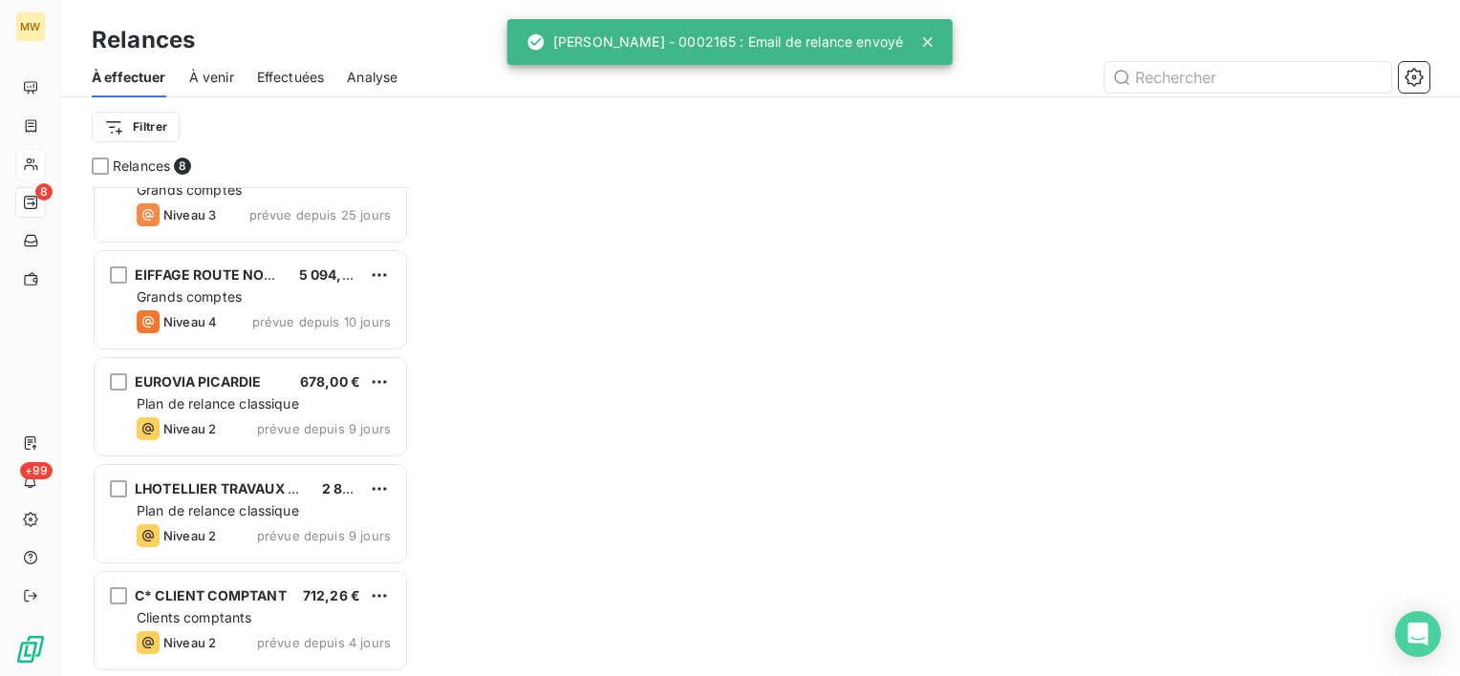
scroll to position [367, 0]
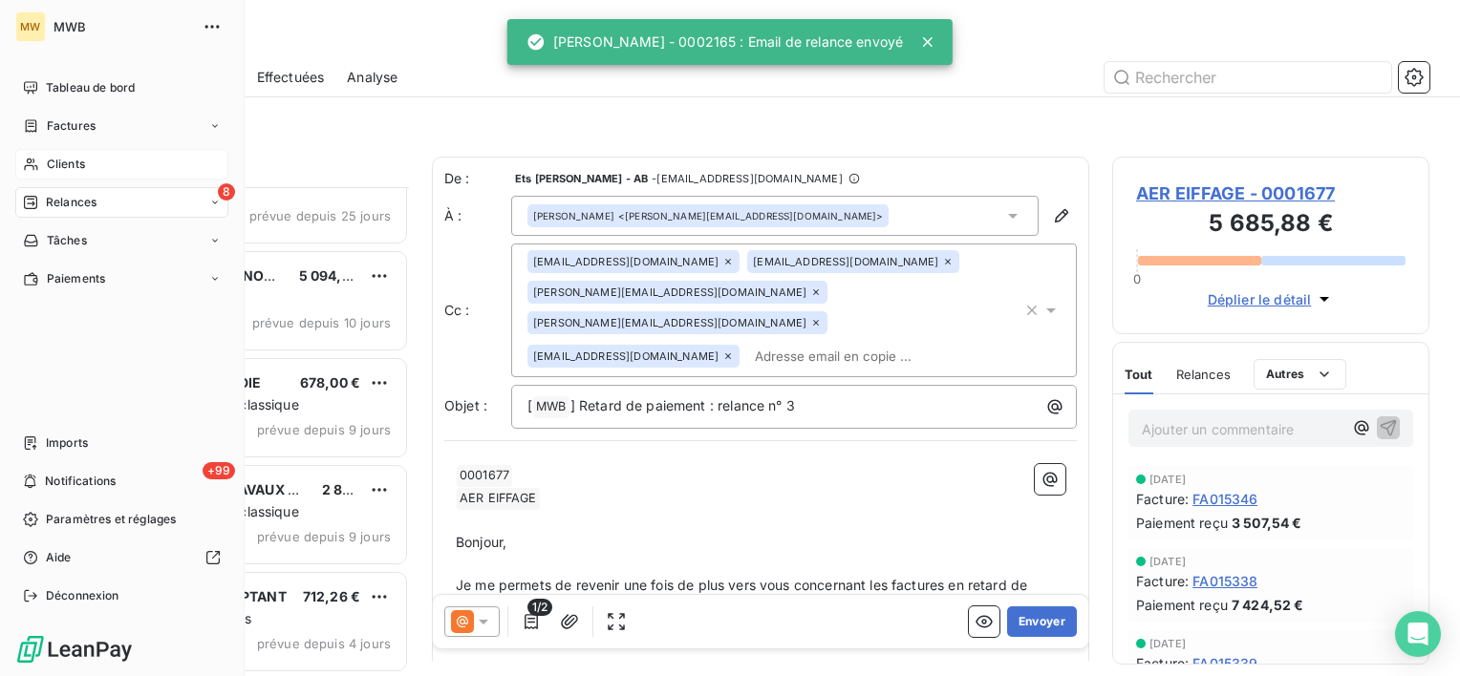
click at [48, 172] on span "Clients" at bounding box center [66, 164] width 38 height 17
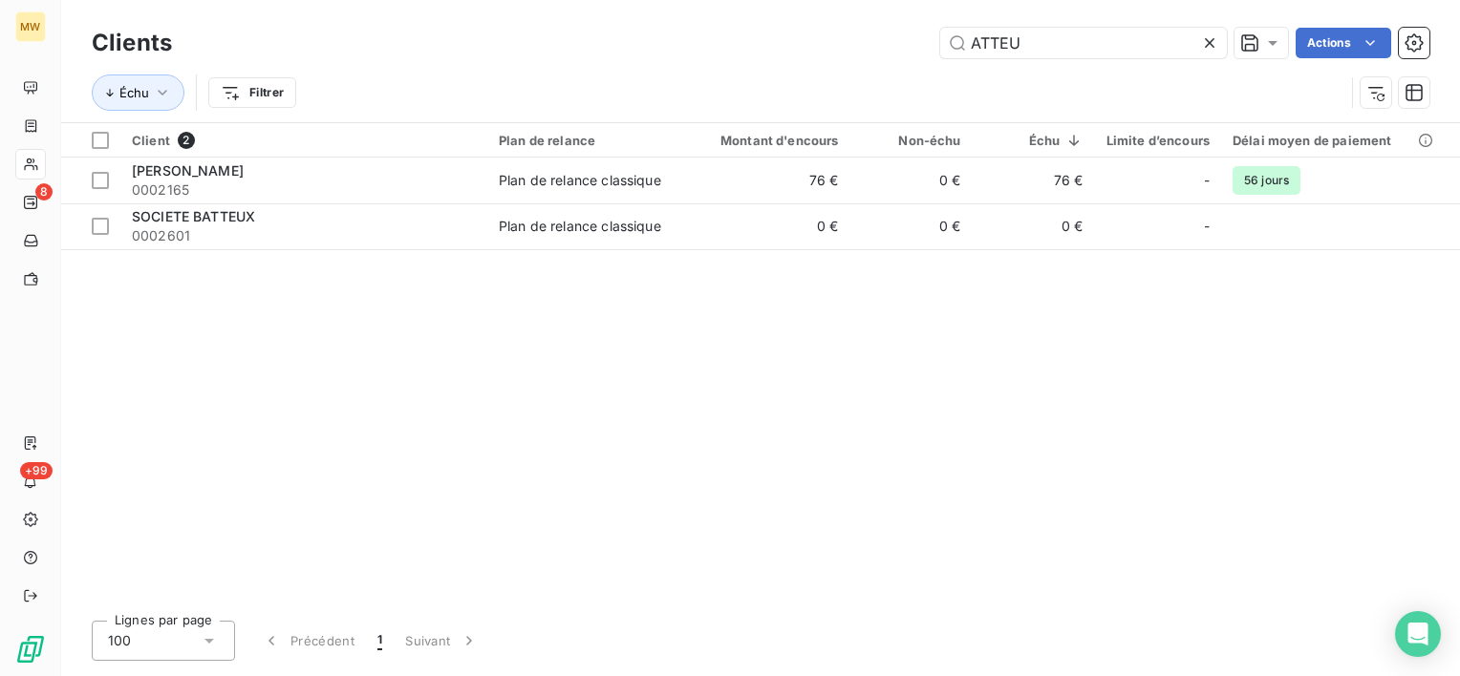
drag, startPoint x: 1049, startPoint y: 45, endPoint x: 879, endPoint y: 46, distance: 170.0
click at [879, 46] on div "ATTEU Actions" at bounding box center [812, 43] width 1234 height 31
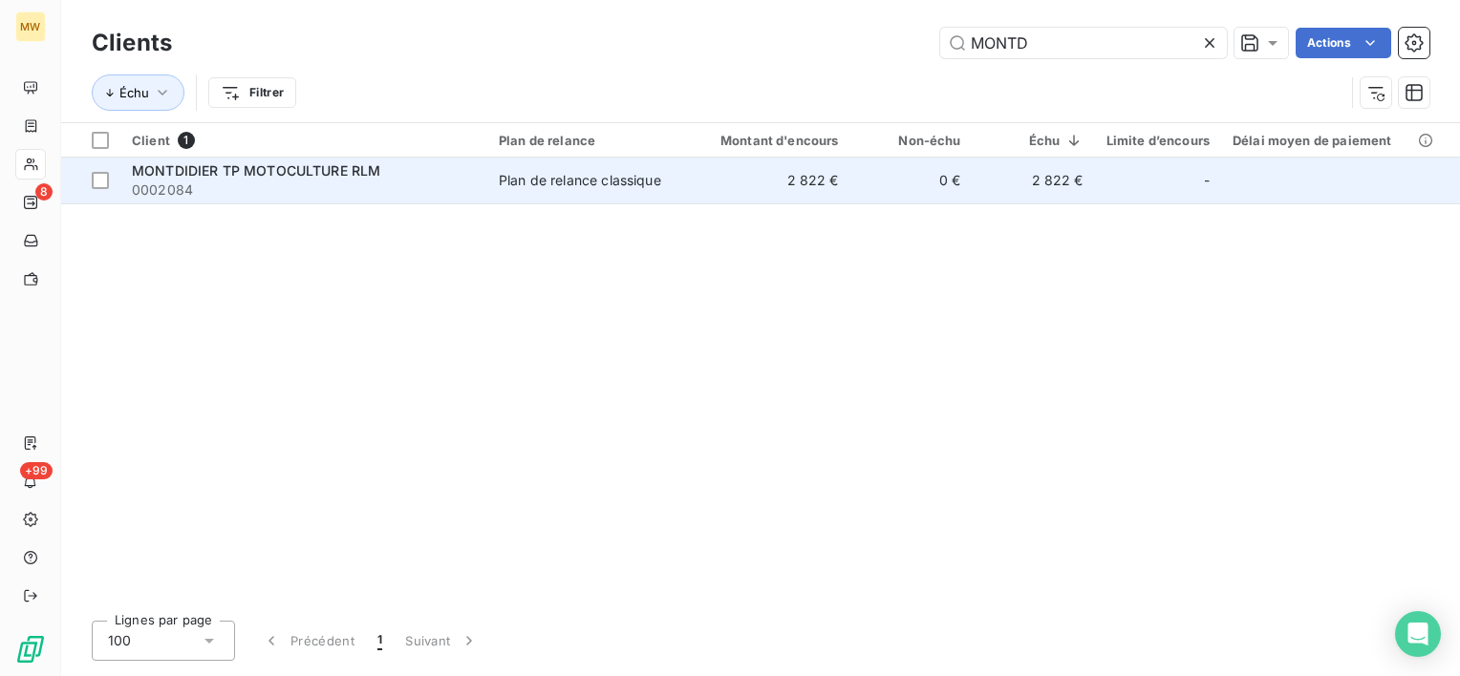
type input "MONTD"
click at [398, 184] on span "0002084" at bounding box center [304, 190] width 344 height 19
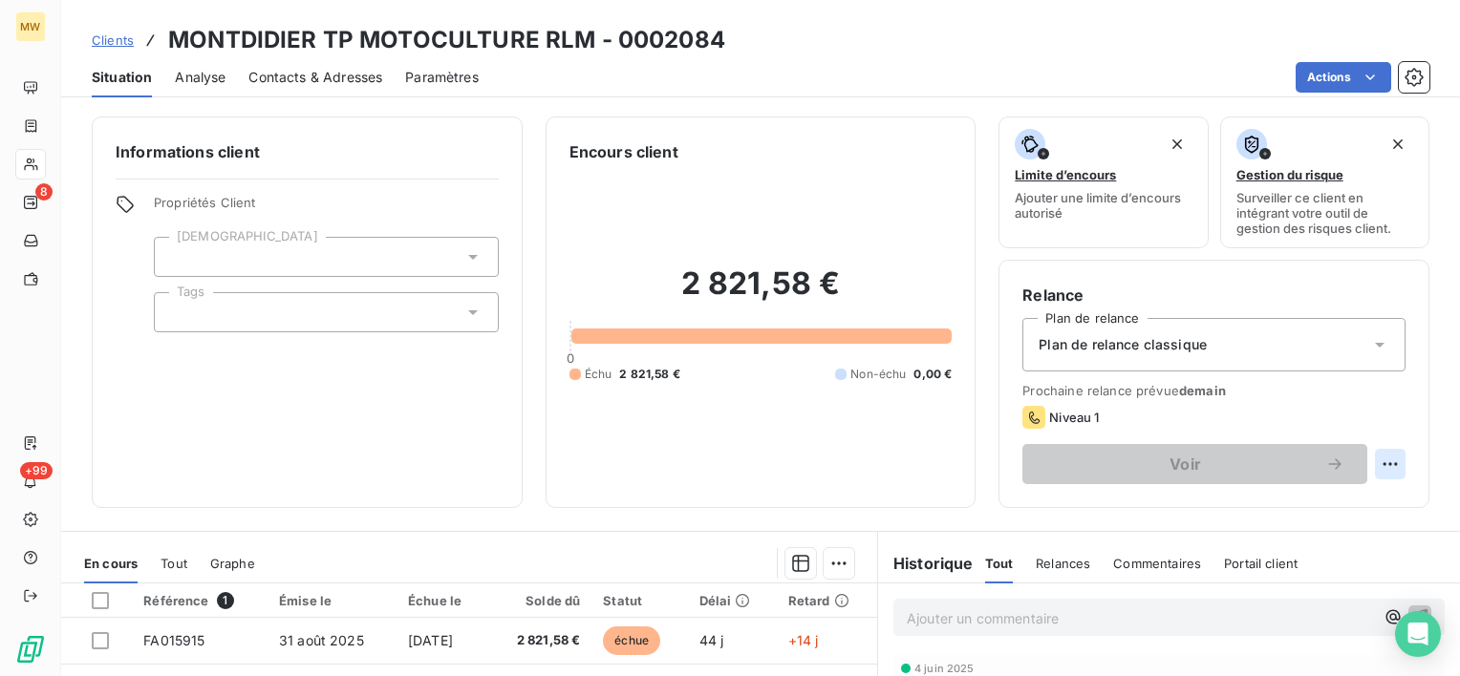
click at [1375, 458] on html "MW 8 +99 Clients MONTDIDIER TP MOTOCULTURE RLM - 0002084 Situation Analyse Cont…" at bounding box center [730, 338] width 1460 height 676
click at [1295, 500] on div "Replanifier cette action" at bounding box center [1296, 506] width 171 height 31
select select "9"
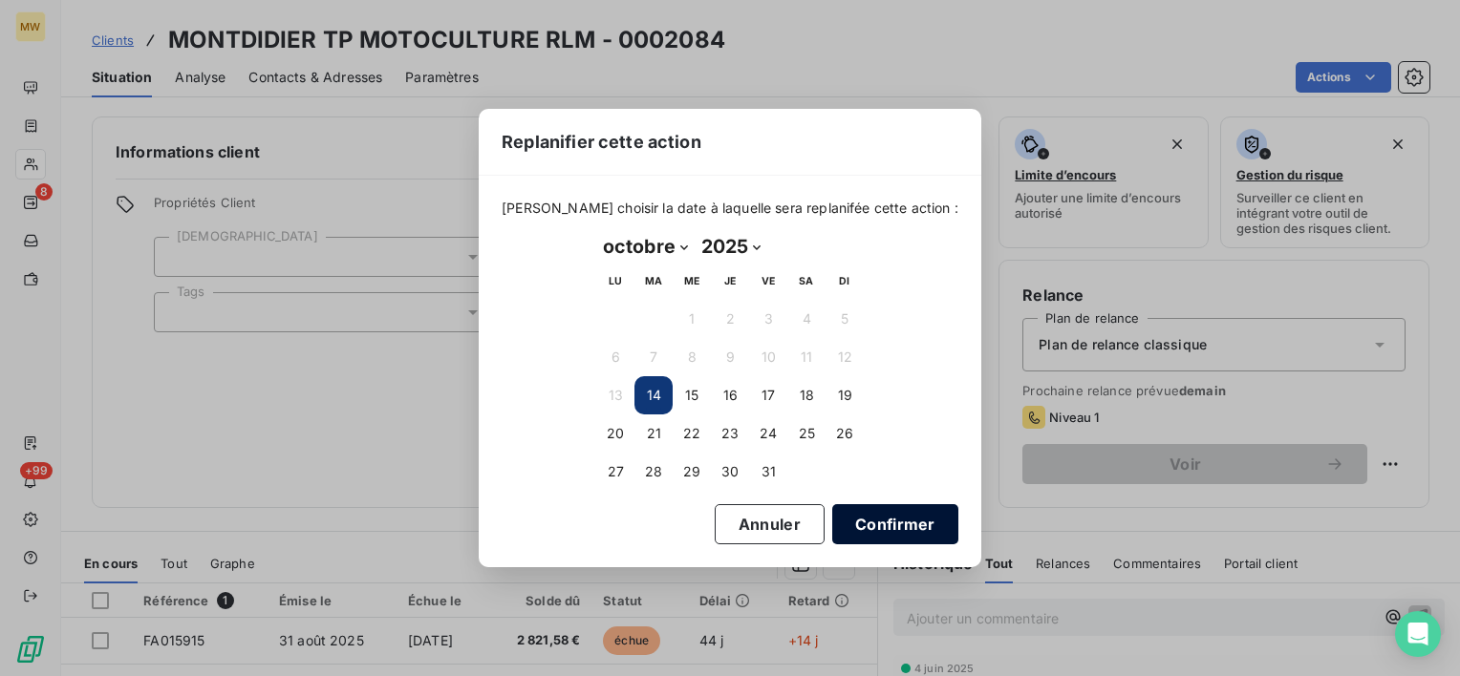
click at [839, 523] on button "Confirmer" at bounding box center [895, 524] width 126 height 40
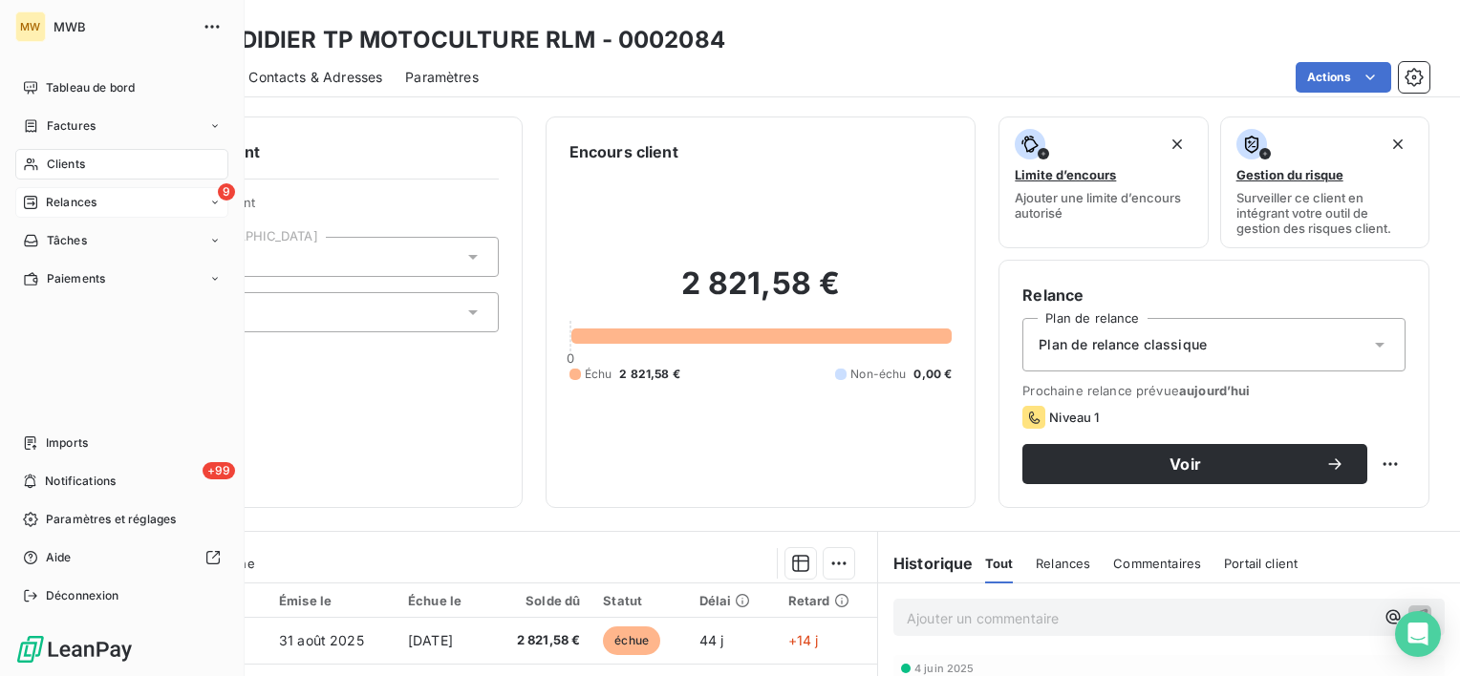
click at [65, 201] on span "Relances" at bounding box center [71, 202] width 51 height 17
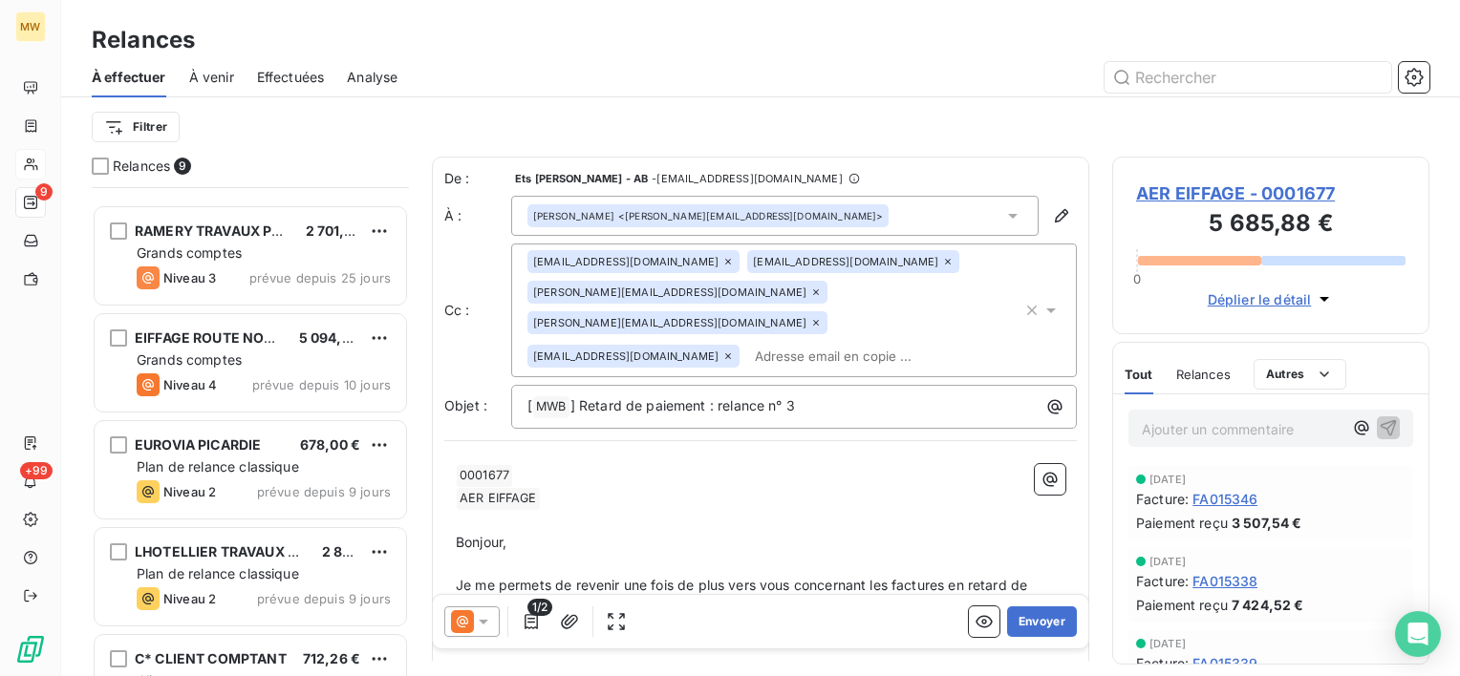
scroll to position [474, 0]
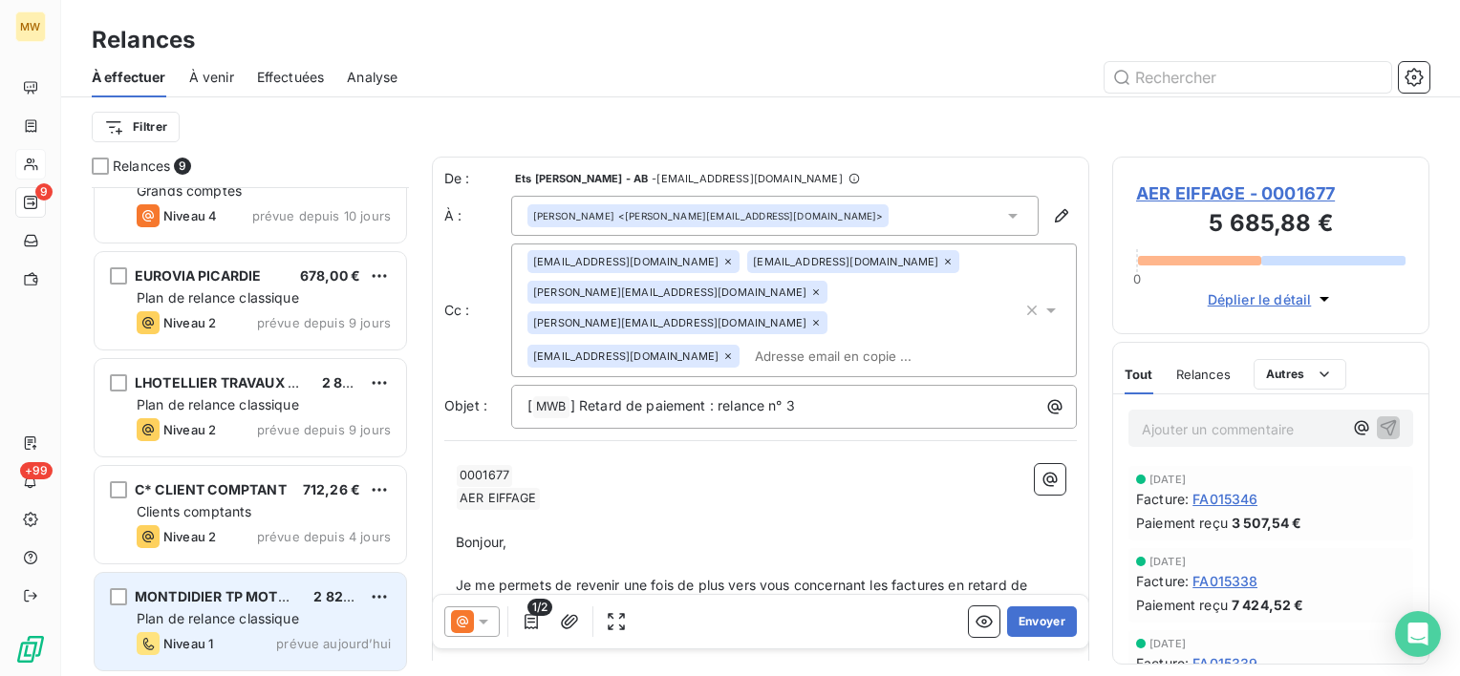
click at [255, 601] on span "MONTDIDIER TP MOTOCULTURE RLM" at bounding box center [258, 596] width 247 height 16
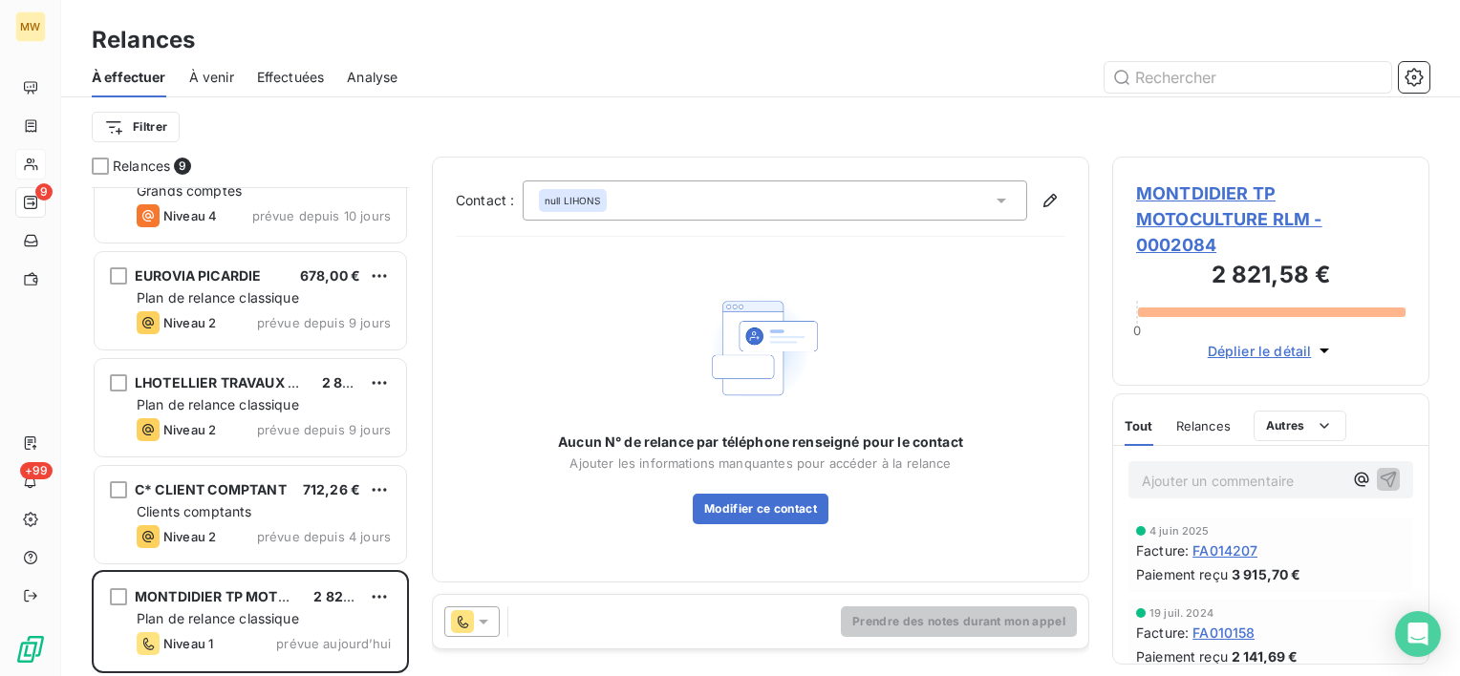
click at [997, 200] on icon at bounding box center [1001, 200] width 19 height 19
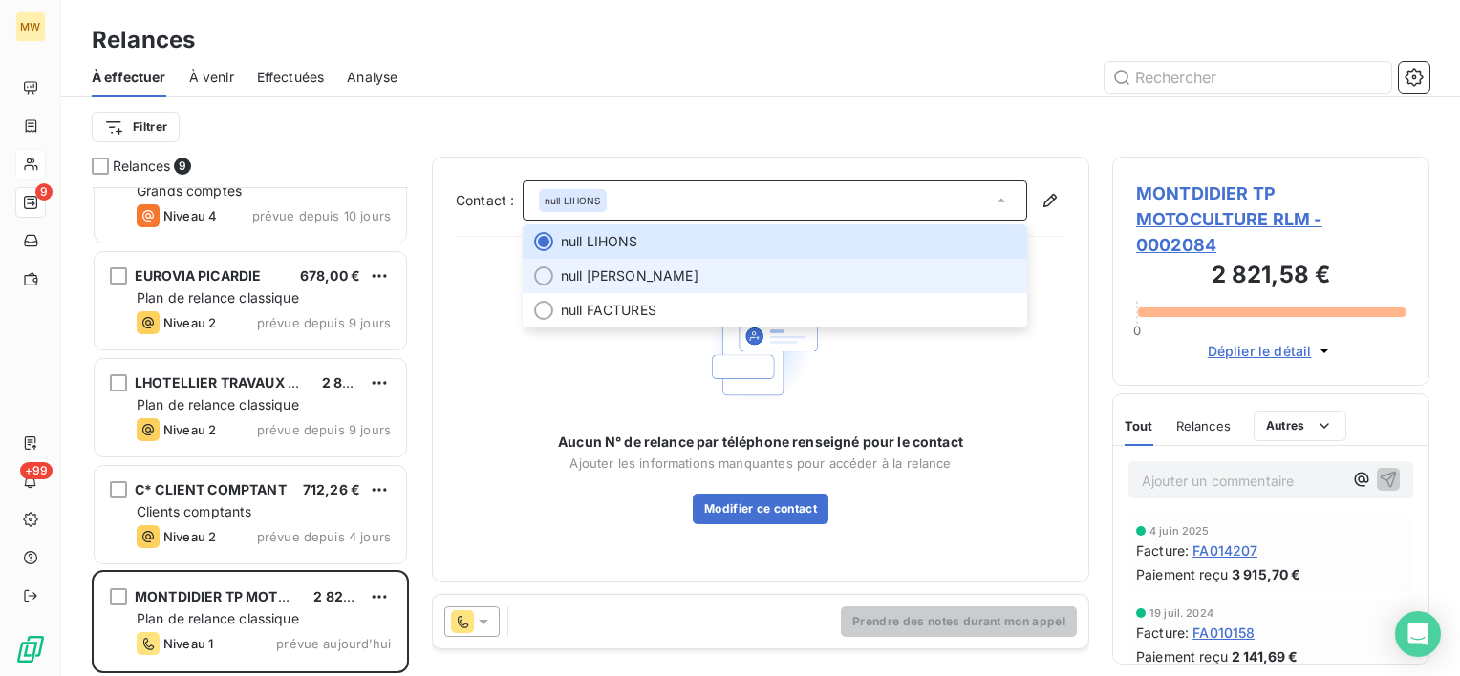
click at [951, 265] on li "null [PERSON_NAME]" at bounding box center [775, 276] width 504 height 34
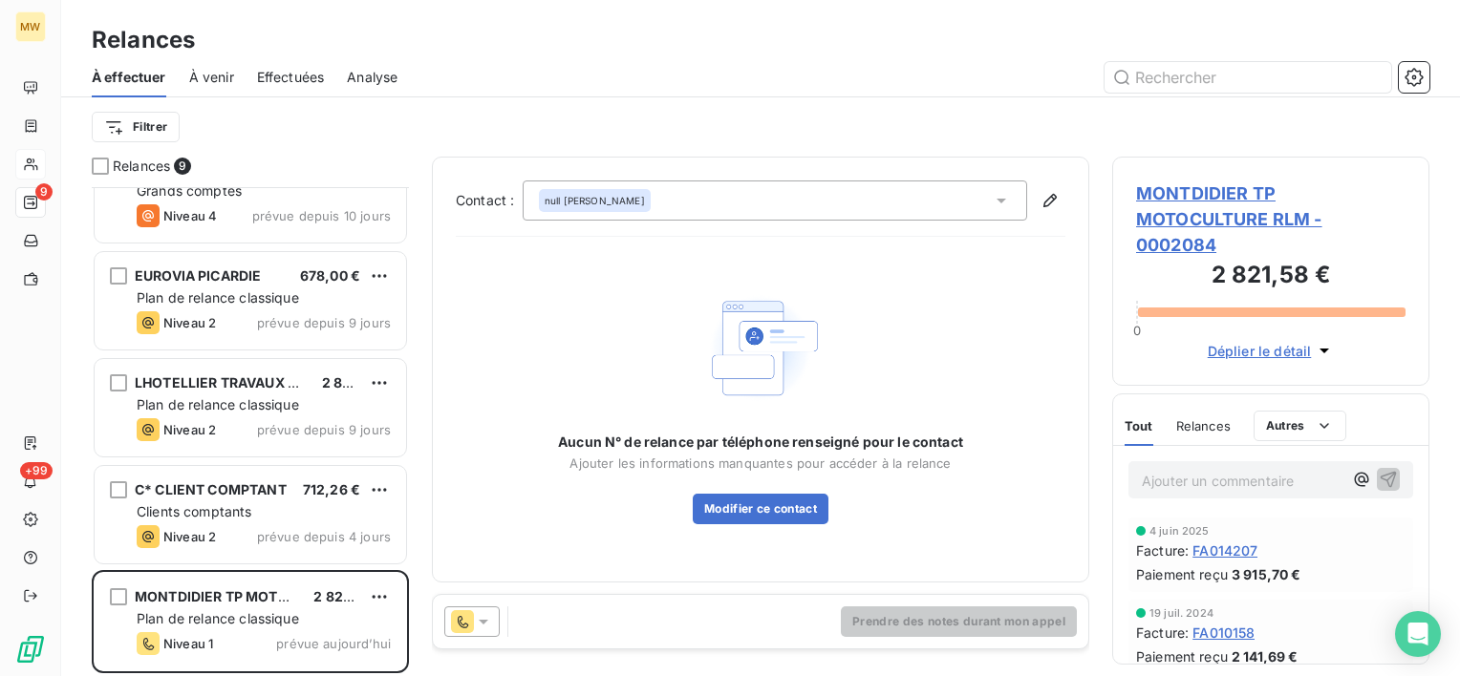
click at [485, 623] on icon at bounding box center [483, 621] width 19 height 19
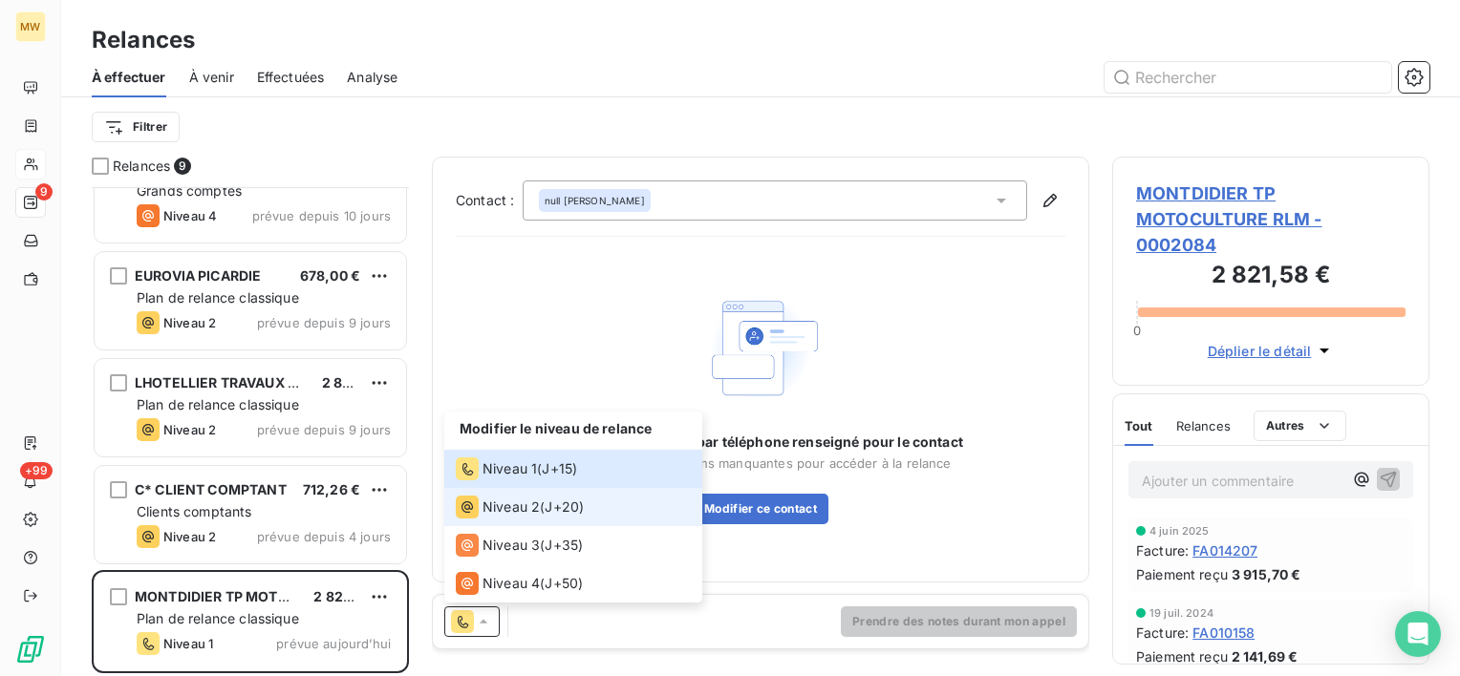
click at [506, 508] on span "Niveau 2" at bounding box center [510, 507] width 57 height 19
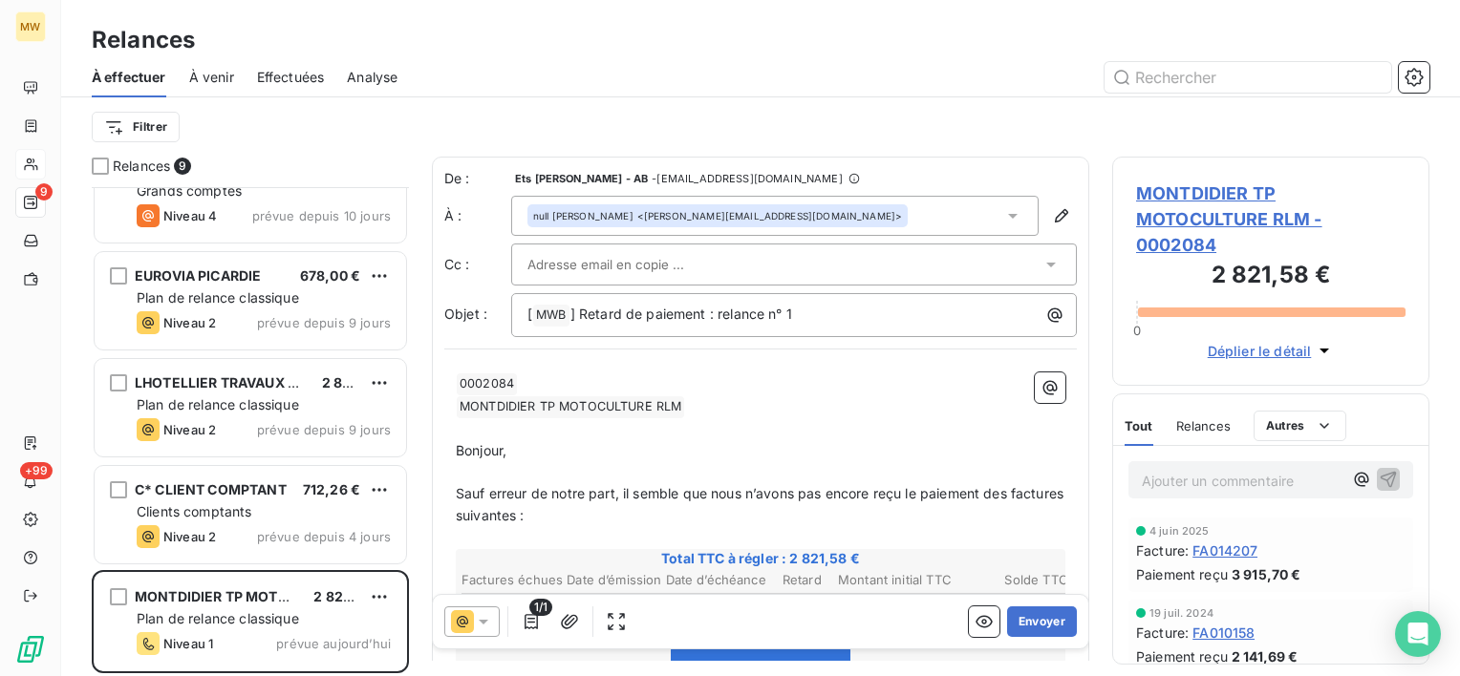
click at [815, 205] on div "null [PERSON_NAME] <[PERSON_NAME][EMAIL_ADDRESS][DOMAIN_NAME]>" at bounding box center [774, 216] width 527 height 40
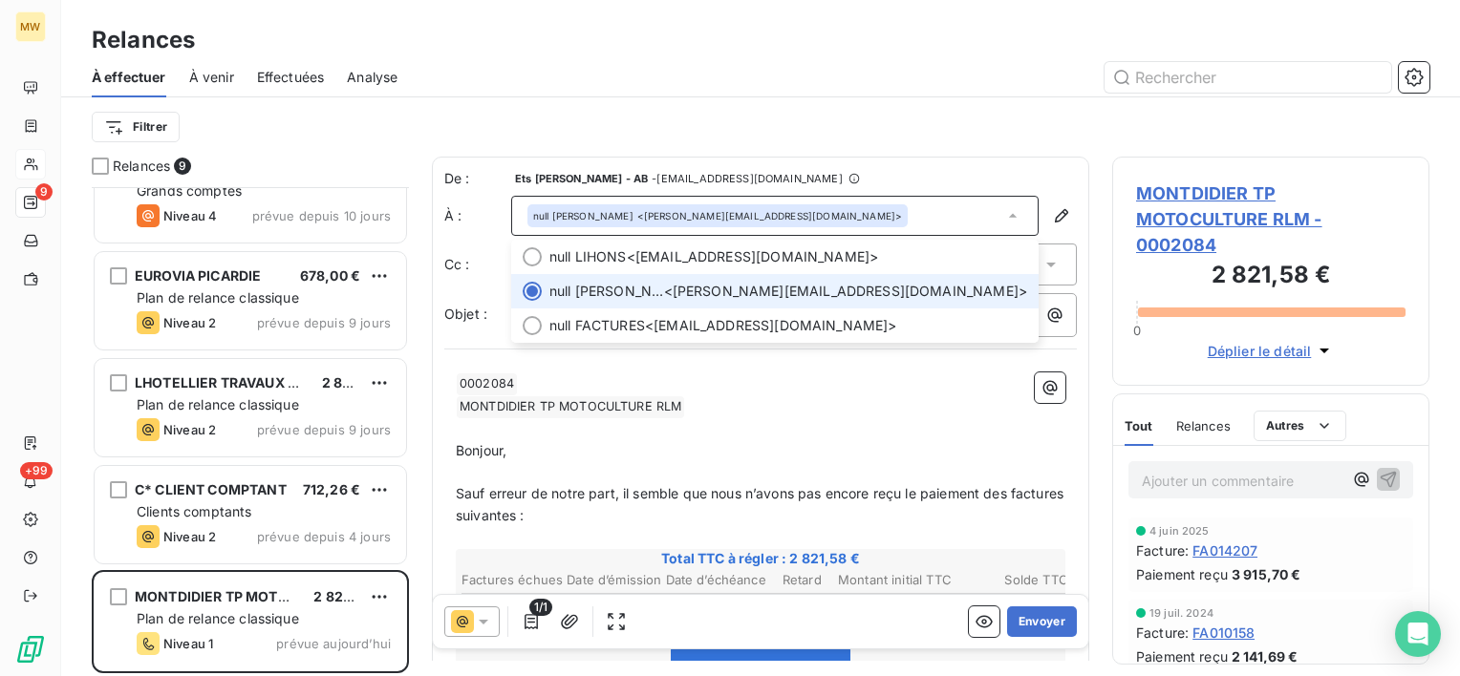
click at [815, 205] on div "null [PERSON_NAME] <[PERSON_NAME][EMAIL_ADDRESS][DOMAIN_NAME]>" at bounding box center [774, 216] width 527 height 40
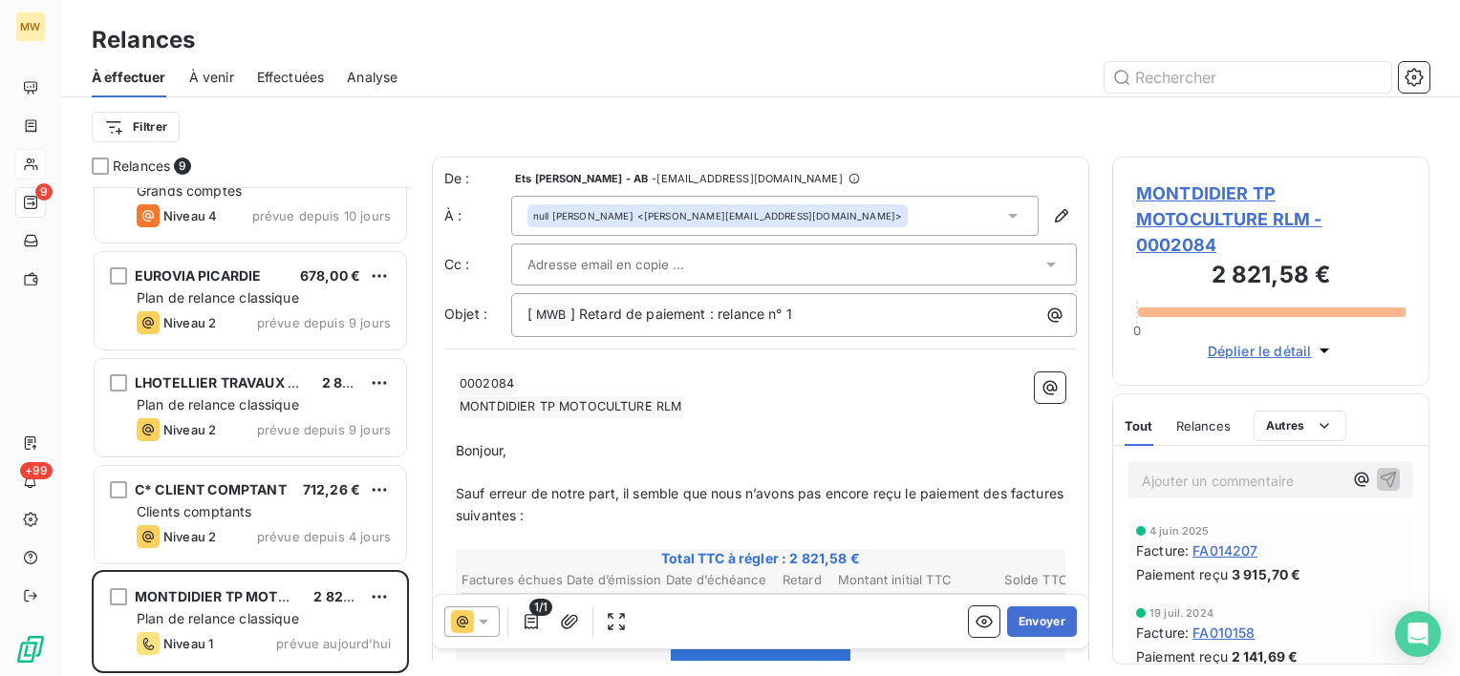
click at [811, 258] on div at bounding box center [784, 264] width 514 height 29
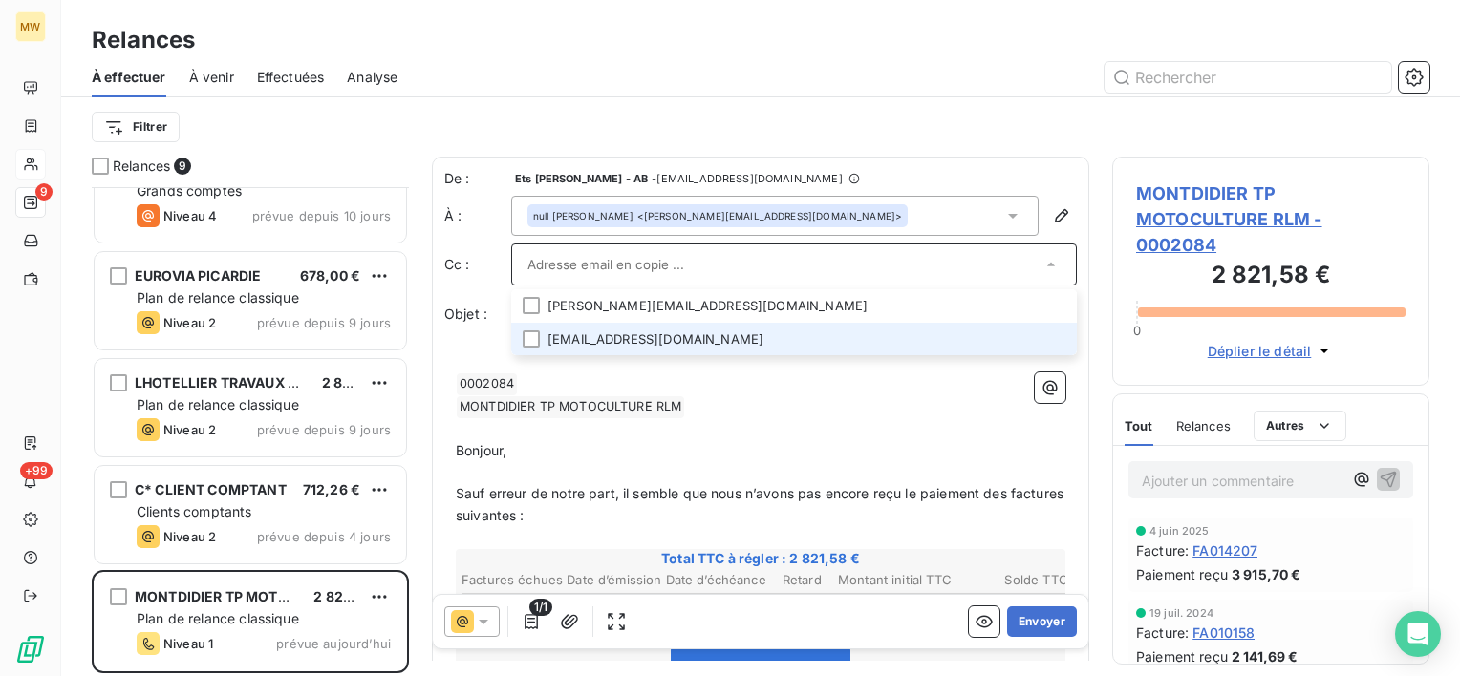
click at [811, 343] on li "[EMAIL_ADDRESS][DOMAIN_NAME]" at bounding box center [794, 339] width 566 height 33
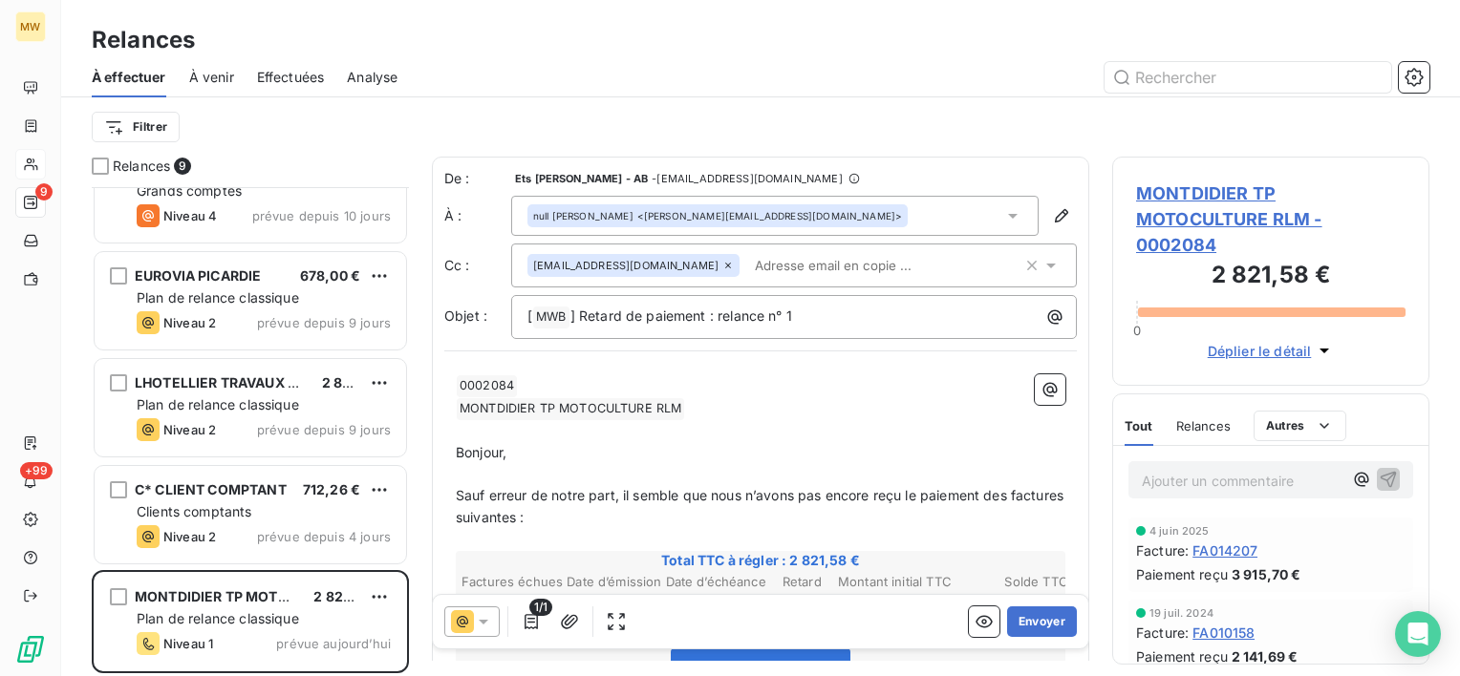
click at [844, 224] on div "null [PERSON_NAME] <[PERSON_NAME][EMAIL_ADDRESS][DOMAIN_NAME]>" at bounding box center [774, 216] width 527 height 40
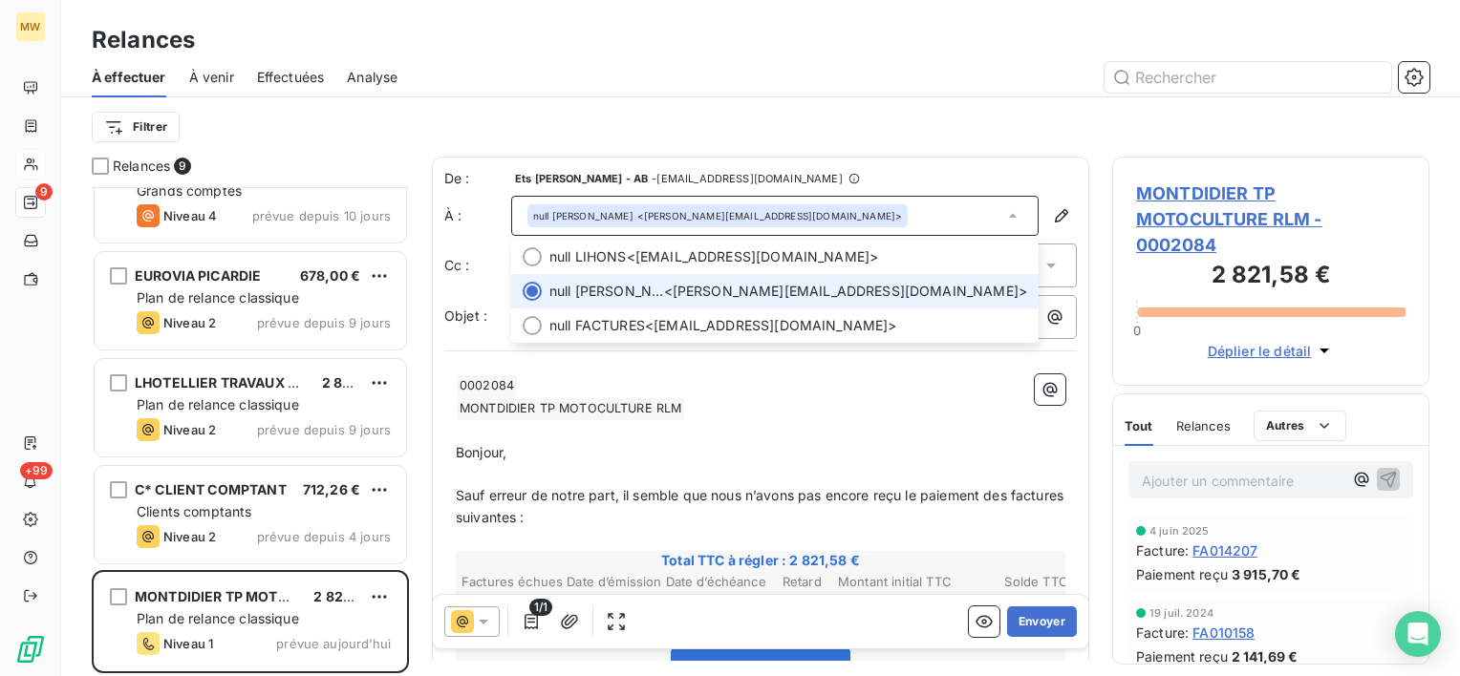
click at [844, 206] on div "null [PERSON_NAME] <[PERSON_NAME][EMAIL_ADDRESS][DOMAIN_NAME]>" at bounding box center [774, 216] width 527 height 40
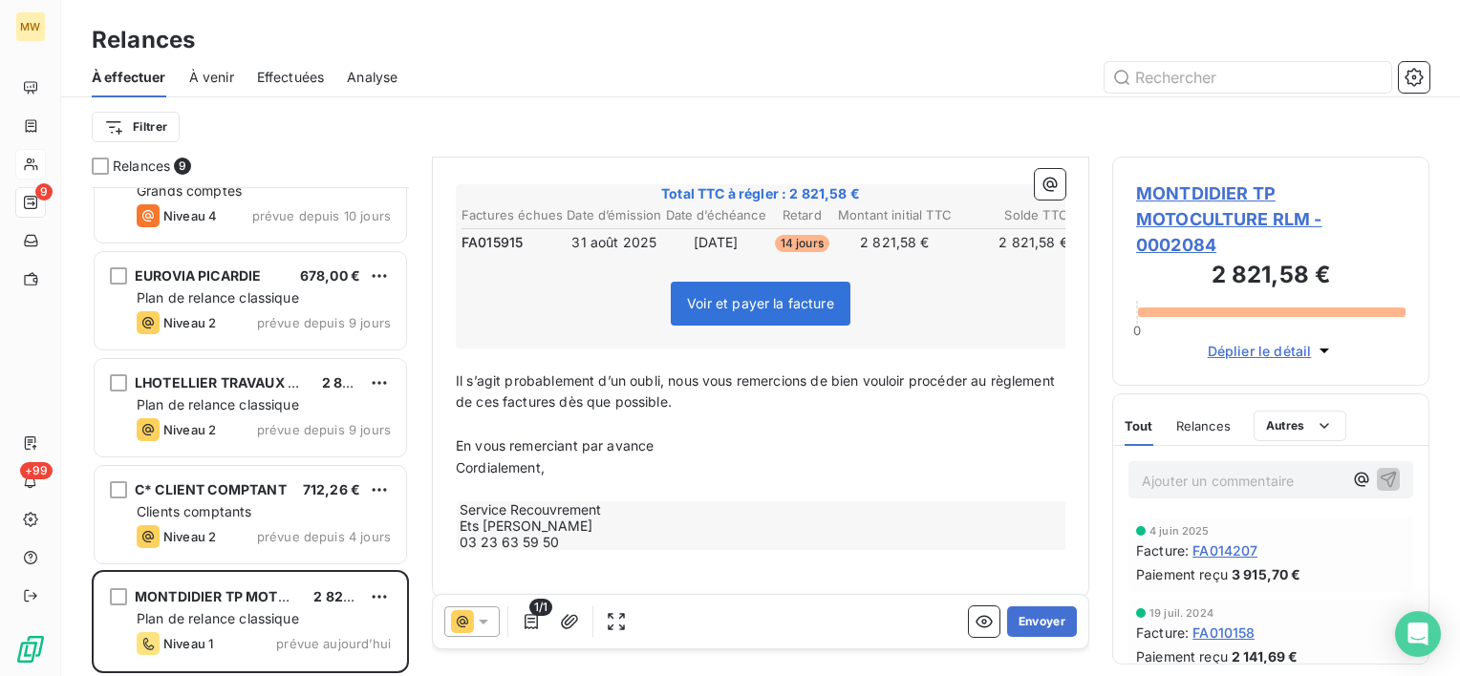
scroll to position [378, 0]
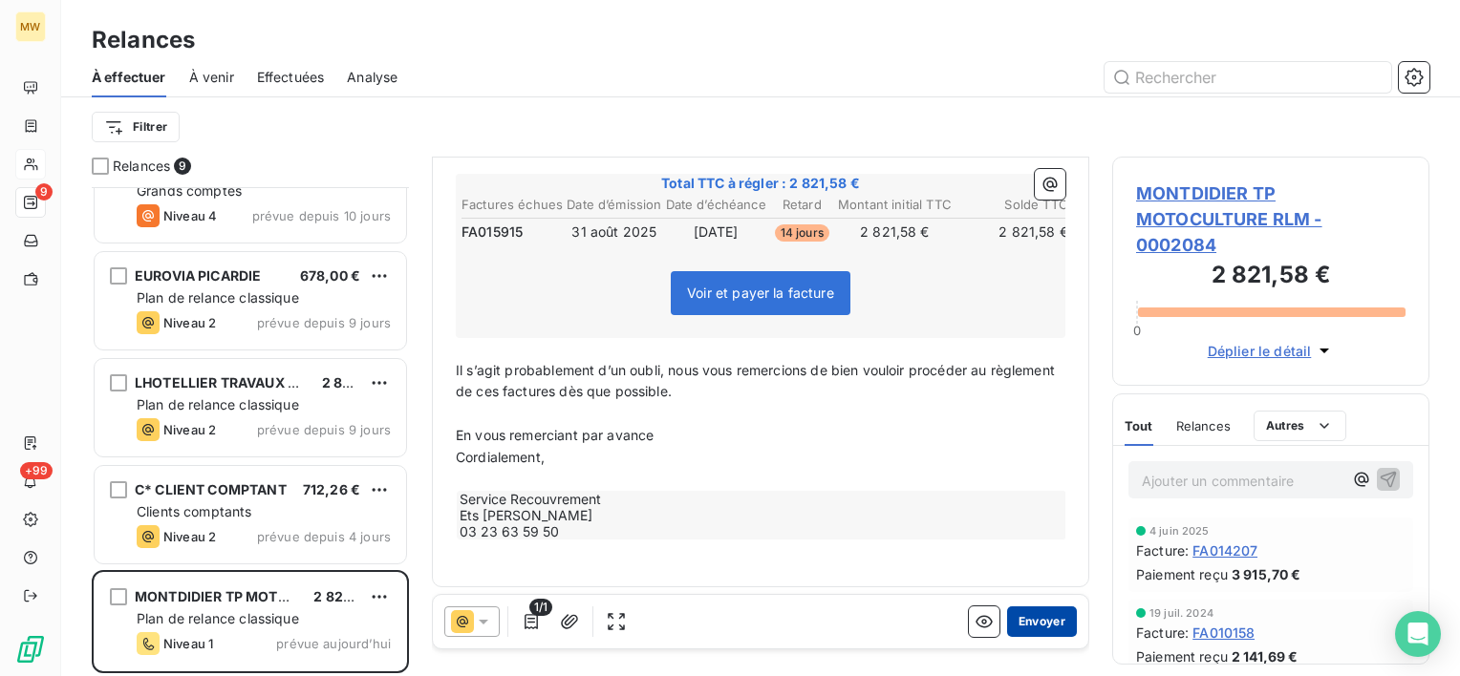
click at [1024, 622] on button "Envoyer" at bounding box center [1042, 622] width 70 height 31
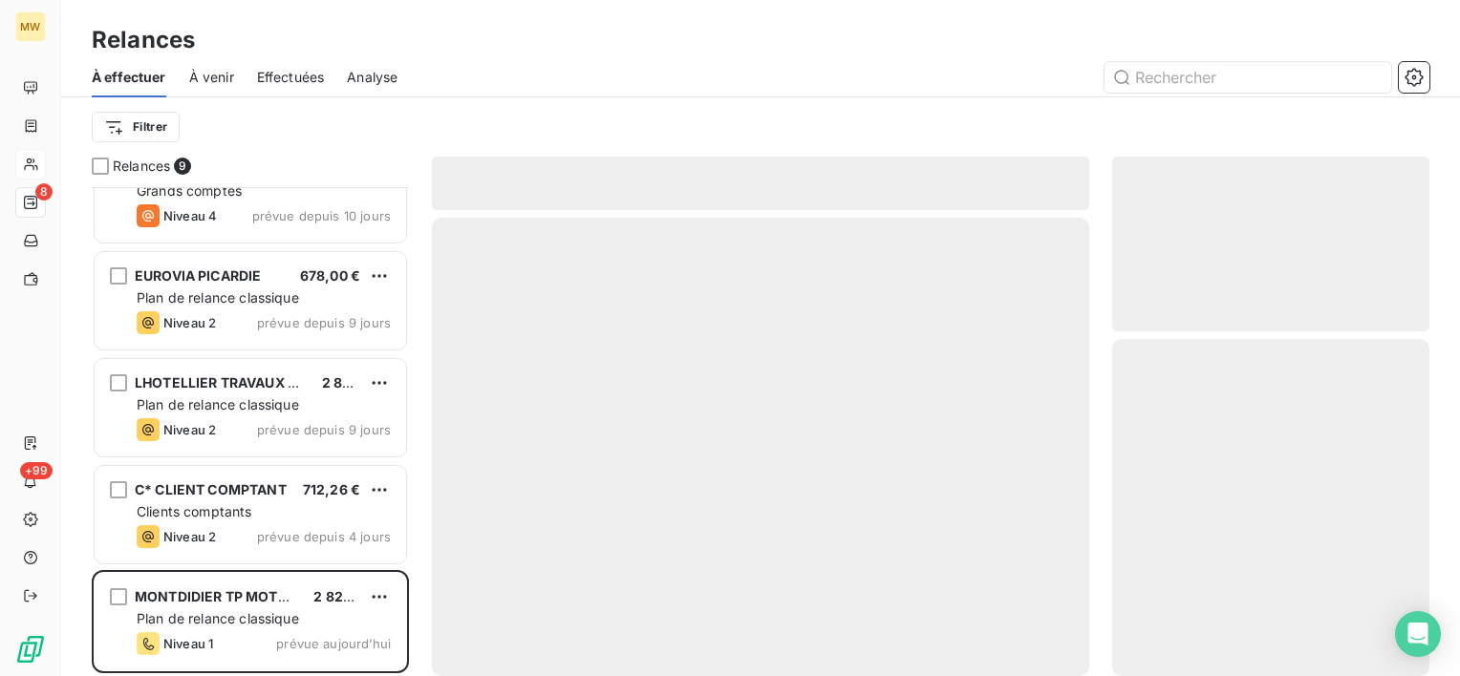
scroll to position [367, 0]
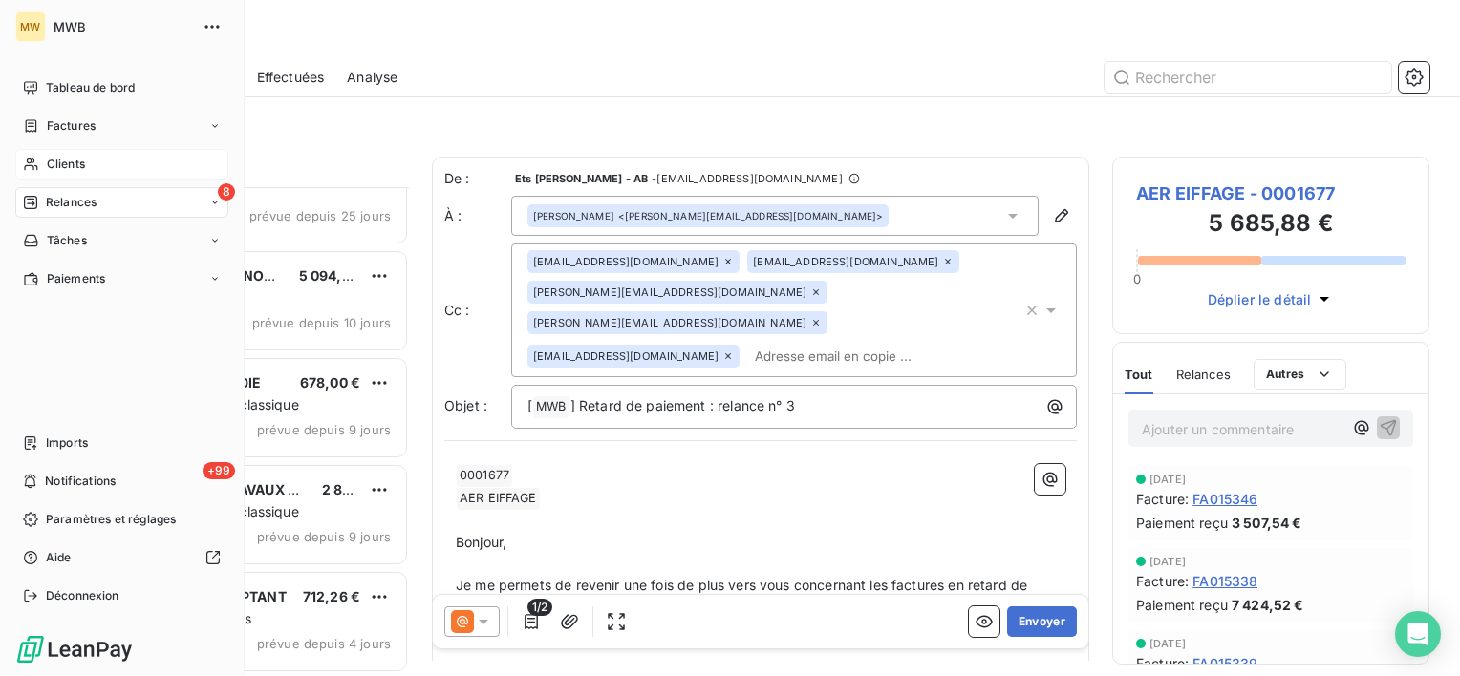
click at [71, 164] on span "Clients" at bounding box center [66, 164] width 38 height 17
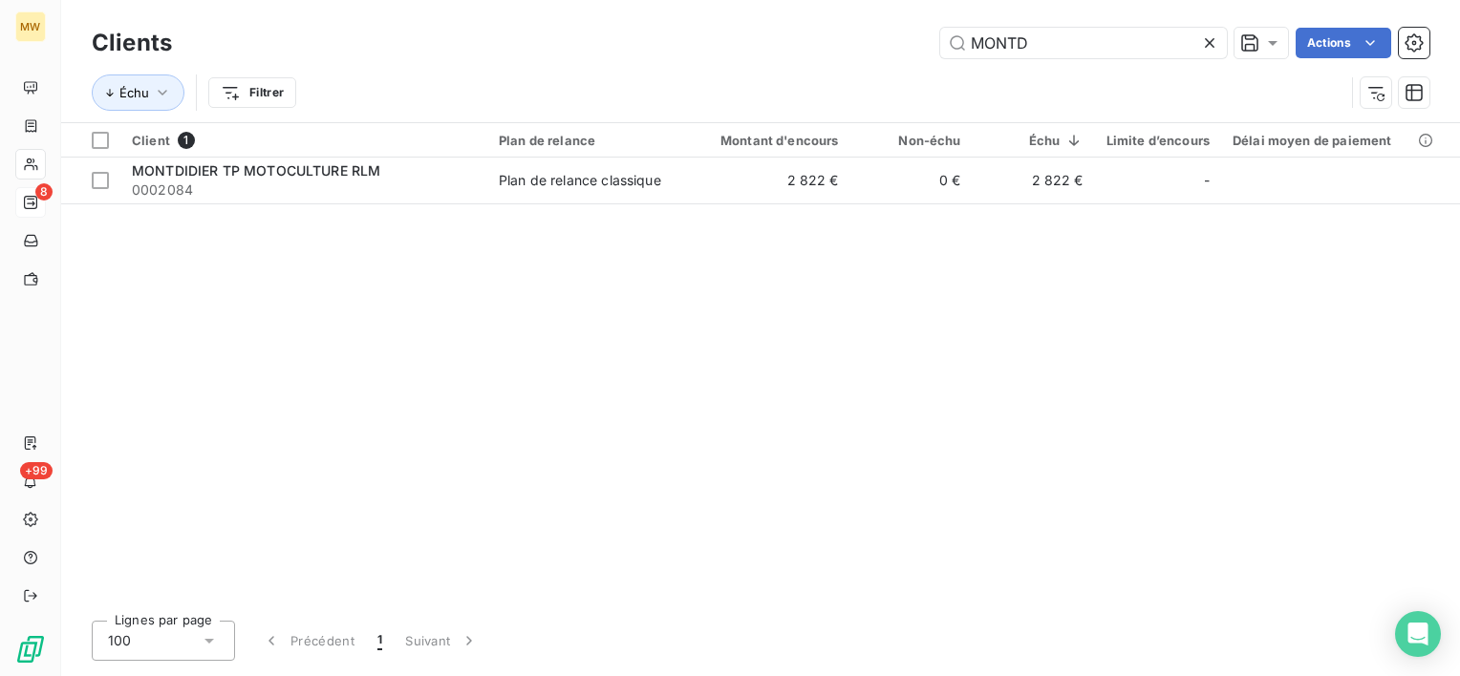
drag, startPoint x: 1058, startPoint y: 43, endPoint x: 889, endPoint y: 43, distance: 169.1
click at [889, 43] on div "MONTD Actions" at bounding box center [812, 43] width 1234 height 31
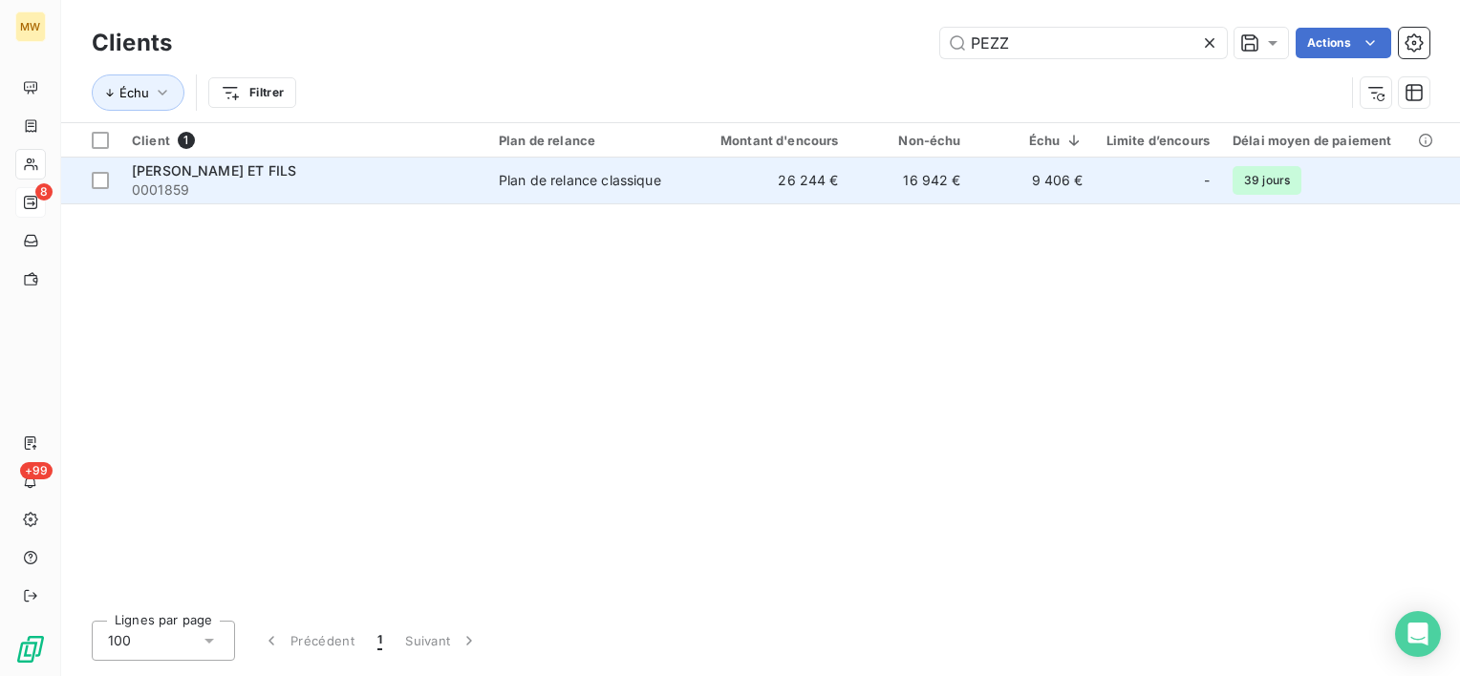
type input "PEZZ"
click at [405, 175] on div "[PERSON_NAME] ET FILS" at bounding box center [304, 170] width 344 height 19
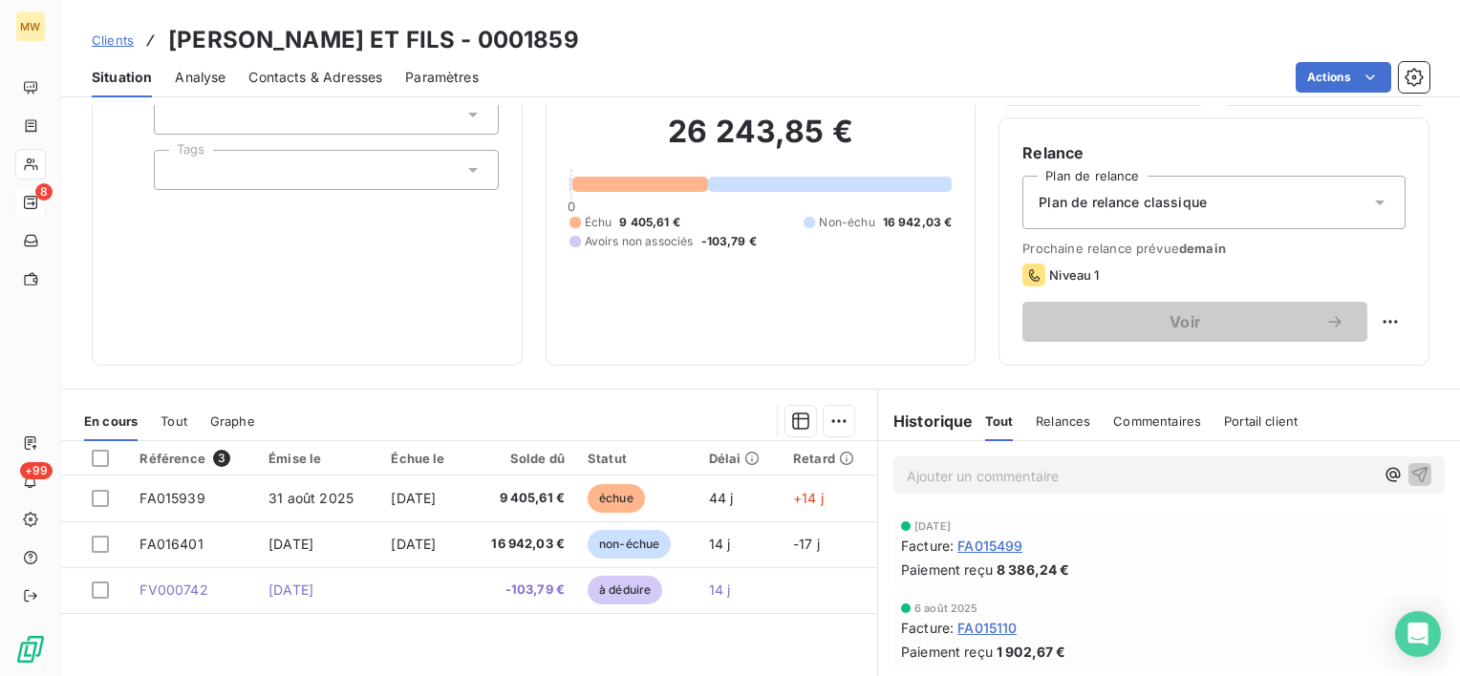
scroll to position [191, 0]
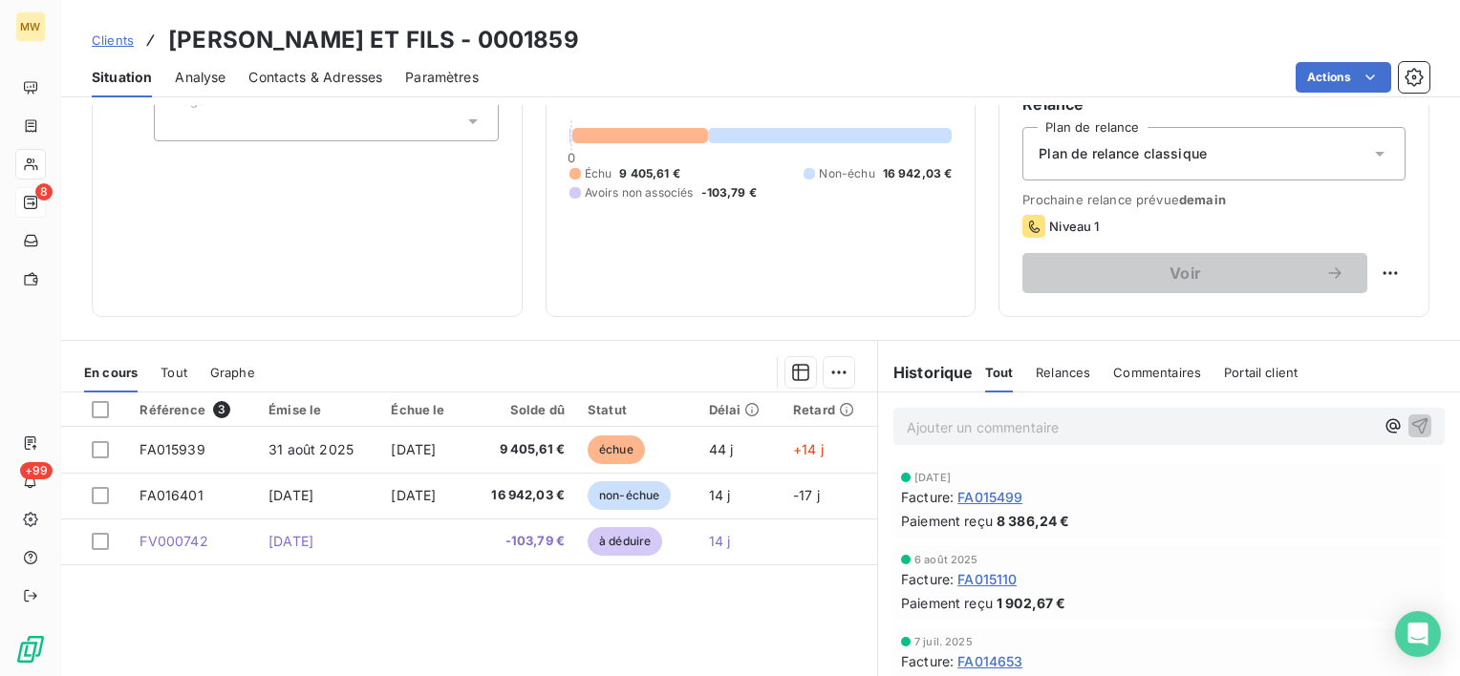
click at [1061, 365] on span "Relances" at bounding box center [1063, 372] width 54 height 15
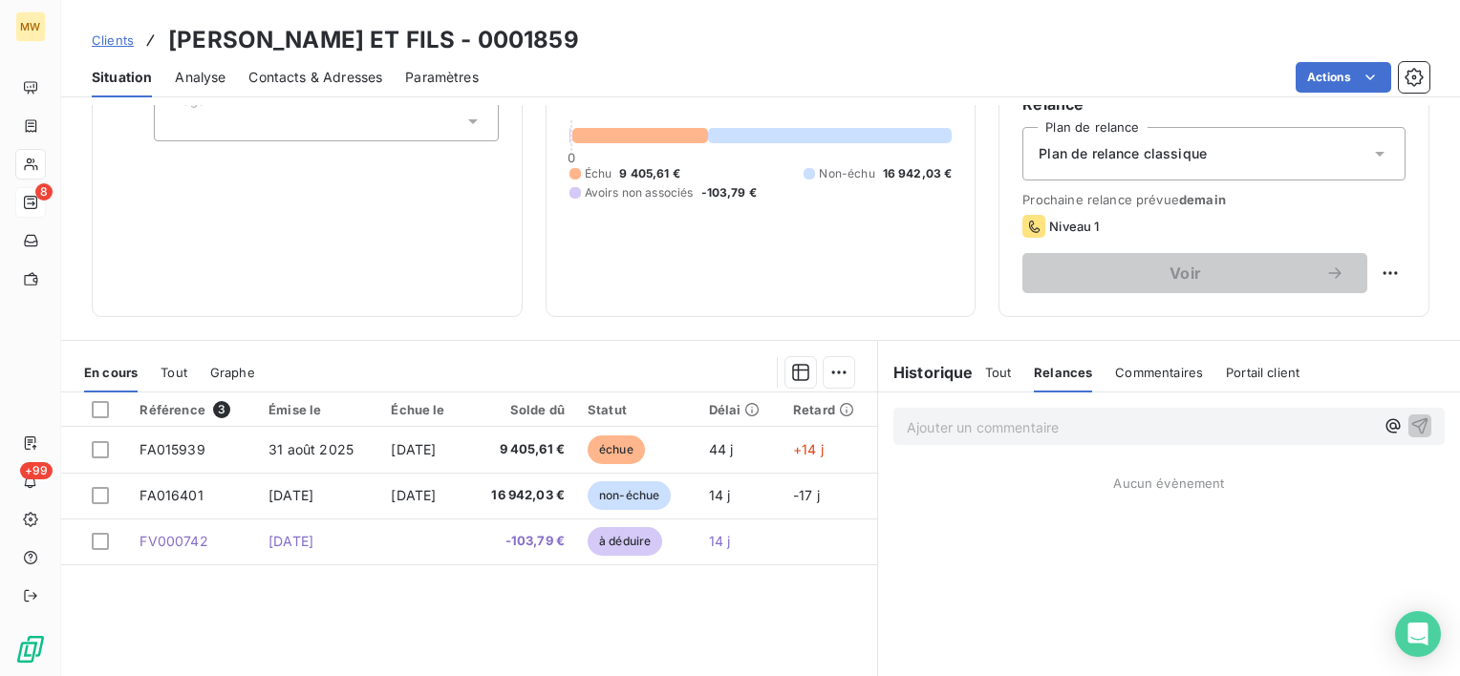
click at [999, 376] on span "Tout" at bounding box center [998, 372] width 27 height 15
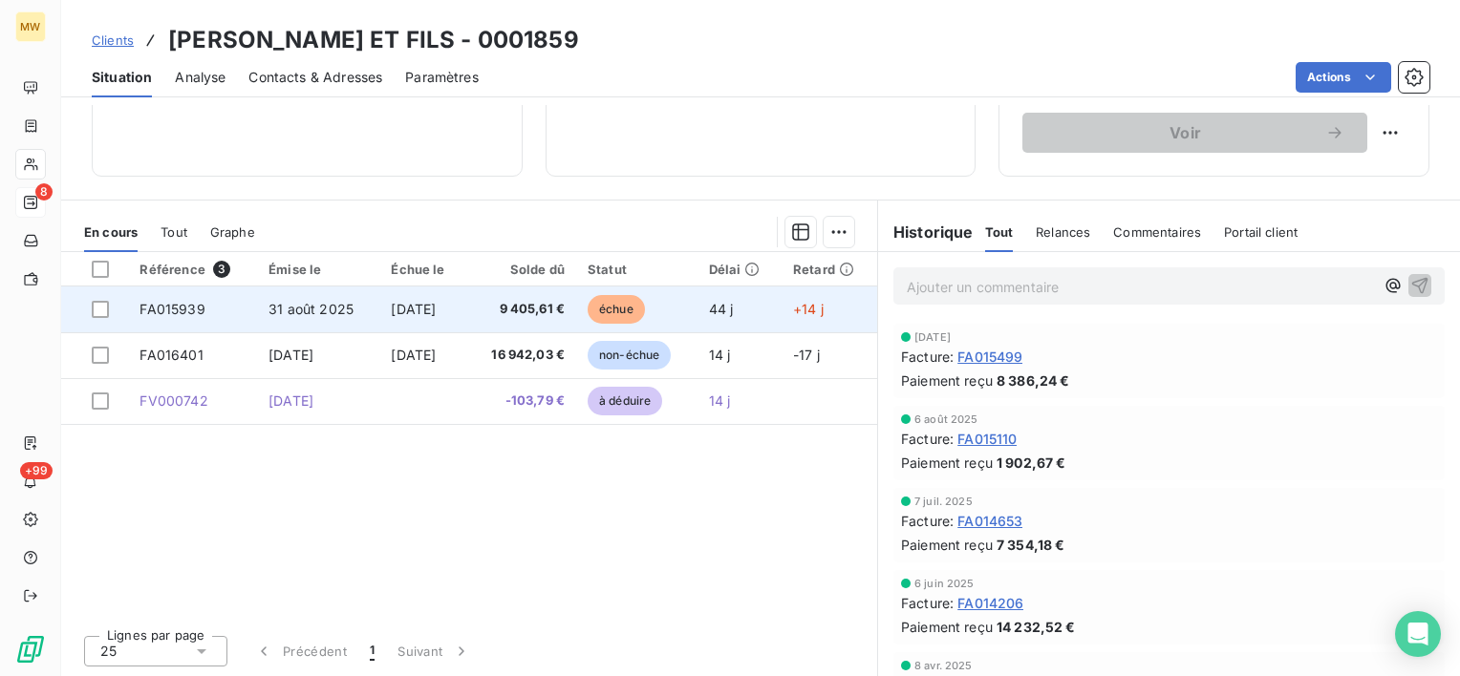
scroll to position [140, 0]
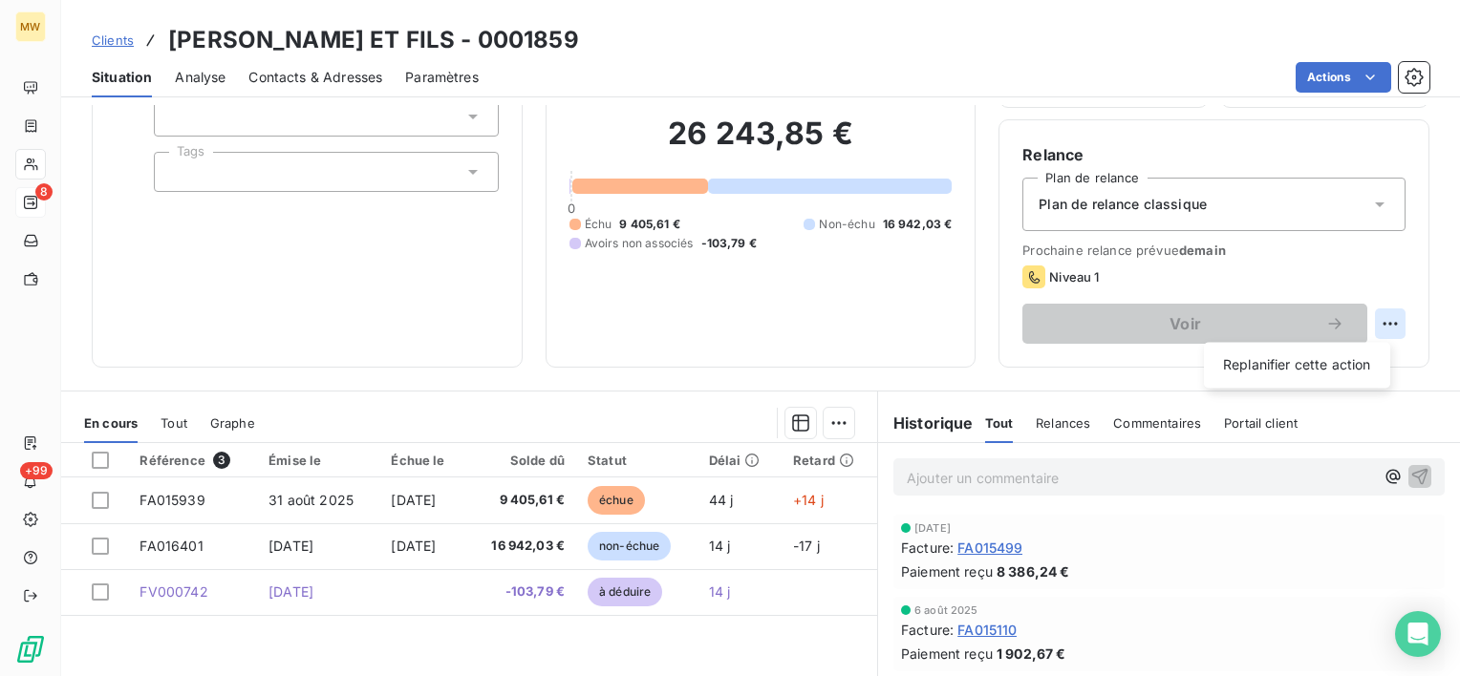
click at [1378, 310] on html "MW 8 +99 Clients PEZZANO PERE ET FILS - 0001859 Situation Analyse Contacts & Ad…" at bounding box center [730, 338] width 1460 height 676
click at [1343, 362] on div "Replanifier cette action" at bounding box center [1296, 365] width 171 height 31
select select "9"
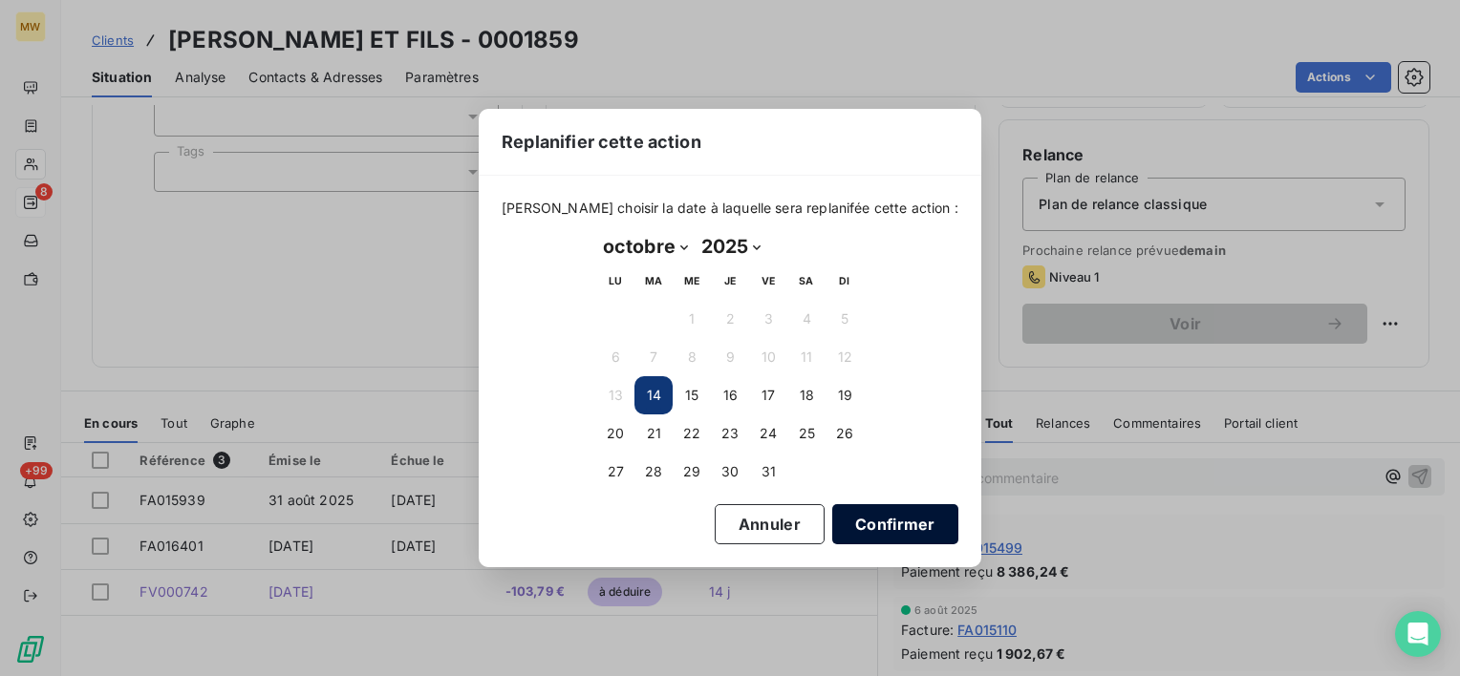
click at [887, 527] on button "Confirmer" at bounding box center [895, 524] width 126 height 40
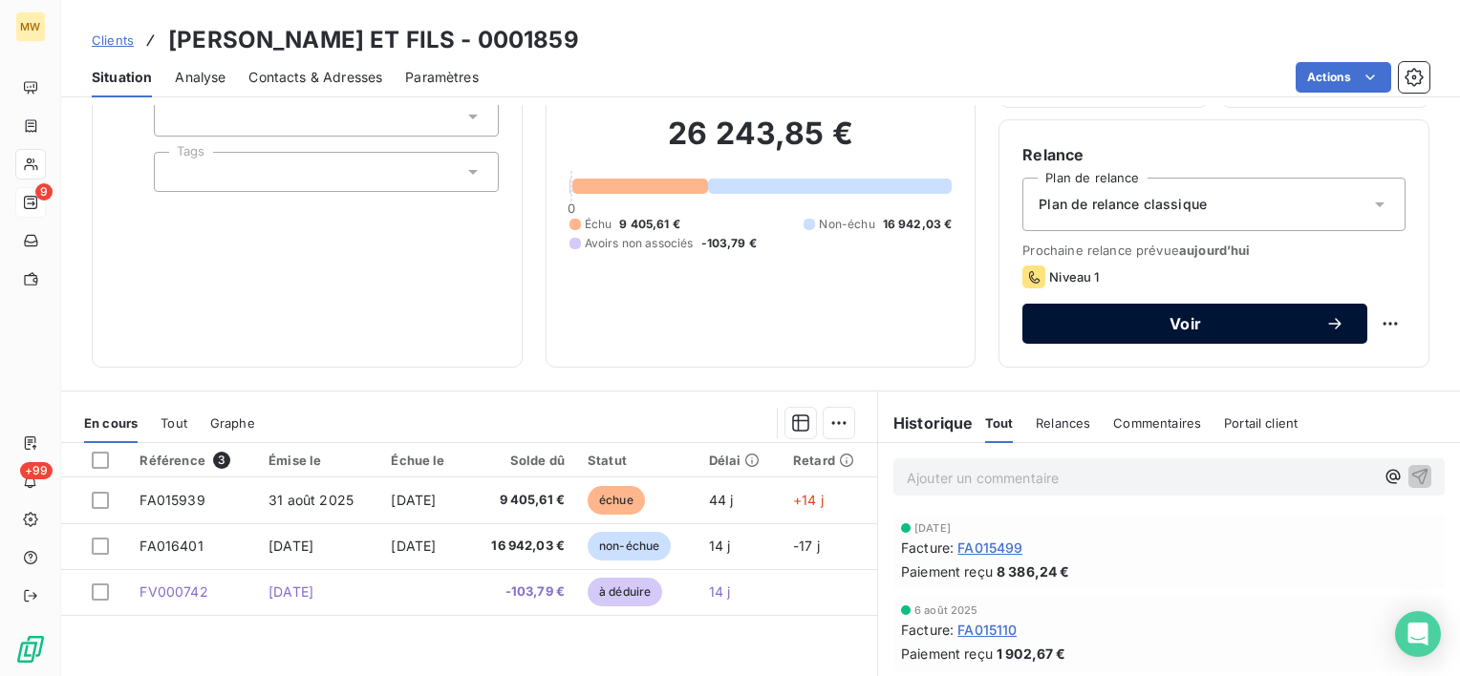
click at [1147, 314] on div "Voir" at bounding box center [1194, 323] width 299 height 19
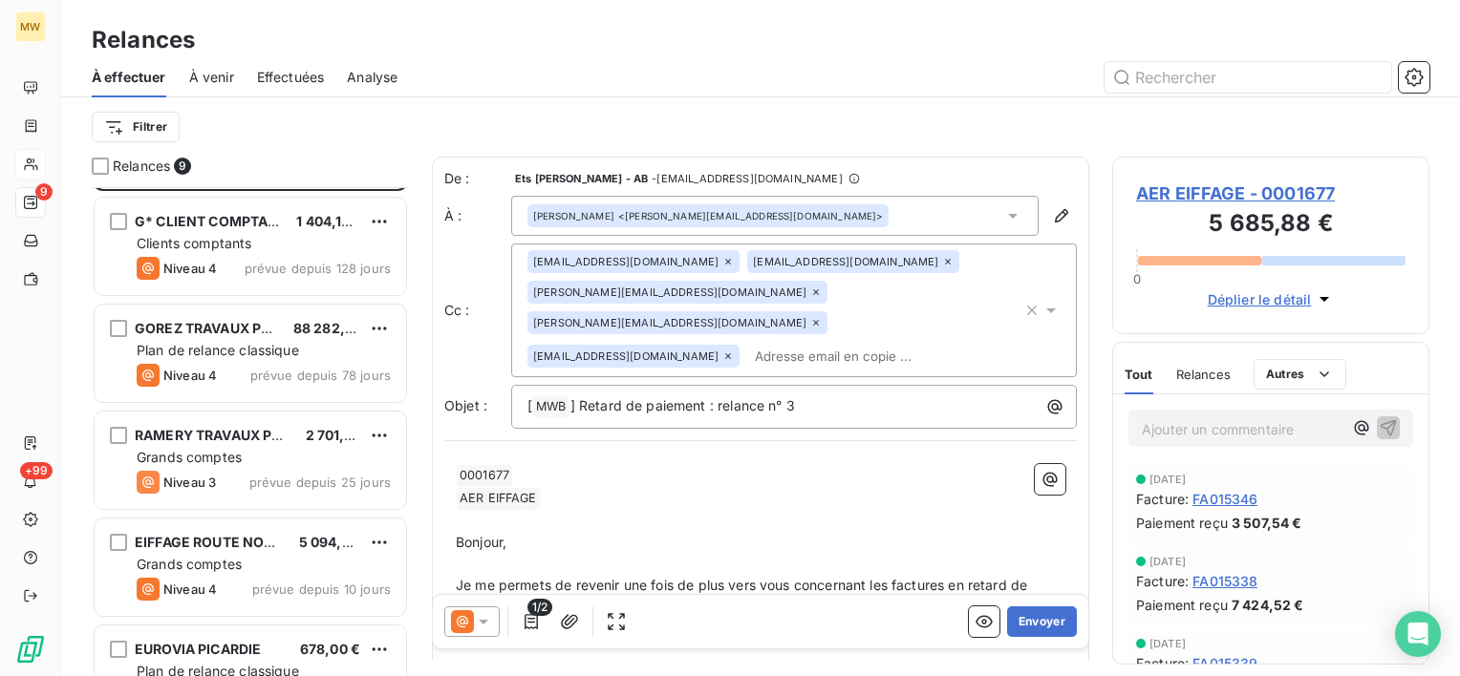
scroll to position [474, 0]
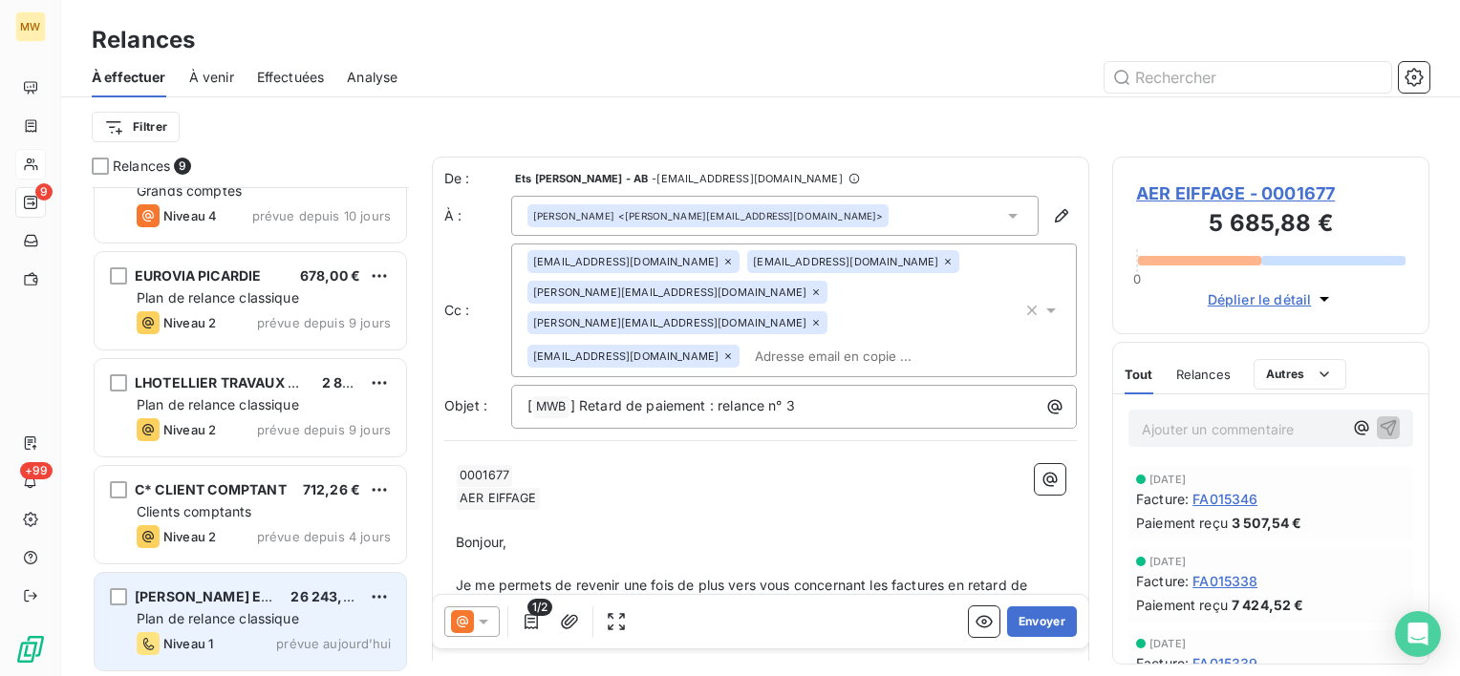
click at [228, 604] on span "[PERSON_NAME] ET FILS" at bounding box center [218, 596] width 166 height 16
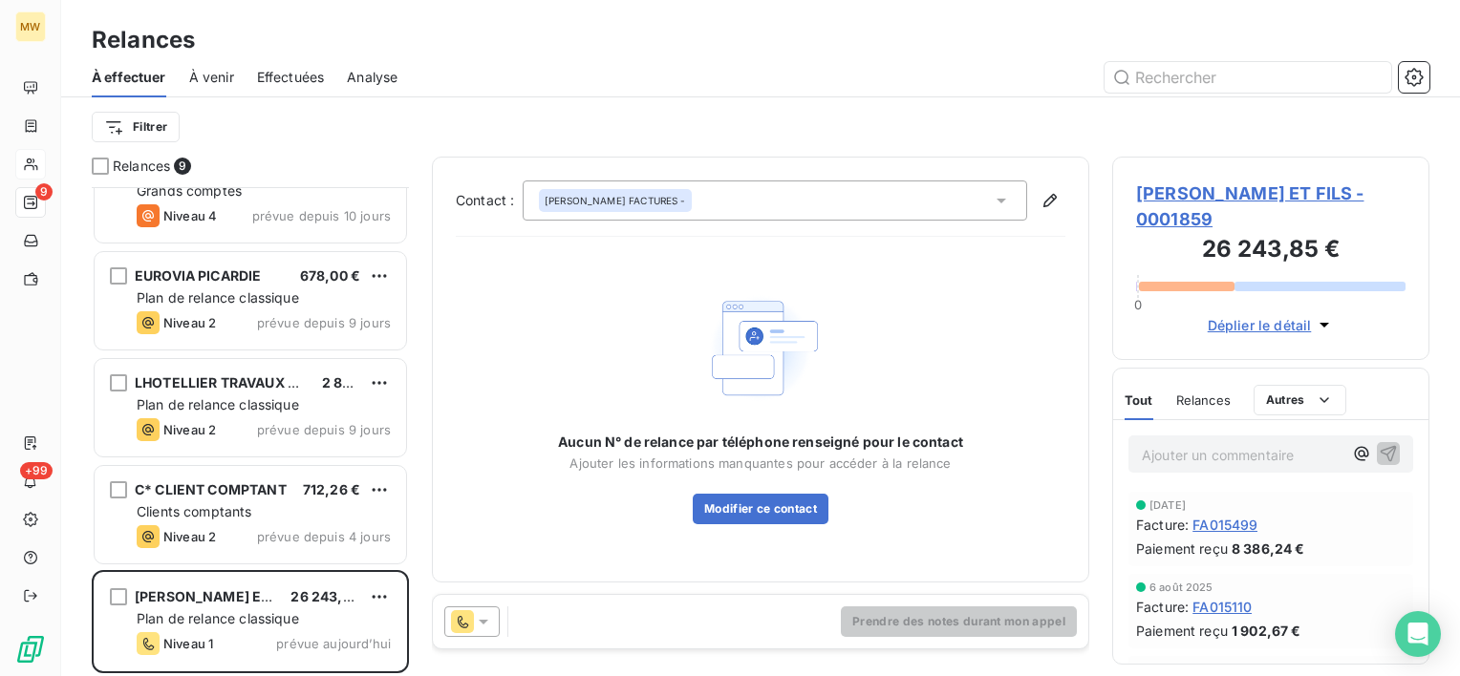
click at [484, 623] on icon at bounding box center [484, 622] width 10 height 5
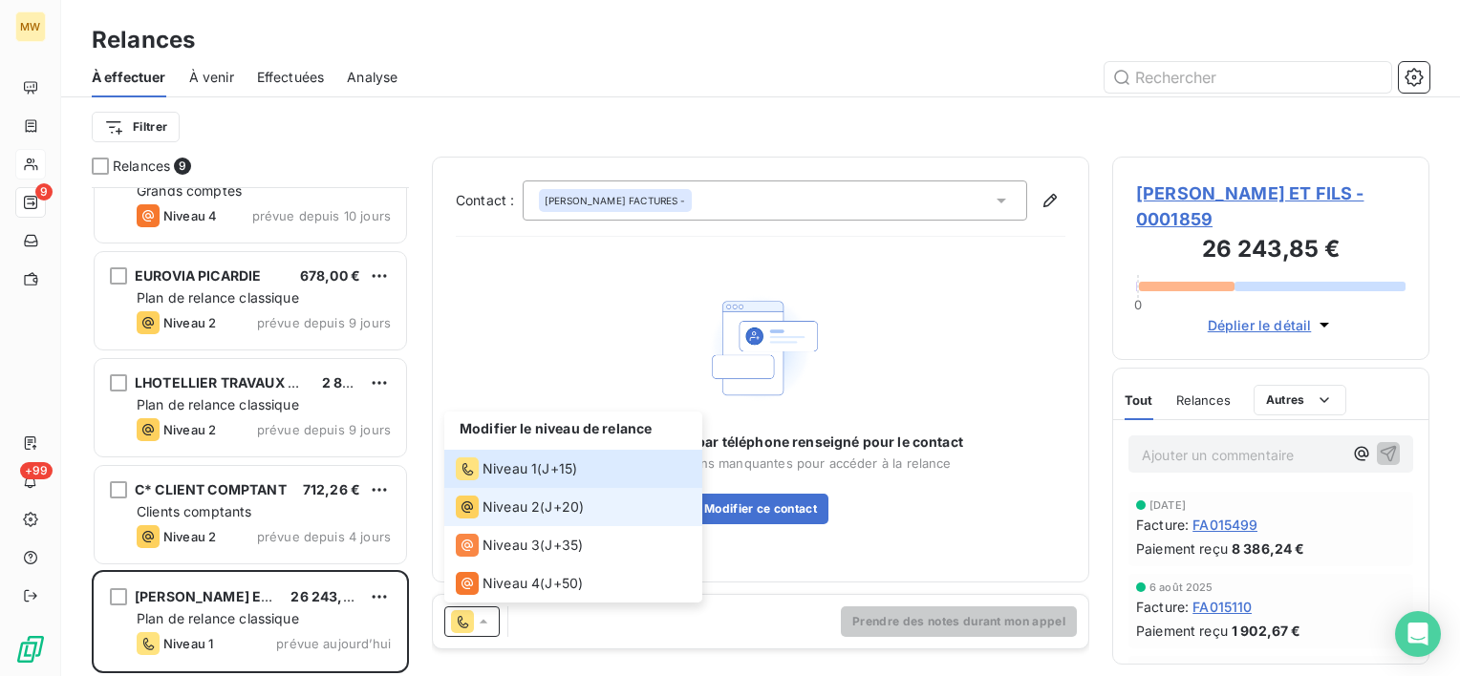
click at [502, 504] on span "Niveau 2" at bounding box center [510, 507] width 57 height 19
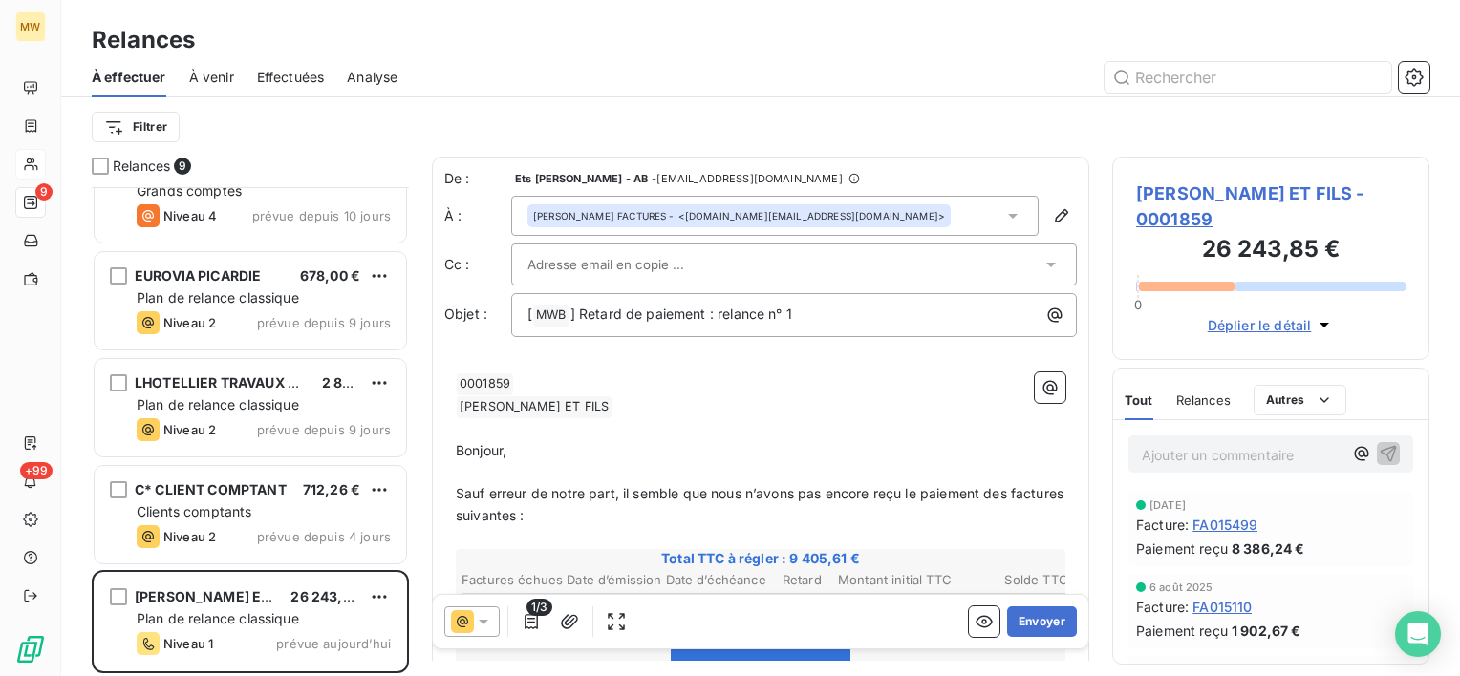
click at [1209, 404] on span "Relances" at bounding box center [1203, 400] width 54 height 15
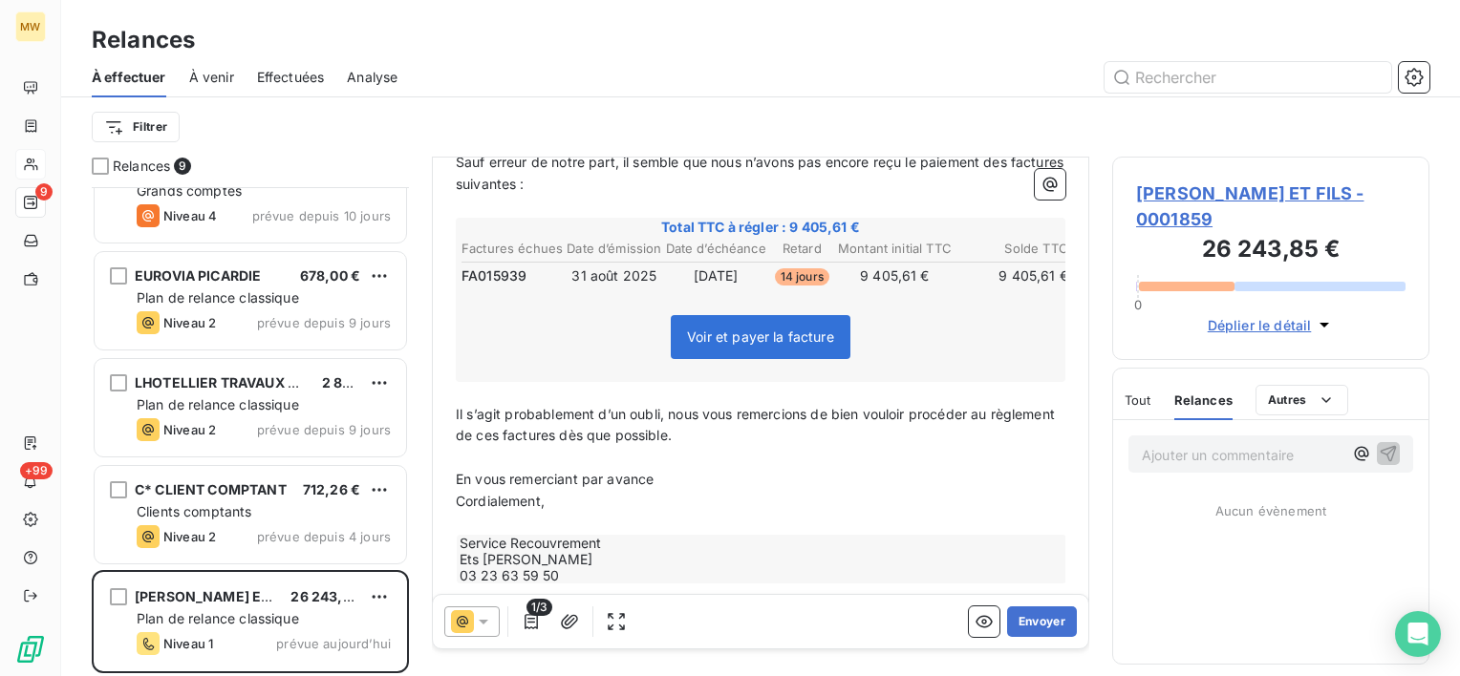
scroll to position [376, 0]
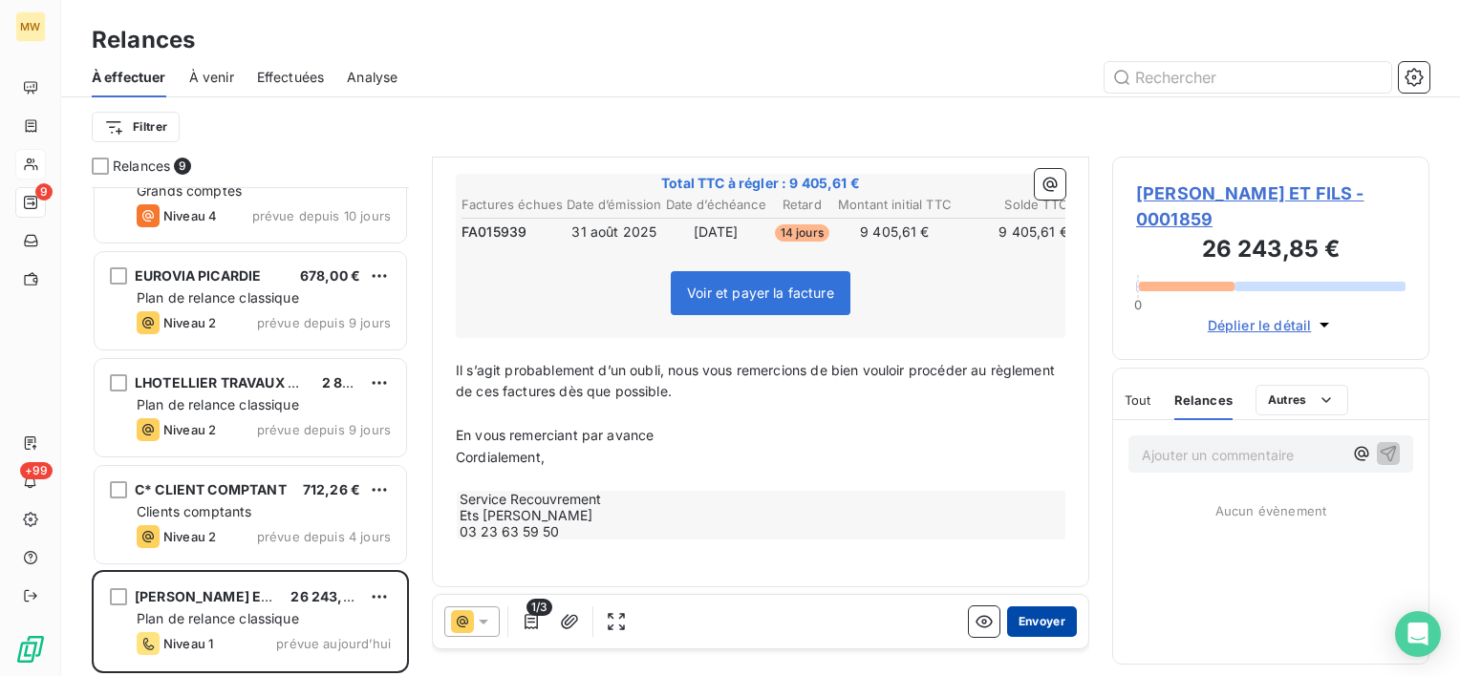
click at [1011, 612] on button "Envoyer" at bounding box center [1042, 622] width 70 height 31
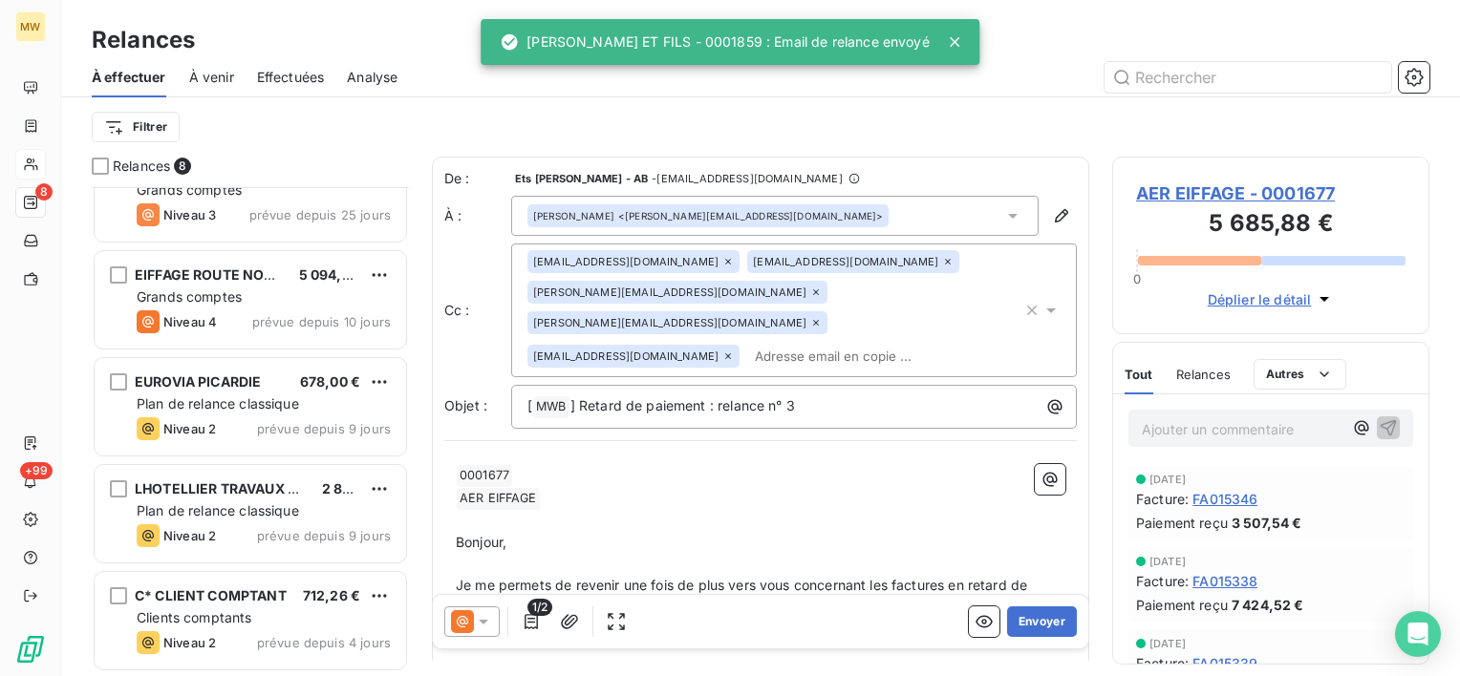
scroll to position [367, 0]
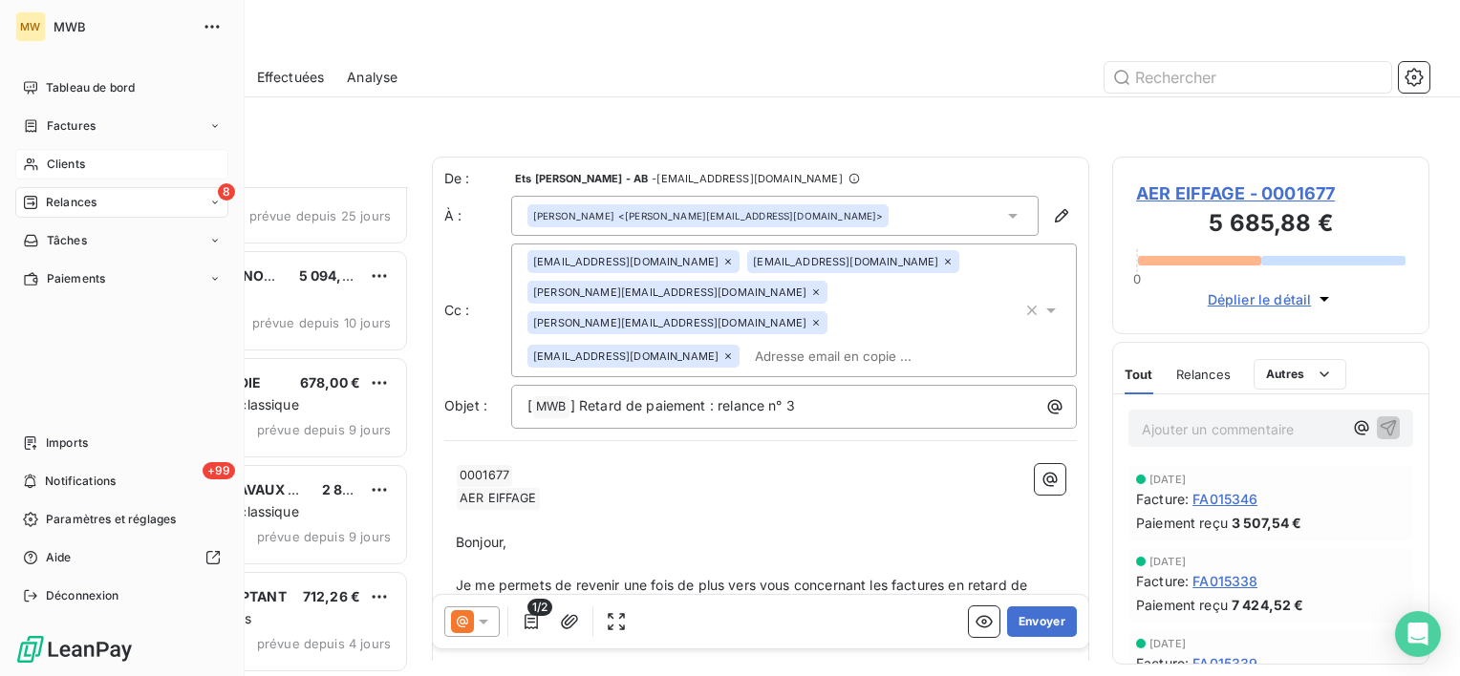
click at [93, 199] on span "Relances" at bounding box center [71, 202] width 51 height 17
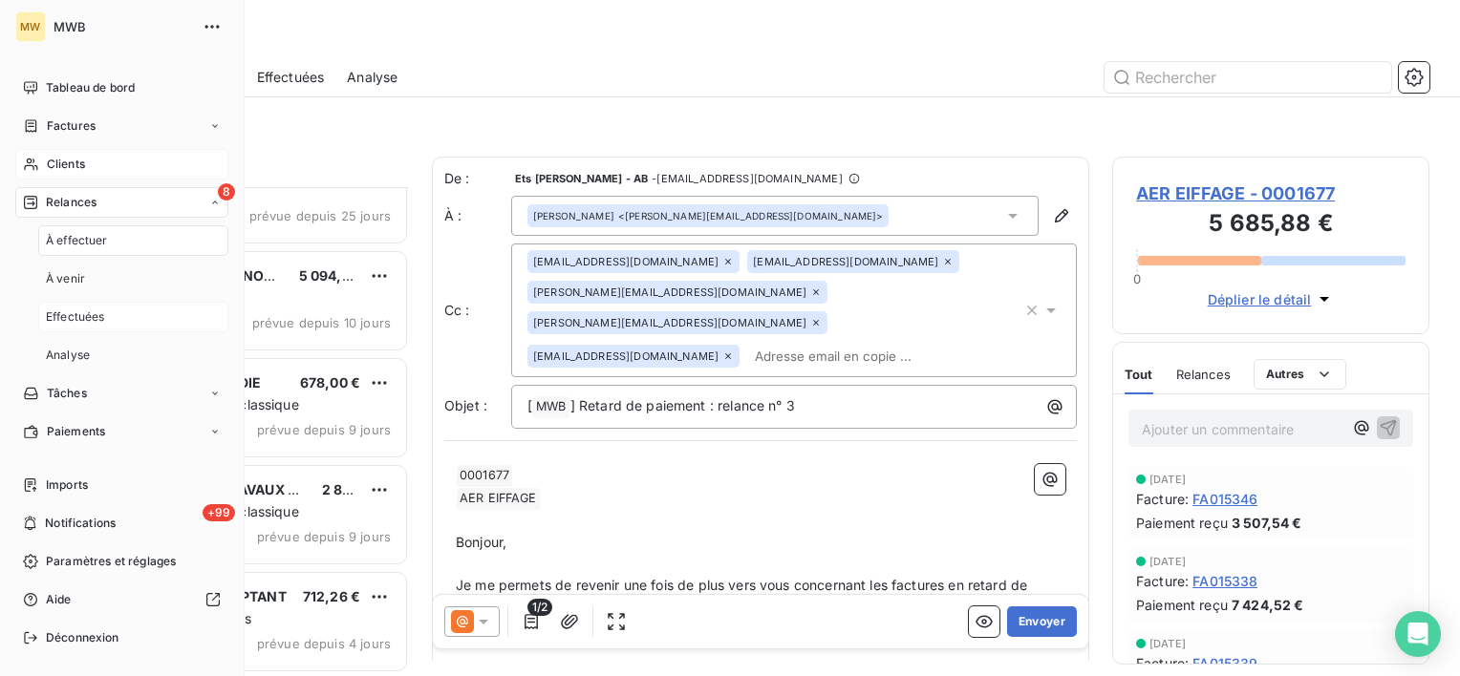
click at [88, 310] on span "Effectuées" at bounding box center [75, 317] width 59 height 17
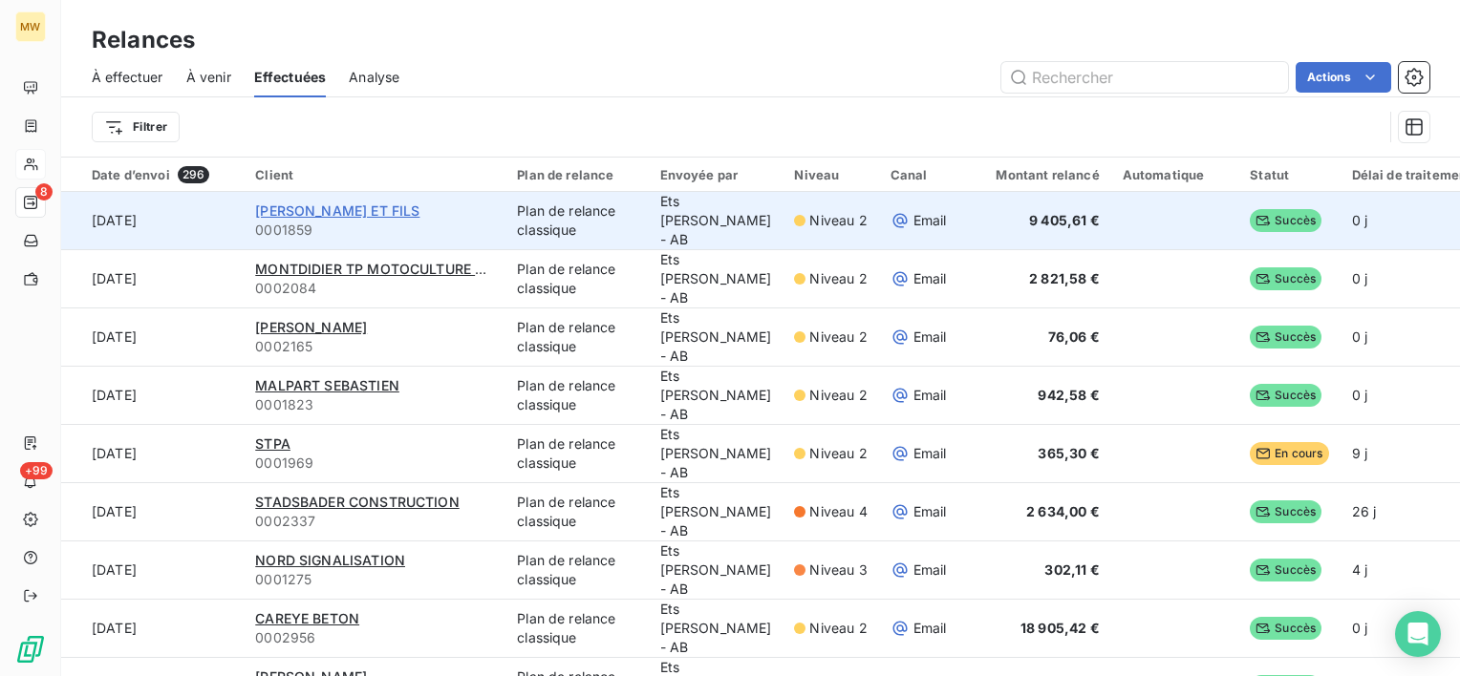
click at [348, 211] on span "[PERSON_NAME] ET FILS" at bounding box center [337, 211] width 164 height 16
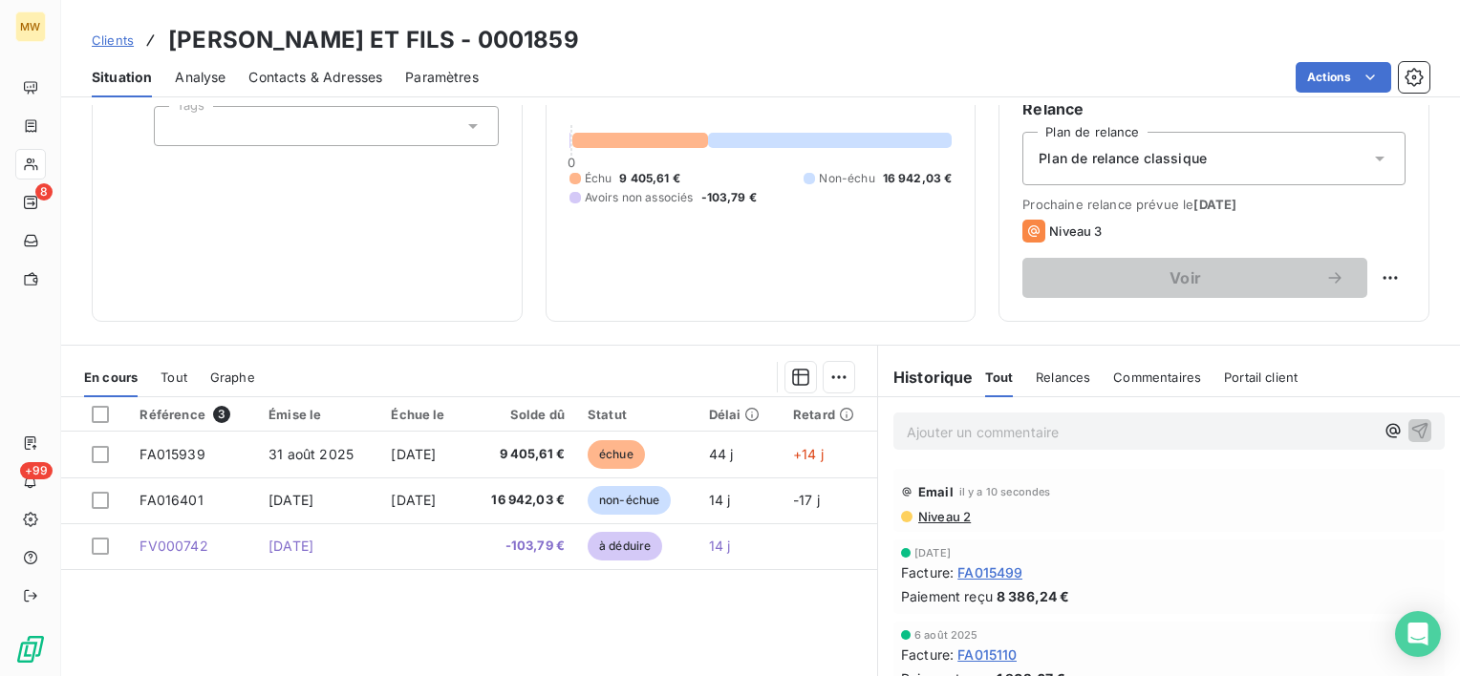
scroll to position [191, 0]
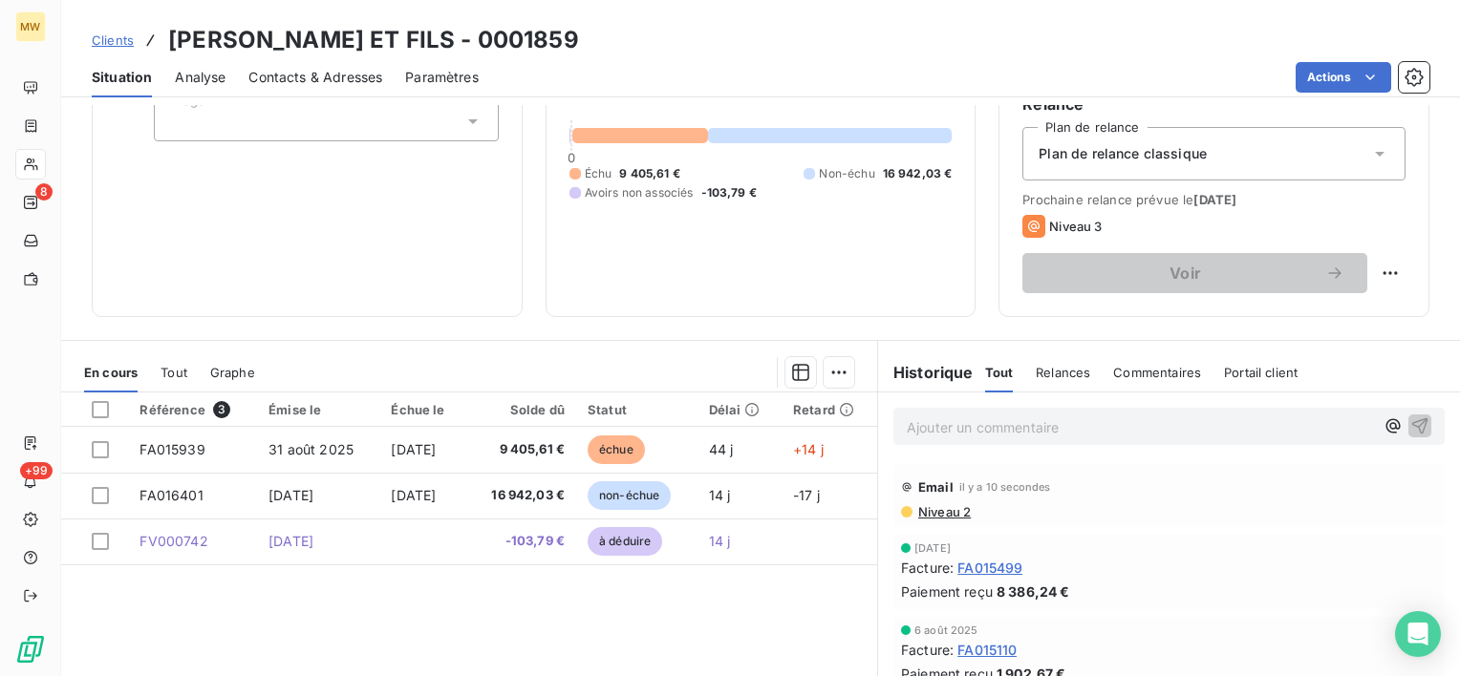
click at [948, 505] on span "Niveau 2" at bounding box center [943, 511] width 54 height 15
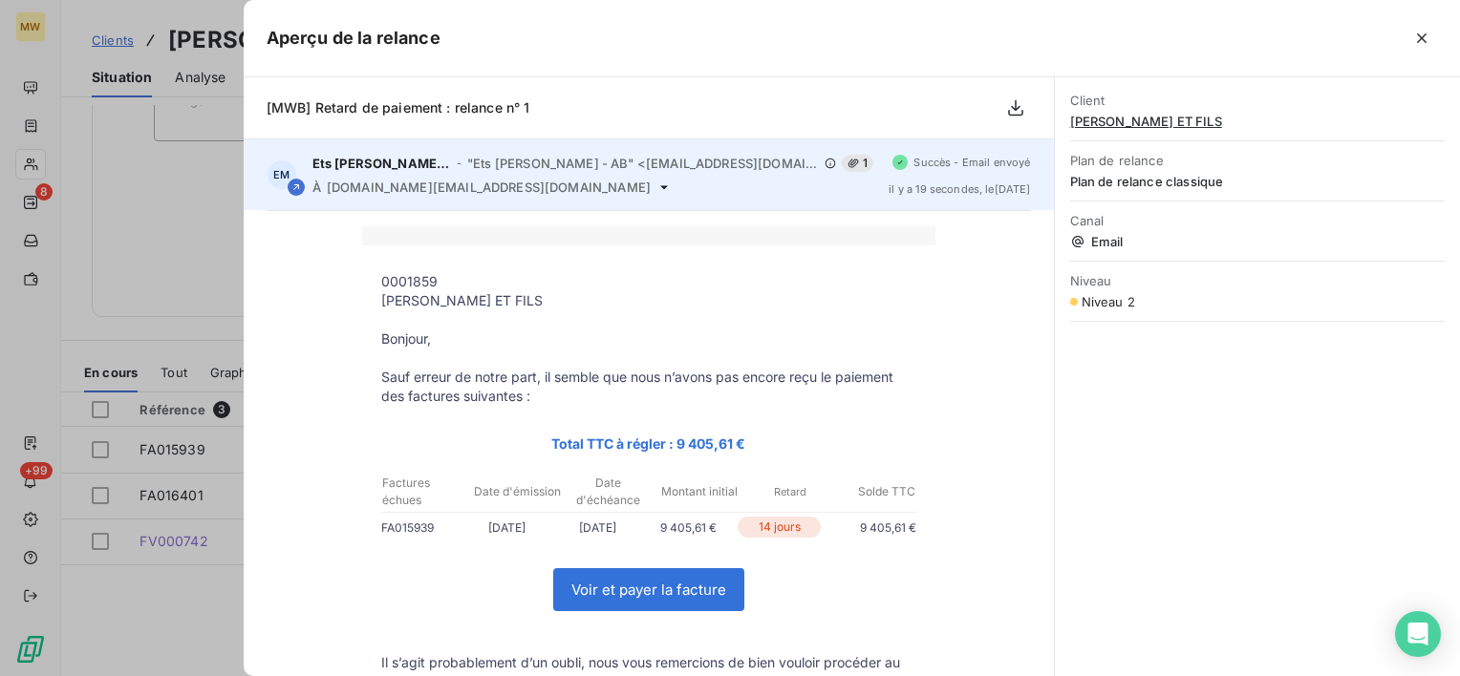
click at [656, 188] on icon at bounding box center [663, 187] width 15 height 15
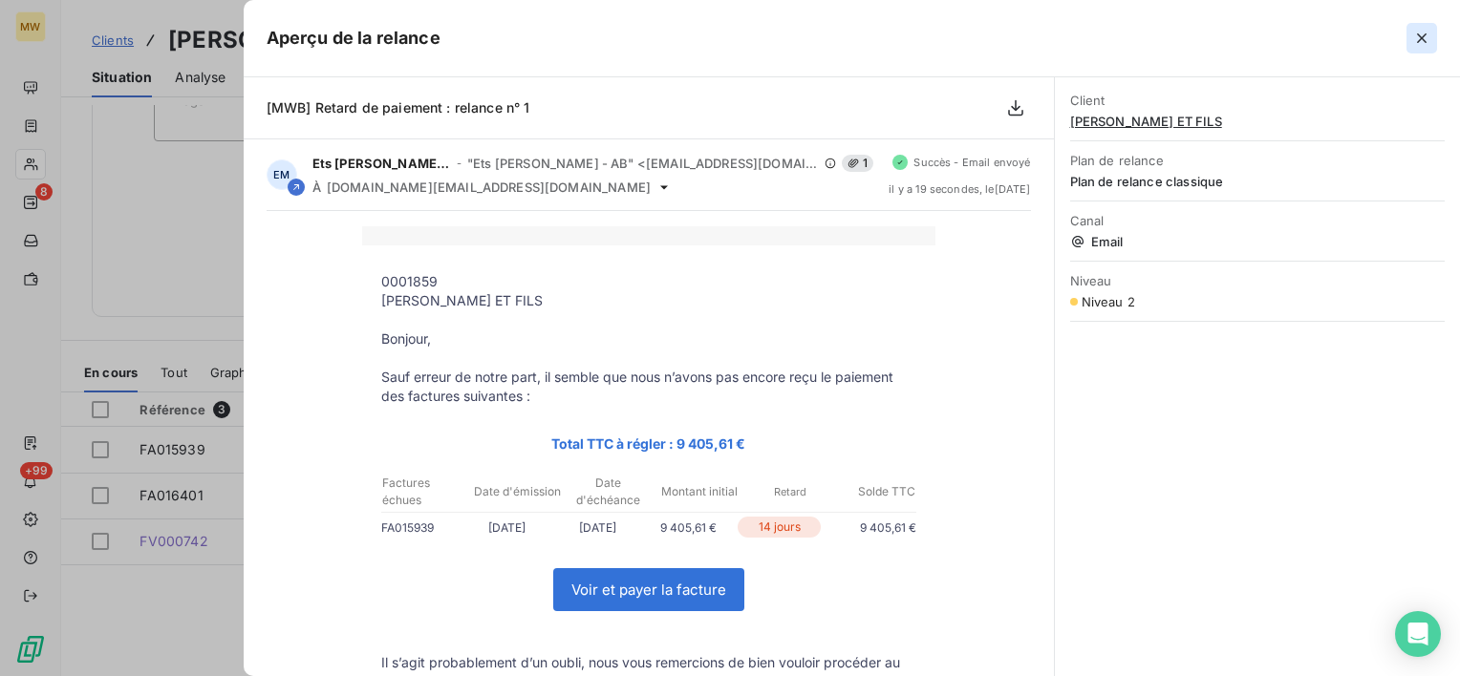
click at [1419, 34] on icon "button" at bounding box center [1421, 38] width 19 height 19
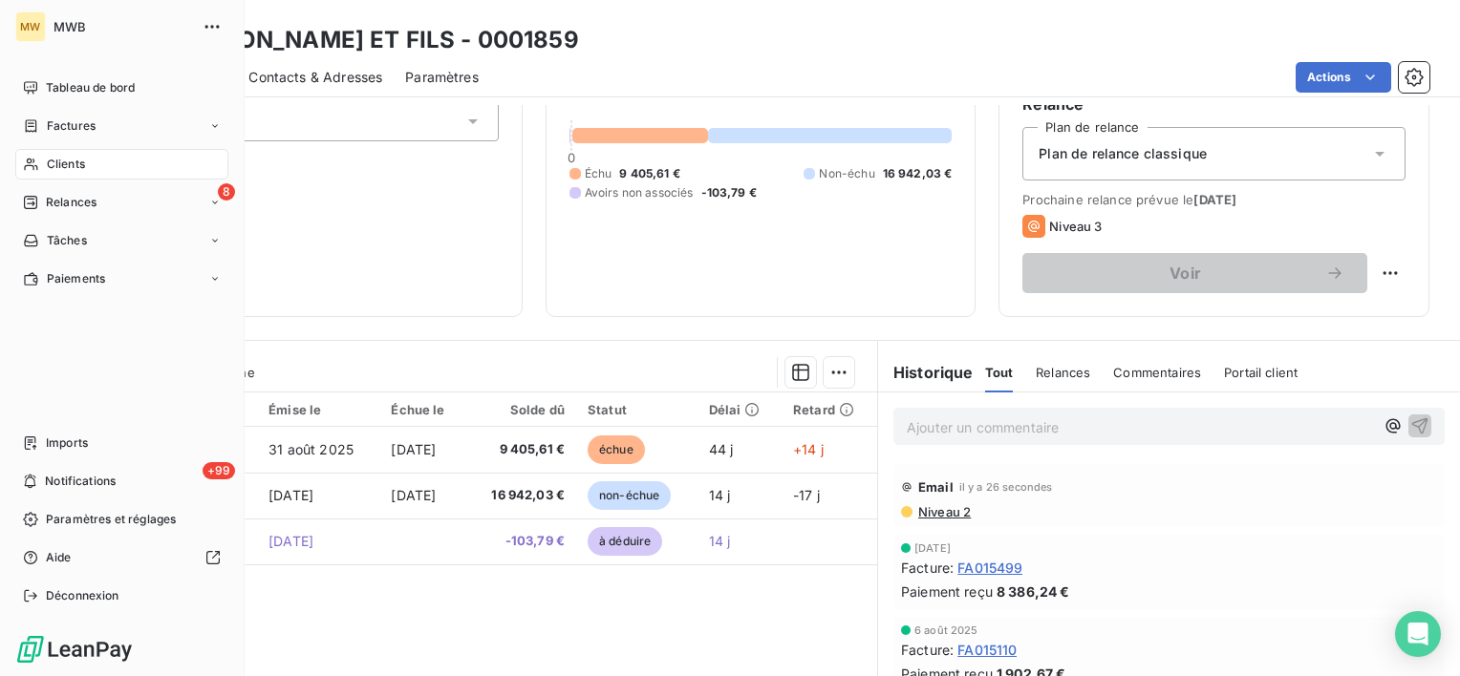
click at [105, 167] on div "Clients" at bounding box center [121, 164] width 213 height 31
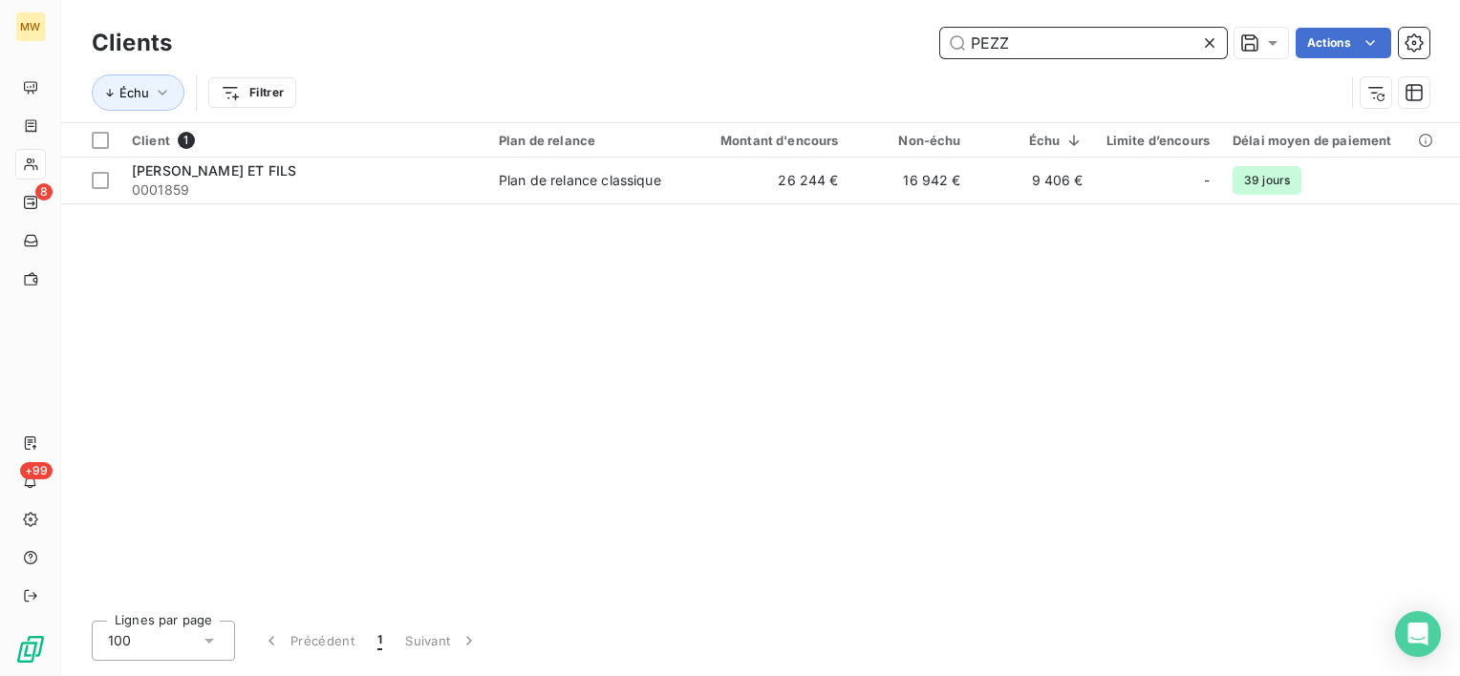
click at [1059, 55] on input "PEZZ" at bounding box center [1083, 43] width 287 height 31
drag, startPoint x: 1054, startPoint y: 46, endPoint x: 904, endPoint y: 52, distance: 150.1
click at [906, 48] on div "PEZZ Actions" at bounding box center [812, 43] width 1234 height 31
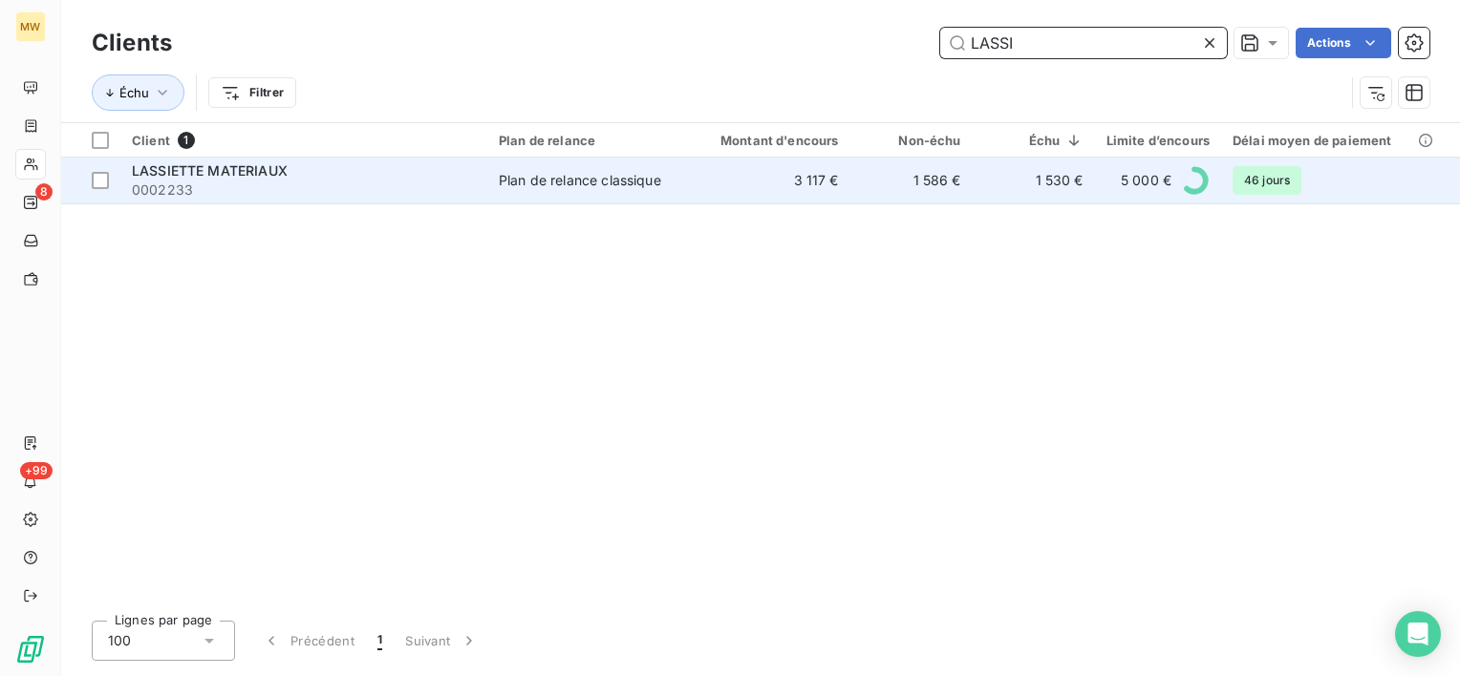
type input "LASSI"
click at [437, 181] on span "0002233" at bounding box center [304, 190] width 344 height 19
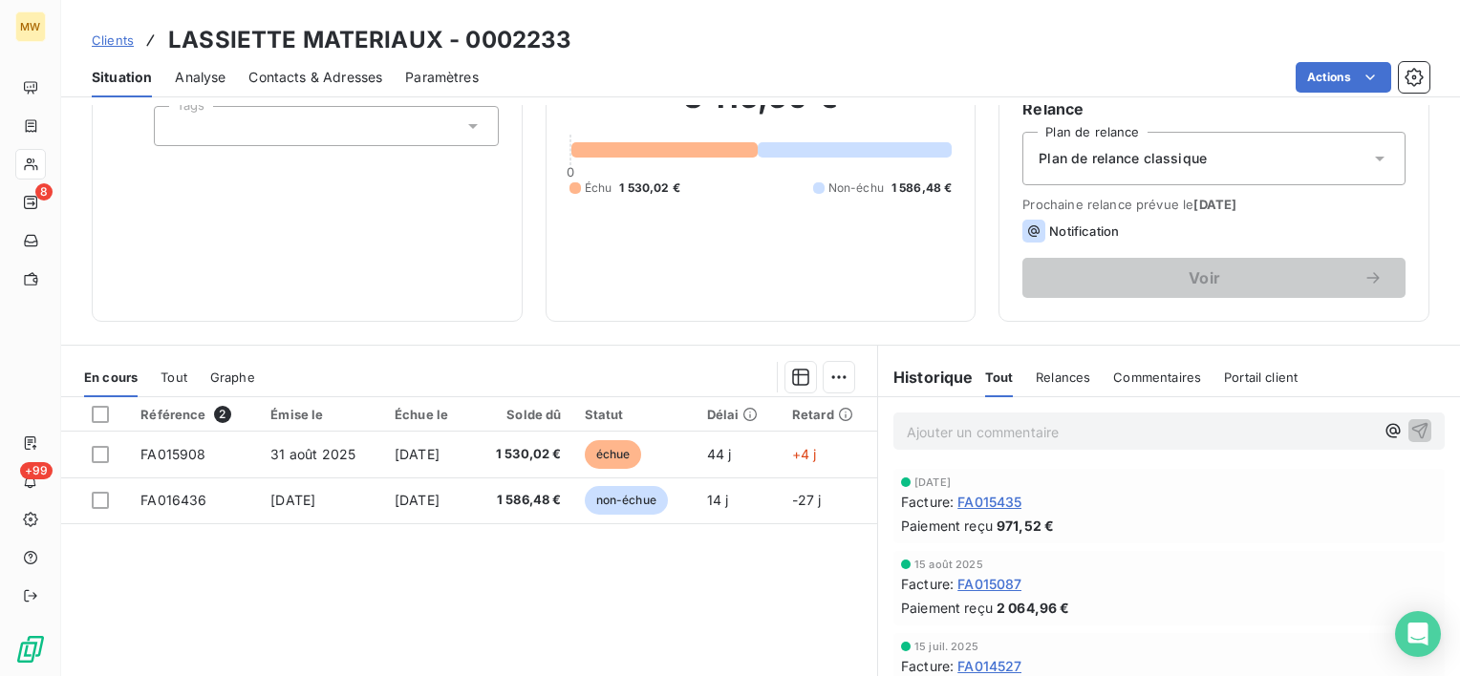
scroll to position [191, 0]
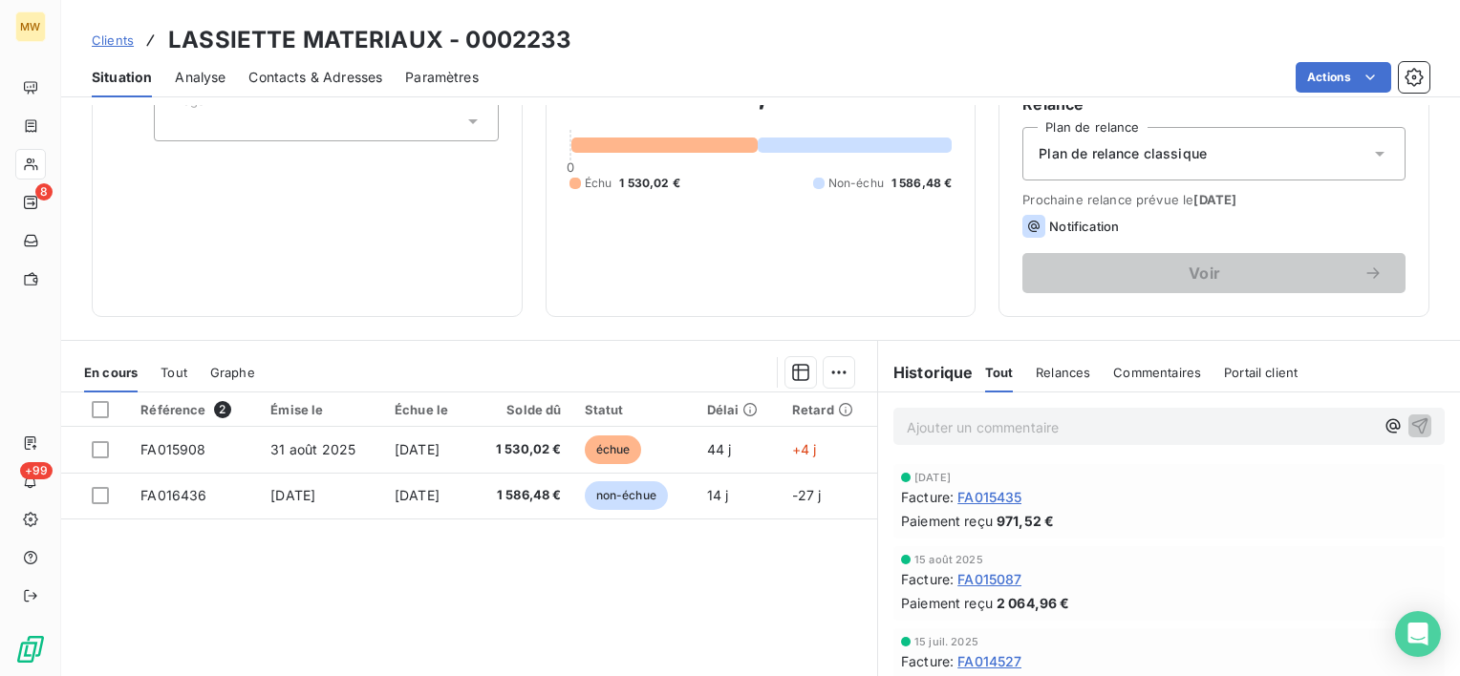
click at [1036, 359] on div "Relances" at bounding box center [1063, 372] width 54 height 40
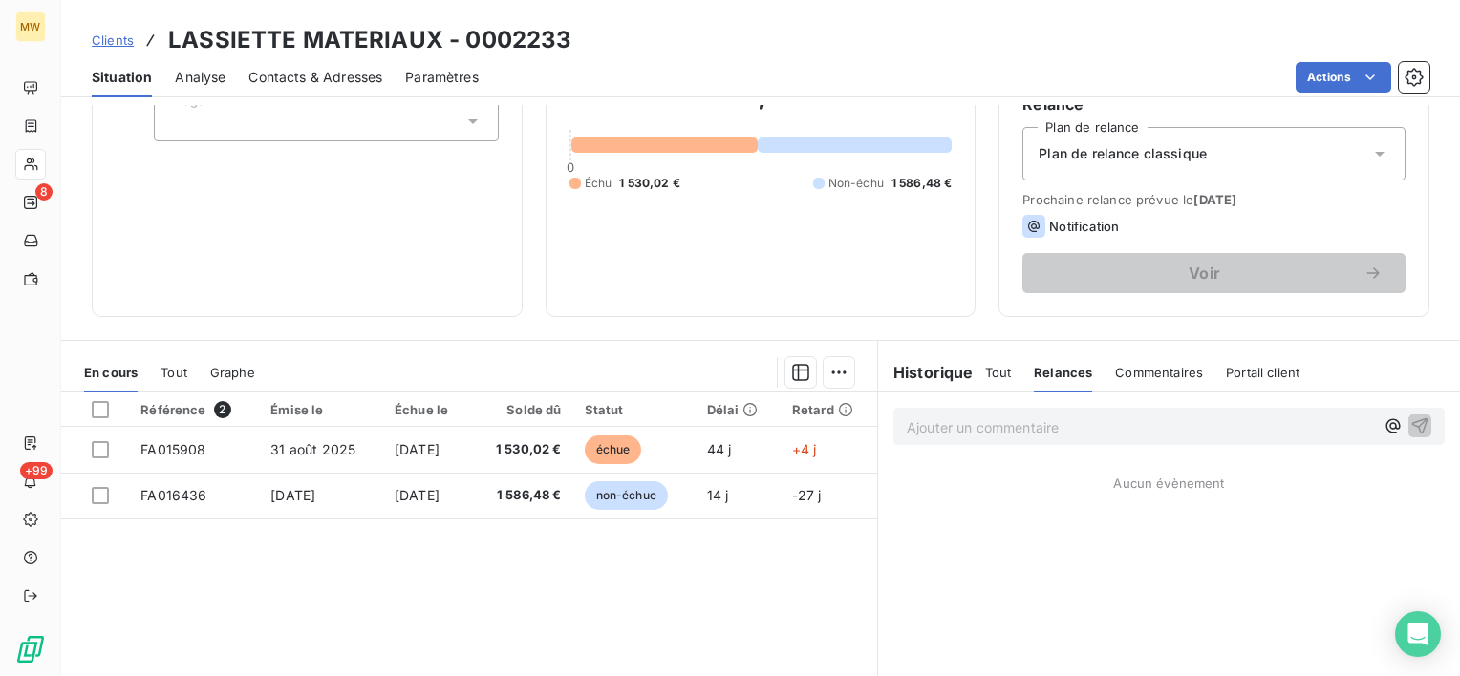
click at [995, 365] on span "Tout" at bounding box center [998, 372] width 27 height 15
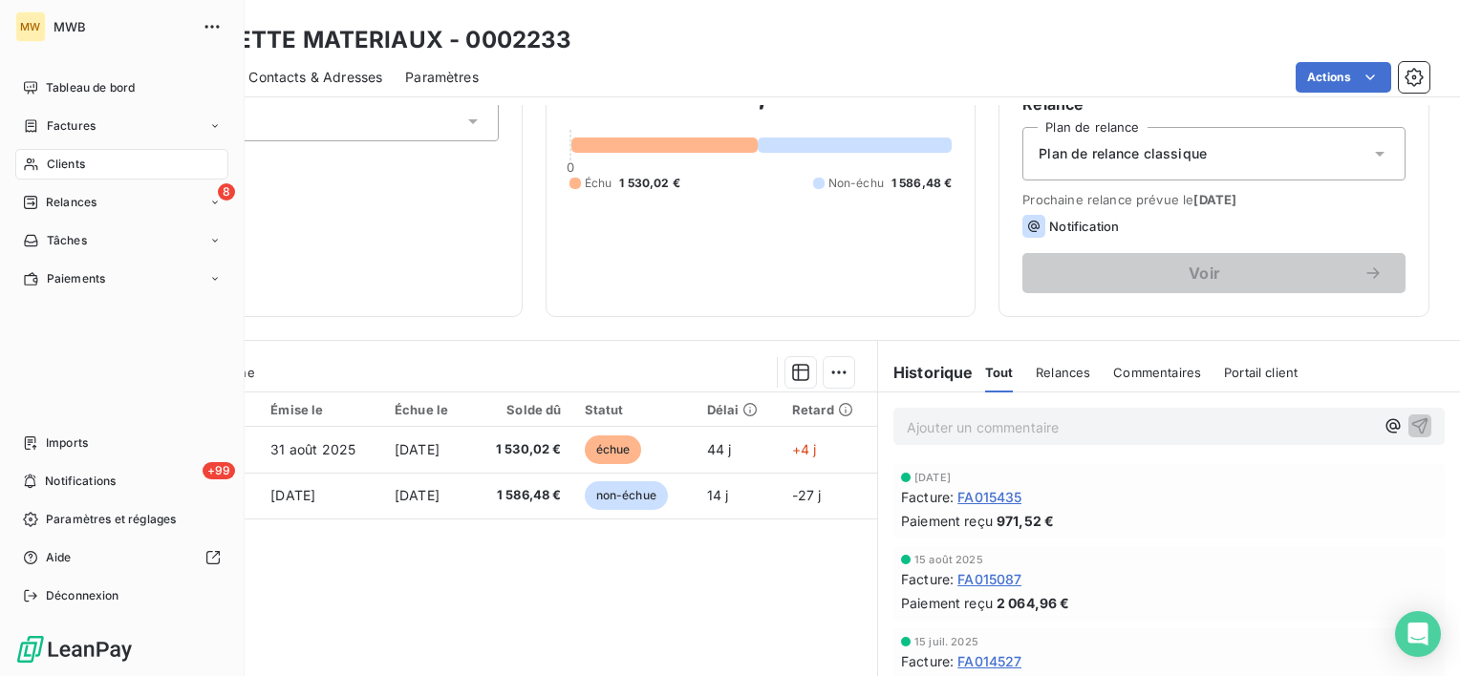
click at [54, 157] on span "Clients" at bounding box center [66, 164] width 38 height 17
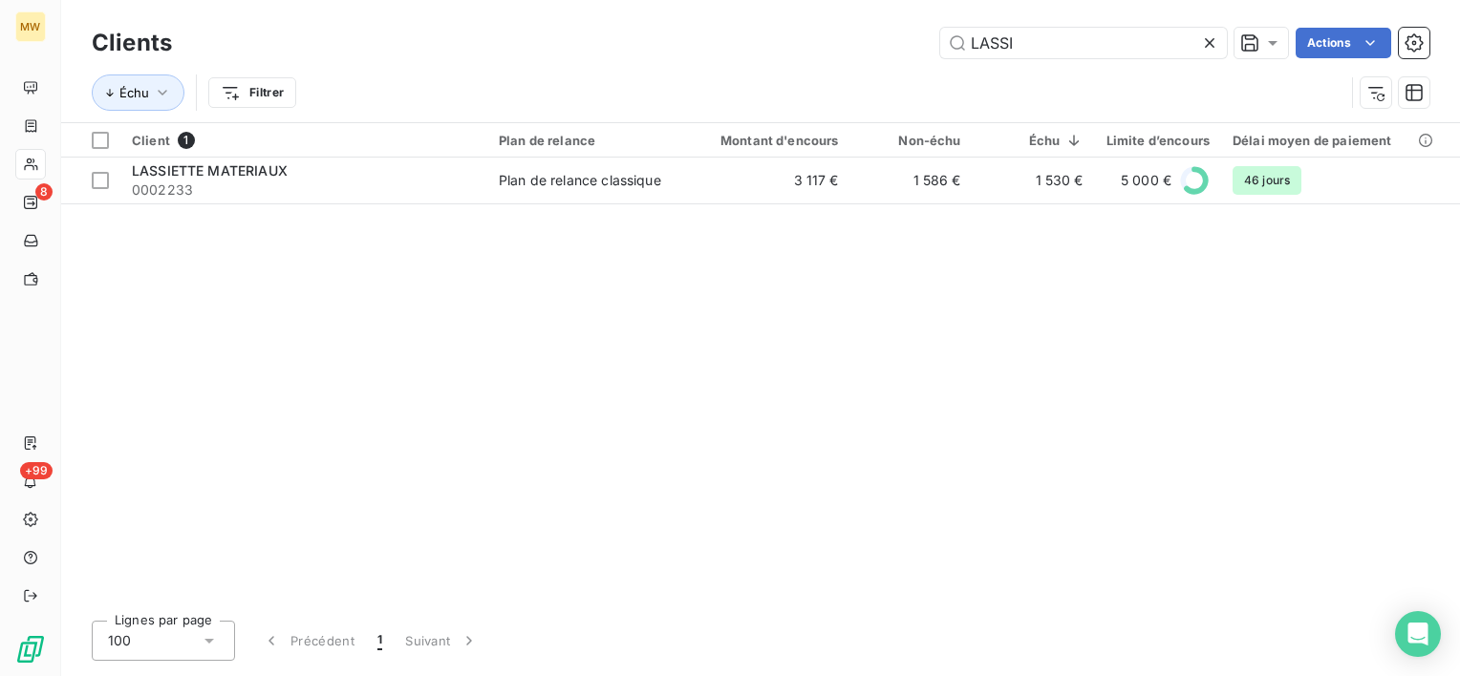
drag, startPoint x: 1055, startPoint y: 46, endPoint x: 748, endPoint y: 32, distance: 307.0
click at [748, 32] on div "LASSI Actions" at bounding box center [812, 43] width 1234 height 31
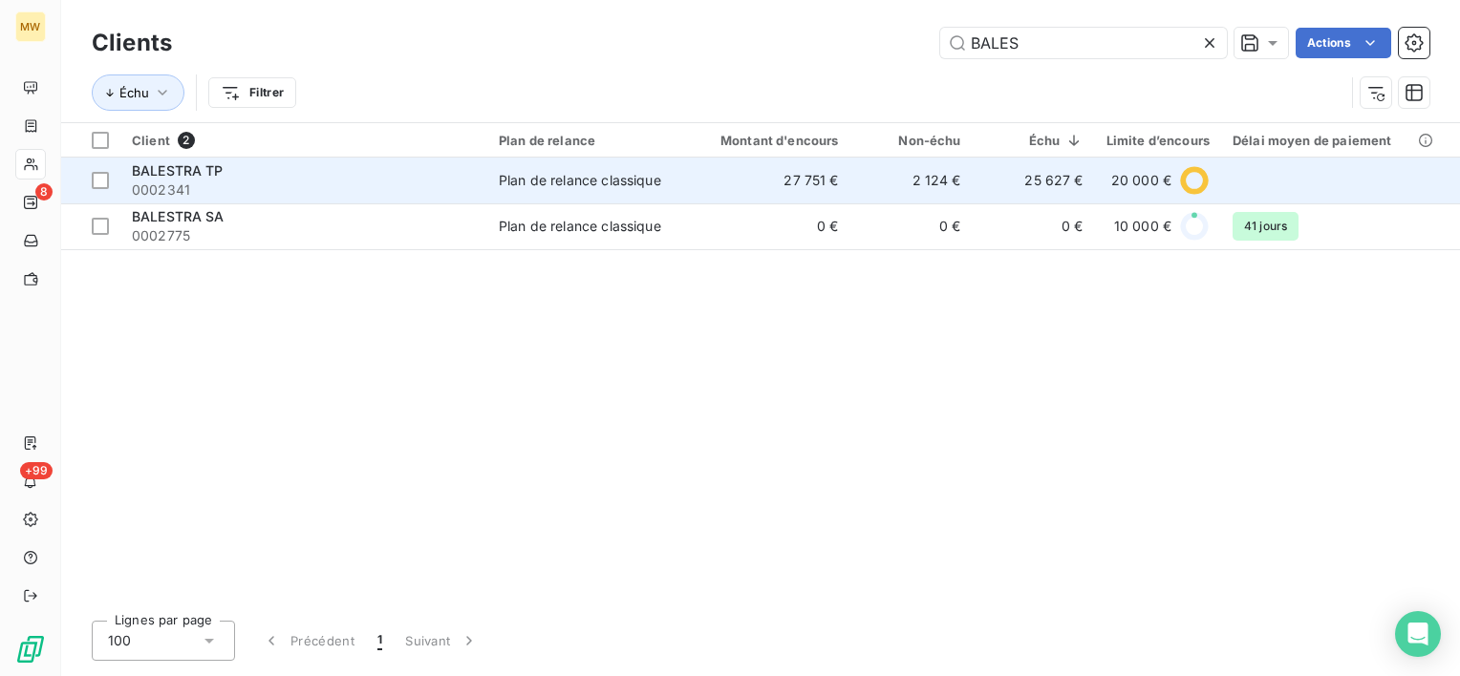
type input "BALES"
click at [352, 182] on span "0002341" at bounding box center [304, 190] width 344 height 19
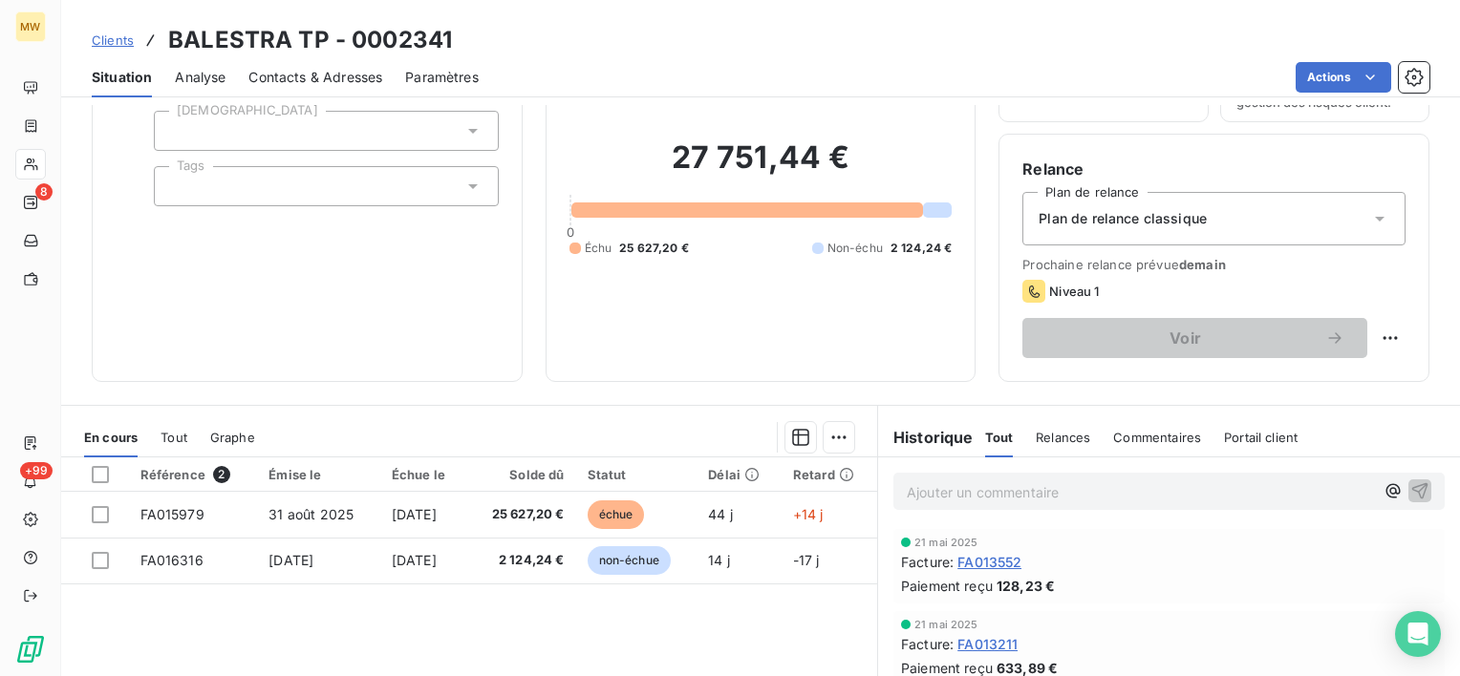
scroll to position [96, 0]
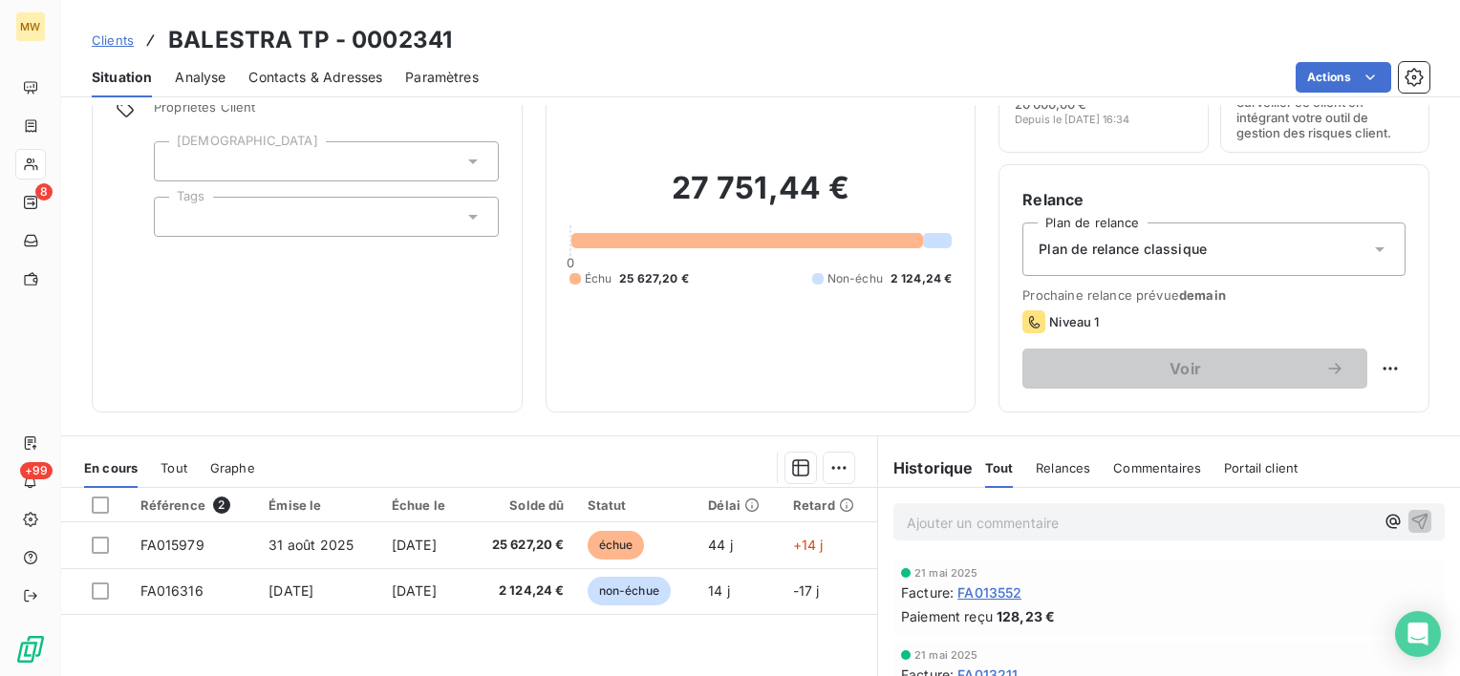
click at [1073, 457] on div "Relances" at bounding box center [1063, 468] width 54 height 40
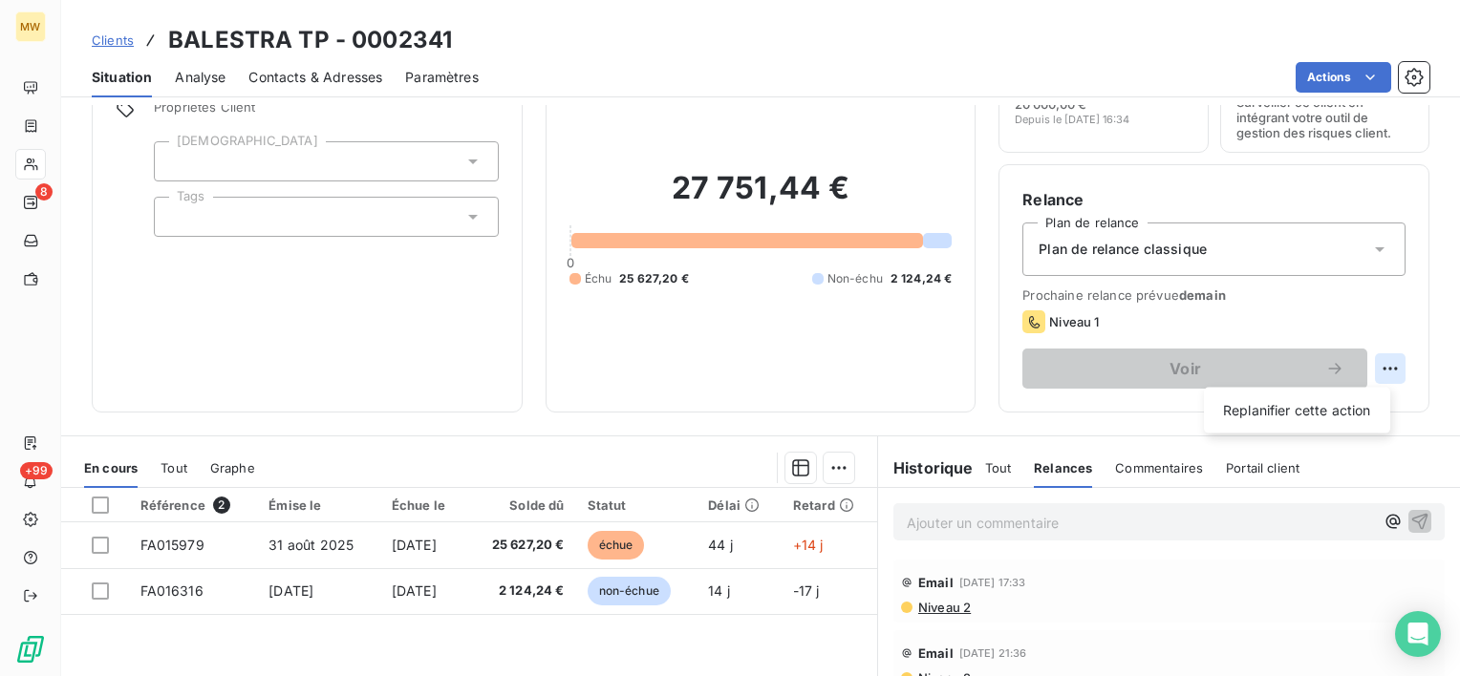
click at [1383, 374] on html "MW 8 +99 Clients BALESTRA TP - 0002341 Situation Analyse Contacts & Adresses Pa…" at bounding box center [730, 338] width 1460 height 676
click at [1339, 404] on div "Replanifier cette action" at bounding box center [1296, 410] width 171 height 31
select select "9"
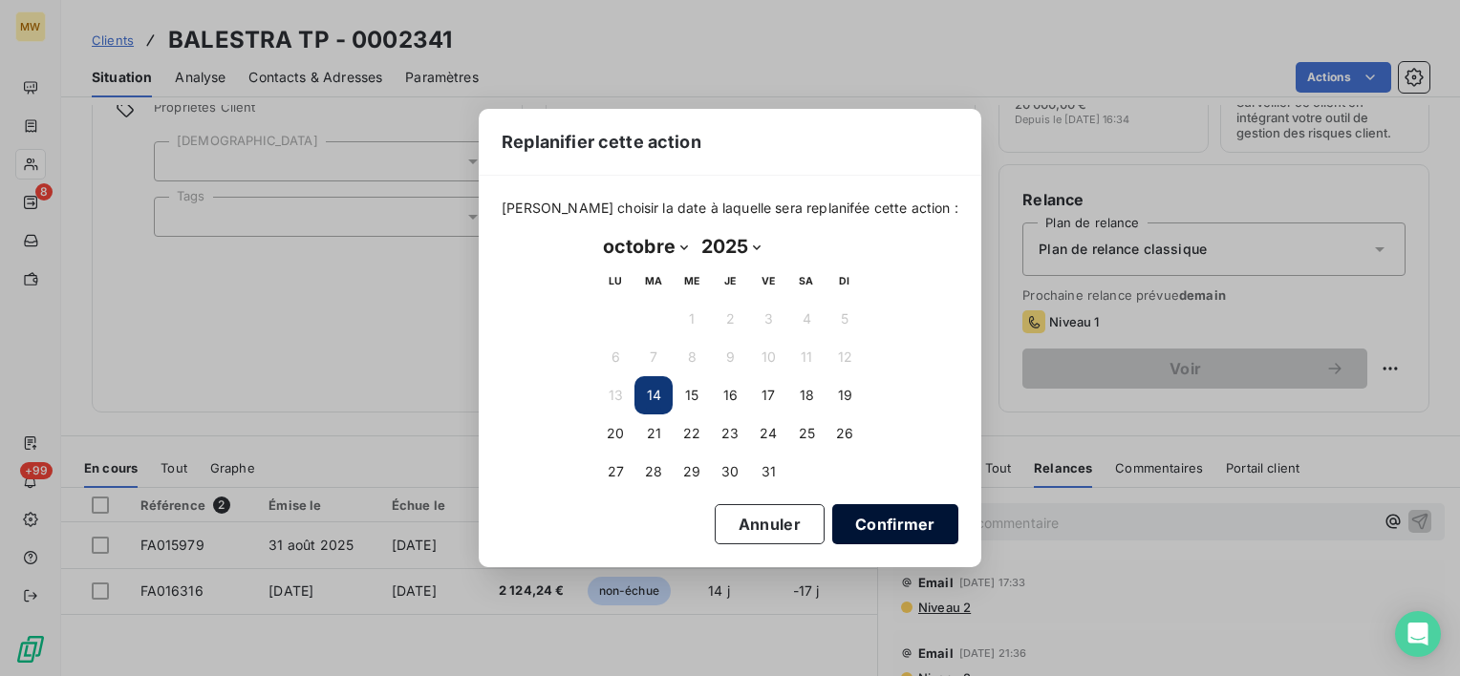
click at [844, 520] on button "Confirmer" at bounding box center [895, 524] width 126 height 40
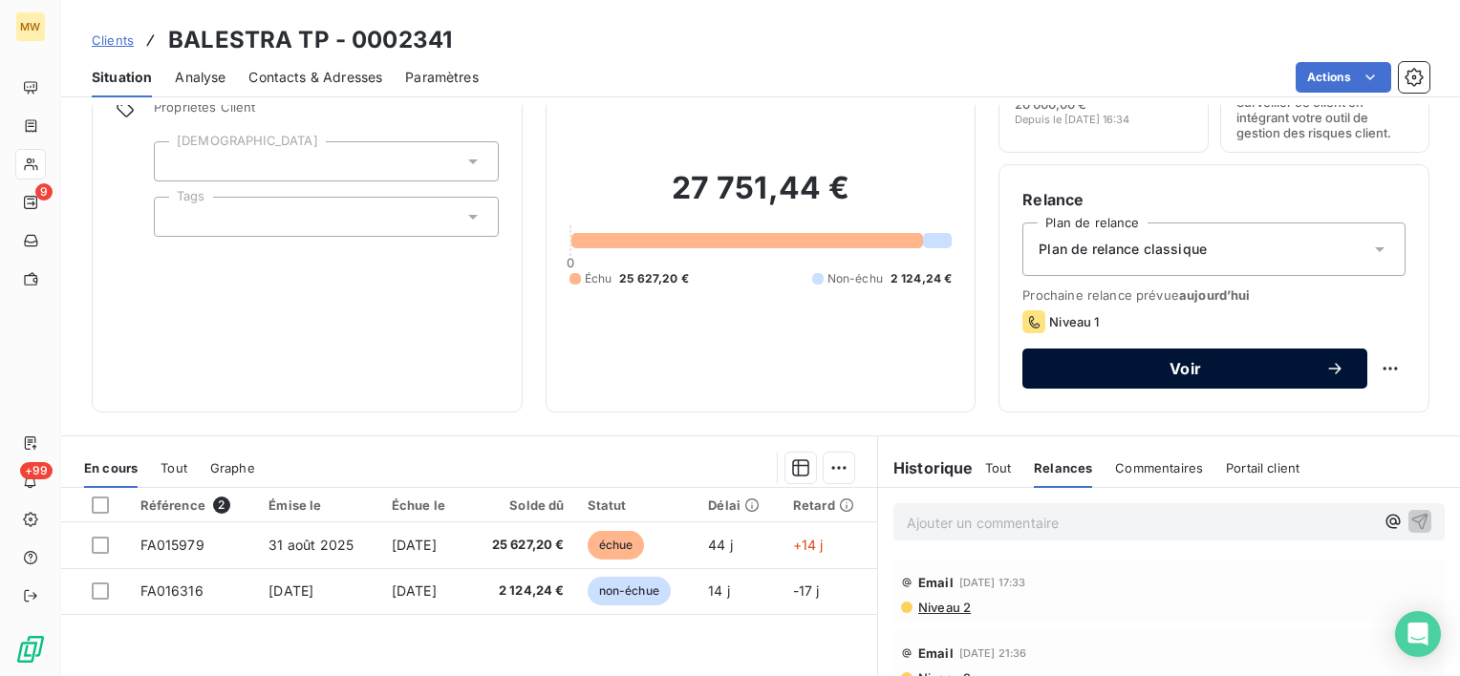
click at [1074, 379] on button "Voir" at bounding box center [1194, 369] width 345 height 40
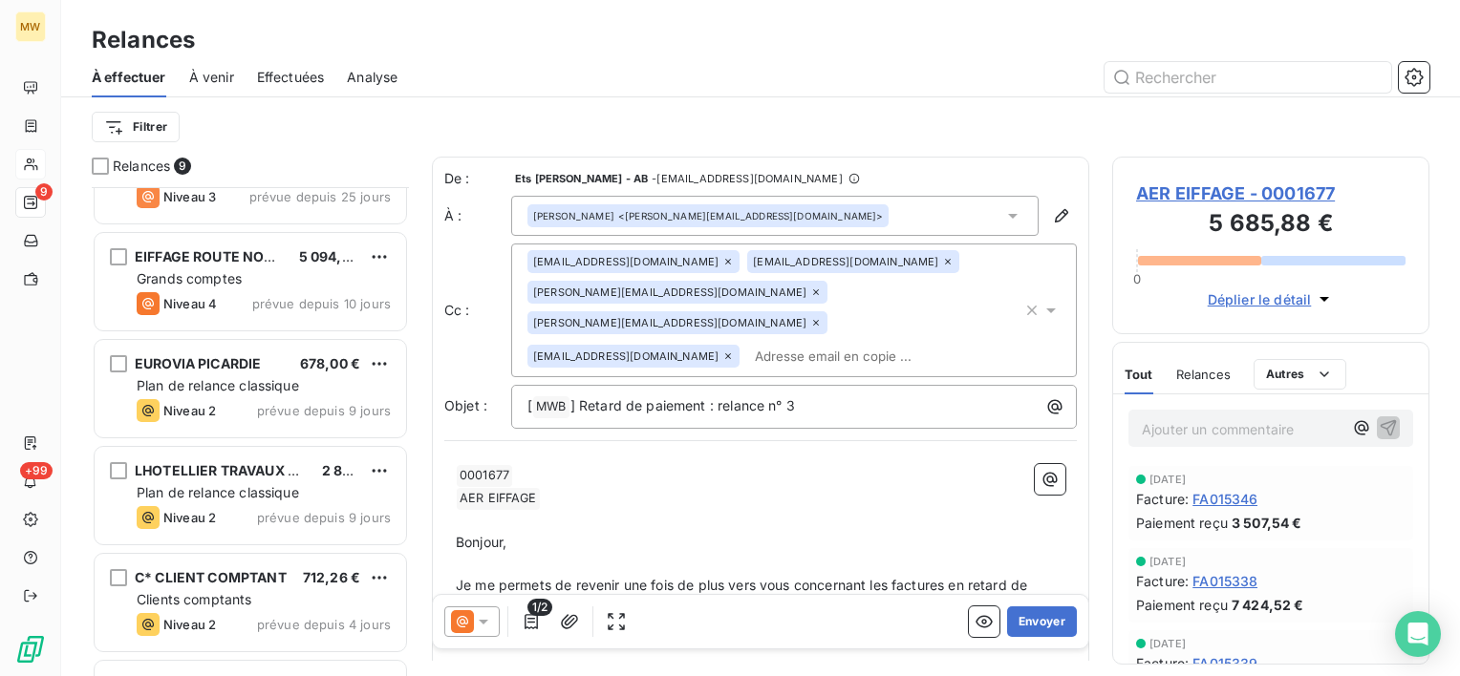
scroll to position [474, 0]
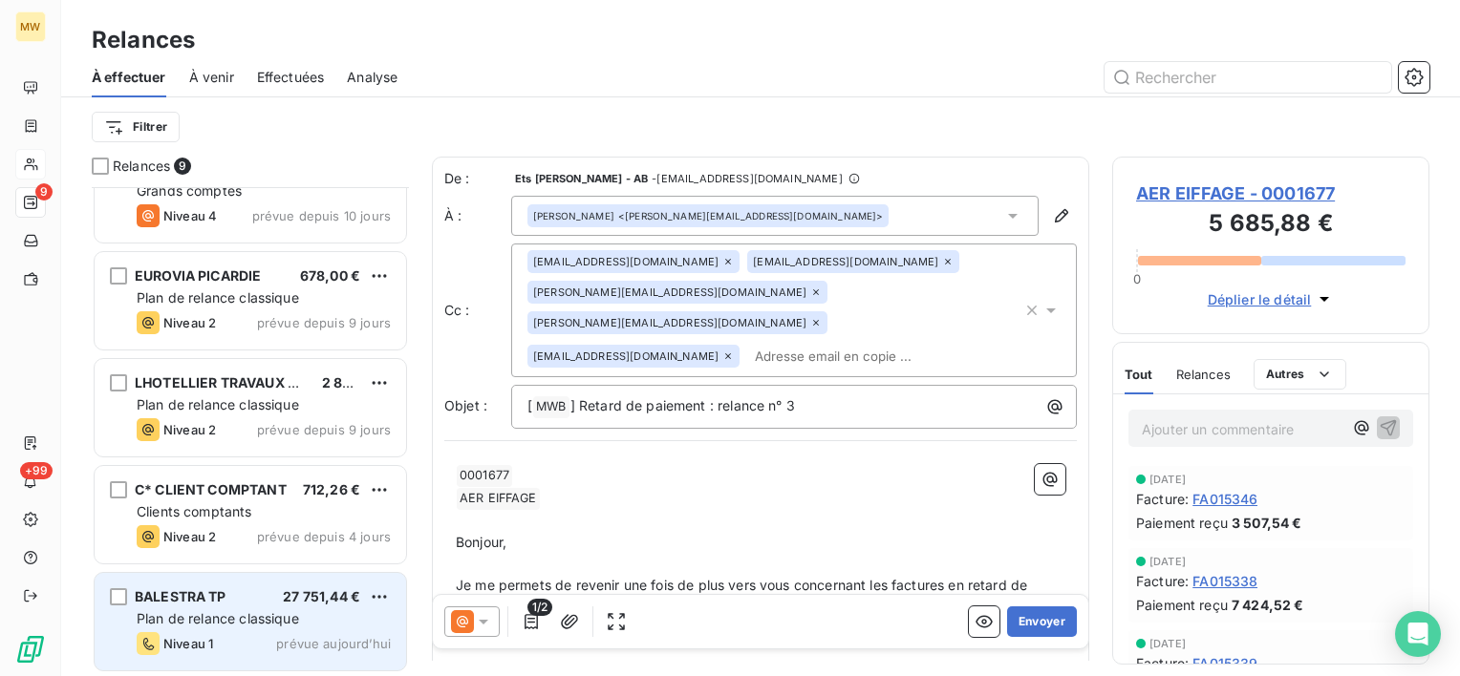
click at [221, 588] on span "BALESTRA TP" at bounding box center [181, 596] width 92 height 16
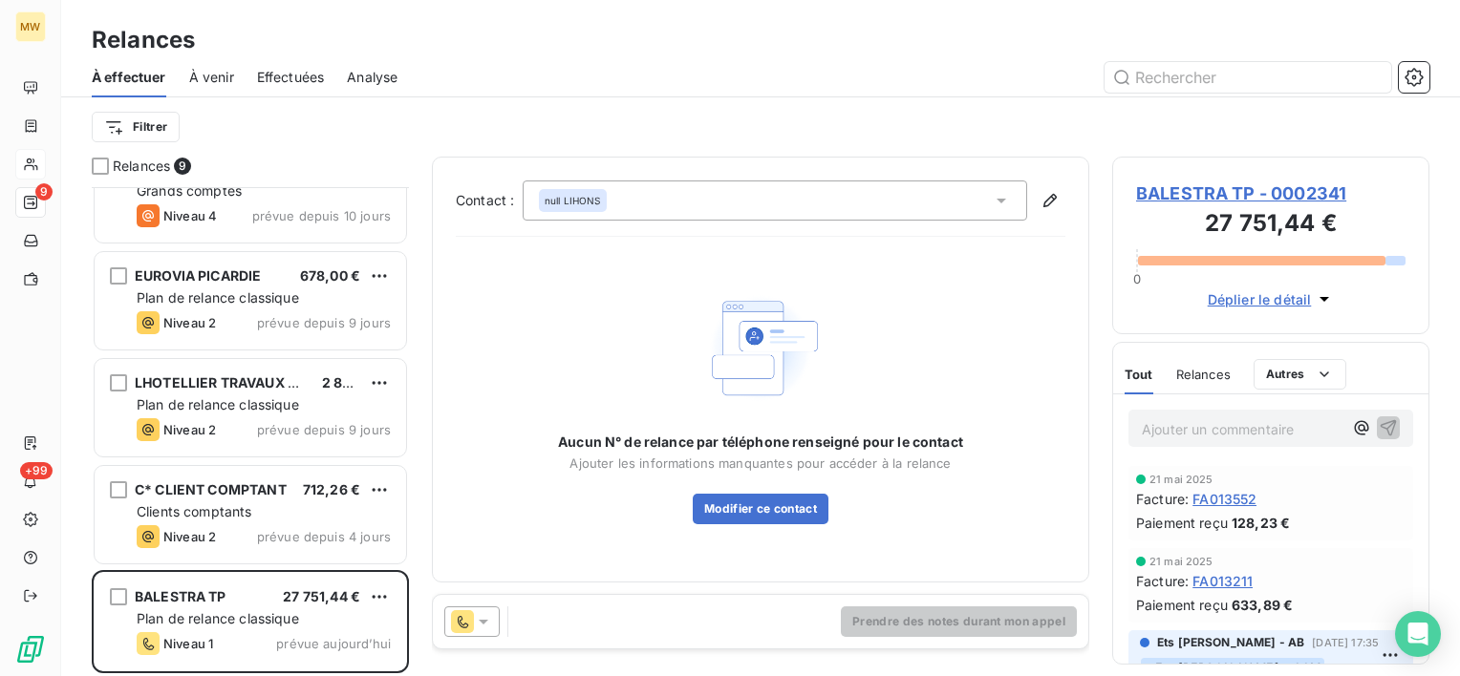
click at [476, 618] on icon at bounding box center [483, 621] width 19 height 19
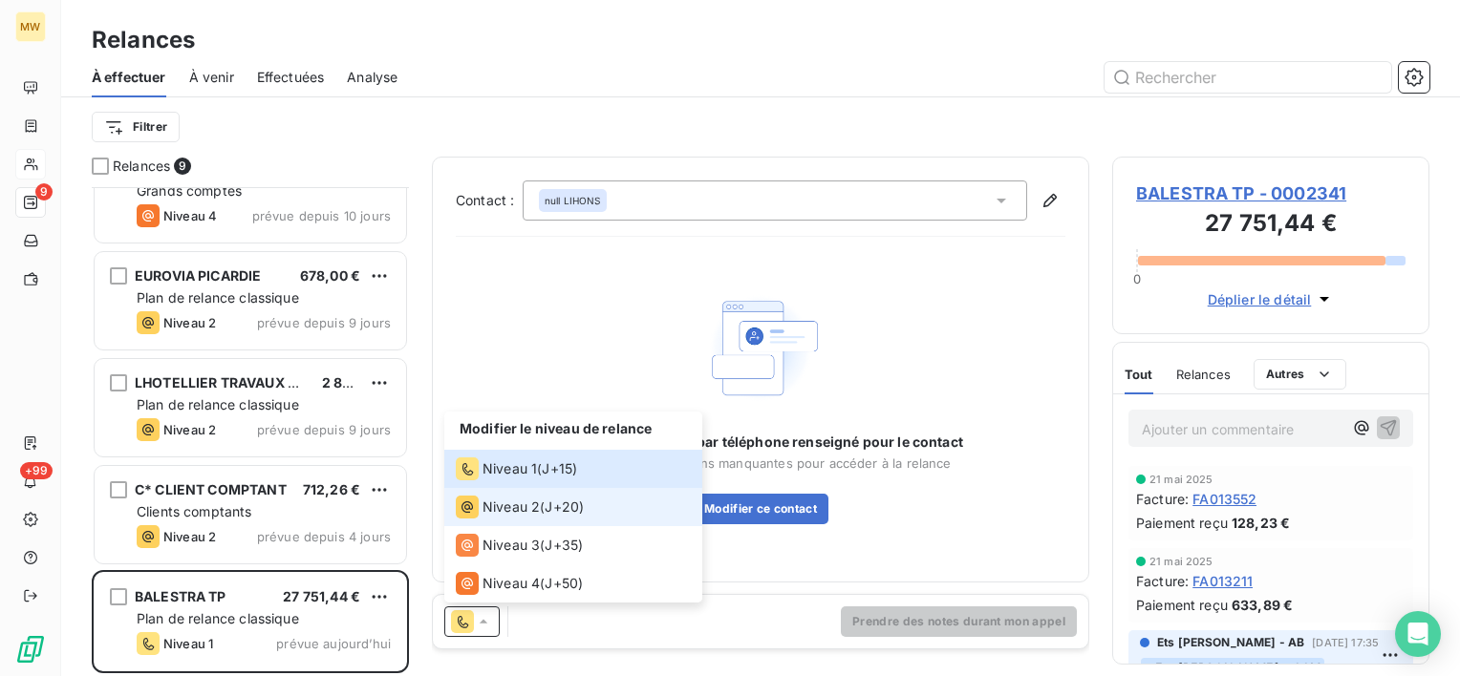
click at [523, 502] on span "Niveau 2" at bounding box center [510, 507] width 57 height 19
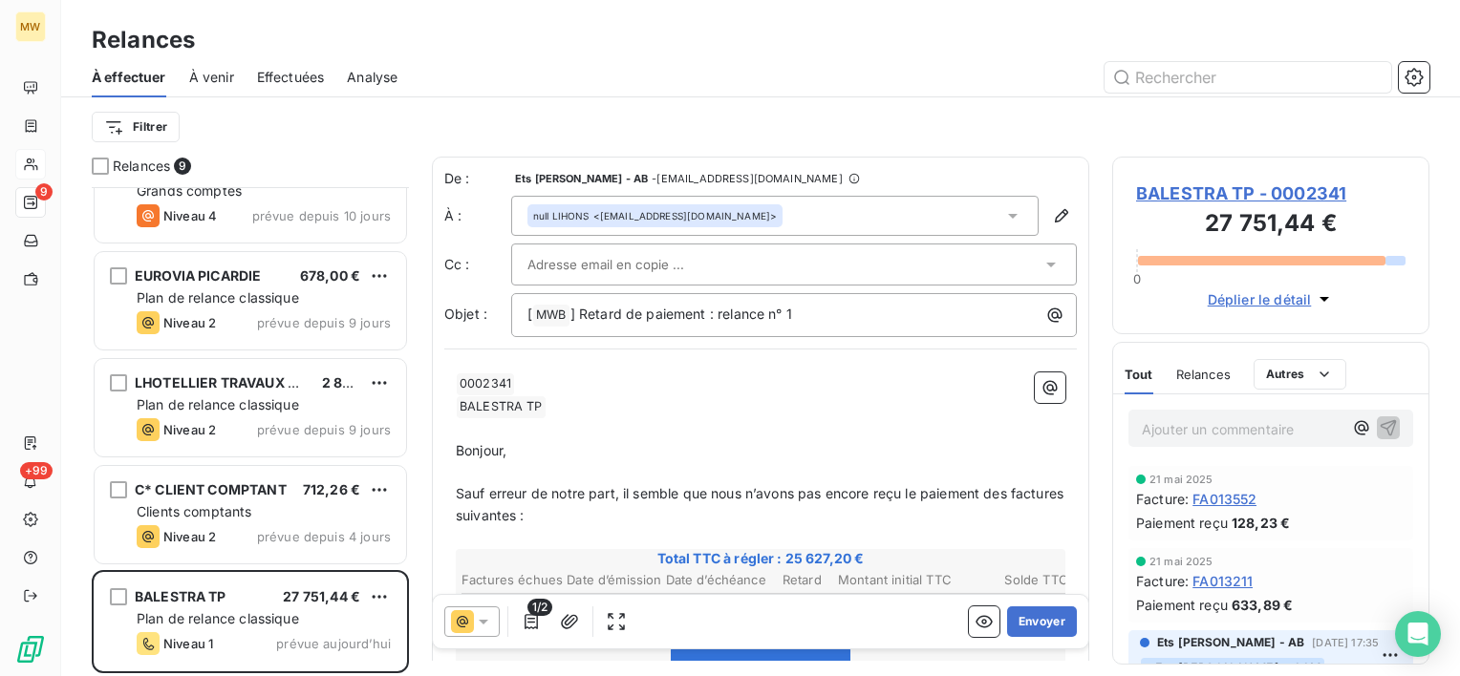
click at [1003, 213] on icon at bounding box center [1012, 215] width 19 height 19
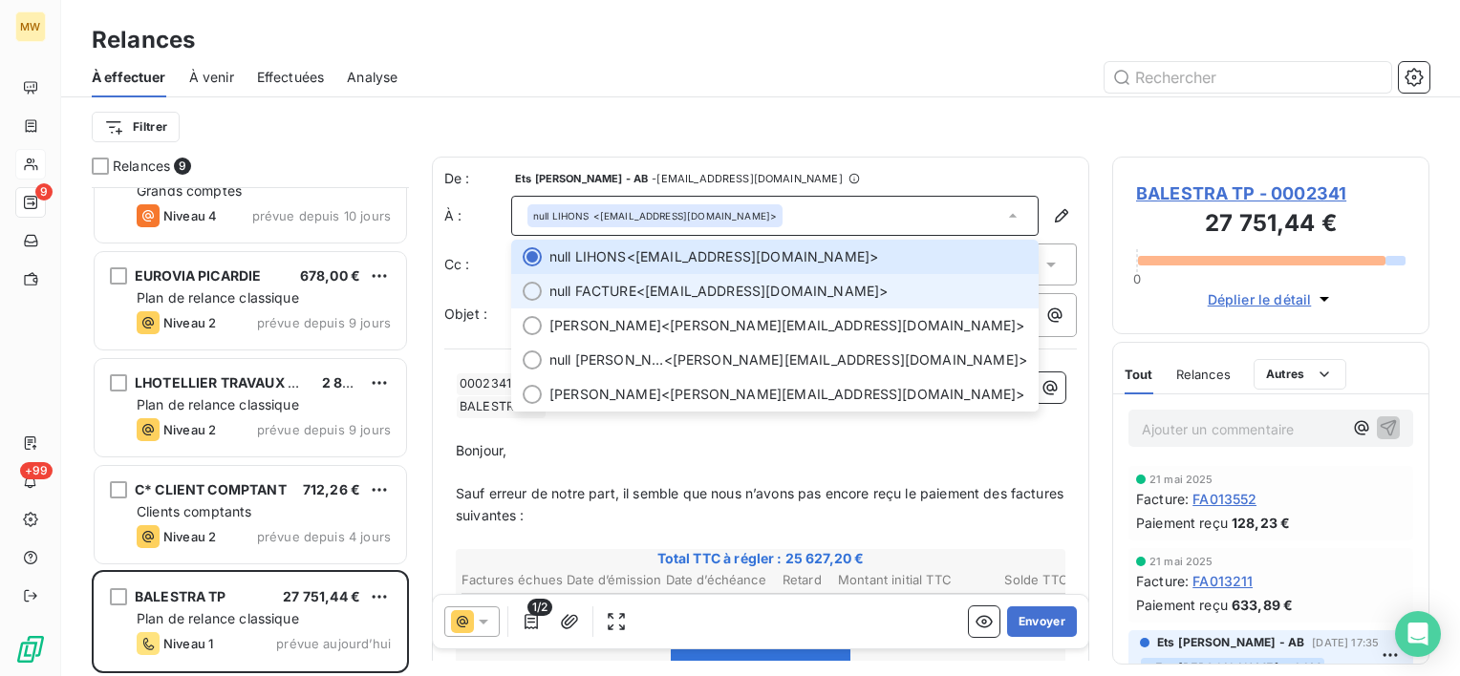
click at [912, 289] on span "null FACTURE <[EMAIL_ADDRESS][DOMAIN_NAME]>" at bounding box center [788, 291] width 478 height 19
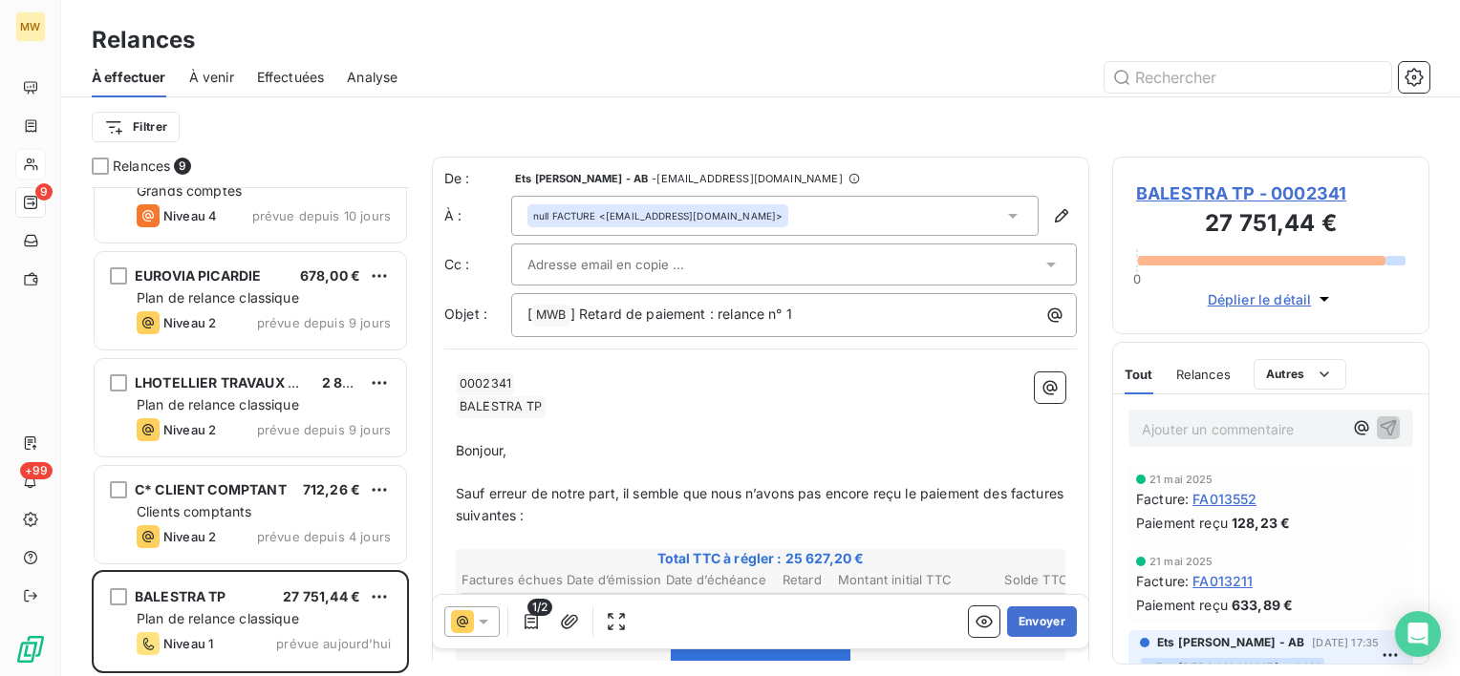
click at [1003, 211] on icon at bounding box center [1012, 215] width 19 height 19
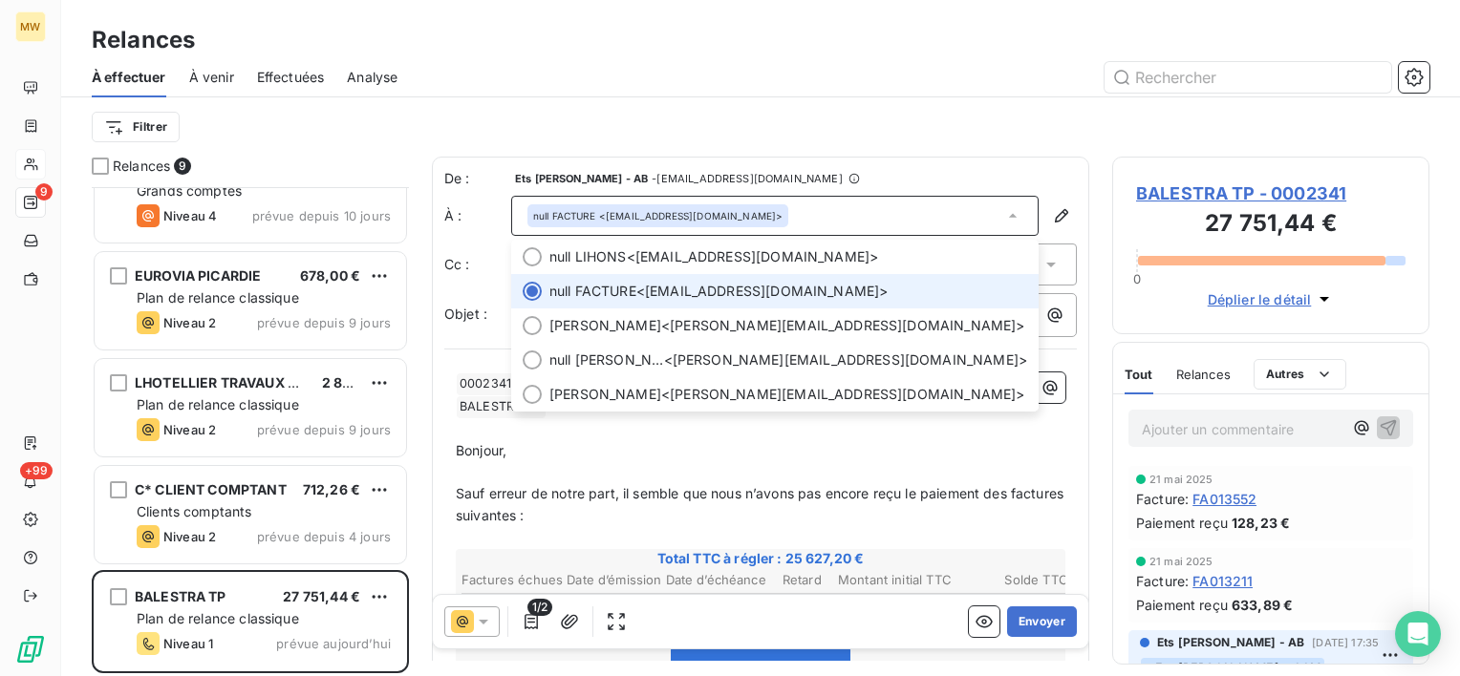
click at [1003, 209] on icon at bounding box center [1012, 215] width 19 height 19
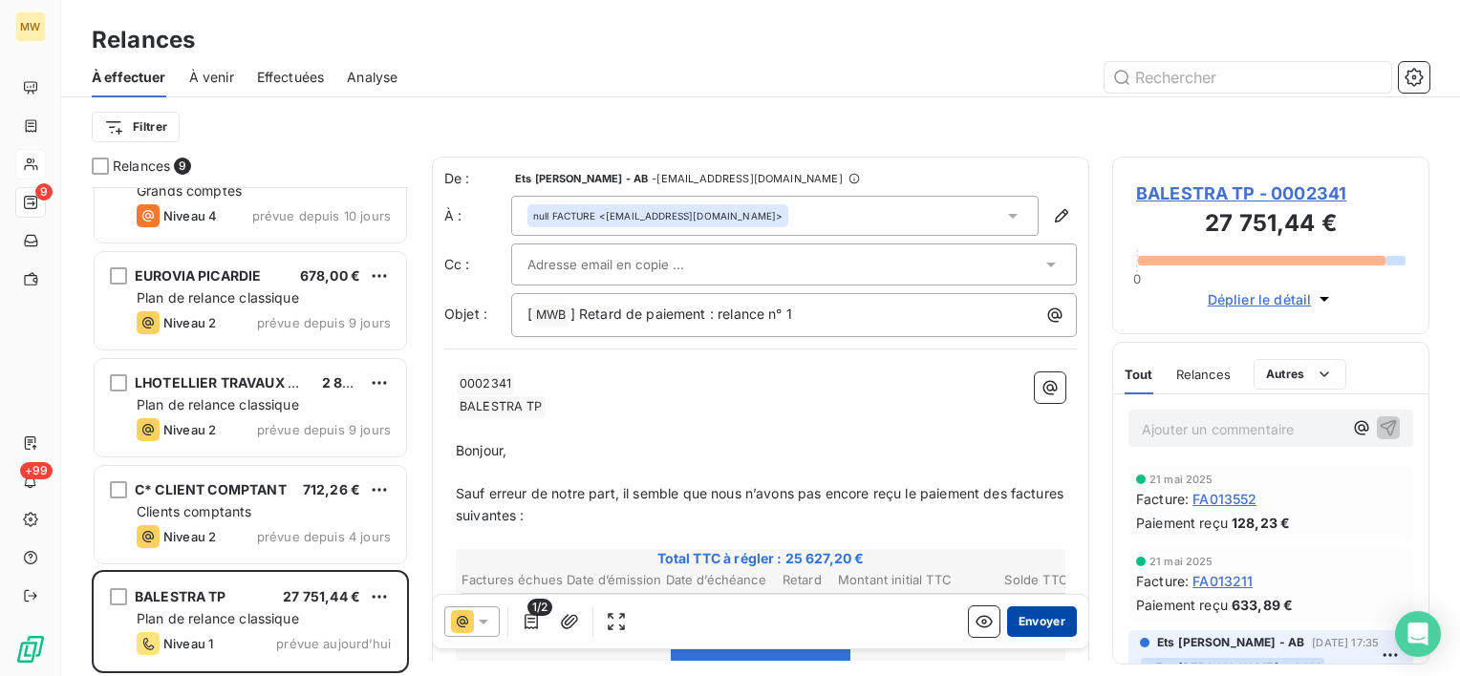
click at [1043, 619] on button "Envoyer" at bounding box center [1042, 622] width 70 height 31
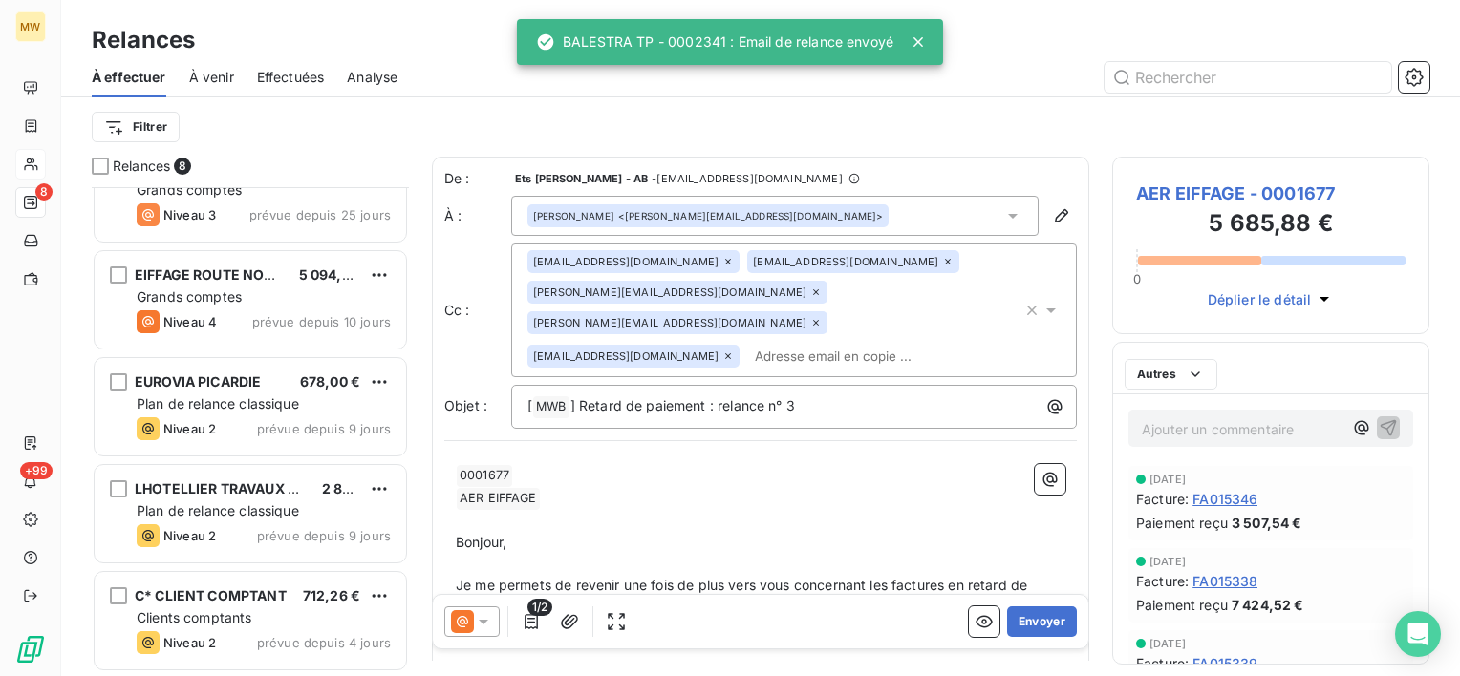
scroll to position [367, 0]
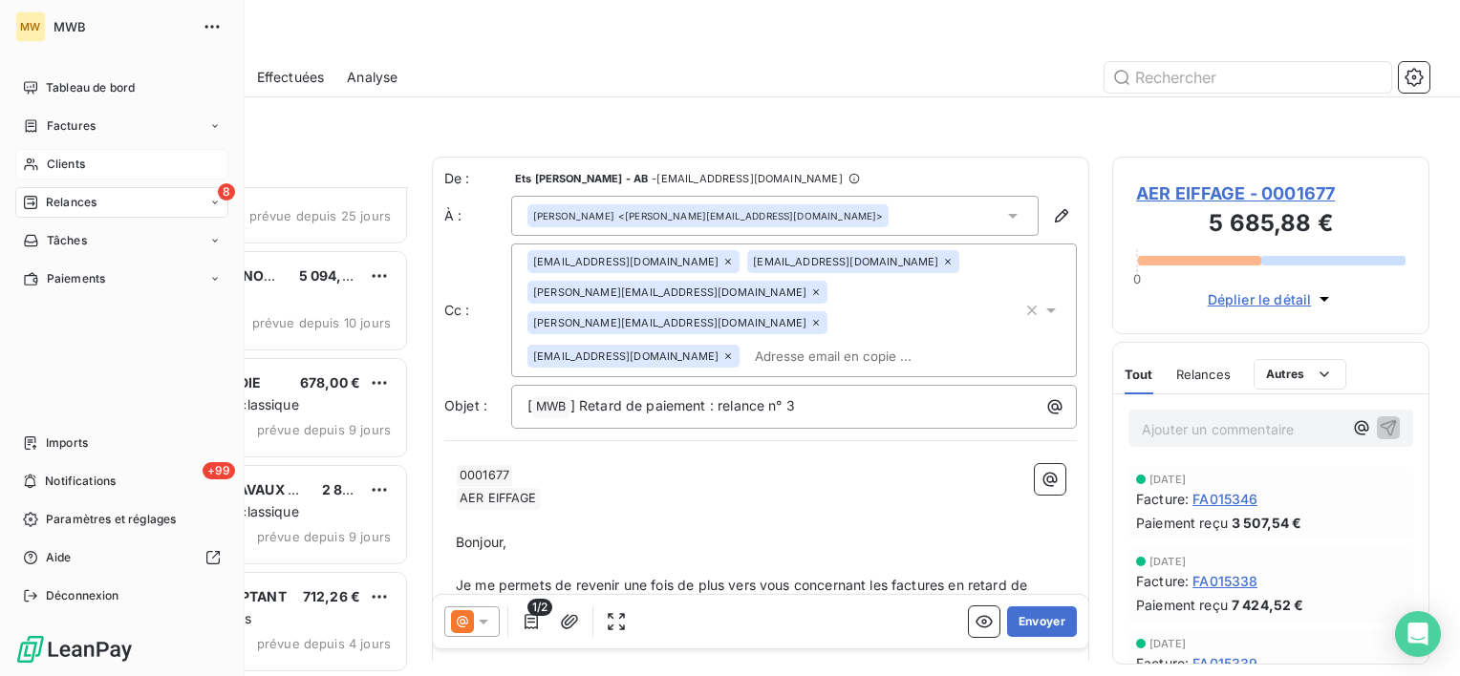
click at [73, 170] on span "Clients" at bounding box center [66, 164] width 38 height 17
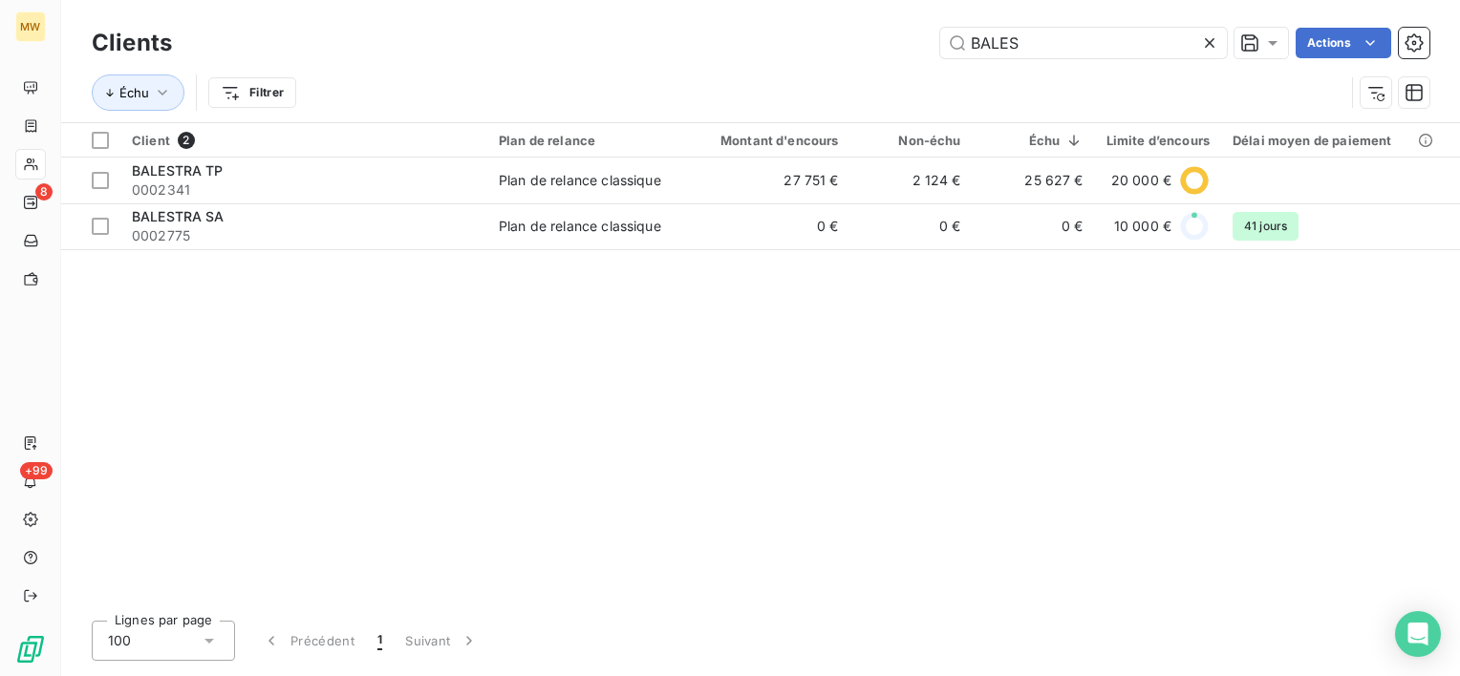
drag, startPoint x: 1165, startPoint y: 46, endPoint x: 826, endPoint y: 53, distance: 339.2
click at [826, 53] on div "BALES Actions" at bounding box center [812, 43] width 1234 height 31
click at [1143, 43] on input "BALES" at bounding box center [1083, 43] width 287 height 31
drag, startPoint x: 1029, startPoint y: 38, endPoint x: 717, endPoint y: 48, distance: 311.6
click at [860, 45] on div "BALES Actions" at bounding box center [812, 43] width 1234 height 31
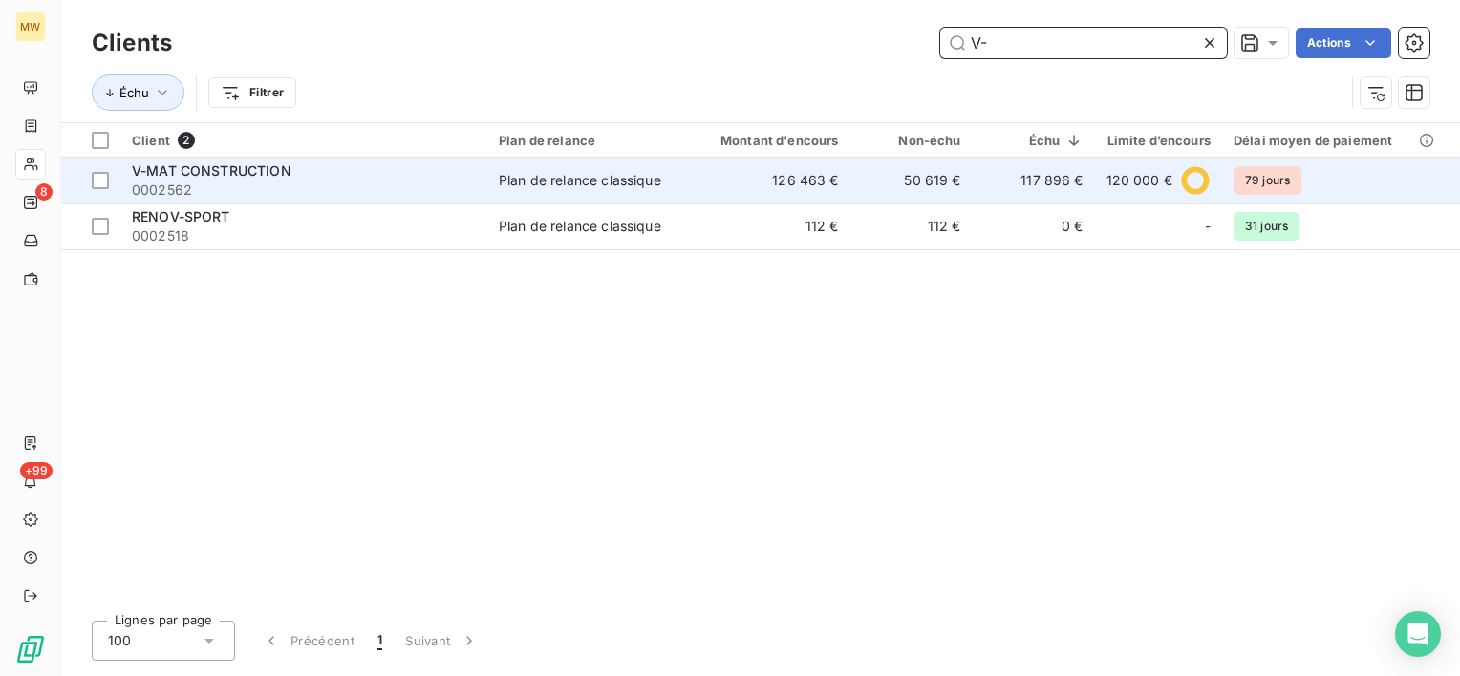
type input "V-"
click at [405, 182] on span "0002562" at bounding box center [304, 190] width 344 height 19
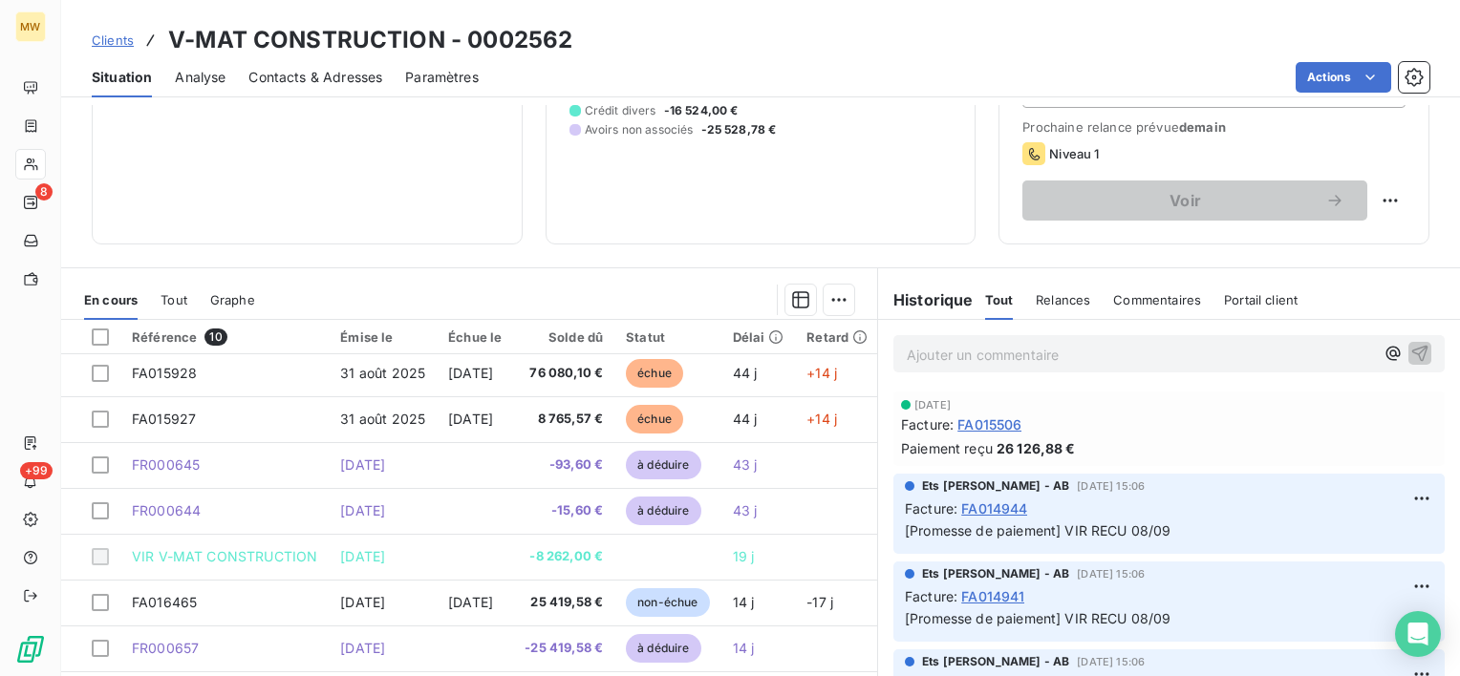
scroll to position [287, 0]
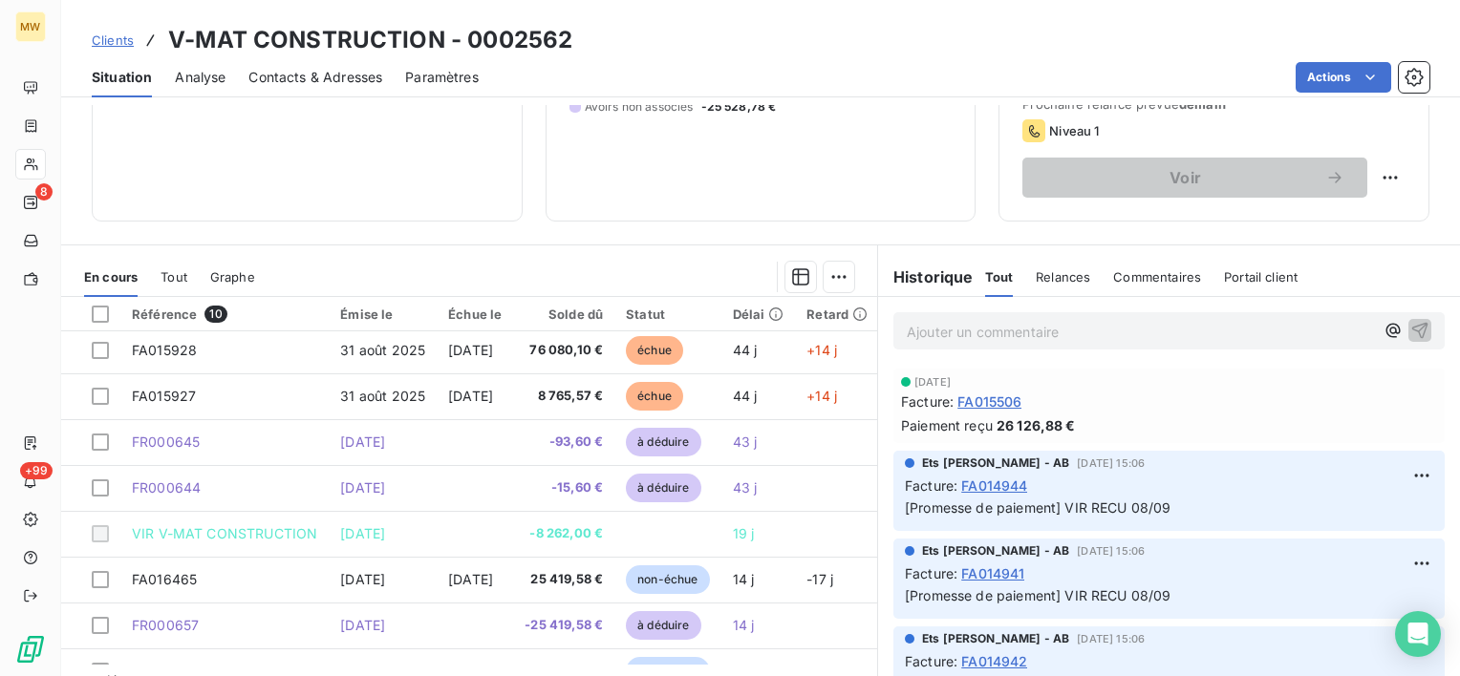
click at [1055, 279] on span "Relances" at bounding box center [1063, 276] width 54 height 15
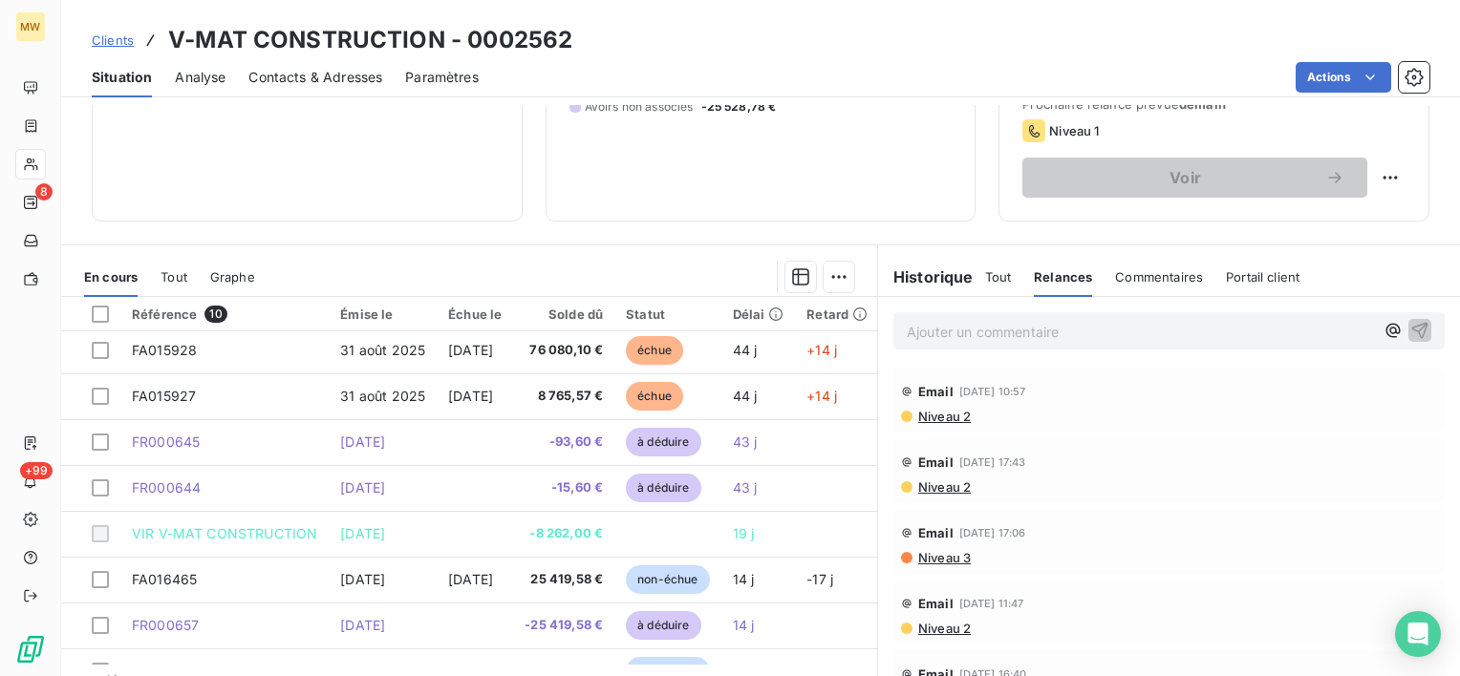
click at [992, 275] on span "Tout" at bounding box center [998, 276] width 27 height 15
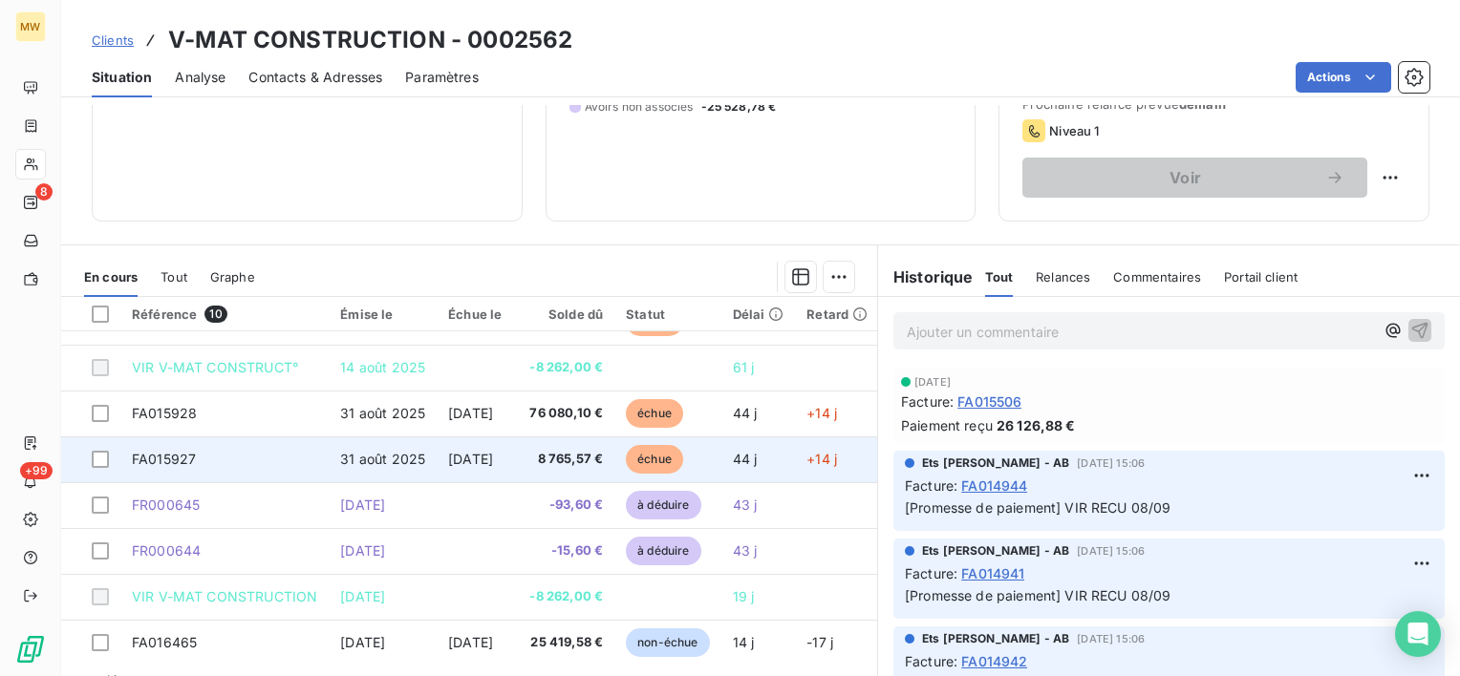
scroll to position [0, 0]
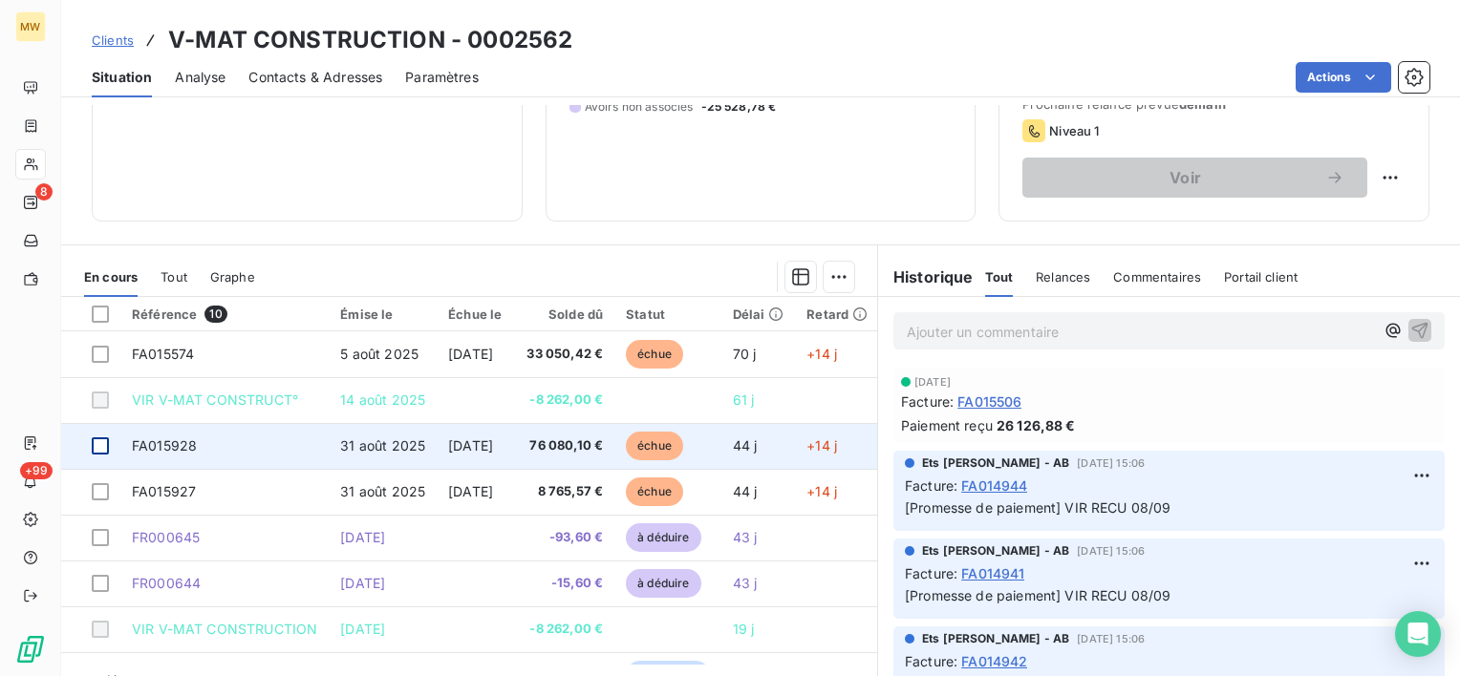
click at [105, 441] on div at bounding box center [100, 446] width 17 height 17
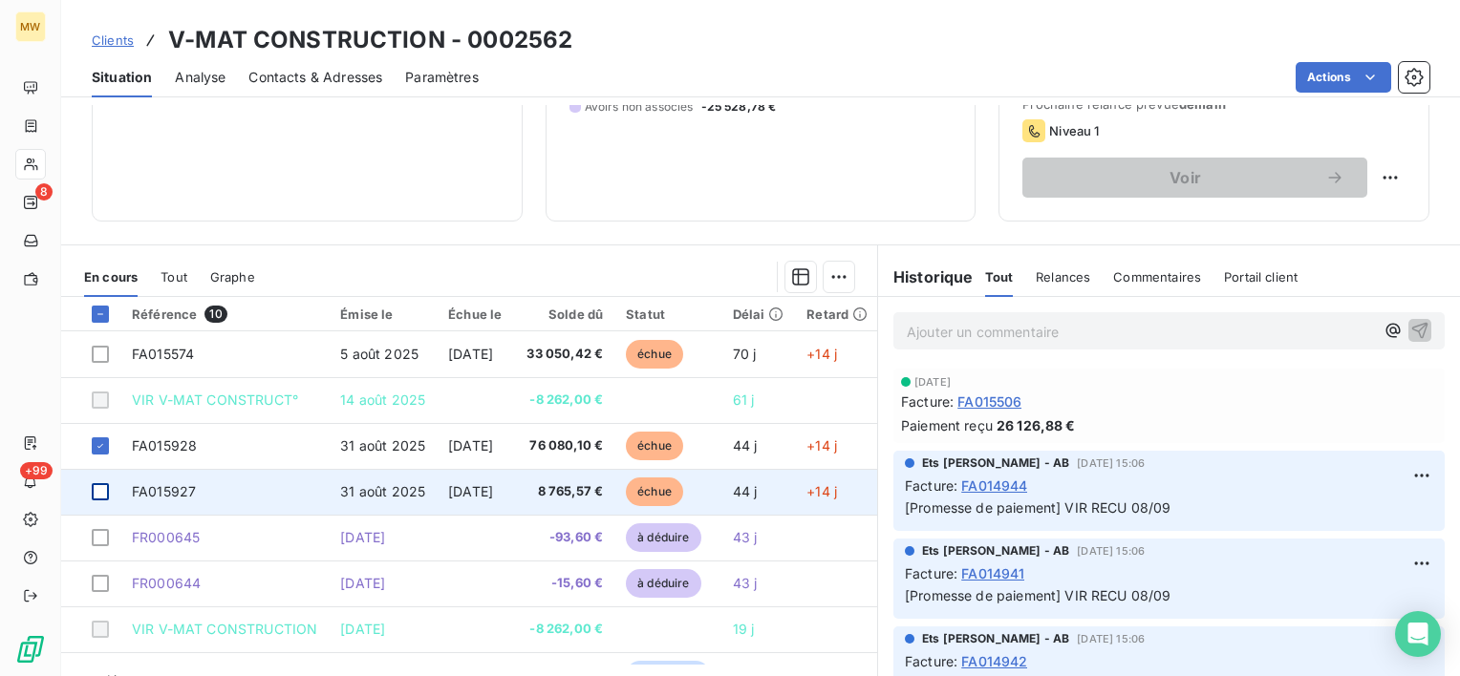
click at [103, 485] on div at bounding box center [100, 491] width 17 height 17
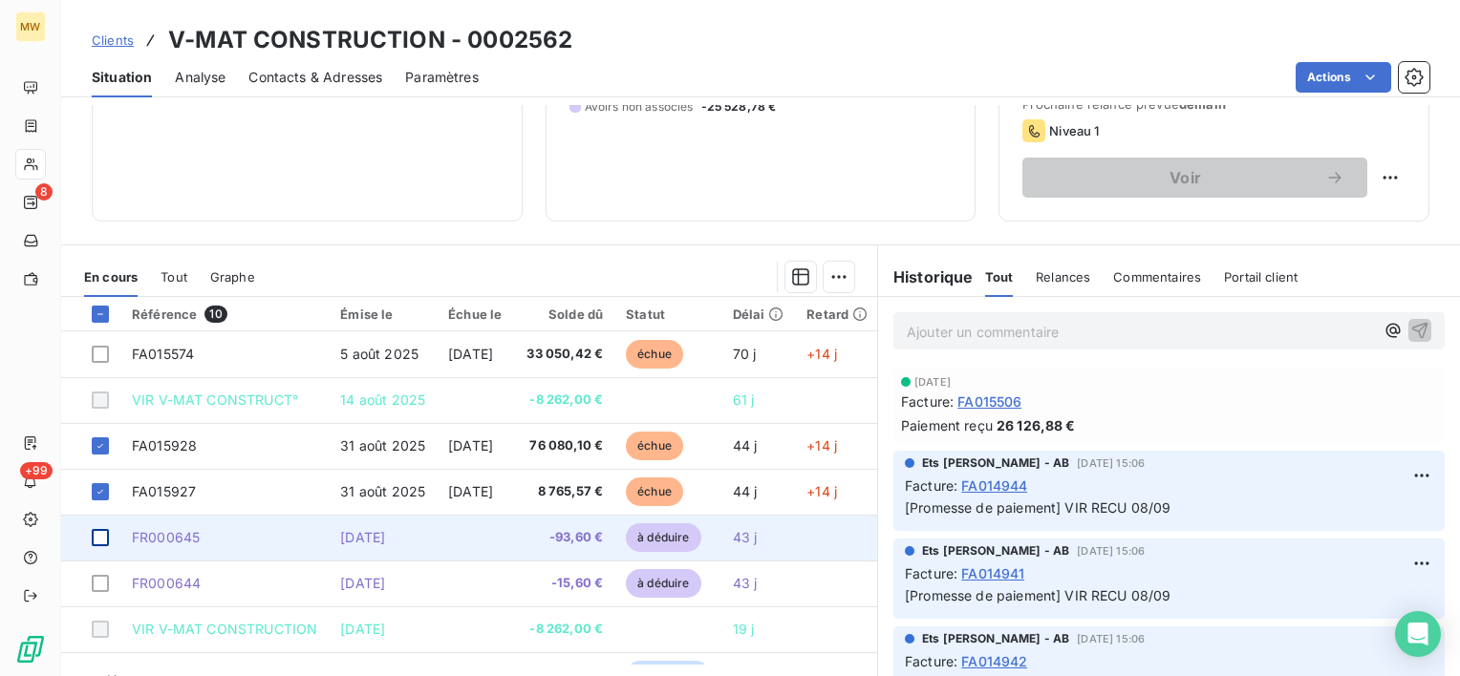
click at [103, 539] on div at bounding box center [100, 537] width 17 height 17
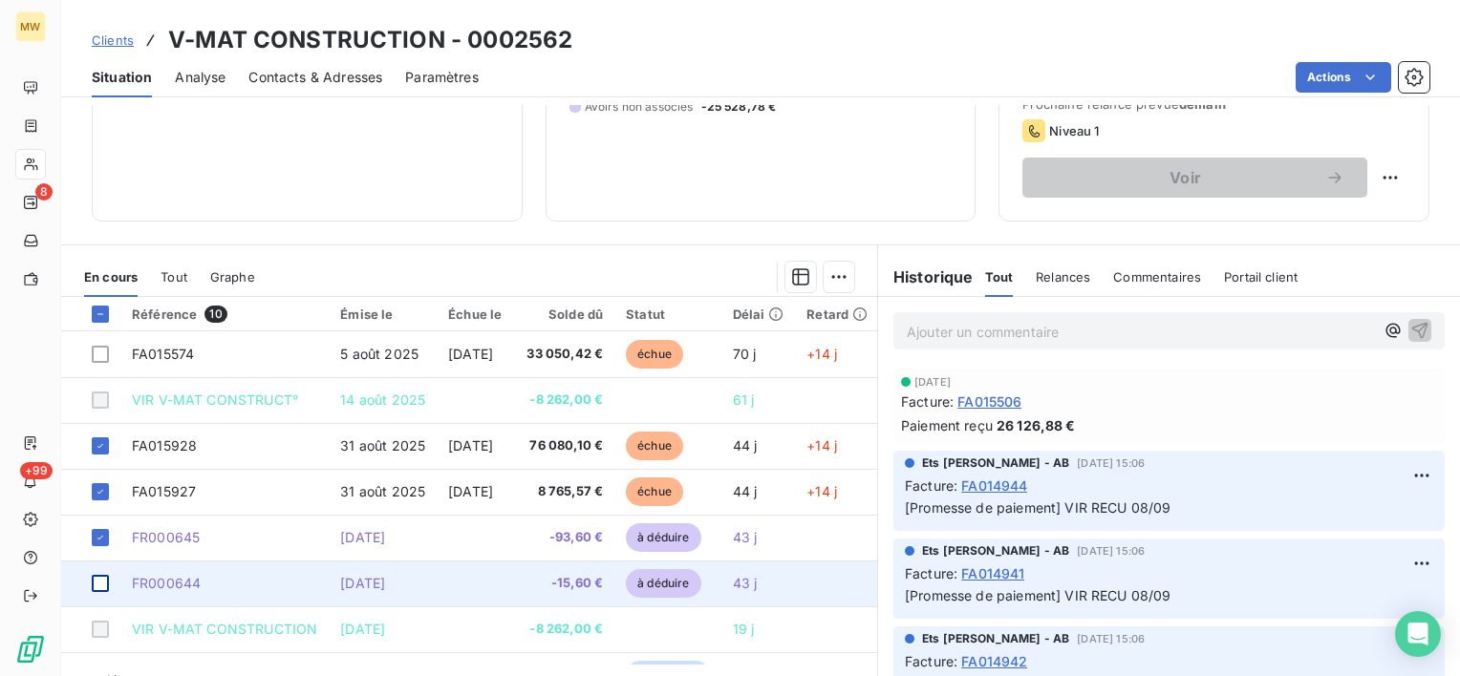
click at [108, 582] on div at bounding box center [100, 583] width 17 height 17
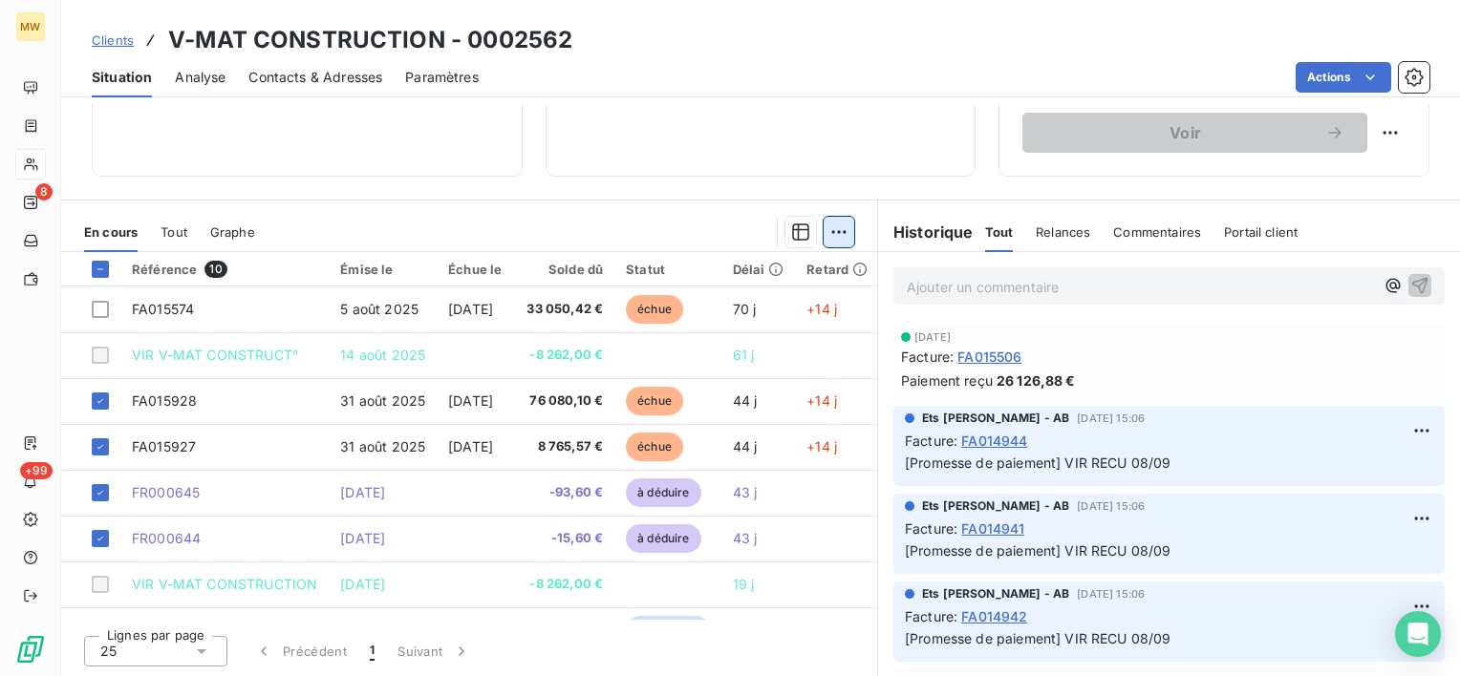
click at [835, 215] on html "MW 8 +99 Clients V-MAT CONSTRUCTION - 0002562 Situation Analyse Contacts & Adre…" at bounding box center [730, 338] width 1460 height 676
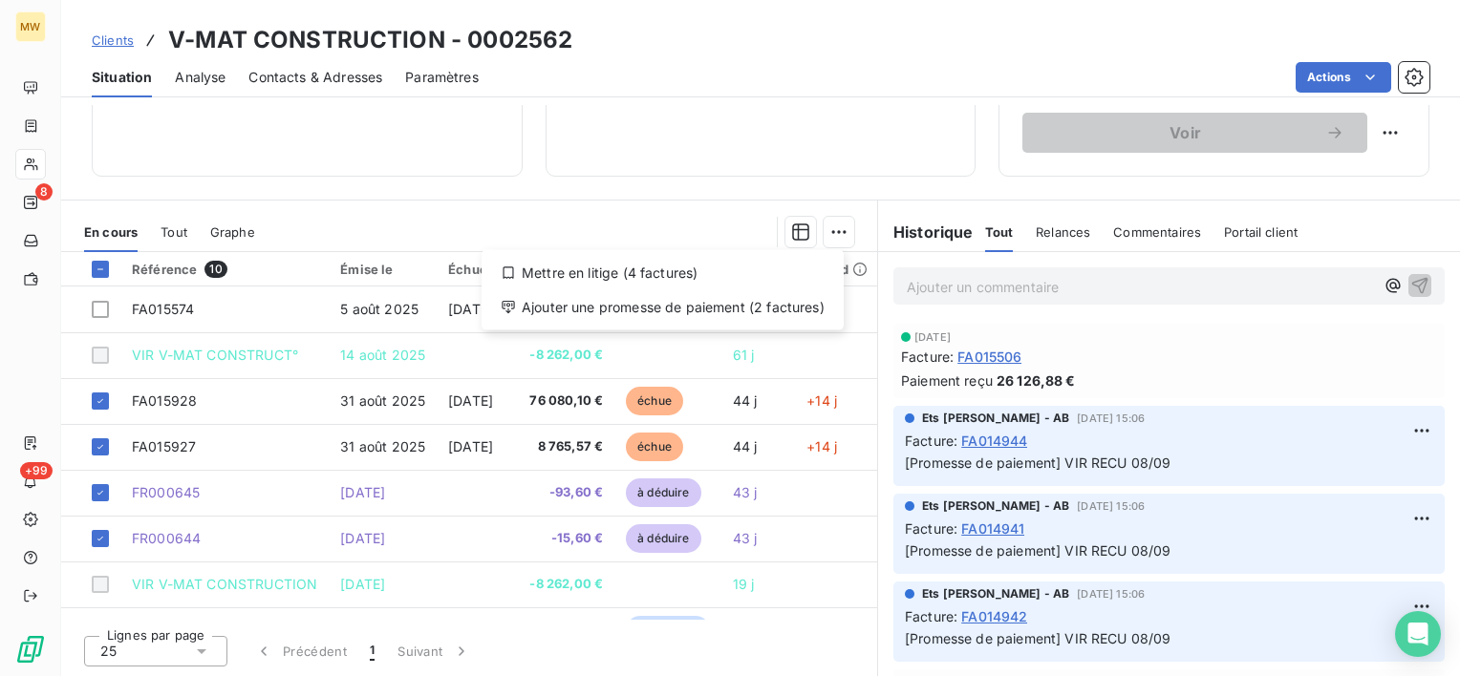
click at [832, 224] on html "MW 8 +99 Clients V-MAT CONSTRUCTION - 0002562 Situation Analyse Contacts & Adre…" at bounding box center [730, 338] width 1460 height 676
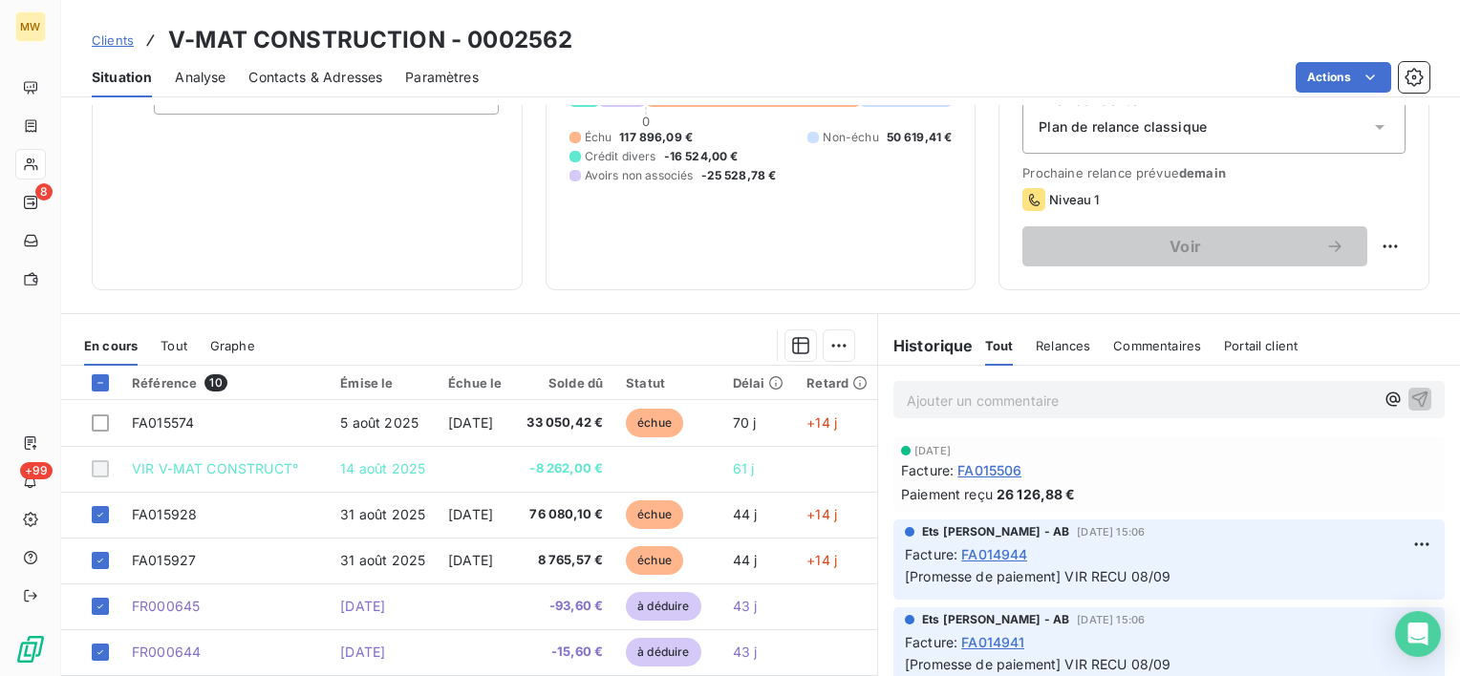
scroll to position [45, 0]
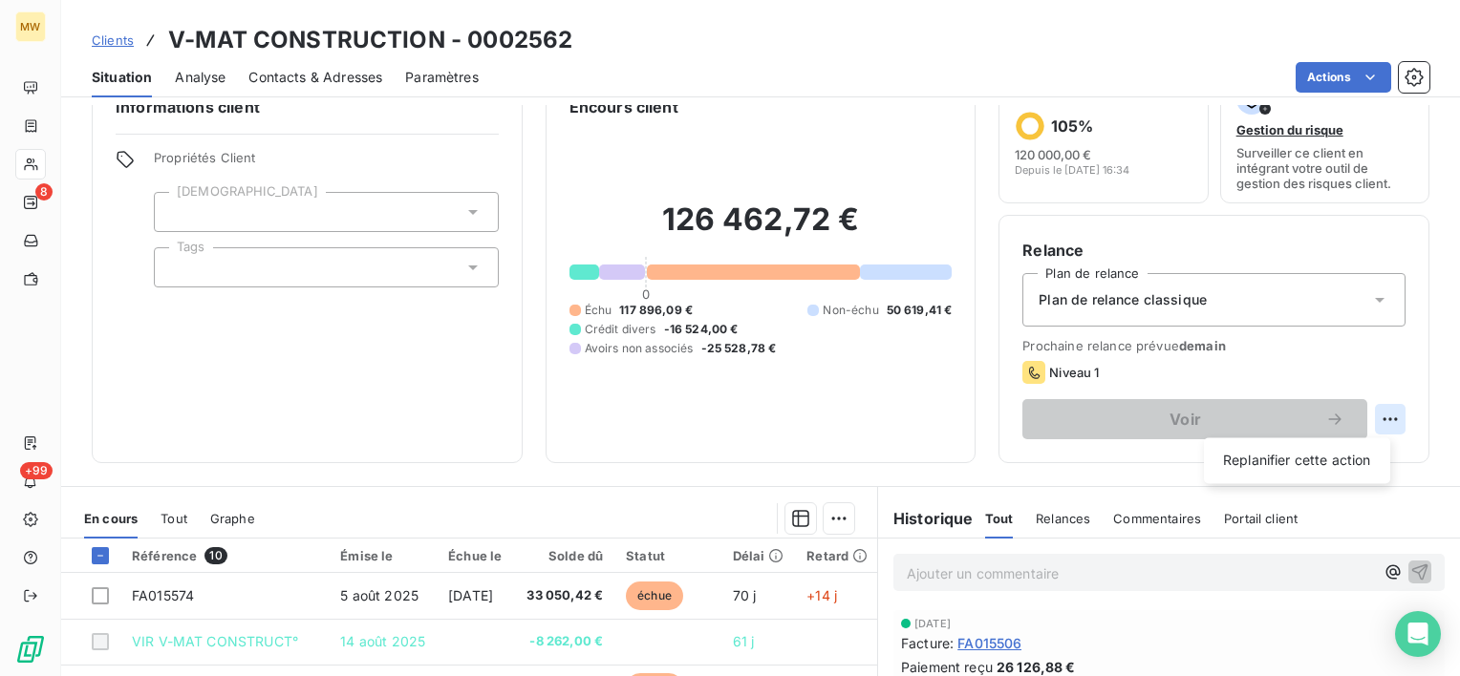
click at [1366, 406] on html "MW 8 +99 Clients V-MAT CONSTRUCTION - 0002562 Situation Analyse Contacts & Adre…" at bounding box center [730, 338] width 1460 height 676
click at [1318, 451] on div "Replanifier cette action" at bounding box center [1296, 460] width 171 height 31
select select "9"
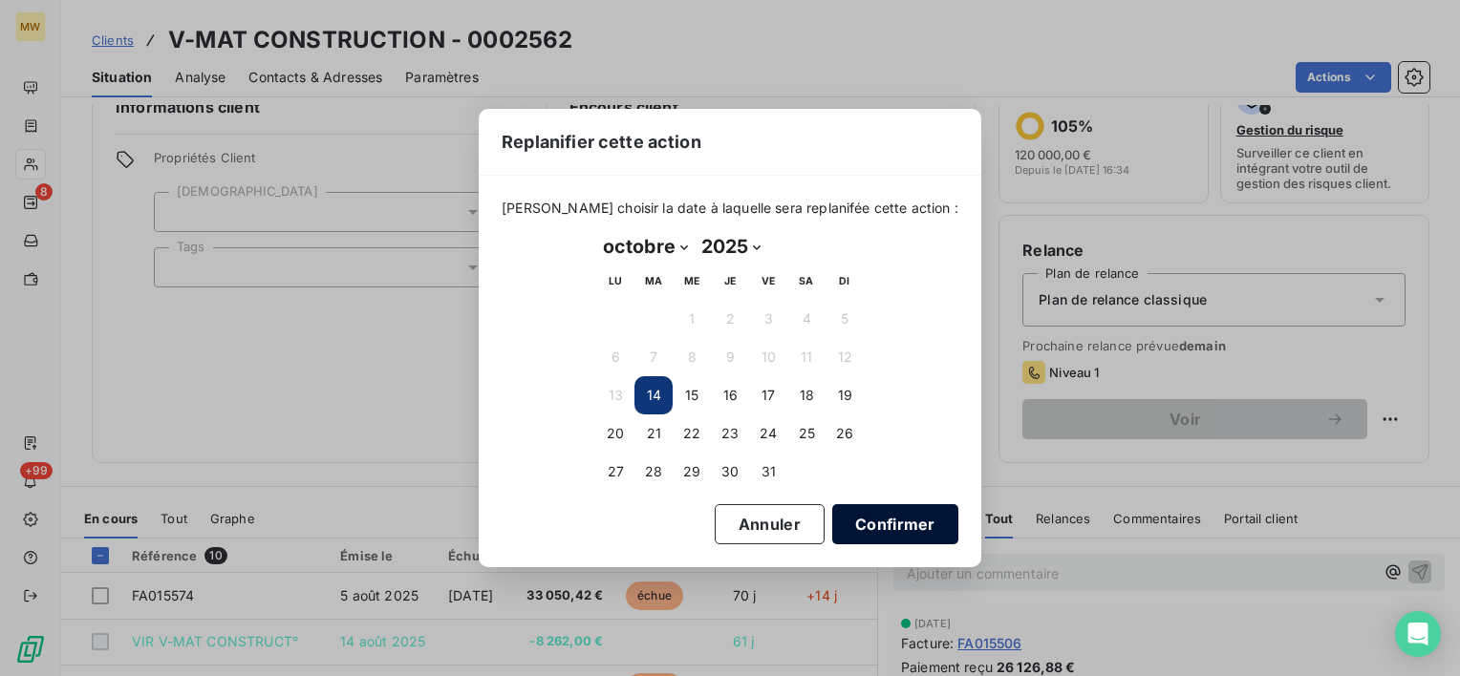
click at [843, 522] on button "Confirmer" at bounding box center [895, 524] width 126 height 40
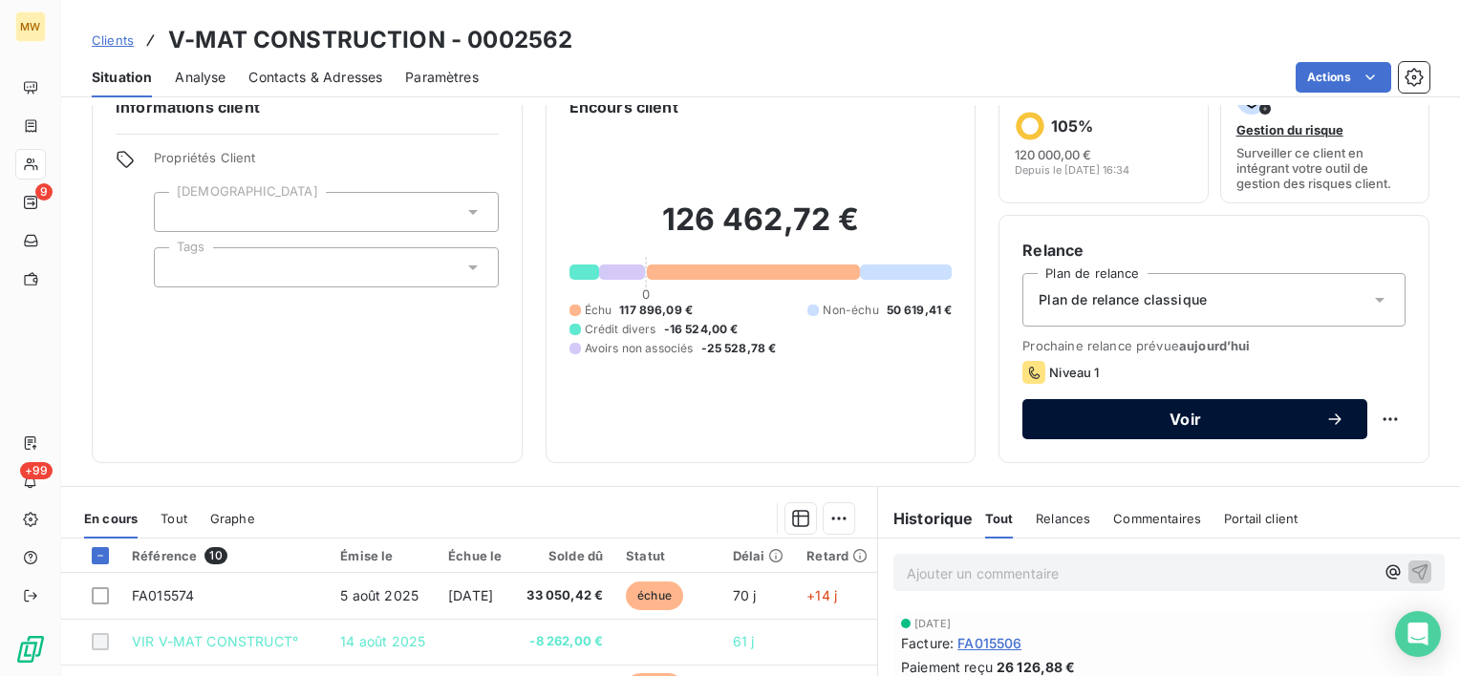
click at [1085, 416] on span "Voir" at bounding box center [1185, 419] width 280 height 15
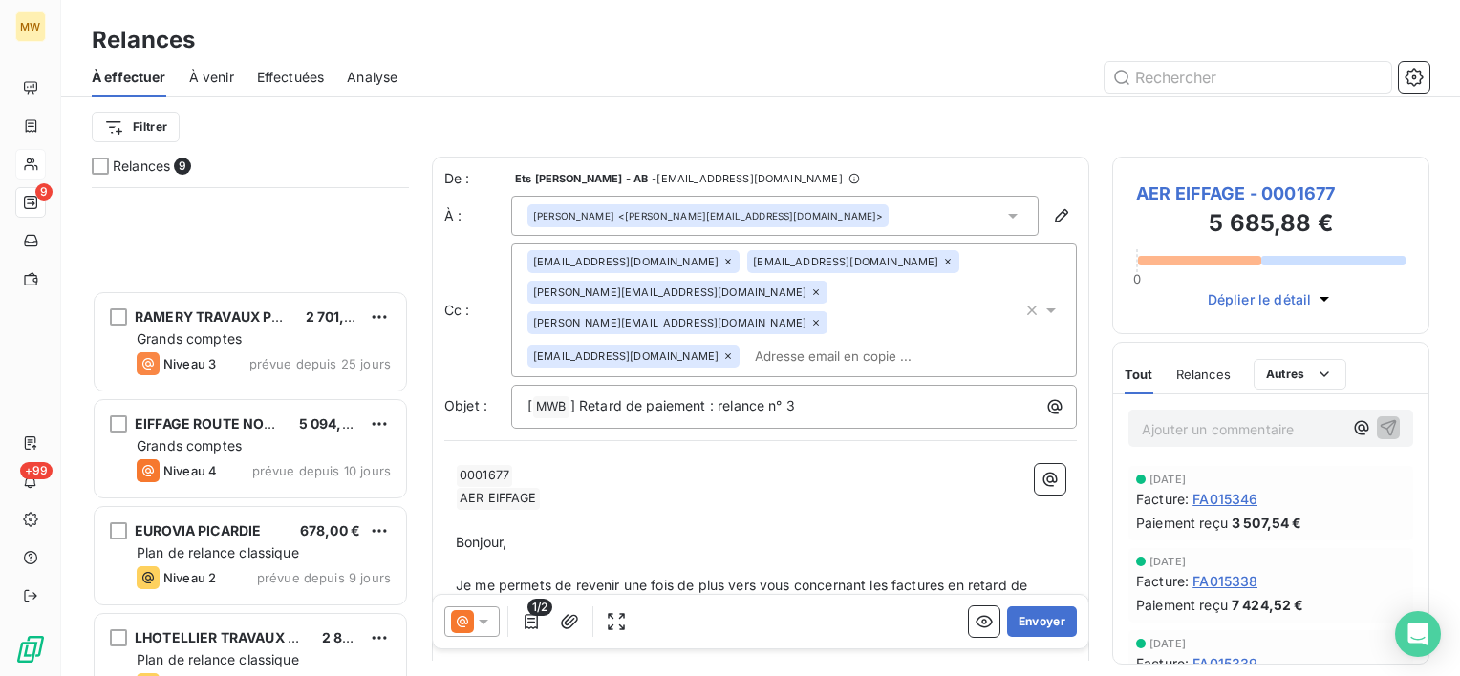
scroll to position [474, 0]
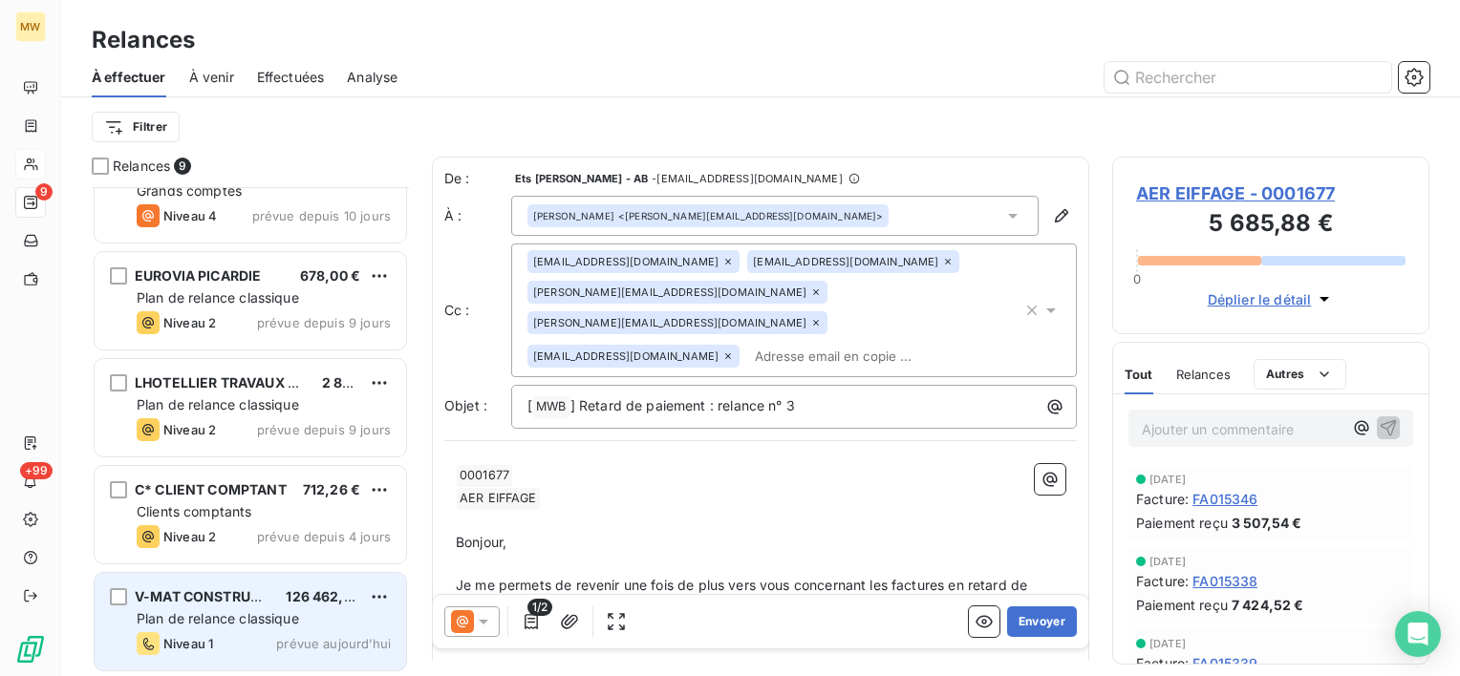
click at [223, 595] on span "V-MAT CONSTRUCTION" at bounding box center [215, 596] width 160 height 16
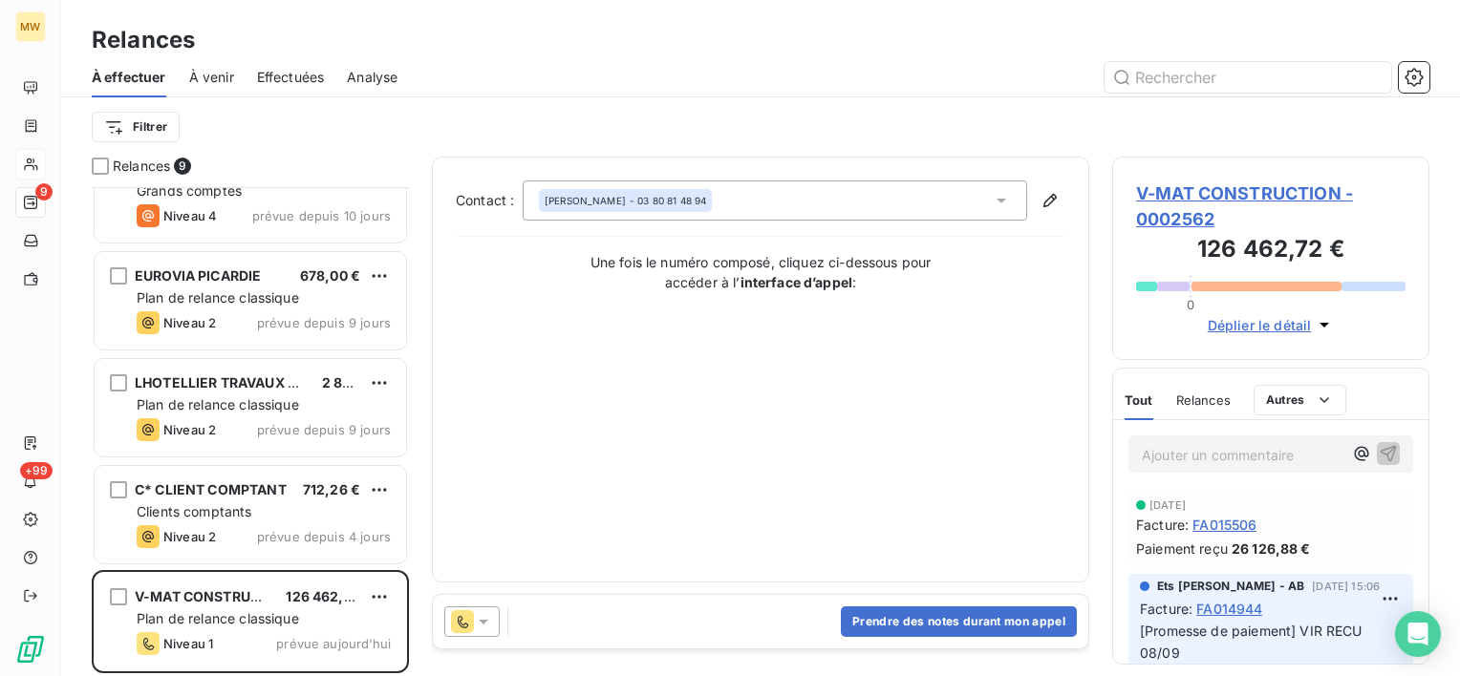
click at [488, 623] on icon at bounding box center [483, 621] width 19 height 19
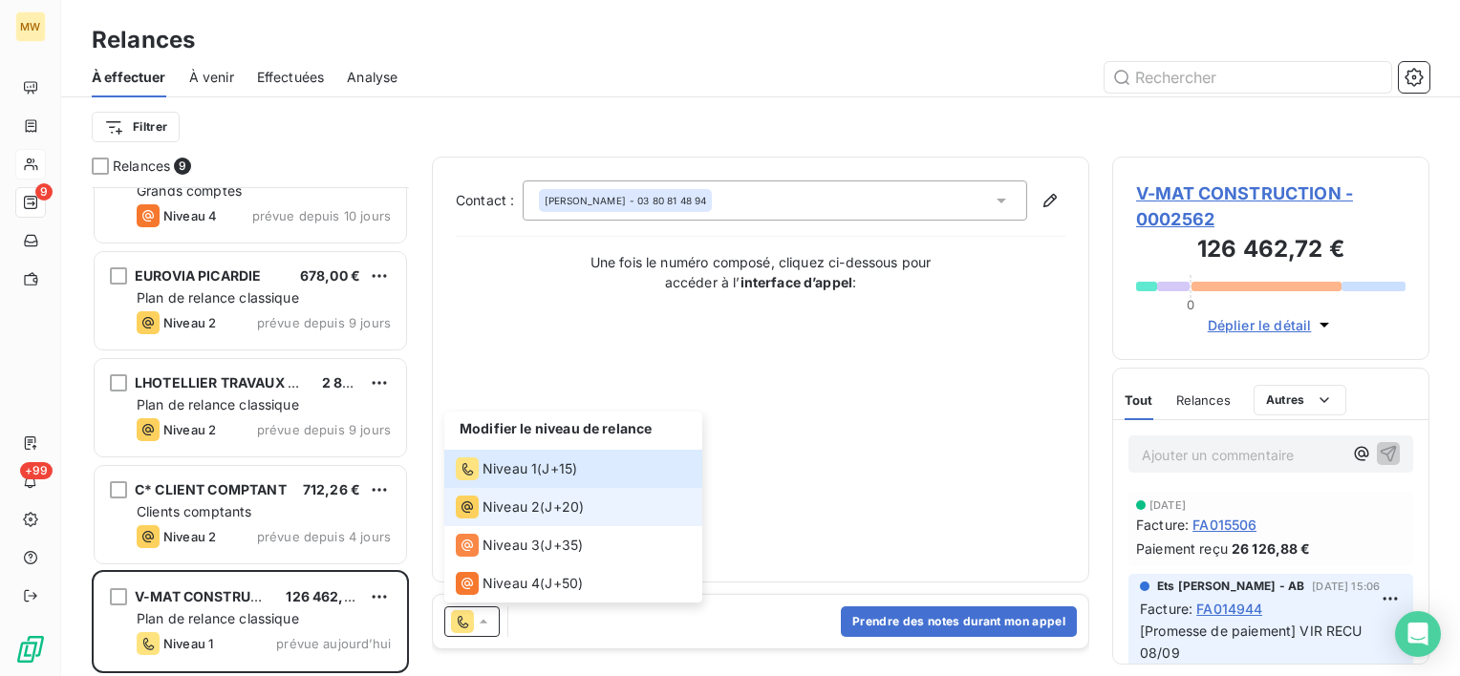
click at [510, 517] on div "Niveau 2" at bounding box center [498, 507] width 84 height 23
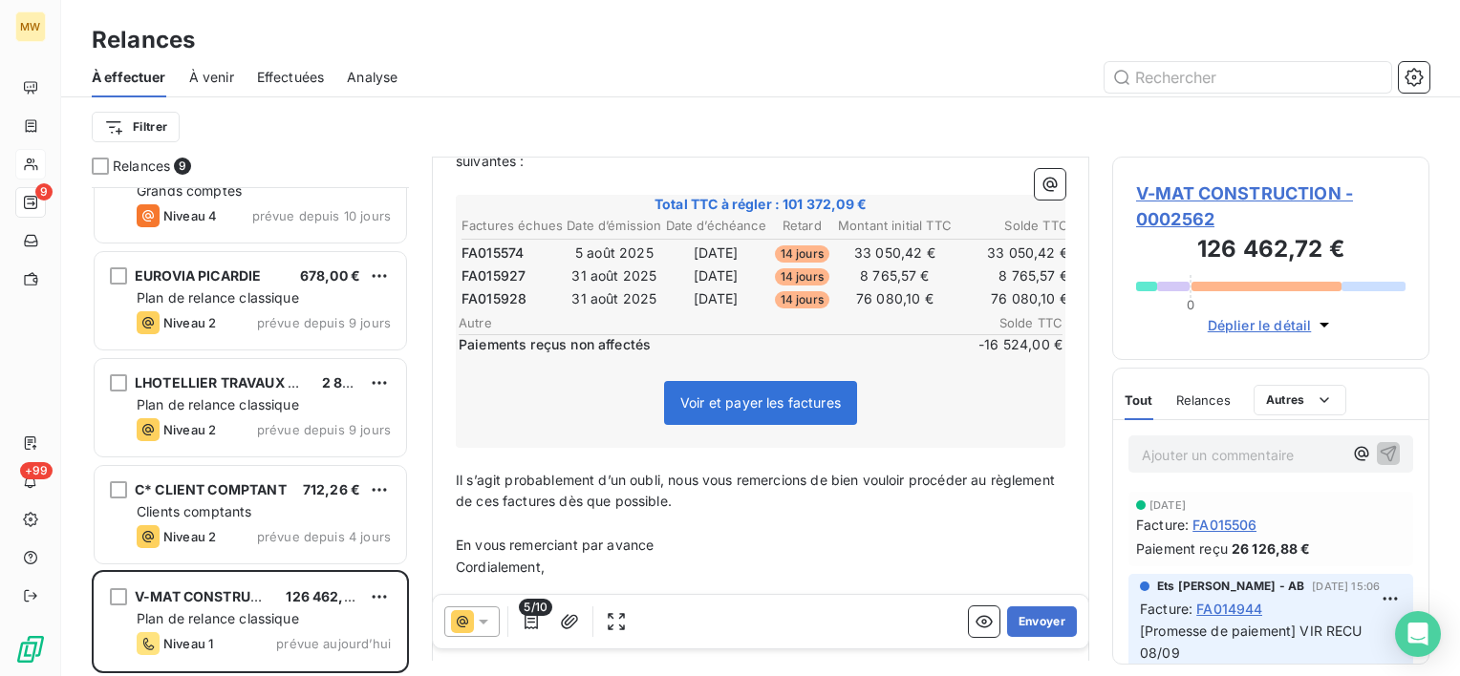
scroll to position [382, 0]
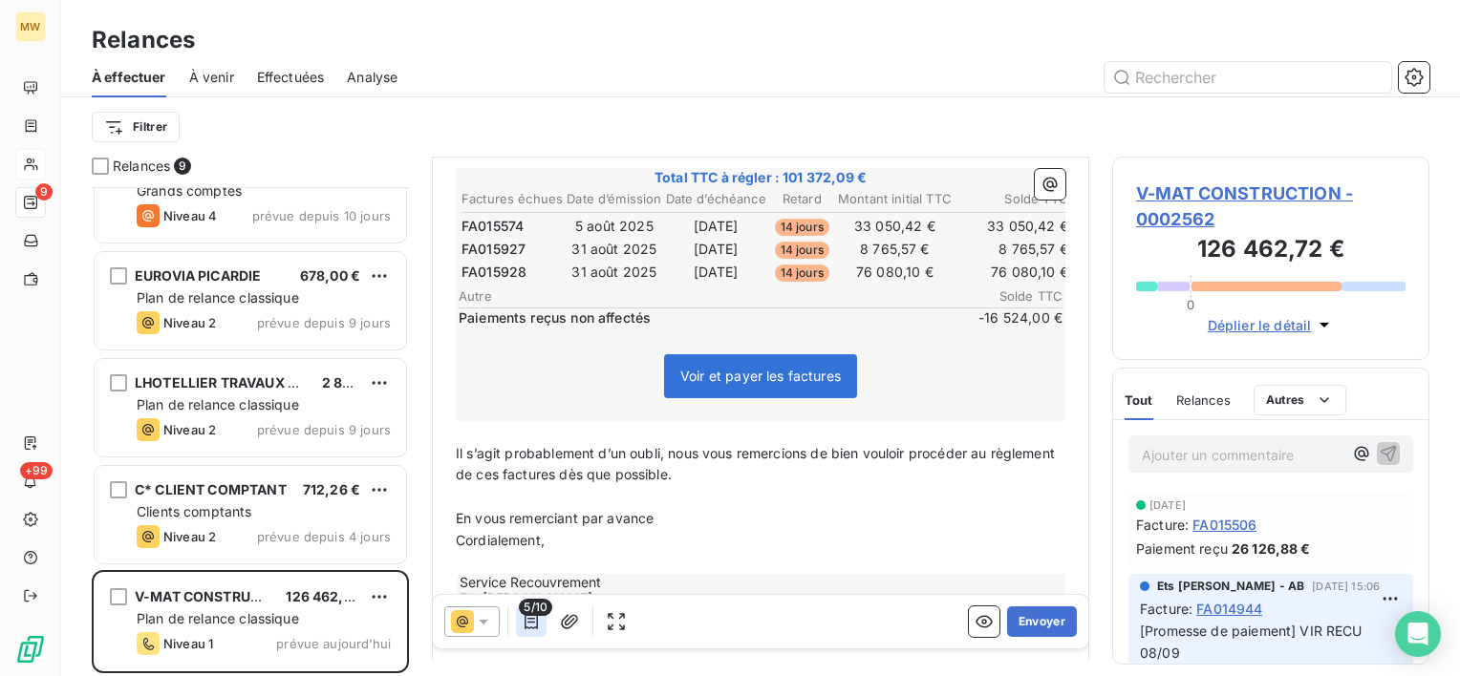
click at [530, 619] on icon "button" at bounding box center [531, 621] width 19 height 19
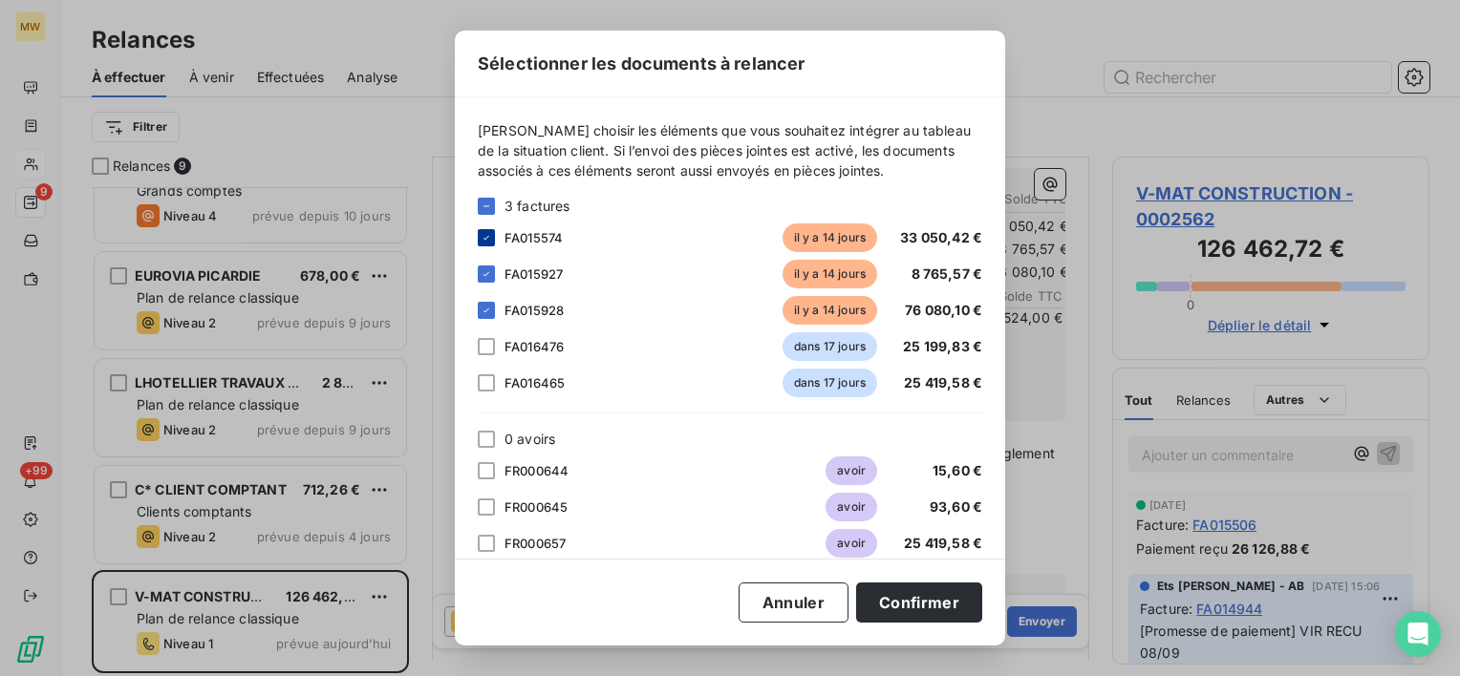
click at [489, 235] on icon at bounding box center [485, 237] width 11 height 11
click at [485, 473] on div at bounding box center [486, 470] width 17 height 17
click at [490, 499] on div at bounding box center [486, 507] width 17 height 17
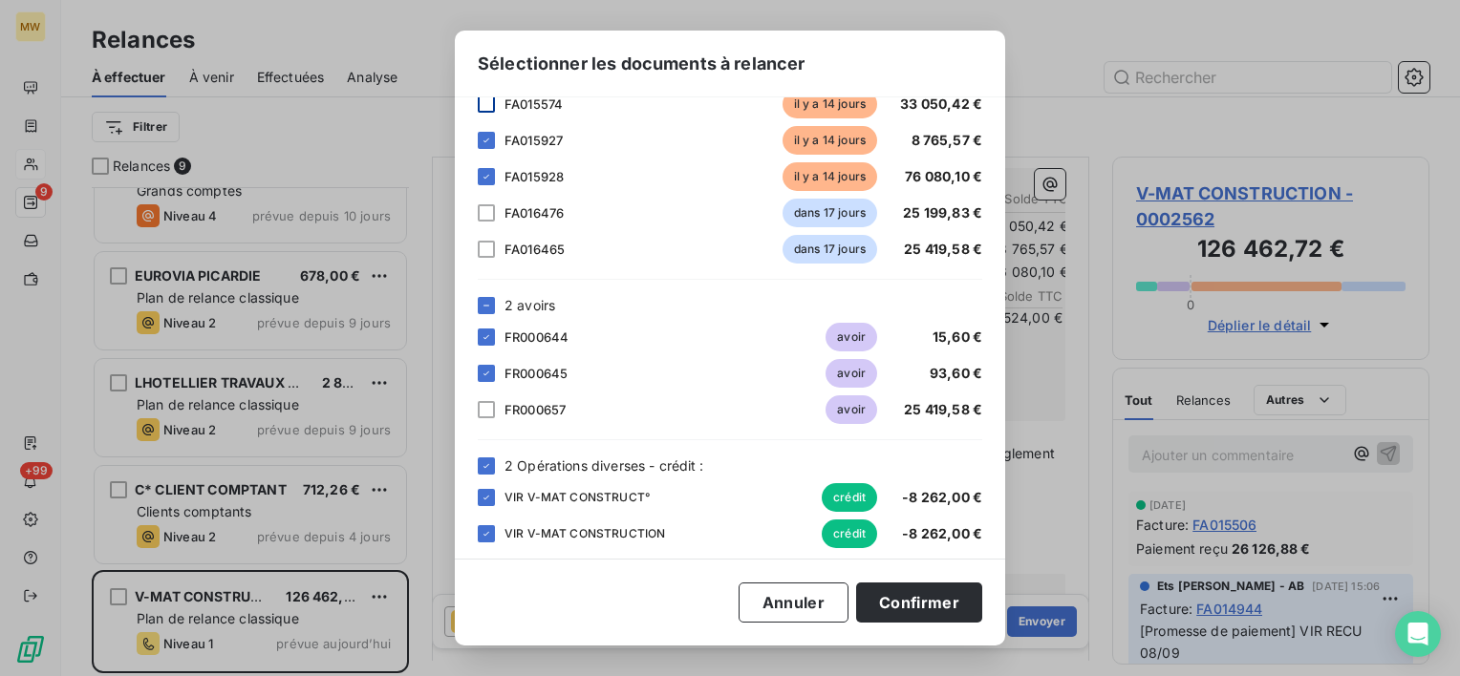
scroll to position [145, 0]
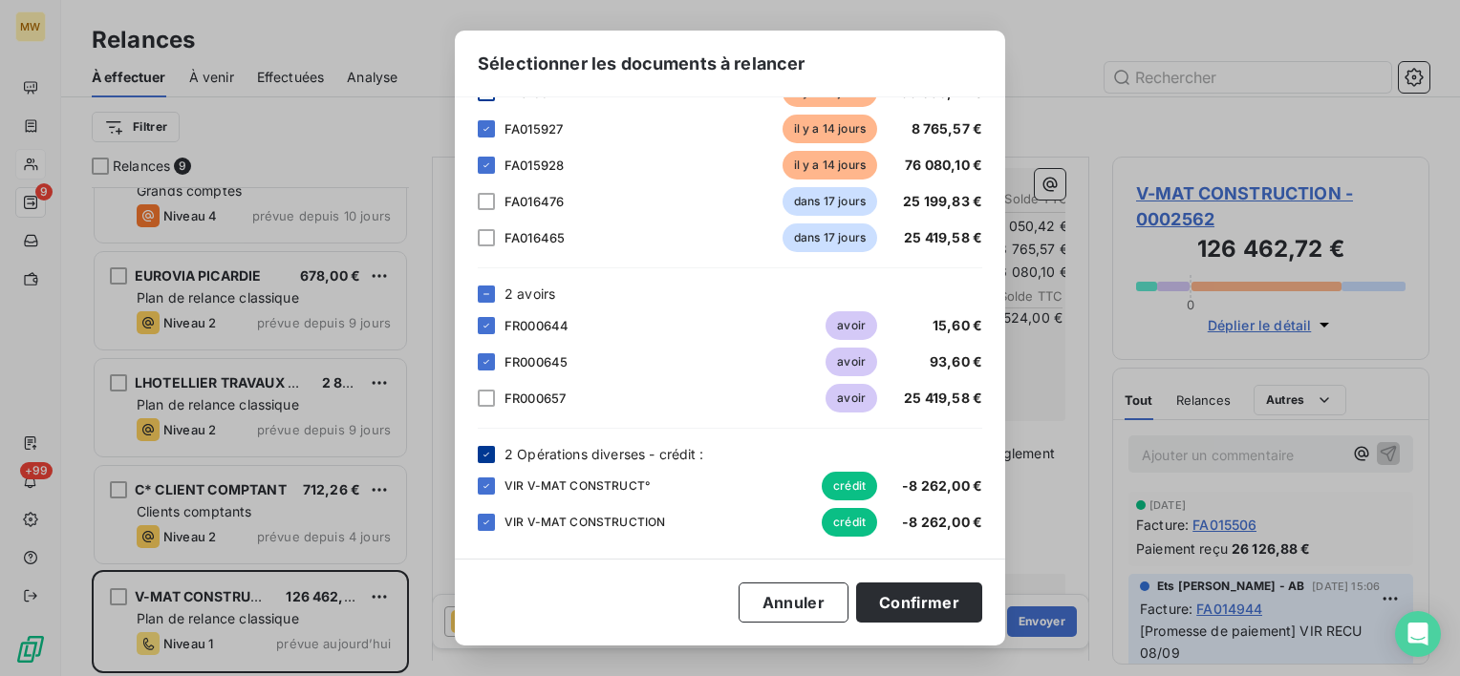
click at [487, 453] on icon at bounding box center [485, 454] width 11 height 11
click at [902, 584] on button "Confirmer" at bounding box center [919, 603] width 126 height 40
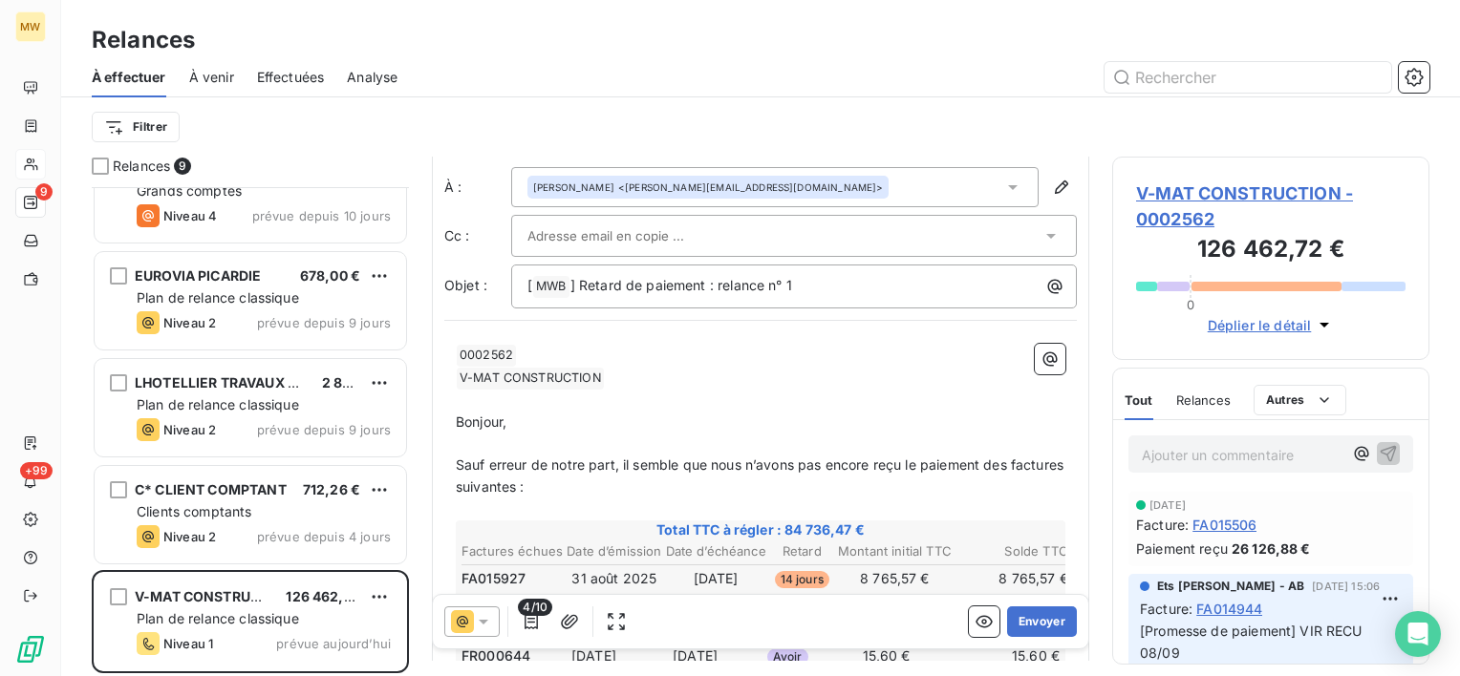
scroll to position [0, 0]
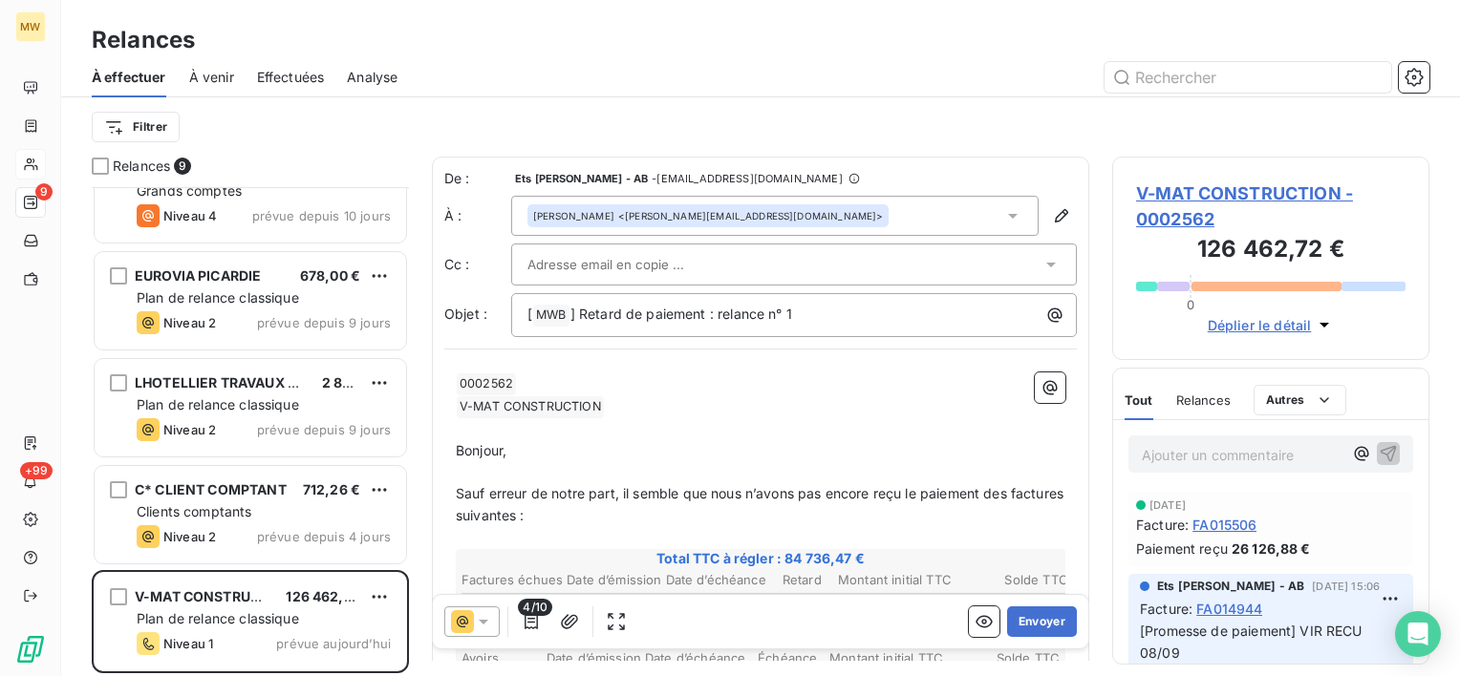
click at [1003, 208] on icon at bounding box center [1012, 215] width 19 height 19
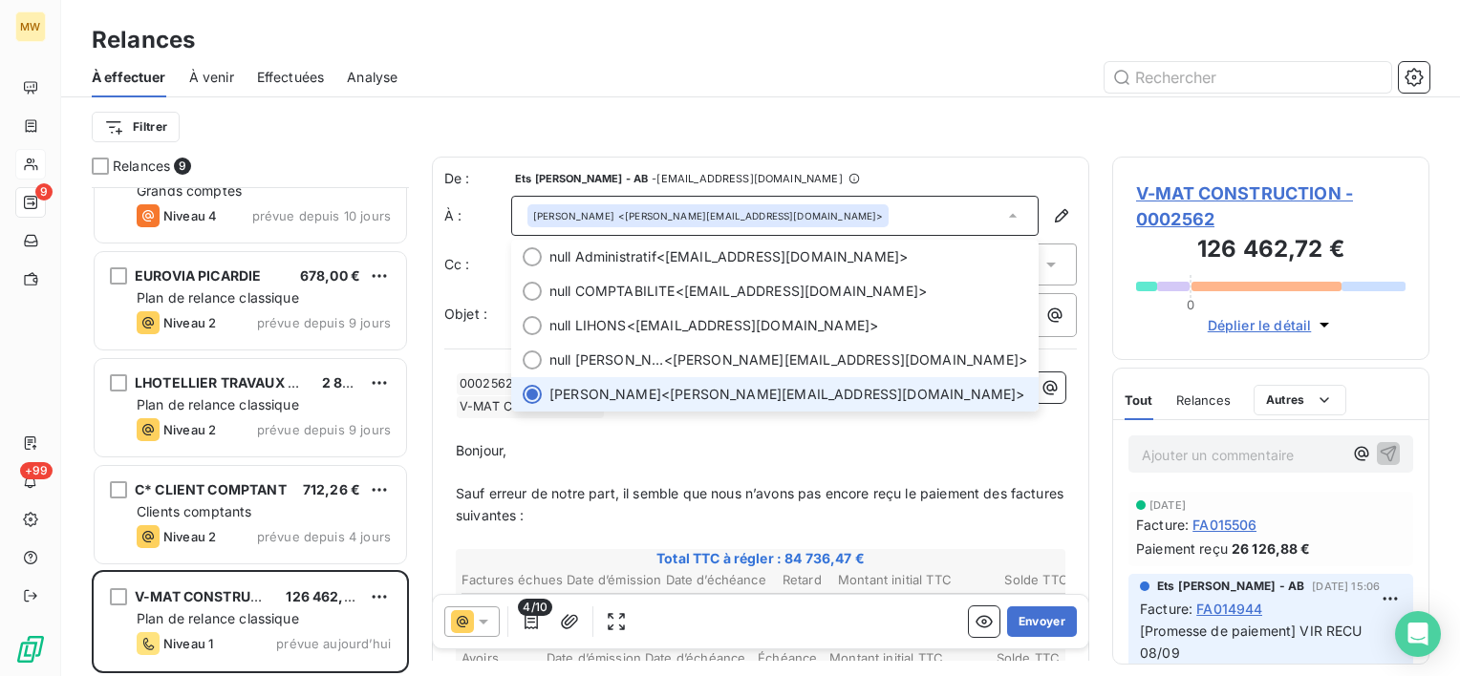
click at [847, 385] on span "[PERSON_NAME] <[PERSON_NAME][EMAIL_ADDRESS][DOMAIN_NAME]>" at bounding box center [788, 394] width 478 height 19
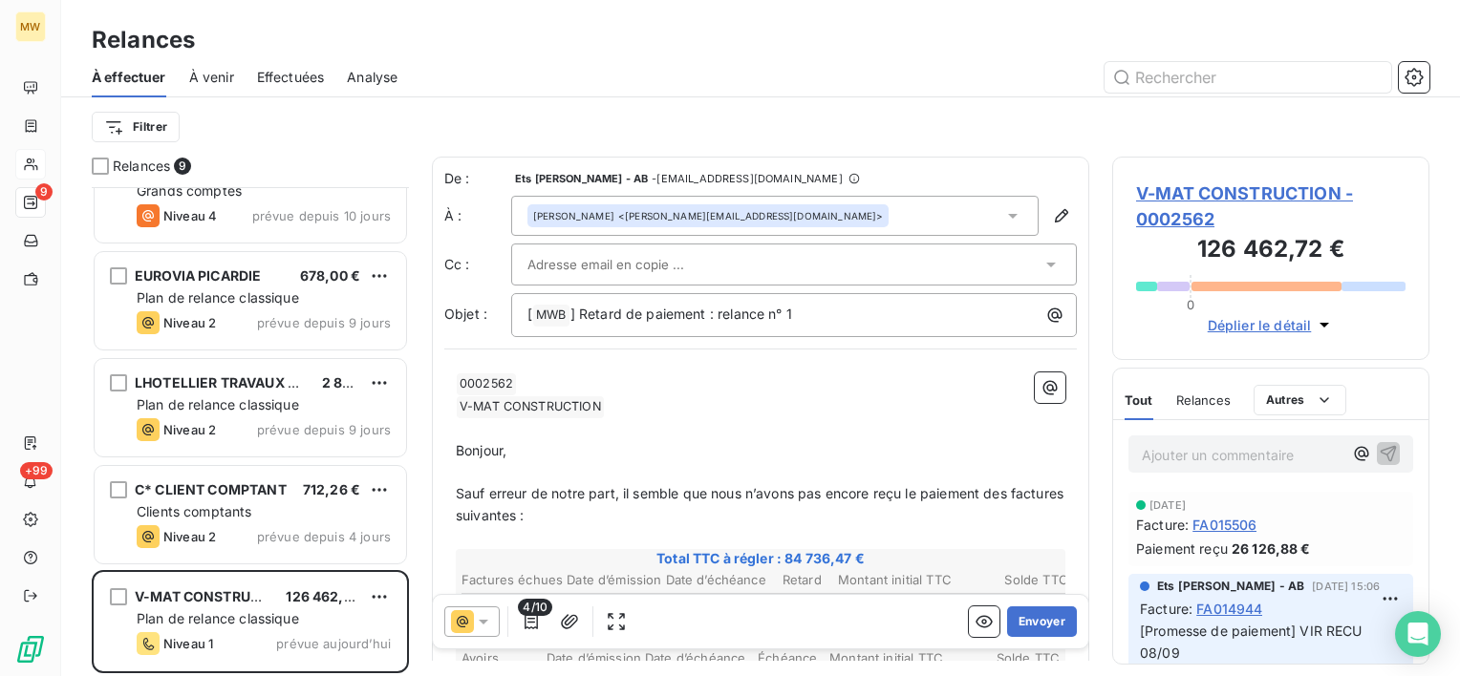
click at [877, 217] on div "[PERSON_NAME] <[PERSON_NAME][EMAIL_ADDRESS][DOMAIN_NAME]>" at bounding box center [774, 216] width 527 height 40
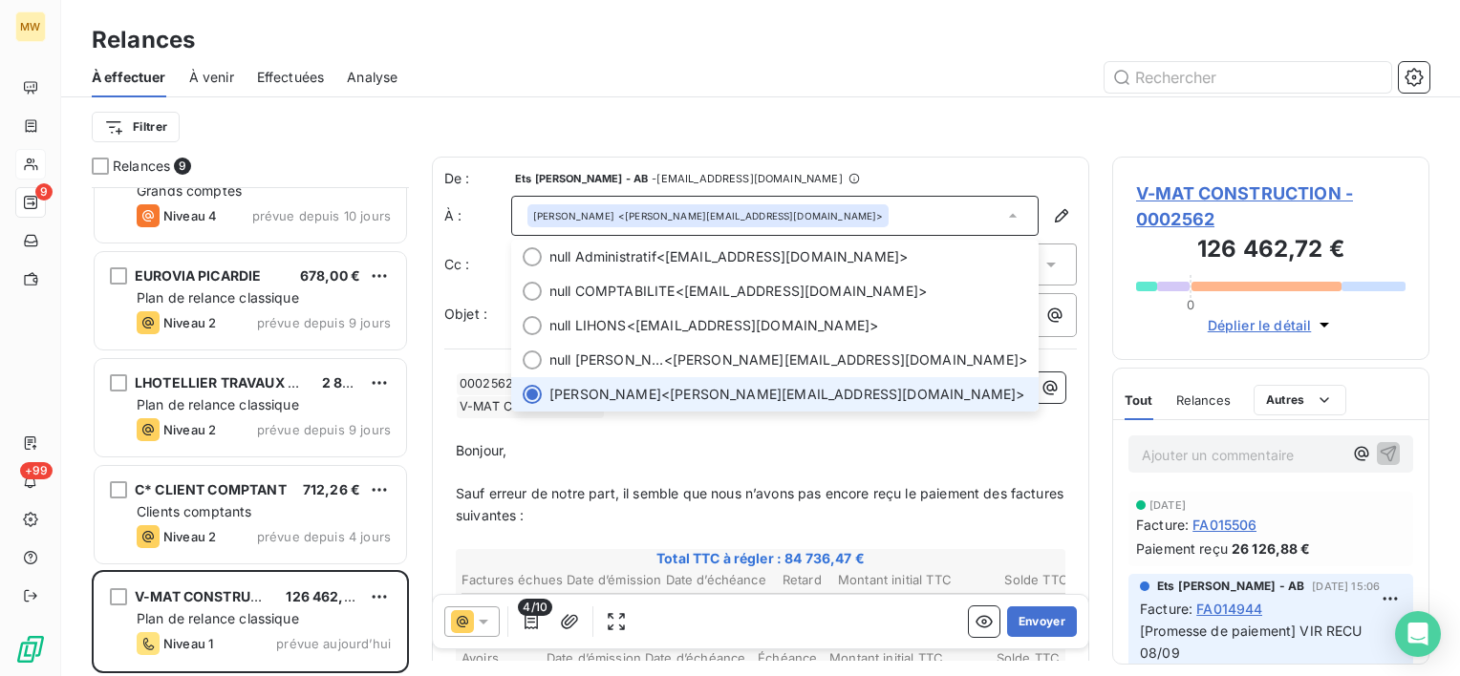
click at [878, 214] on div "[PERSON_NAME] <[PERSON_NAME][EMAIL_ADDRESS][DOMAIN_NAME]>" at bounding box center [774, 216] width 527 height 40
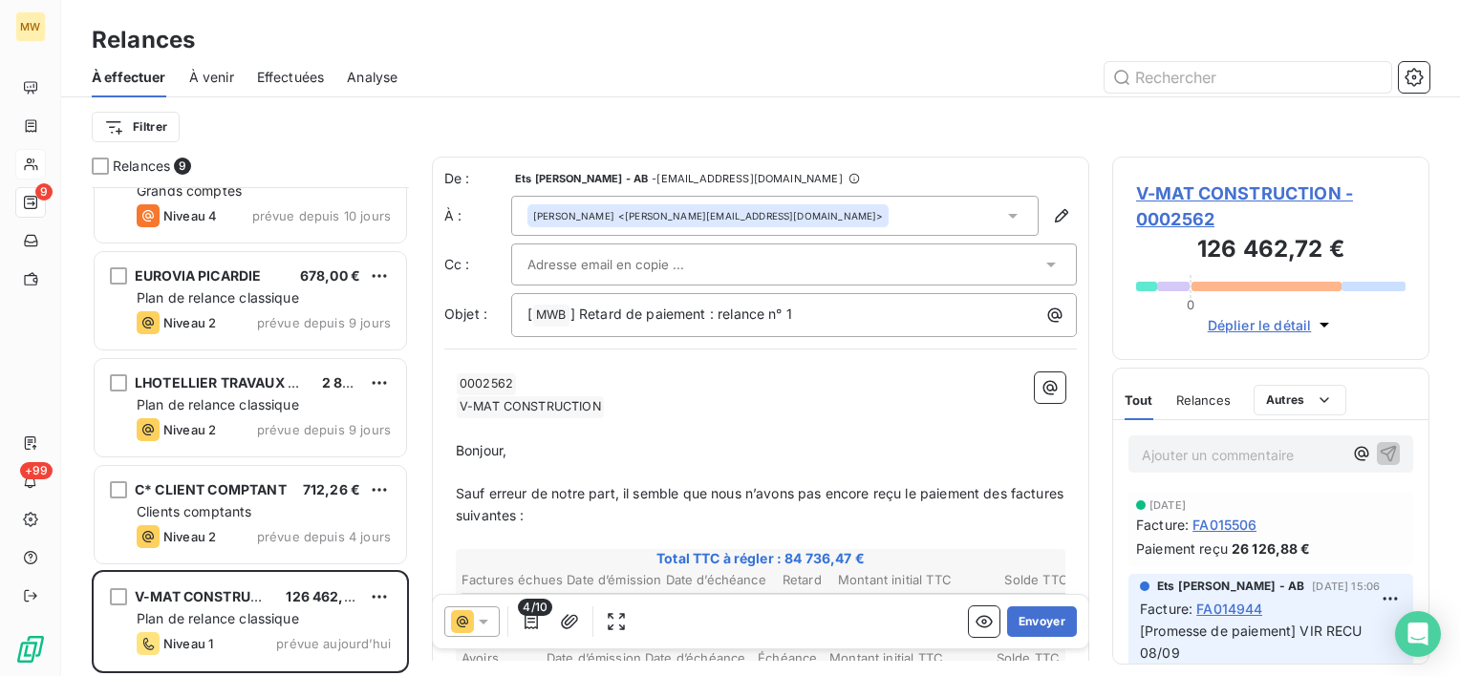
click at [837, 267] on div at bounding box center [784, 264] width 514 height 29
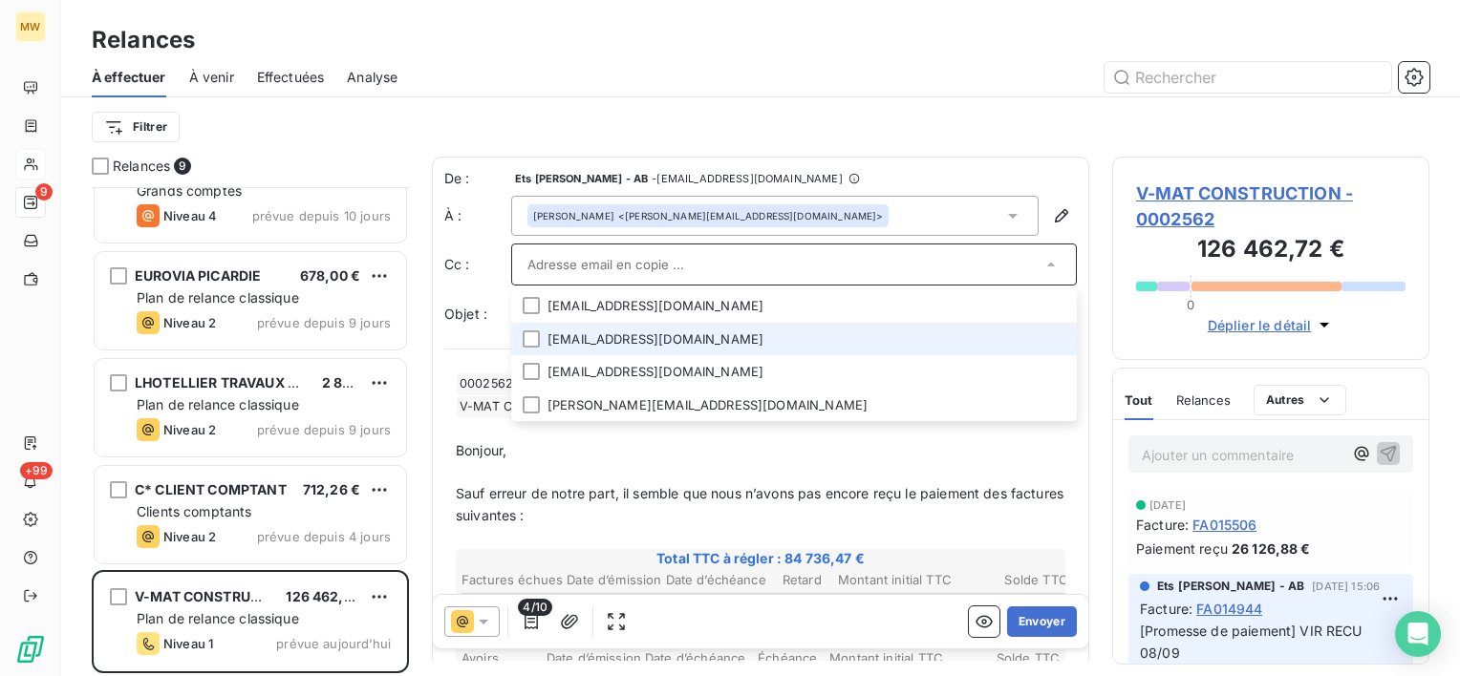
click at [839, 332] on li "[EMAIL_ADDRESS][DOMAIN_NAME]" at bounding box center [794, 339] width 566 height 33
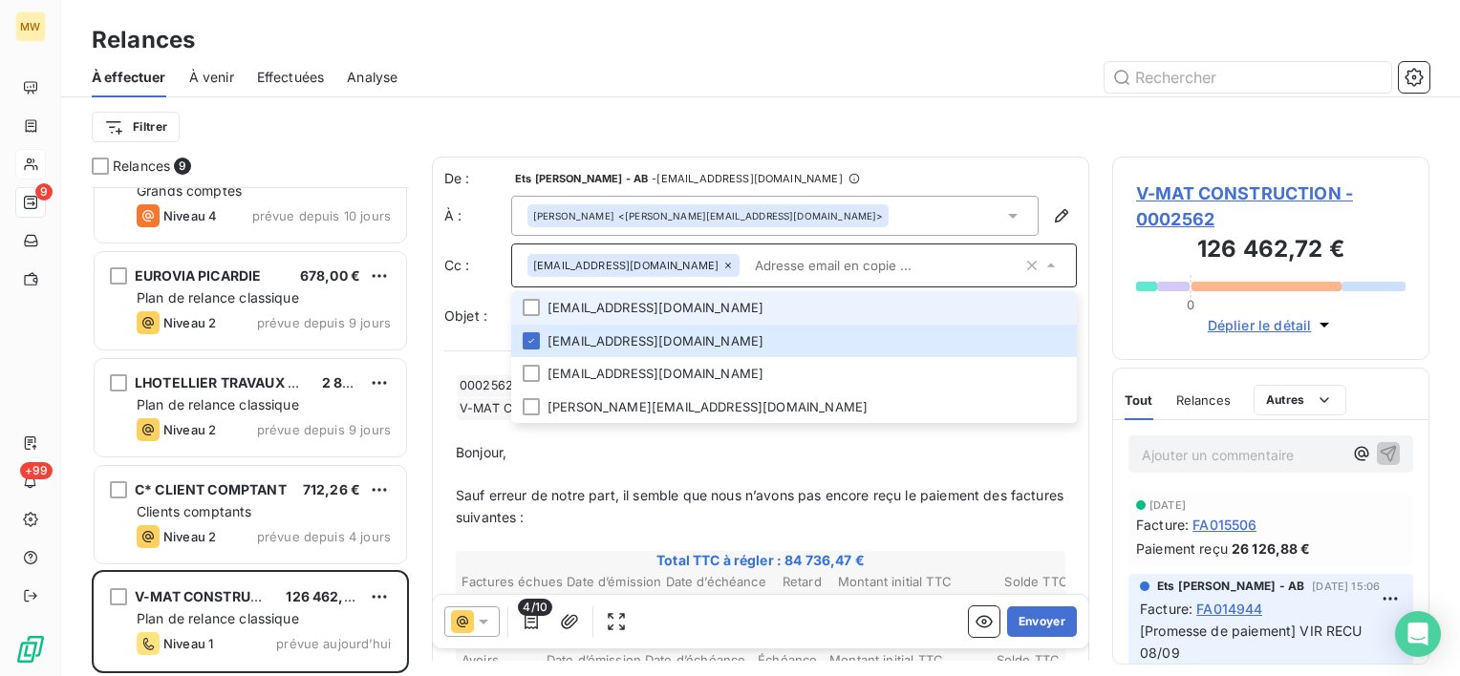
click at [837, 302] on li "[EMAIL_ADDRESS][DOMAIN_NAME]" at bounding box center [794, 307] width 566 height 33
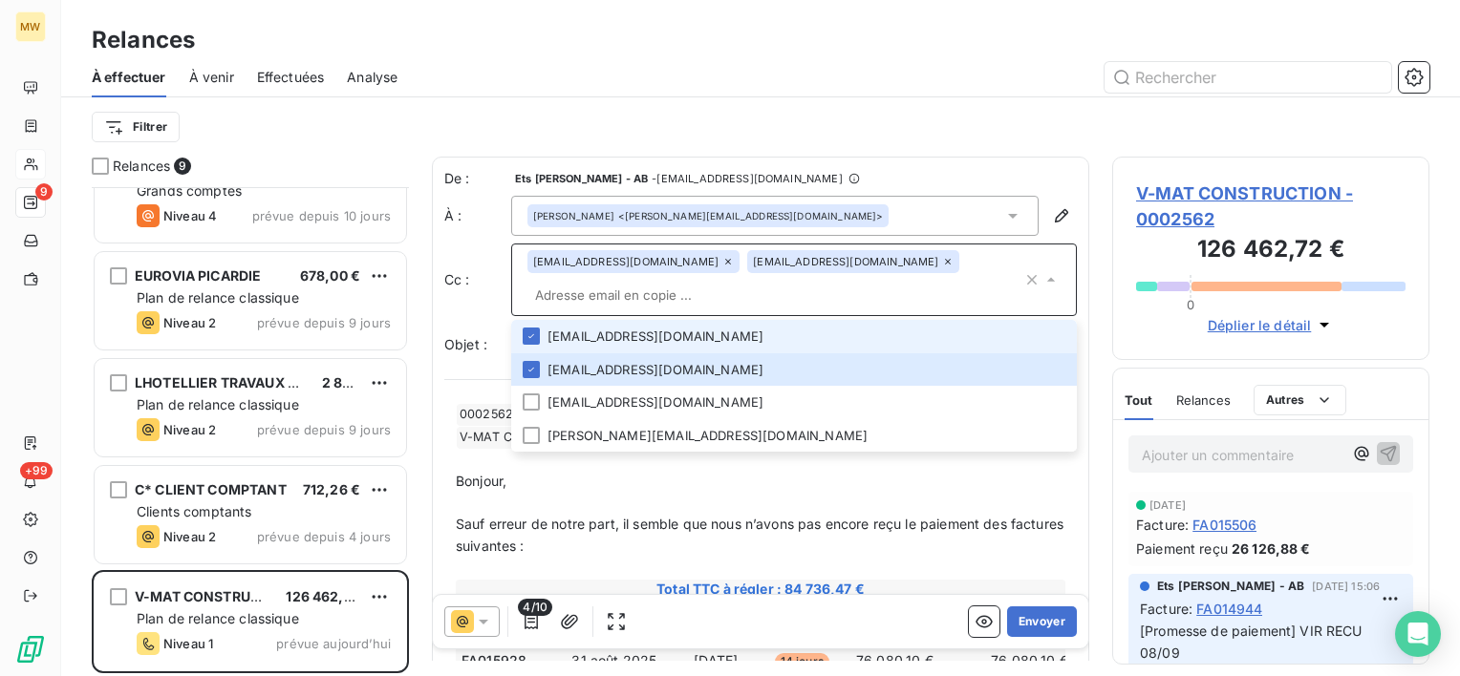
click at [868, 293] on input "text" at bounding box center [774, 295] width 495 height 29
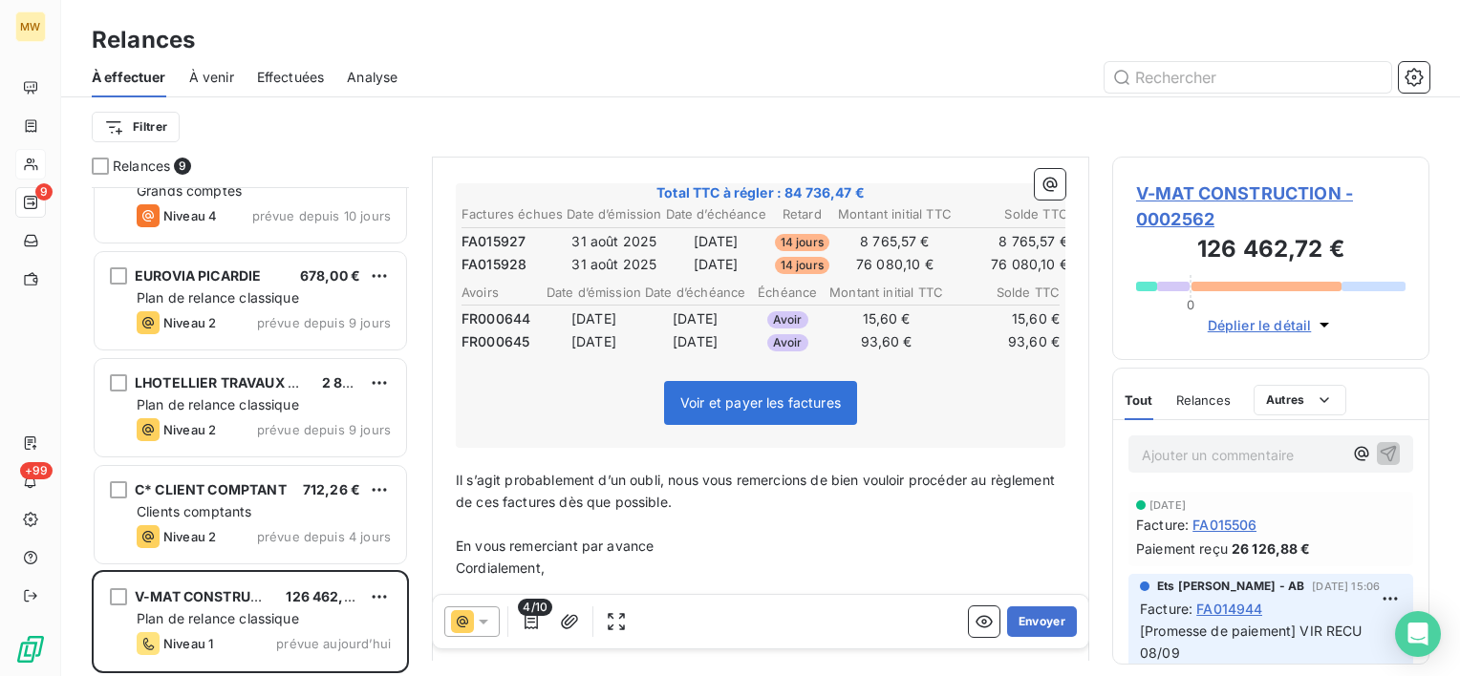
scroll to position [506, 0]
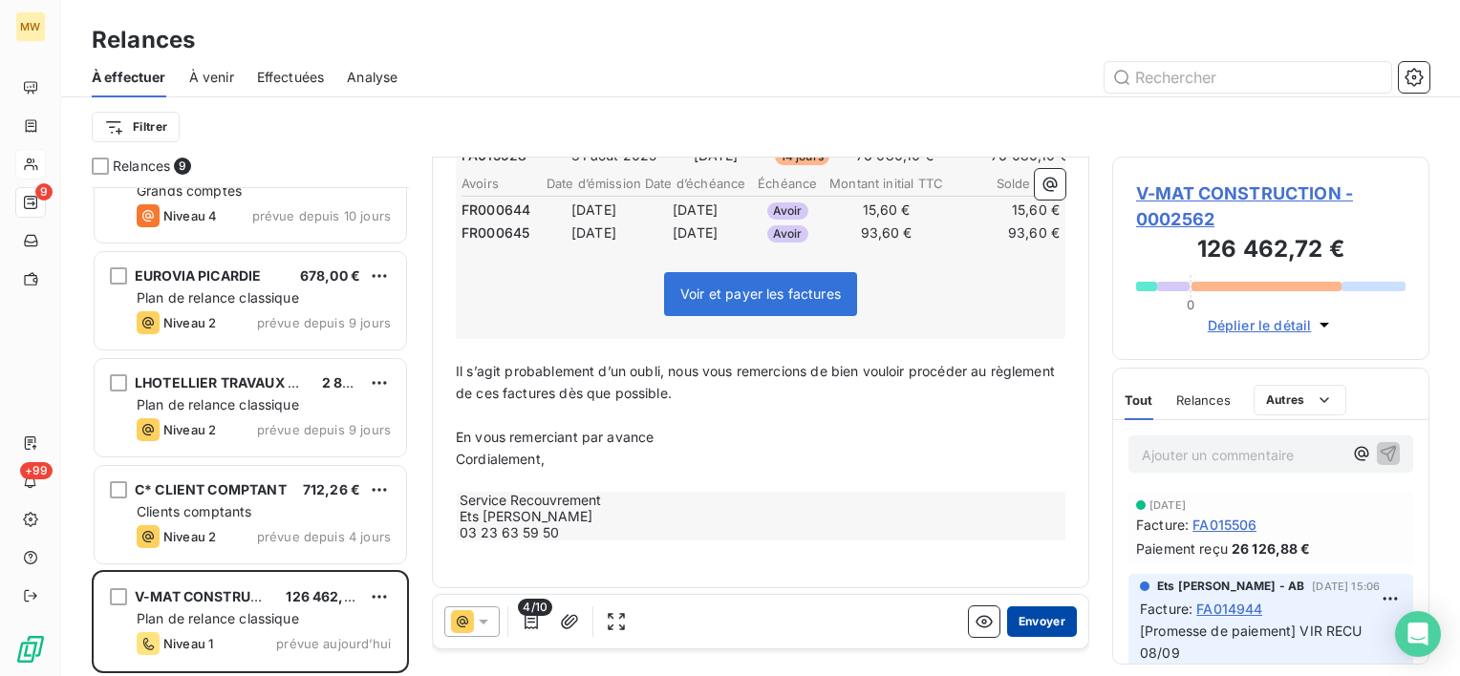
click at [1025, 630] on button "Envoyer" at bounding box center [1042, 622] width 70 height 31
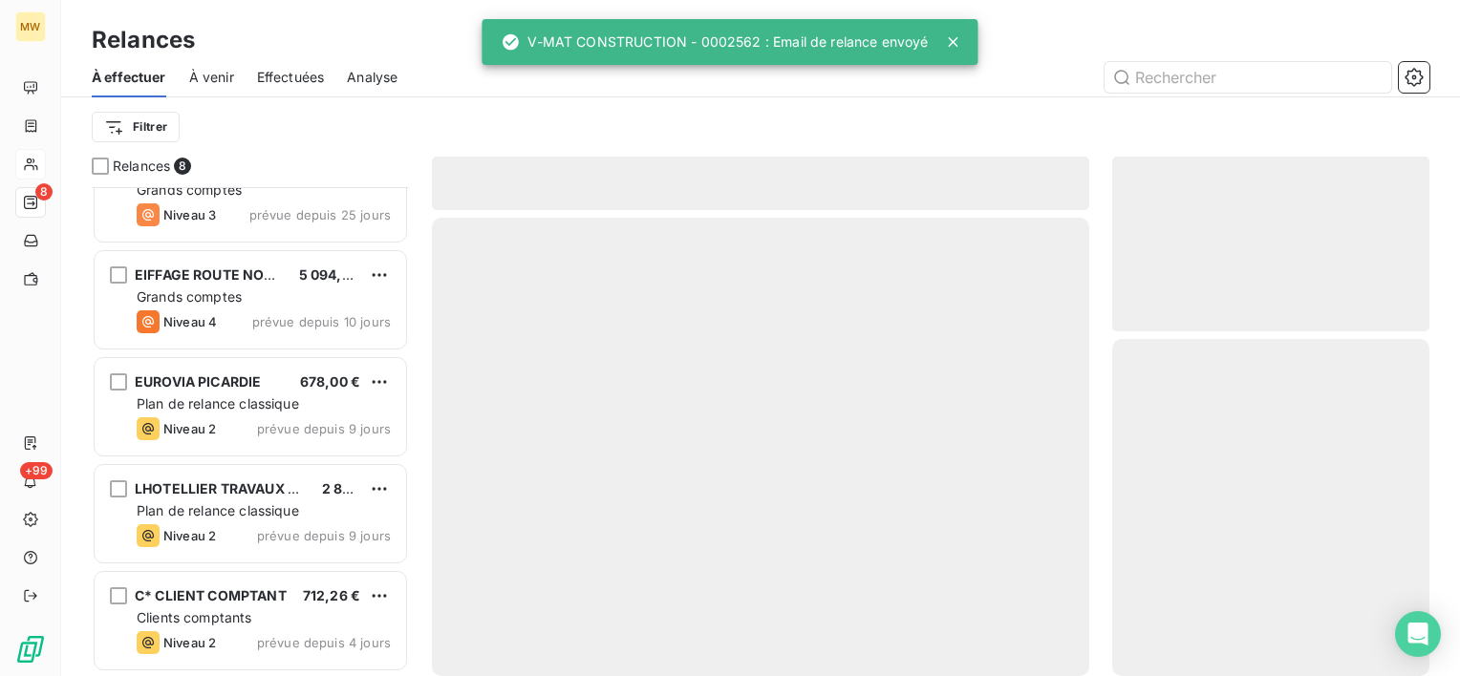
scroll to position [367, 0]
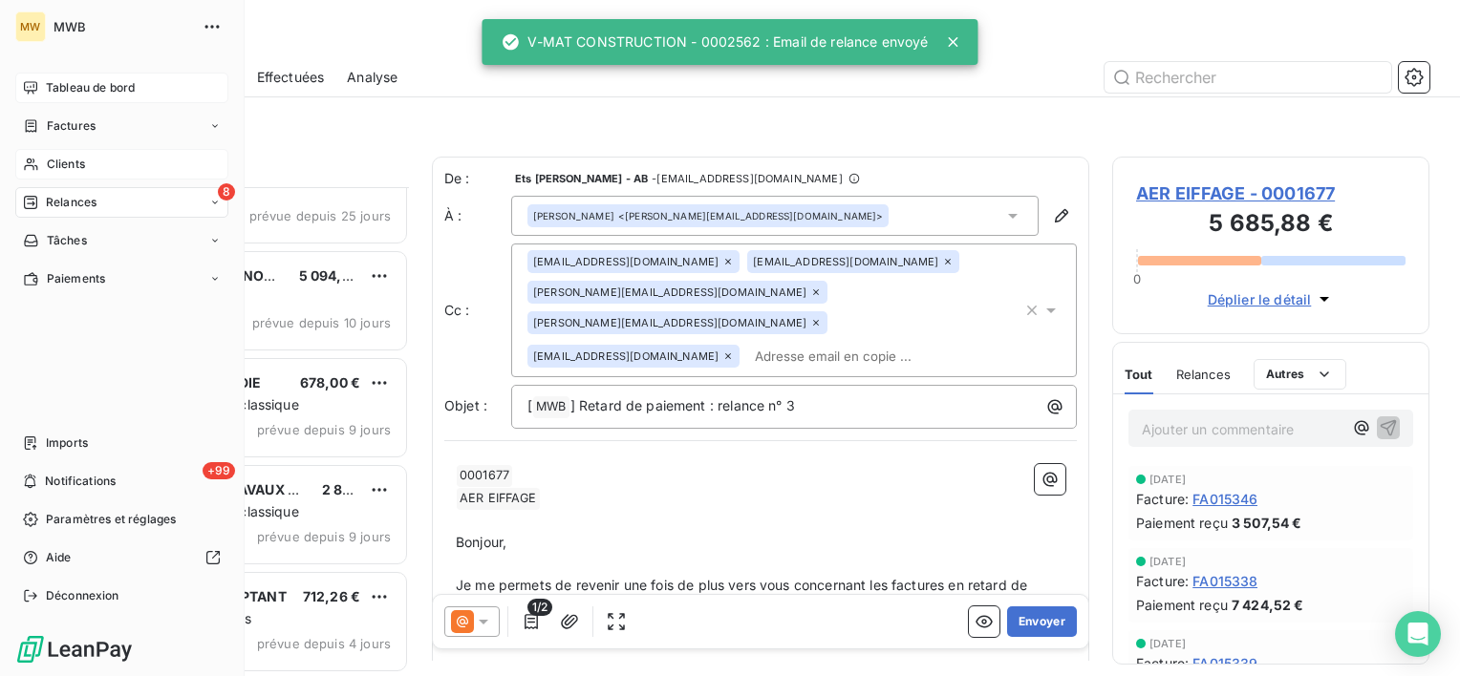
click at [102, 83] on span "Tableau de bord" at bounding box center [90, 87] width 89 height 17
